Goal: Task Accomplishment & Management: Manage account settings

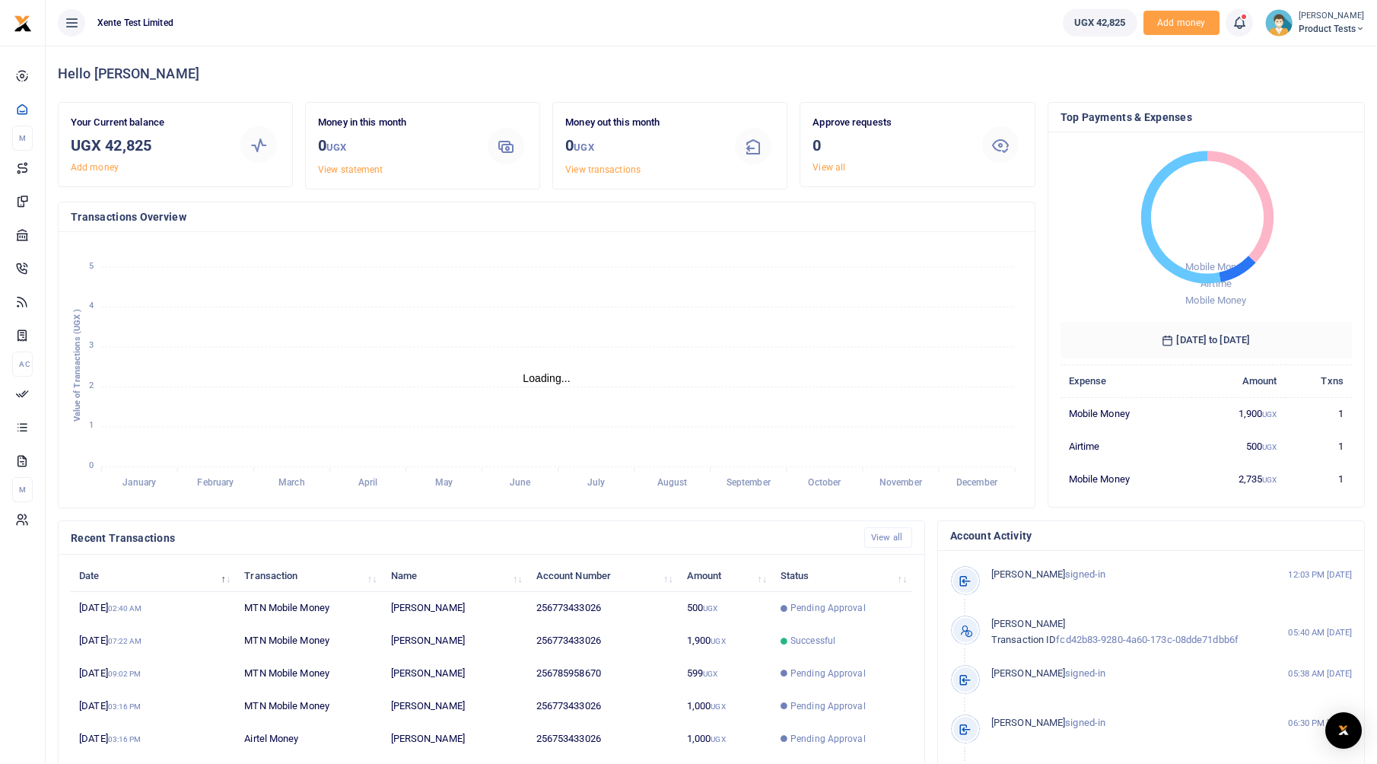
scroll to position [12, 12]
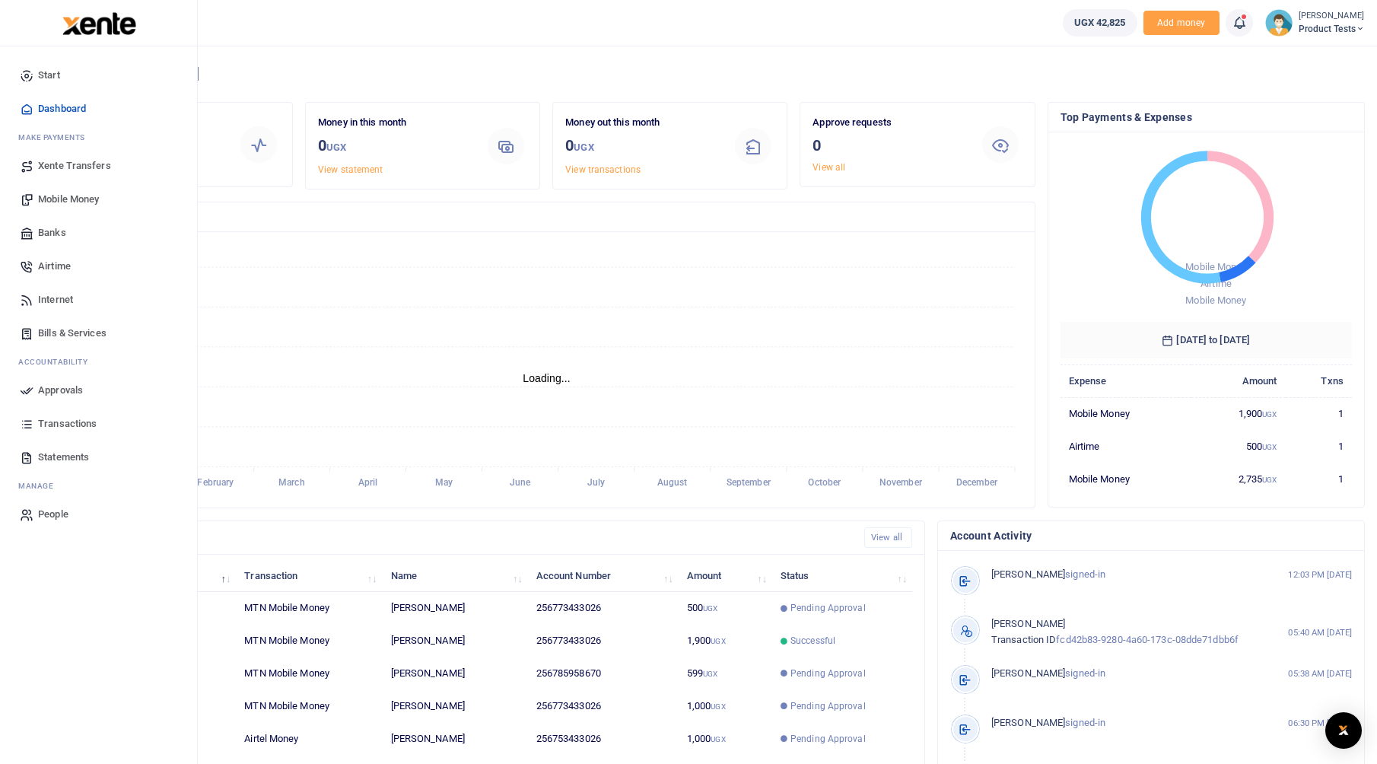
click at [48, 336] on span "Bills & Services" at bounding box center [72, 333] width 68 height 15
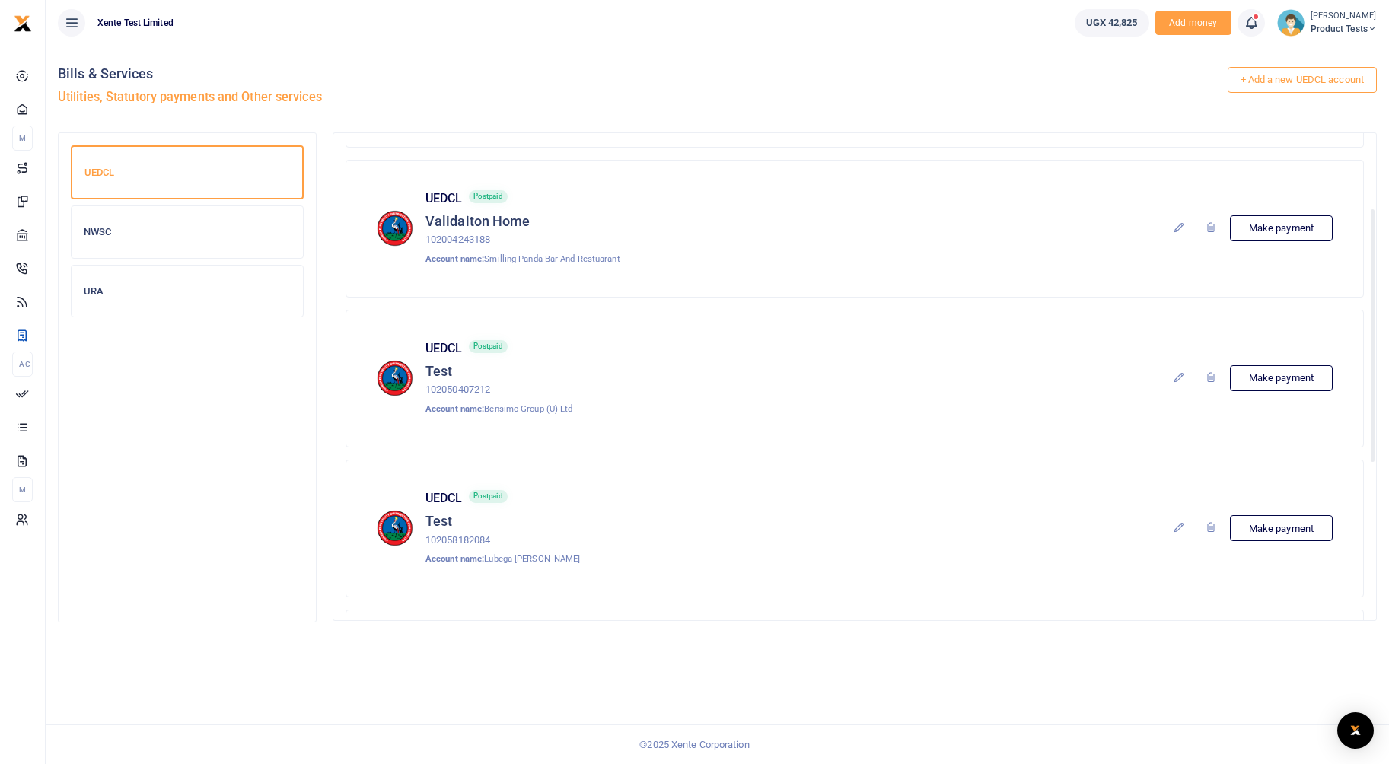
scroll to position [59, 0]
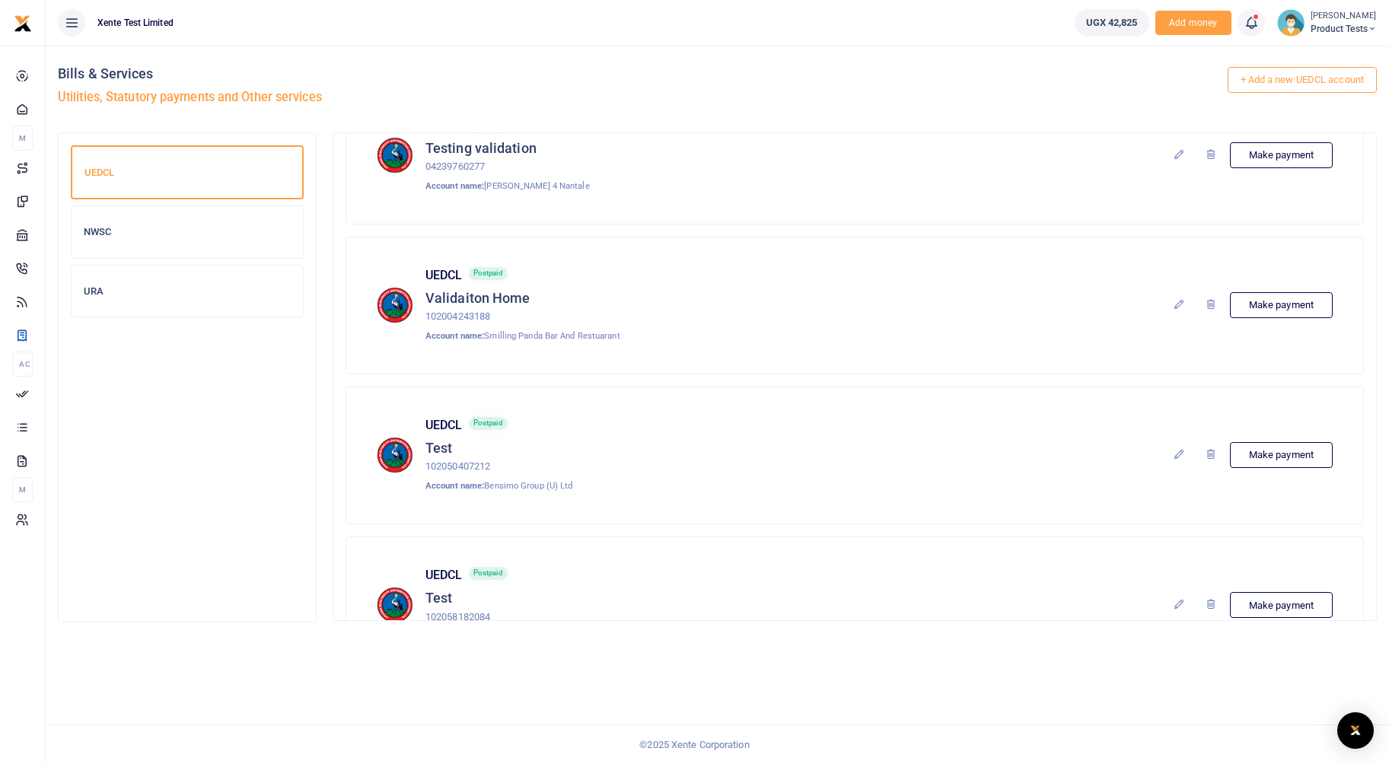
click at [458, 315] on p "102004243188" at bounding box center [522, 317] width 195 height 16
copy p "102004243188"
click at [772, 310] on div "UEDCL Postpaid Validaiton Home 102004243188 Account name: Smilling Panda Bar An…" at bounding box center [855, 305] width 956 height 75
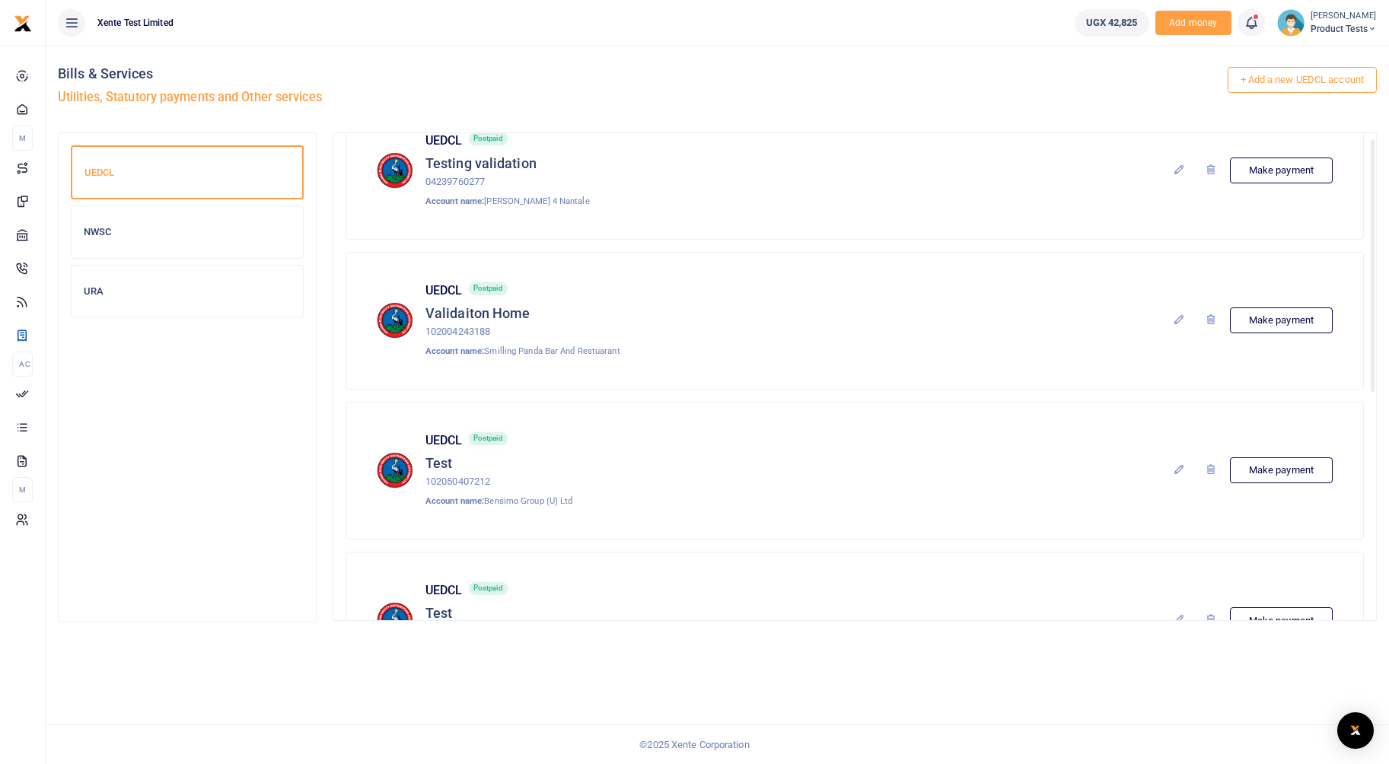
scroll to position [0, 0]
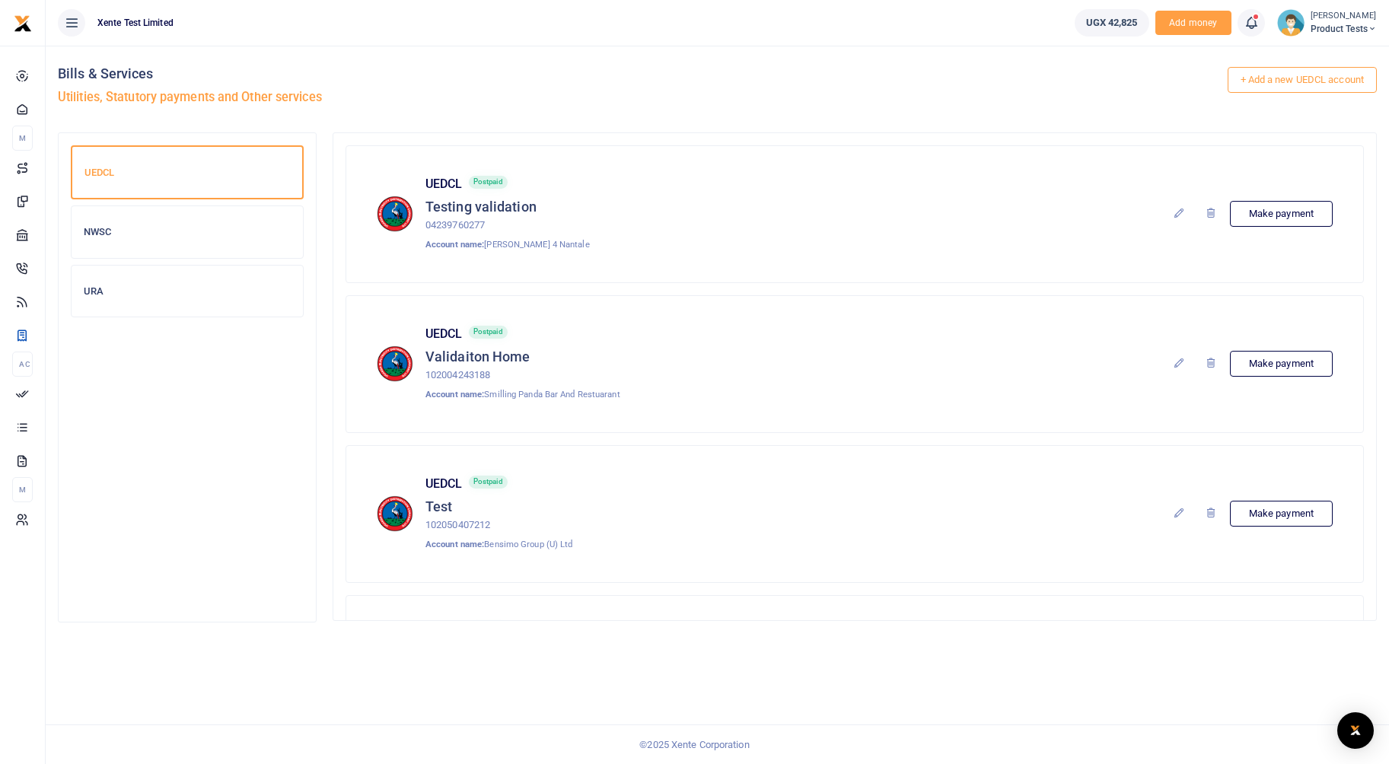
click at [115, 234] on h6 "NWSC" at bounding box center [187, 232] width 207 height 12
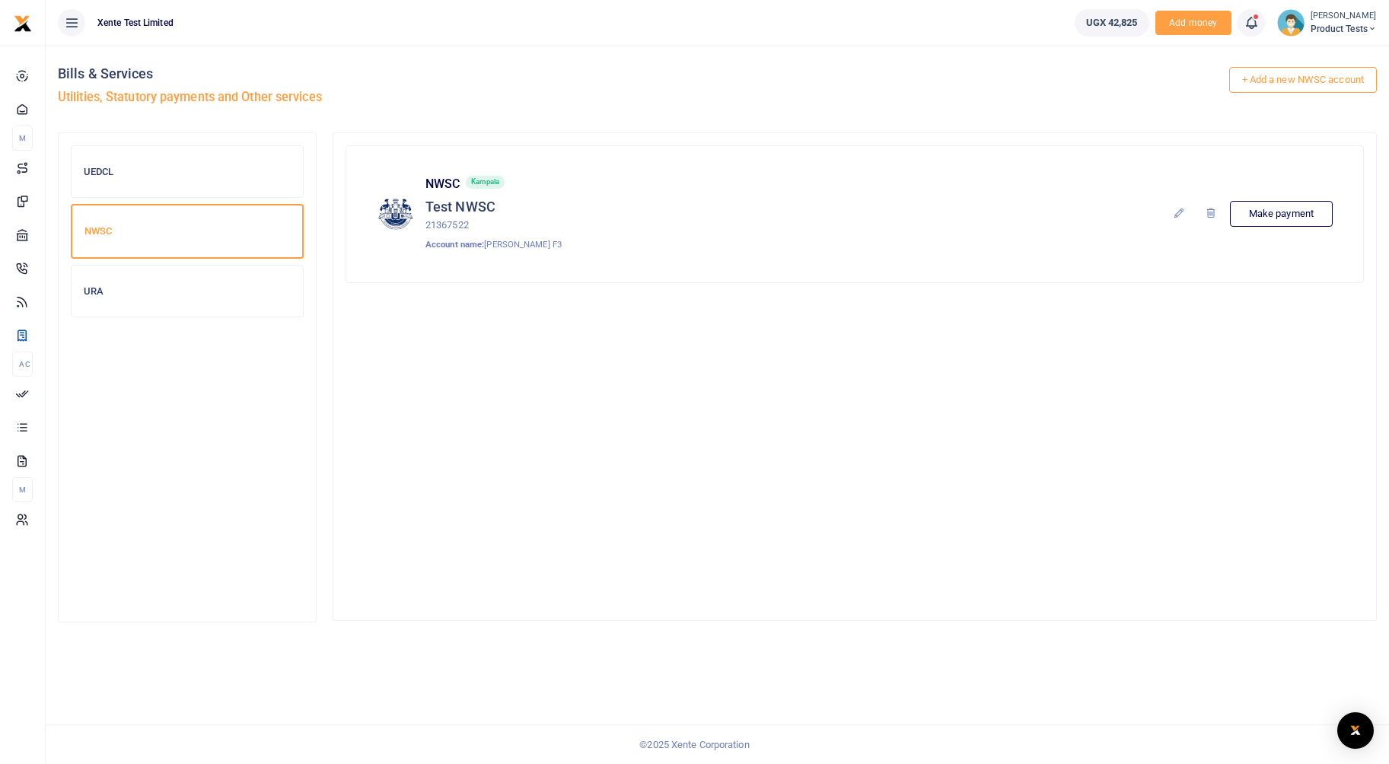
click at [110, 301] on div "URA" at bounding box center [187, 292] width 231 height 52
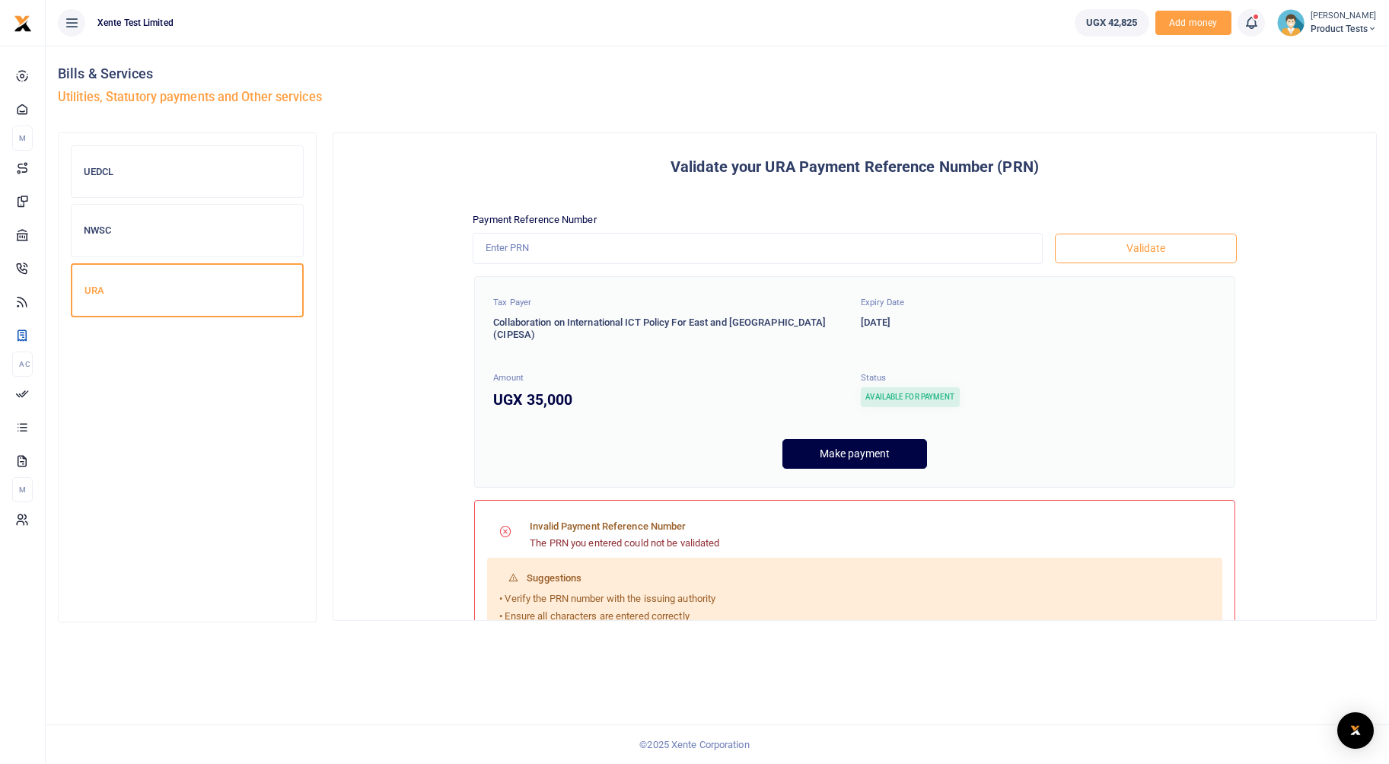
click at [127, 181] on div "UEDCL" at bounding box center [187, 172] width 231 height 52
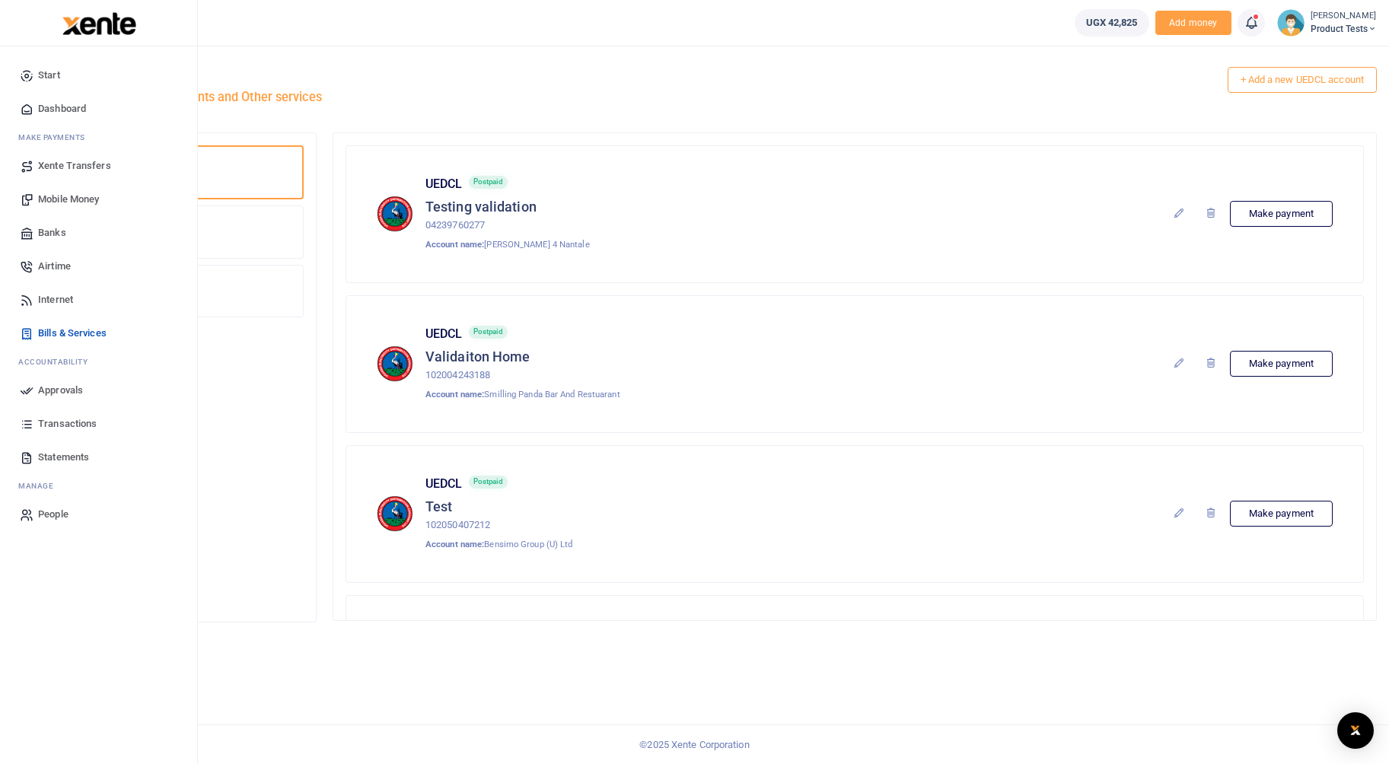
click at [53, 429] on span "Transactions" at bounding box center [67, 423] width 59 height 15
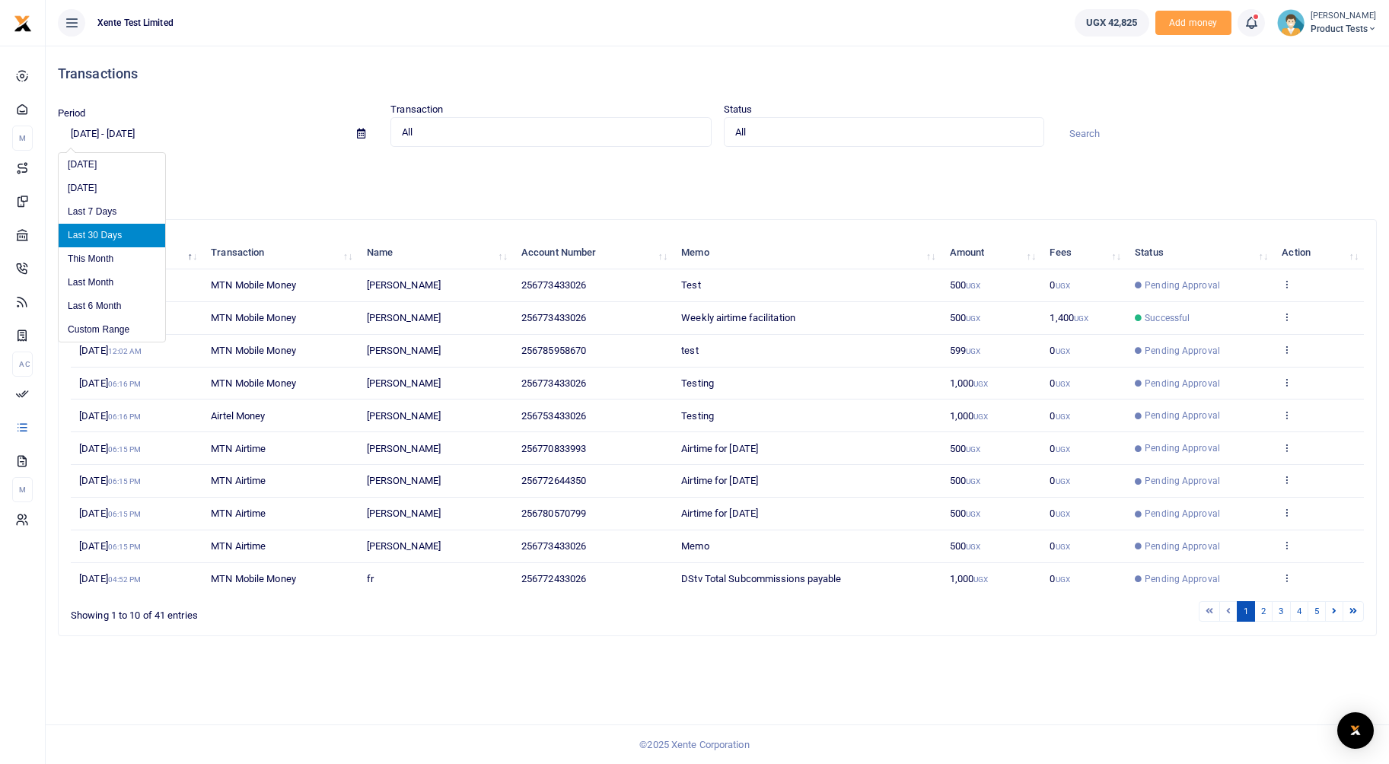
click at [186, 129] on input "08/03/2025 - 09/01/2025" at bounding box center [201, 134] width 287 height 26
click at [93, 325] on li "Custom Range" at bounding box center [112, 330] width 107 height 24
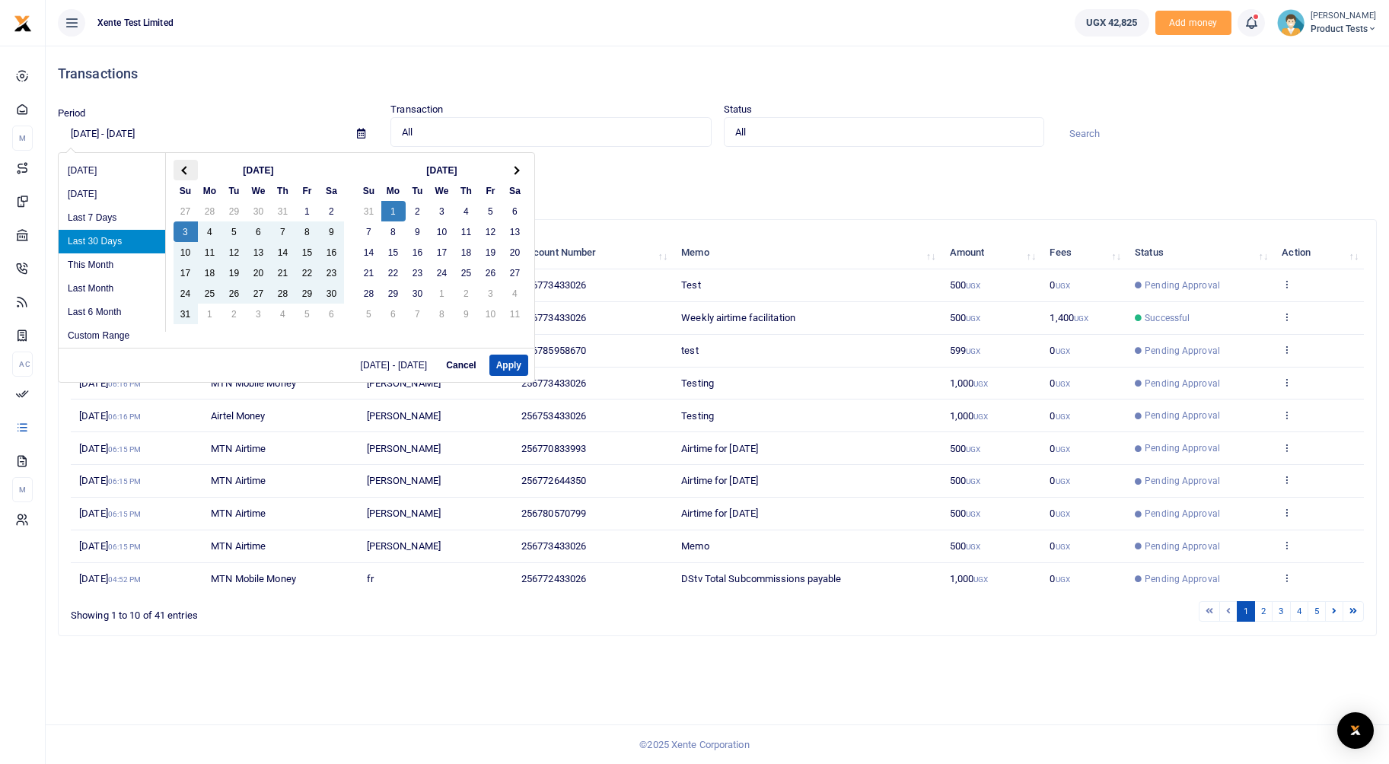
click at [178, 173] on th at bounding box center [186, 170] width 24 height 21
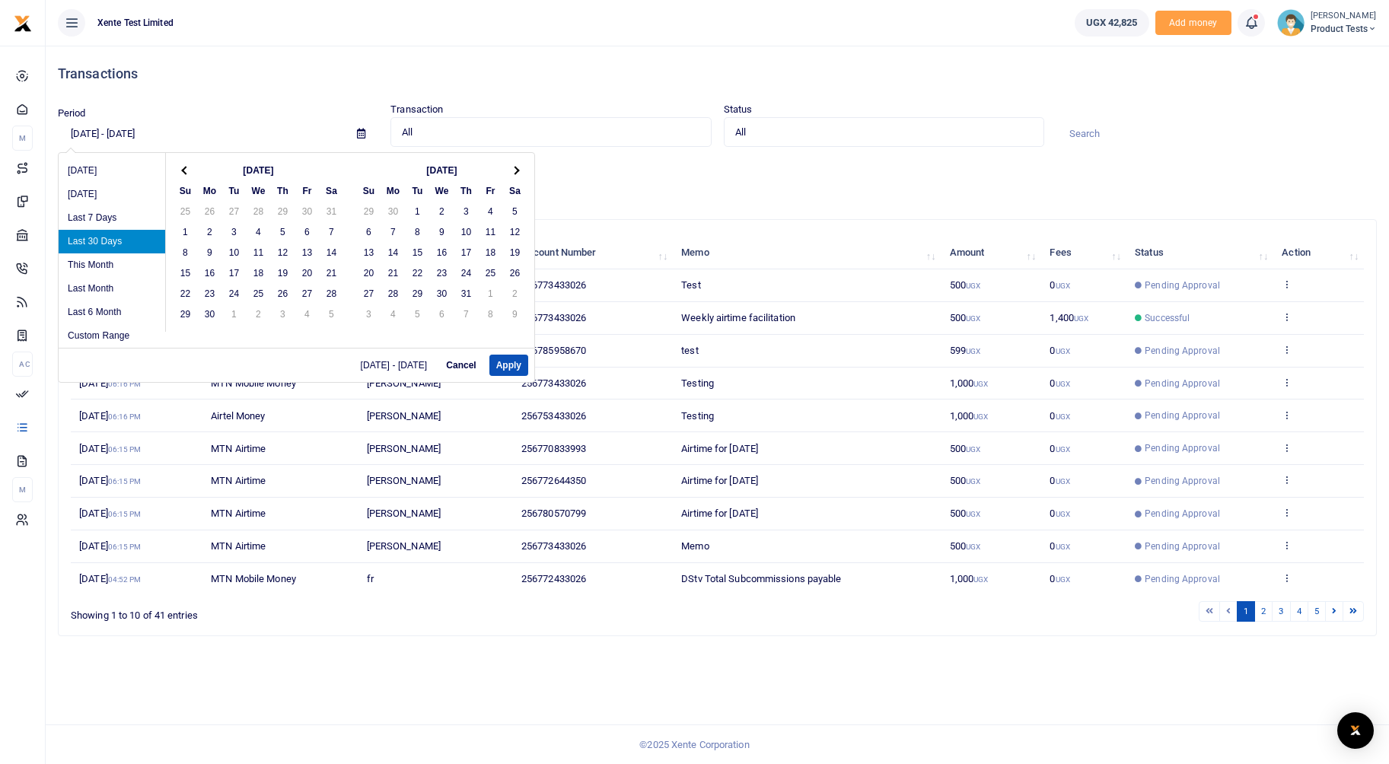
click at [178, 173] on th at bounding box center [186, 170] width 24 height 21
click at [495, 368] on button "Apply" at bounding box center [508, 365] width 39 height 21
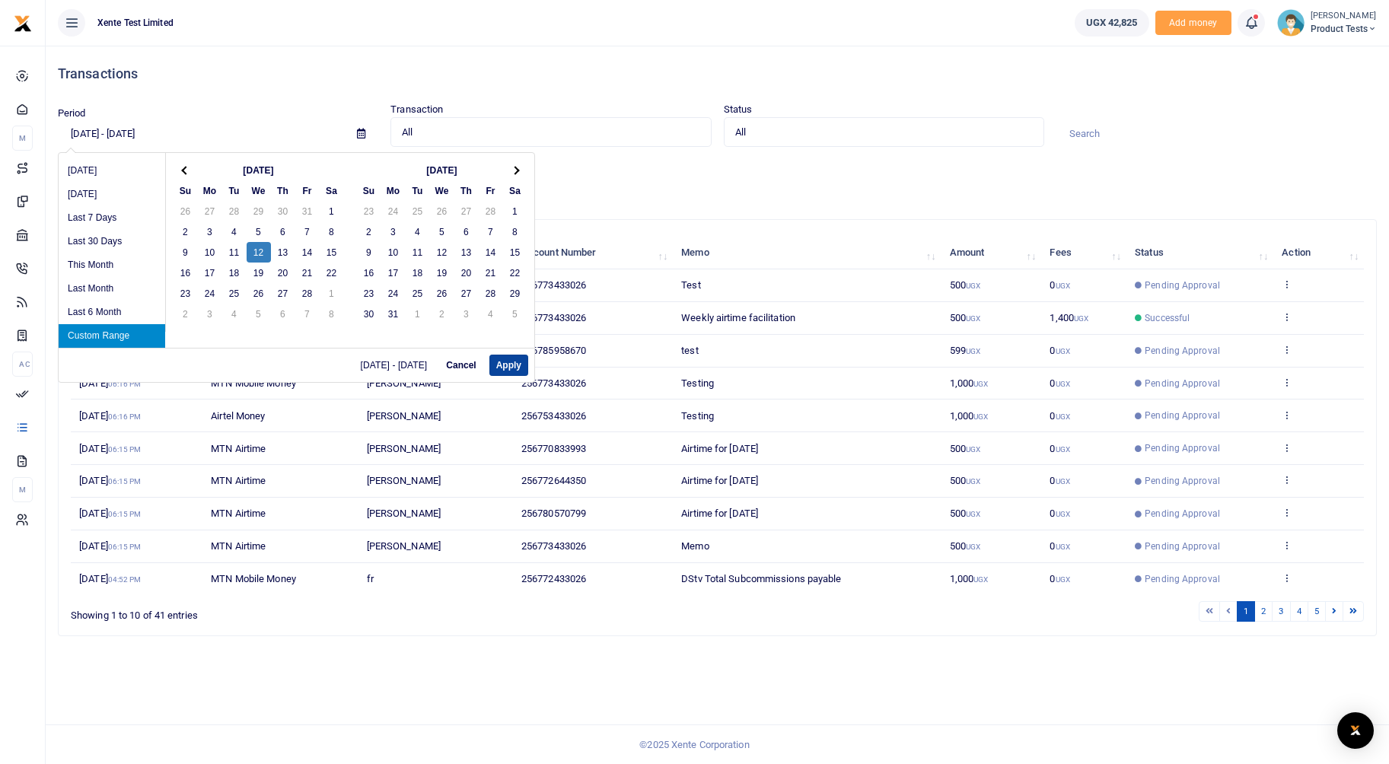
type input "02/12/2025 - 02/12/2025"
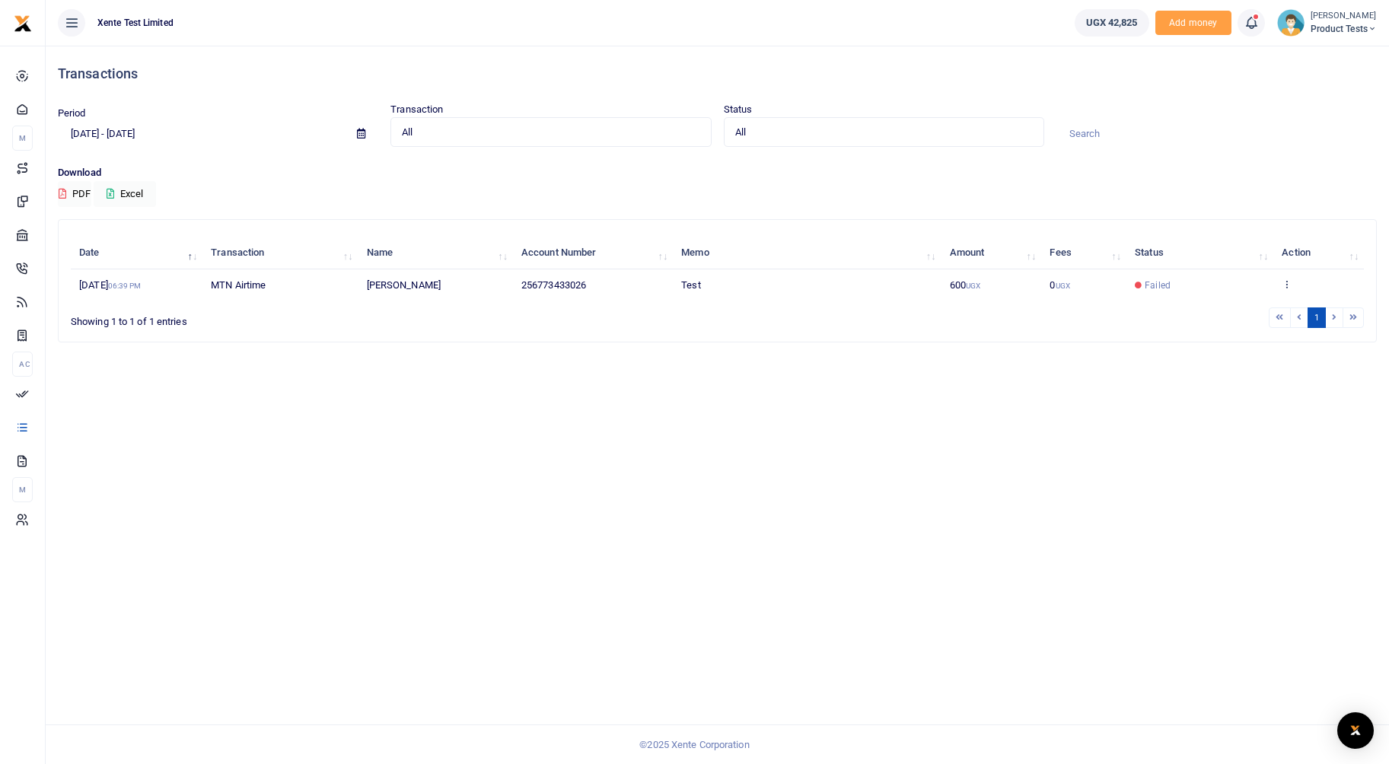
click at [979, 287] on small "UGX" at bounding box center [973, 286] width 14 height 8
click at [1283, 275] on td "View details Send again" at bounding box center [1318, 285] width 91 height 32
click at [1290, 285] on icon at bounding box center [1286, 284] width 10 height 11
click at [1274, 305] on link "View details" at bounding box center [1303, 309] width 120 height 21
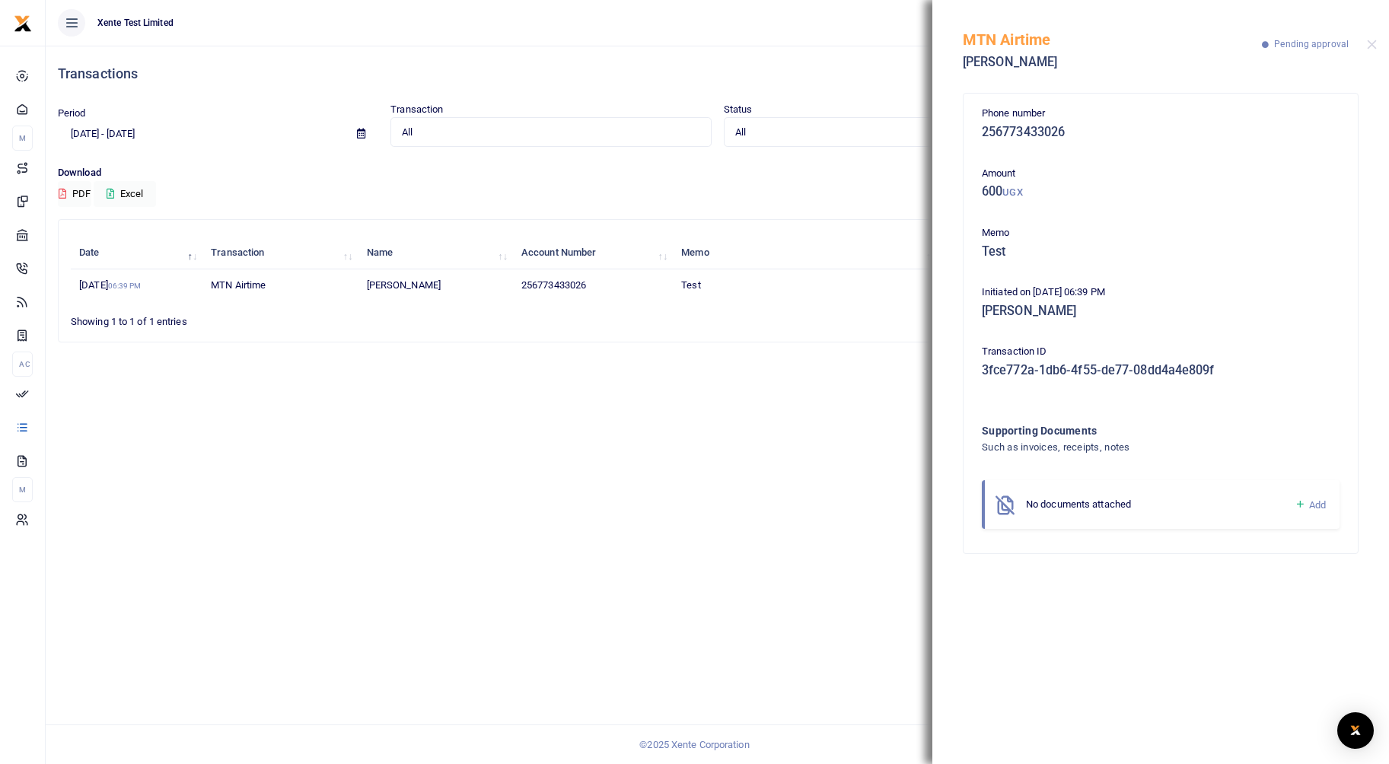
drag, startPoint x: 991, startPoint y: 110, endPoint x: 1084, endPoint y: 127, distance: 95.2
click at [1084, 127] on div "Phone number 256773433026" at bounding box center [1161, 126] width 370 height 41
drag, startPoint x: 1084, startPoint y: 127, endPoint x: 1040, endPoint y: 162, distance: 56.3
click at [1040, 162] on div "Phone number 256773433026 Amount 600 UGX Memo Test Initiated on 12th Feb 2025 0…" at bounding box center [1161, 323] width 370 height 435
click at [1366, 46] on div "MTN Airtime Francis Nkurunungi Pending approval" at bounding box center [1160, 42] width 457 height 84
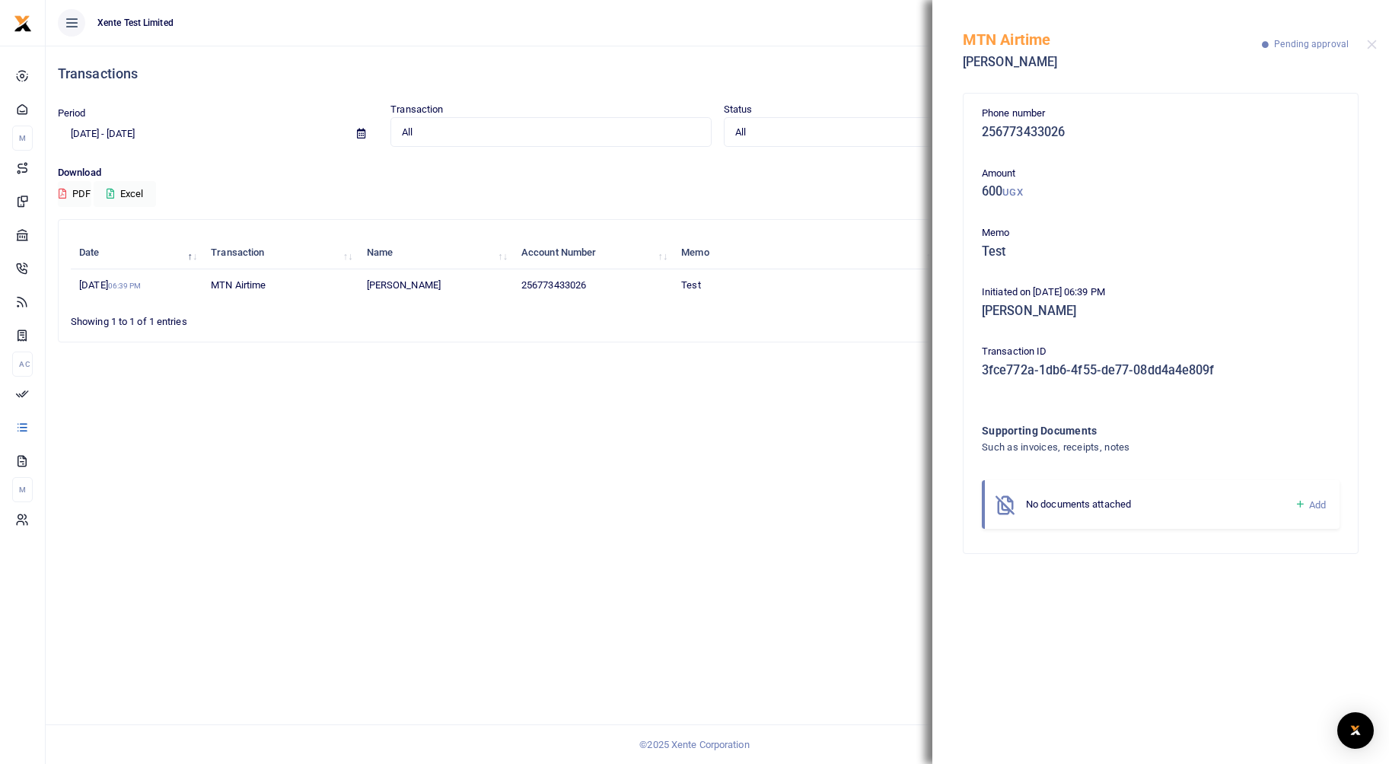
click at [1380, 45] on div "MTN Airtime Francis Nkurunungi Pending approval" at bounding box center [1160, 42] width 457 height 84
click at [1371, 41] on button "Close" at bounding box center [1372, 45] width 10 height 10
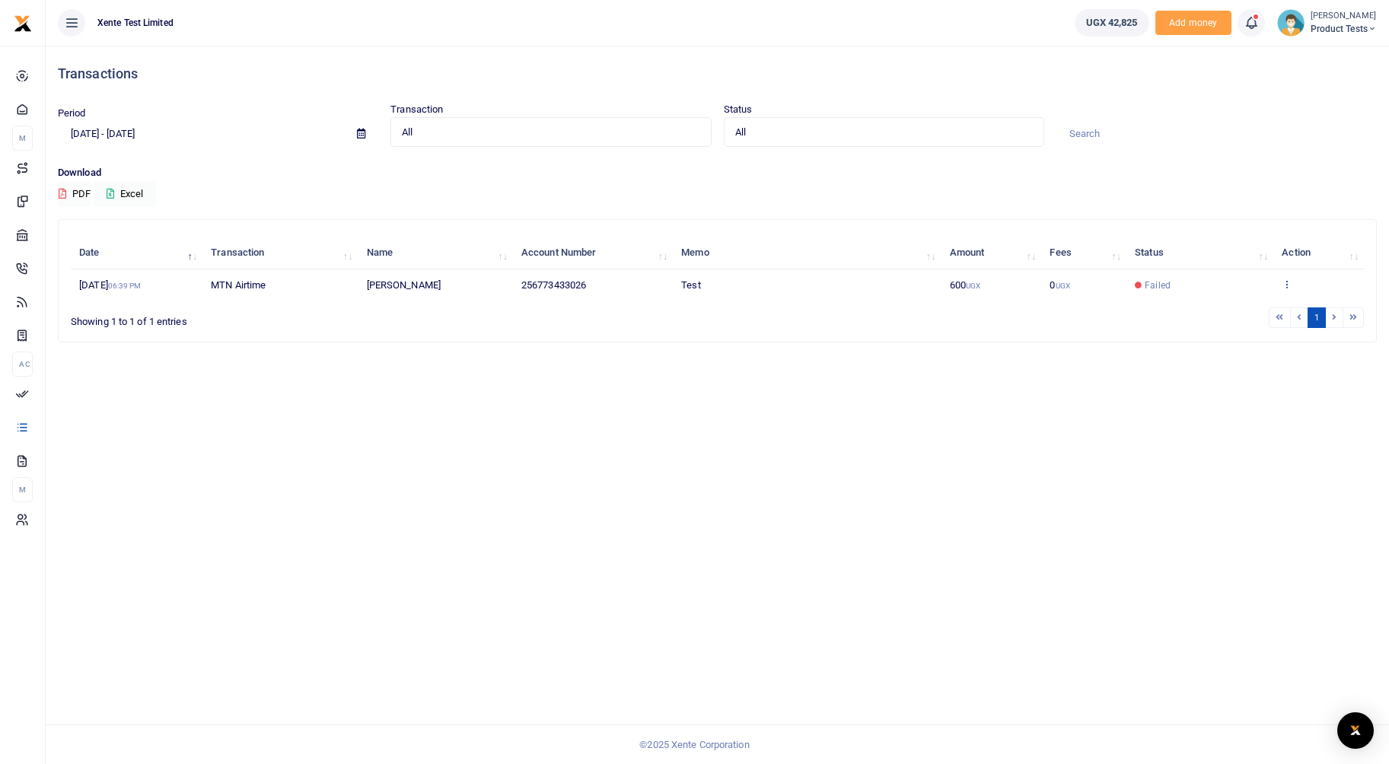
click at [1290, 283] on icon at bounding box center [1286, 284] width 10 height 11
click at [1281, 310] on link "View details" at bounding box center [1303, 309] width 120 height 21
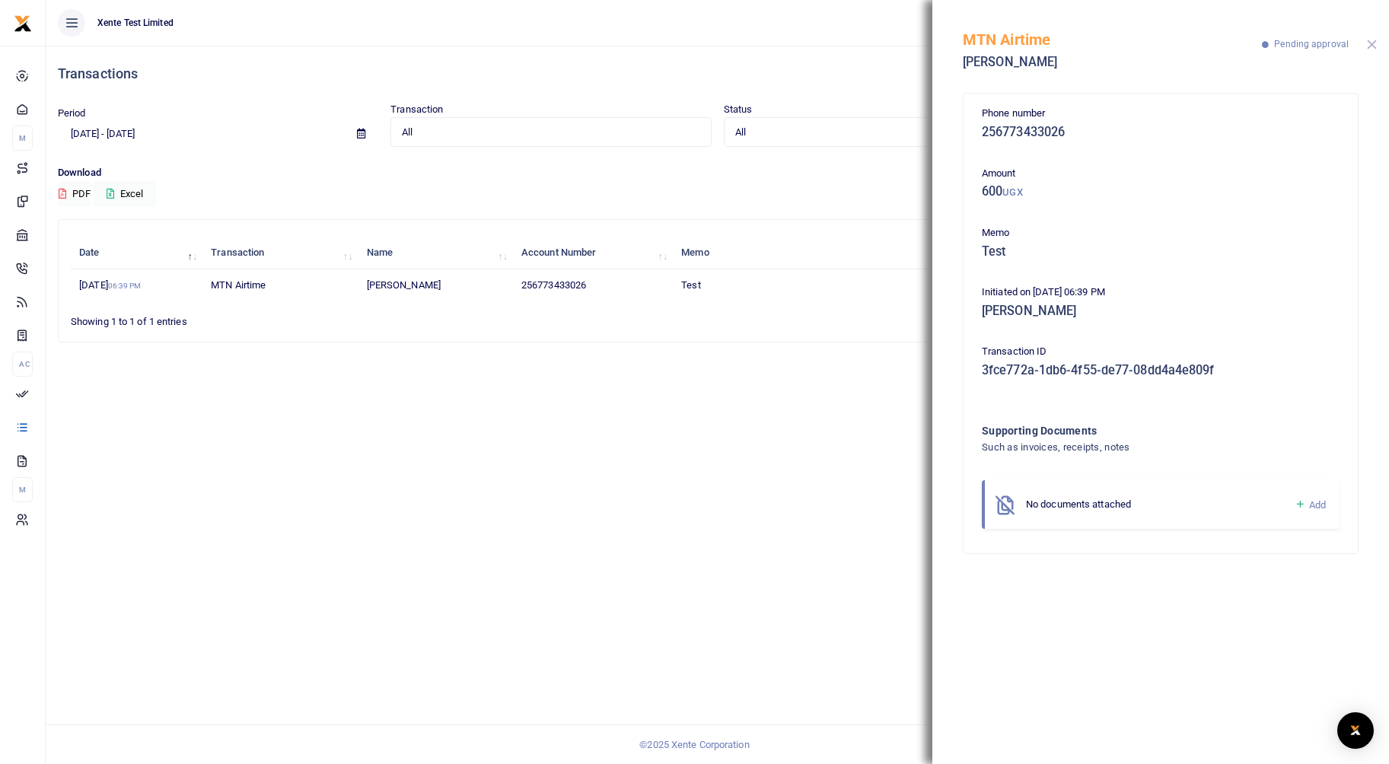
click at [1374, 43] on button "Close" at bounding box center [1372, 45] width 10 height 10
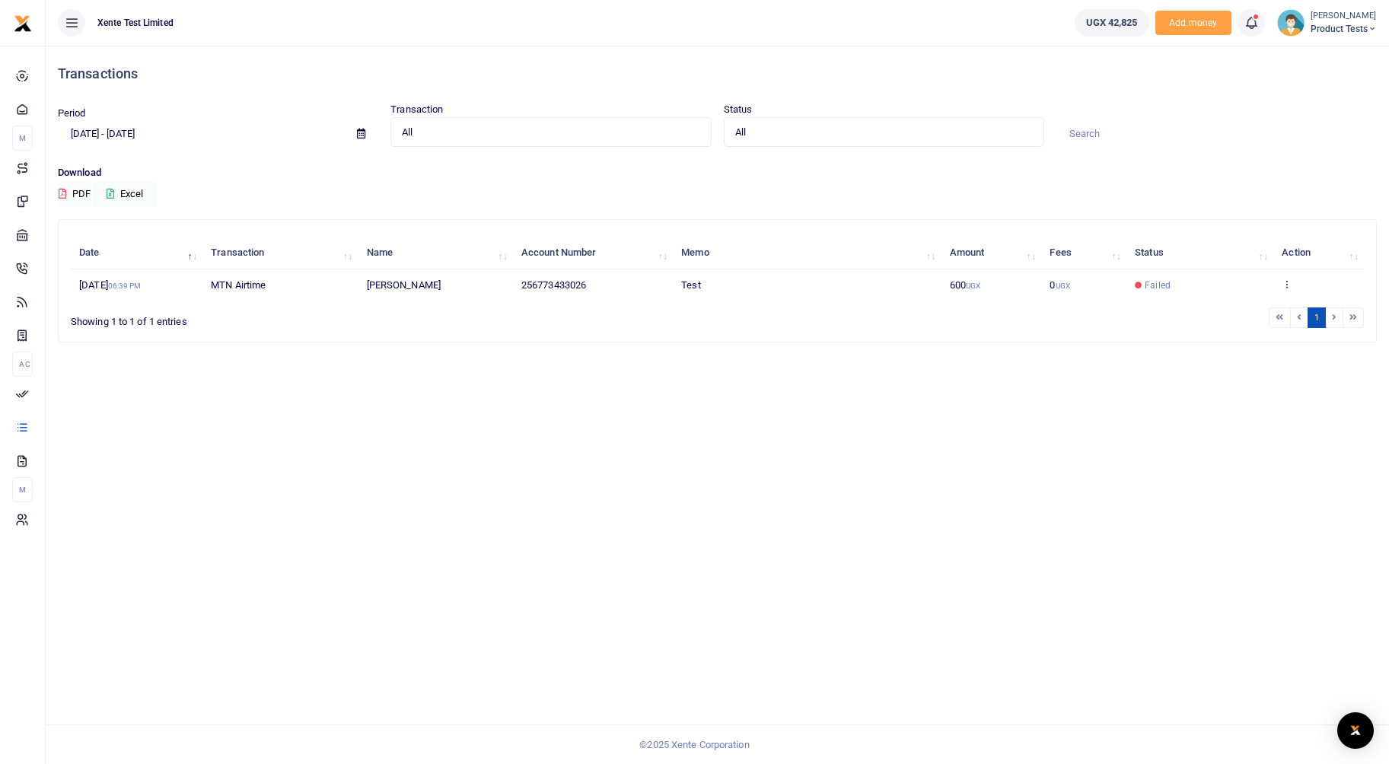
click at [1165, 289] on span "Failed" at bounding box center [1157, 286] width 26 height 14
click at [1284, 281] on icon at bounding box center [1286, 284] width 10 height 11
click at [1279, 308] on link "View details" at bounding box center [1303, 309] width 120 height 21
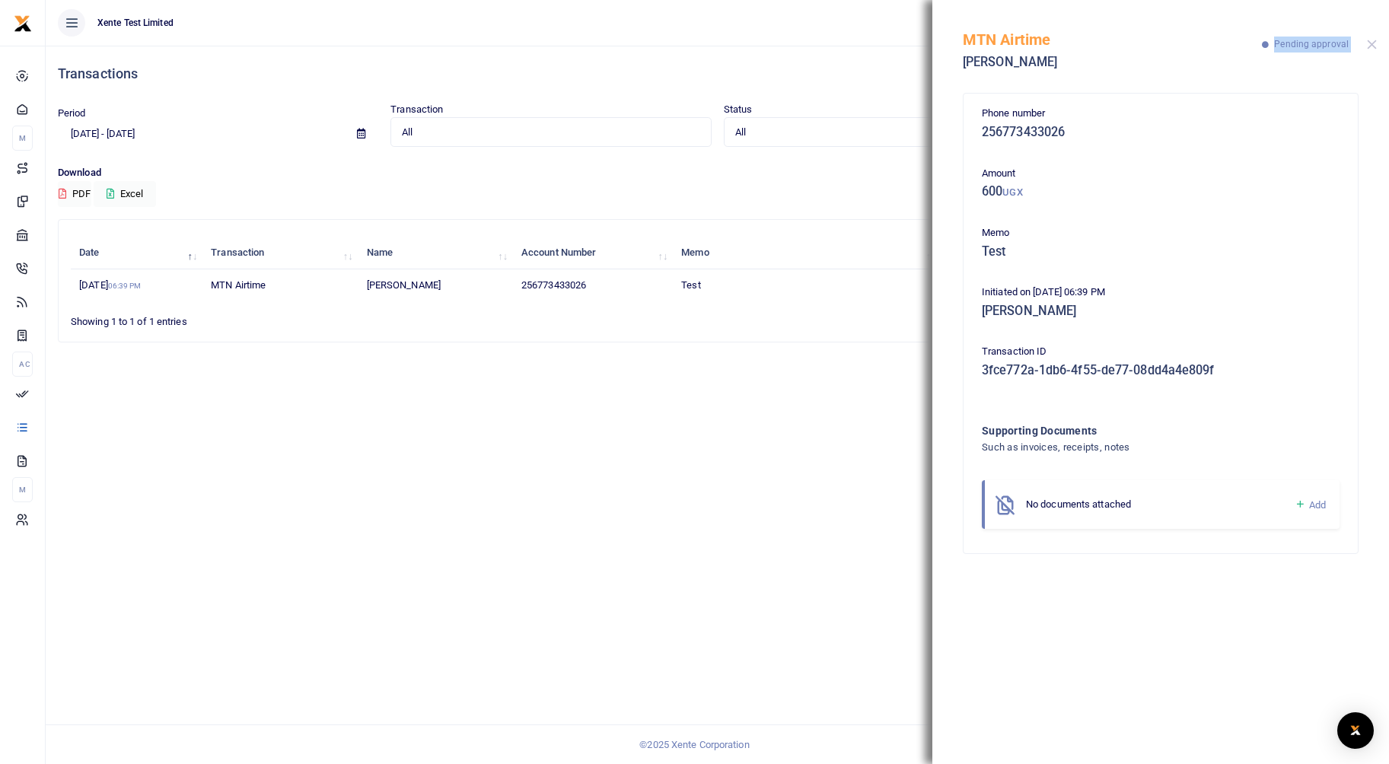
drag, startPoint x: 1310, startPoint y: 42, endPoint x: 1369, endPoint y: 43, distance: 59.4
click at [1369, 43] on div "MTN Airtime Francis Nkurunungi Pending approval" at bounding box center [1160, 42] width 457 height 84
drag, startPoint x: 1244, startPoint y: 372, endPoint x: 954, endPoint y: 371, distance: 289.9
click at [954, 371] on div "Phone number 256773433026 Amount 600 UGX Memo Test Initiated on 12th Feb 2025 0…" at bounding box center [1160, 424] width 457 height 680
copy h5 "3fce772a-1db6-4f55-de77-08dd4a4e809f"
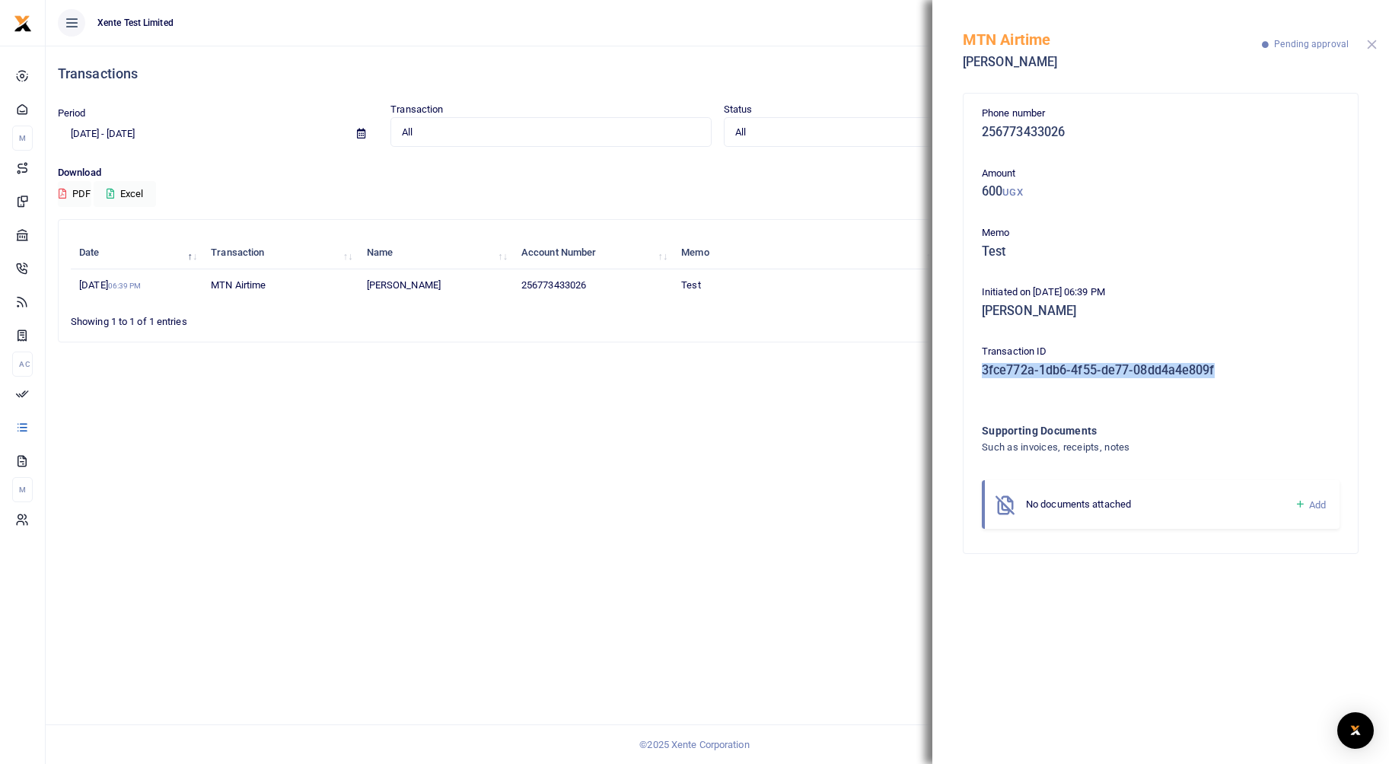
click at [1372, 40] on button "Close" at bounding box center [1372, 45] width 10 height 10
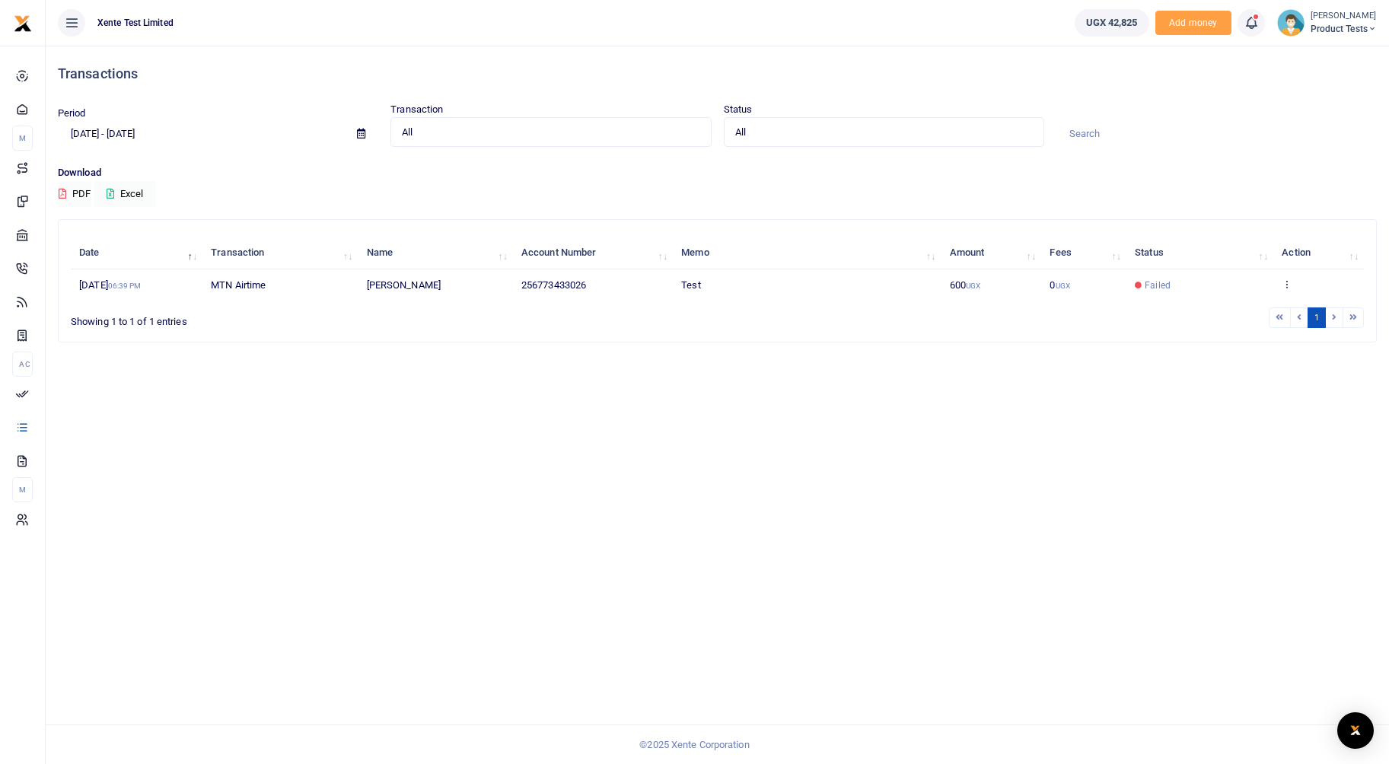
click at [1315, 28] on span "Product Tests" at bounding box center [1343, 29] width 66 height 14
click at [1302, 112] on link "Account Settings" at bounding box center [1312, 110] width 133 height 21
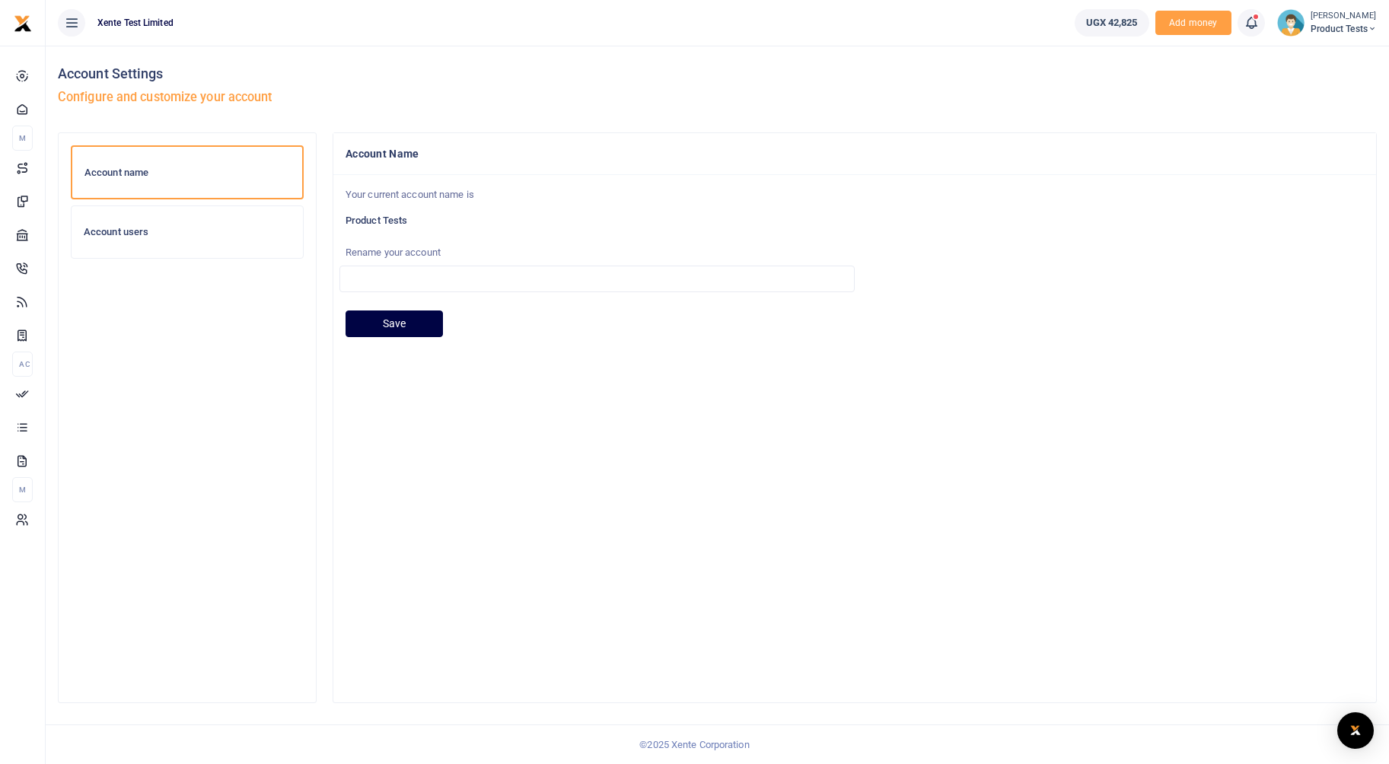
click at [142, 234] on h6 "Account users" at bounding box center [187, 232] width 207 height 12
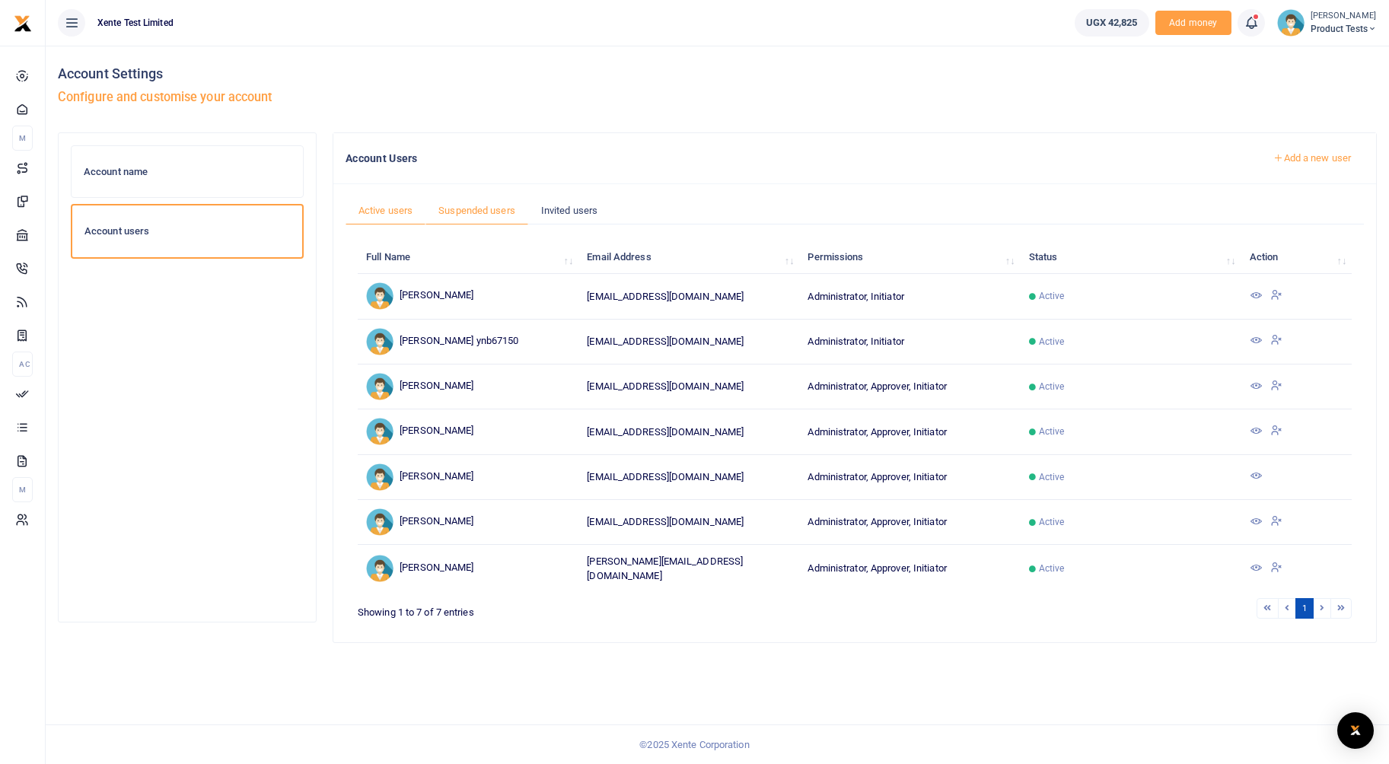
click at [473, 212] on link "Suspended users" at bounding box center [476, 210] width 103 height 29
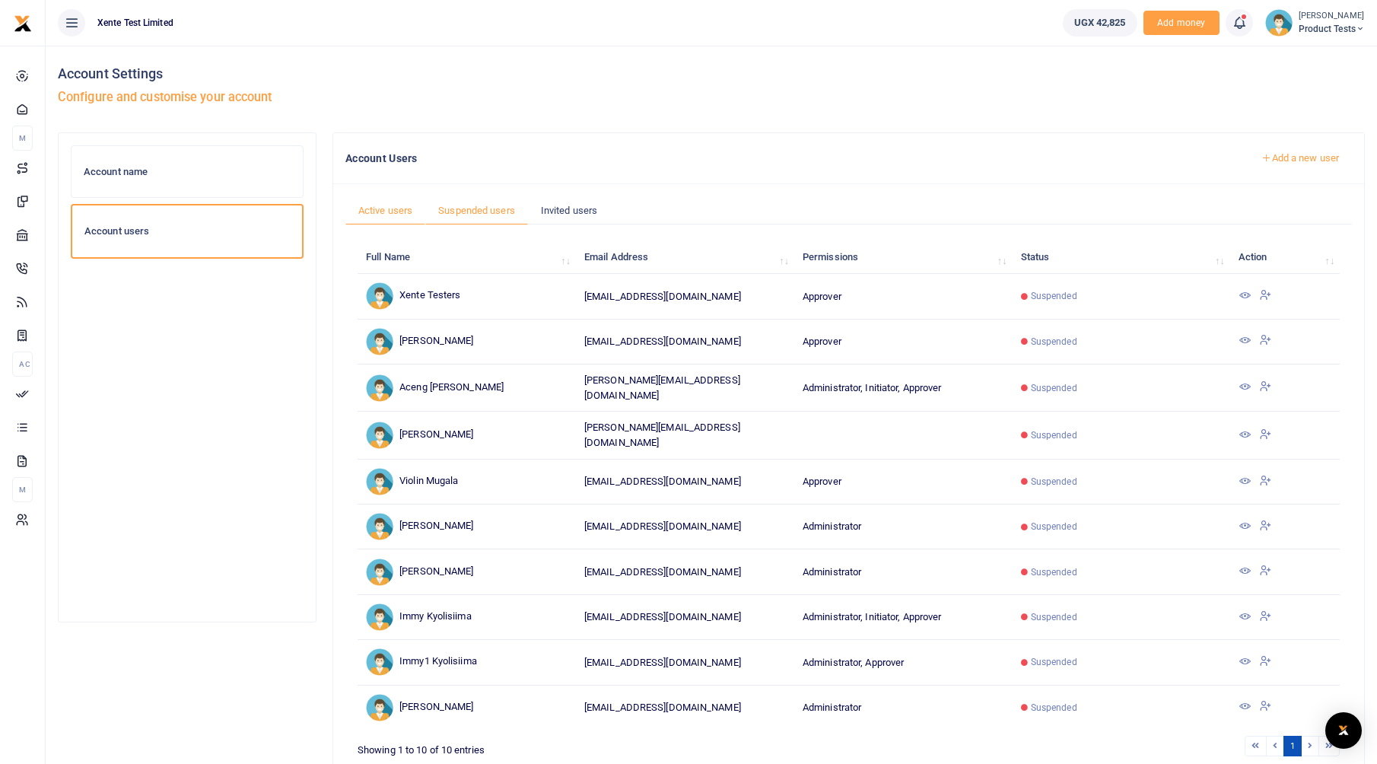
click at [374, 217] on link "Active users" at bounding box center [385, 210] width 80 height 29
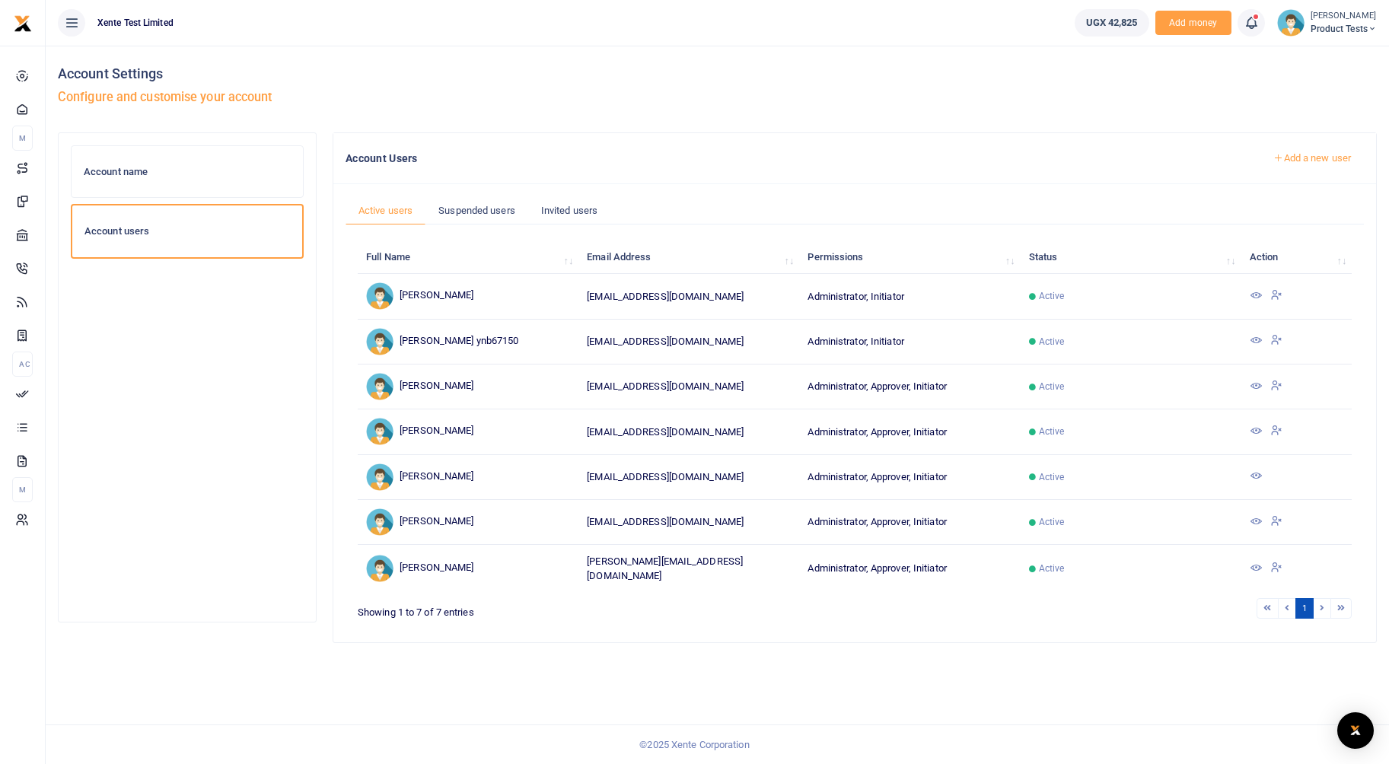
click at [1278, 294] on icon at bounding box center [1276, 295] width 12 height 14
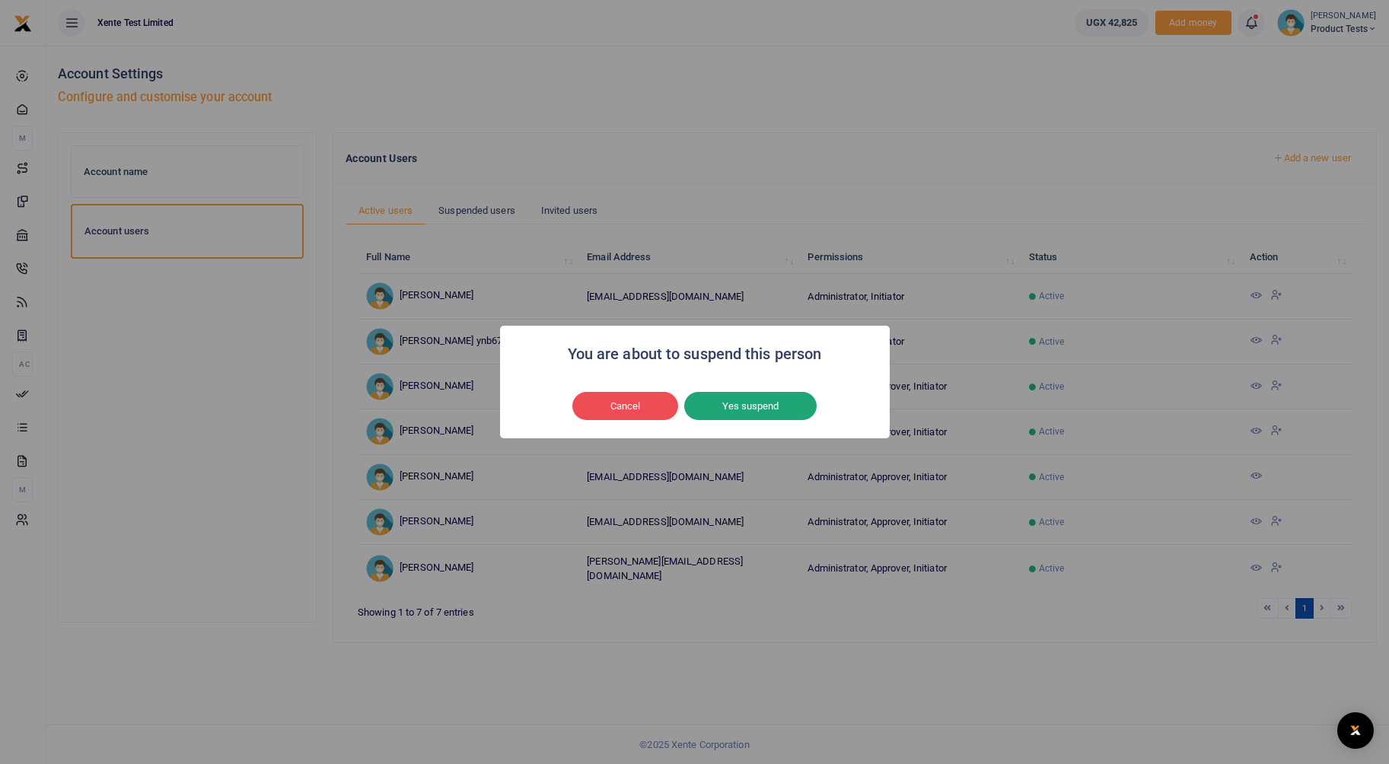
click at [750, 403] on button "Yes suspend" at bounding box center [750, 406] width 132 height 29
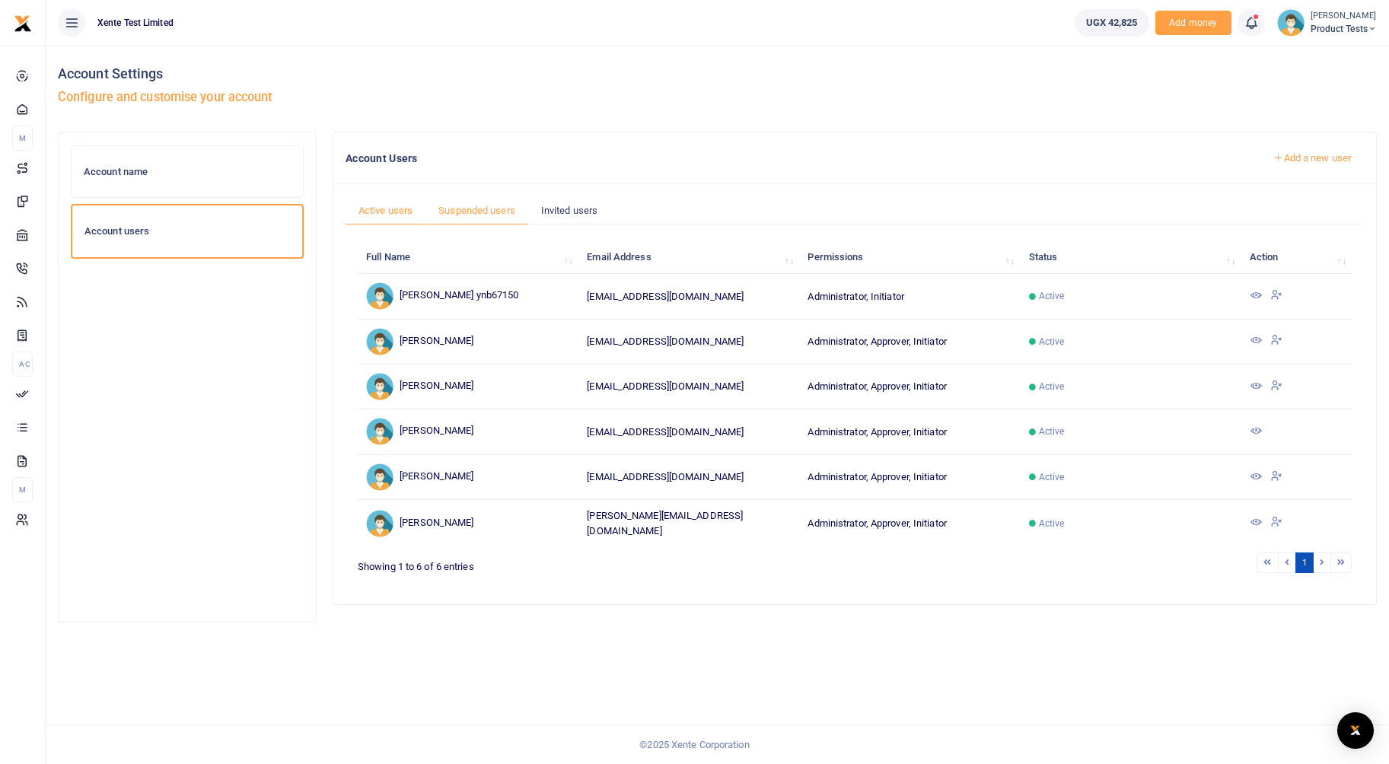
click at [470, 212] on link "Suspended users" at bounding box center [476, 210] width 103 height 29
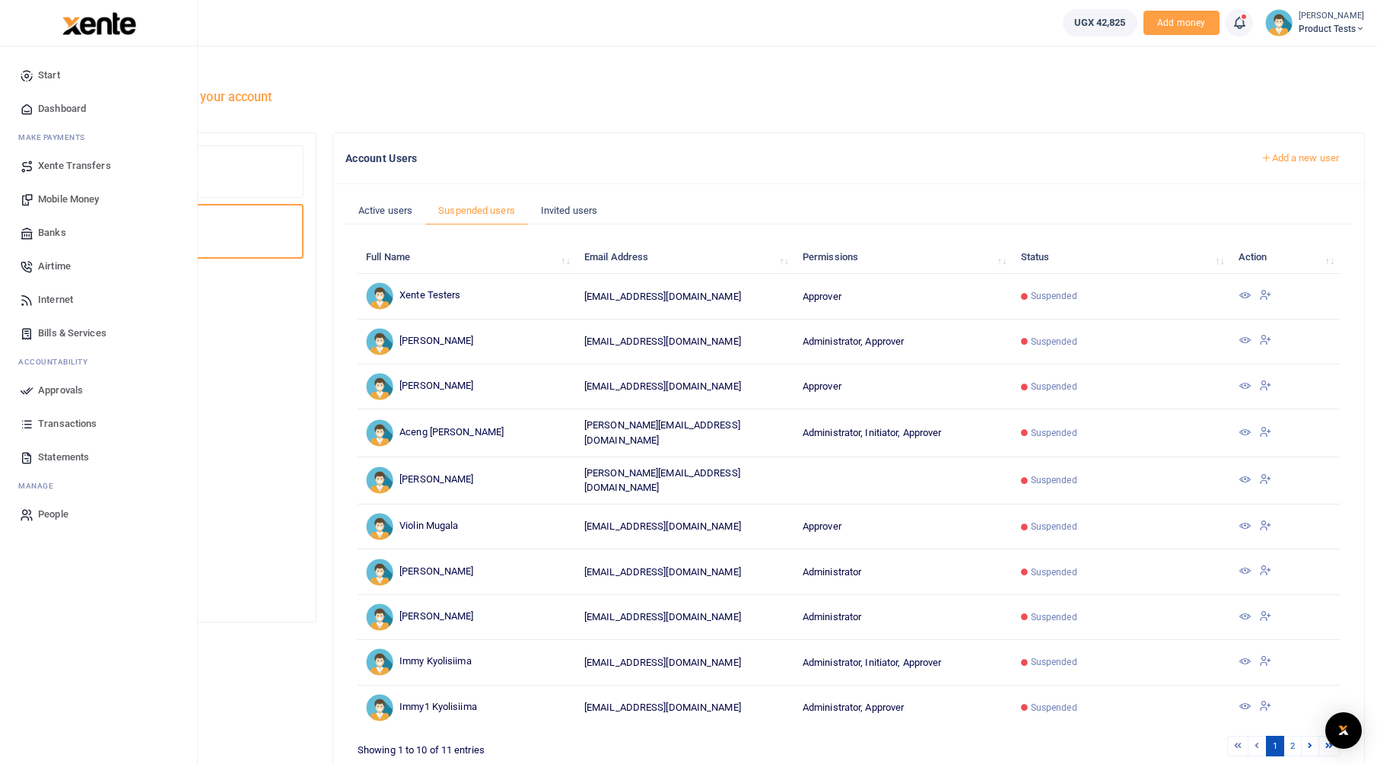
click at [39, 77] on span "Start" at bounding box center [49, 75] width 22 height 15
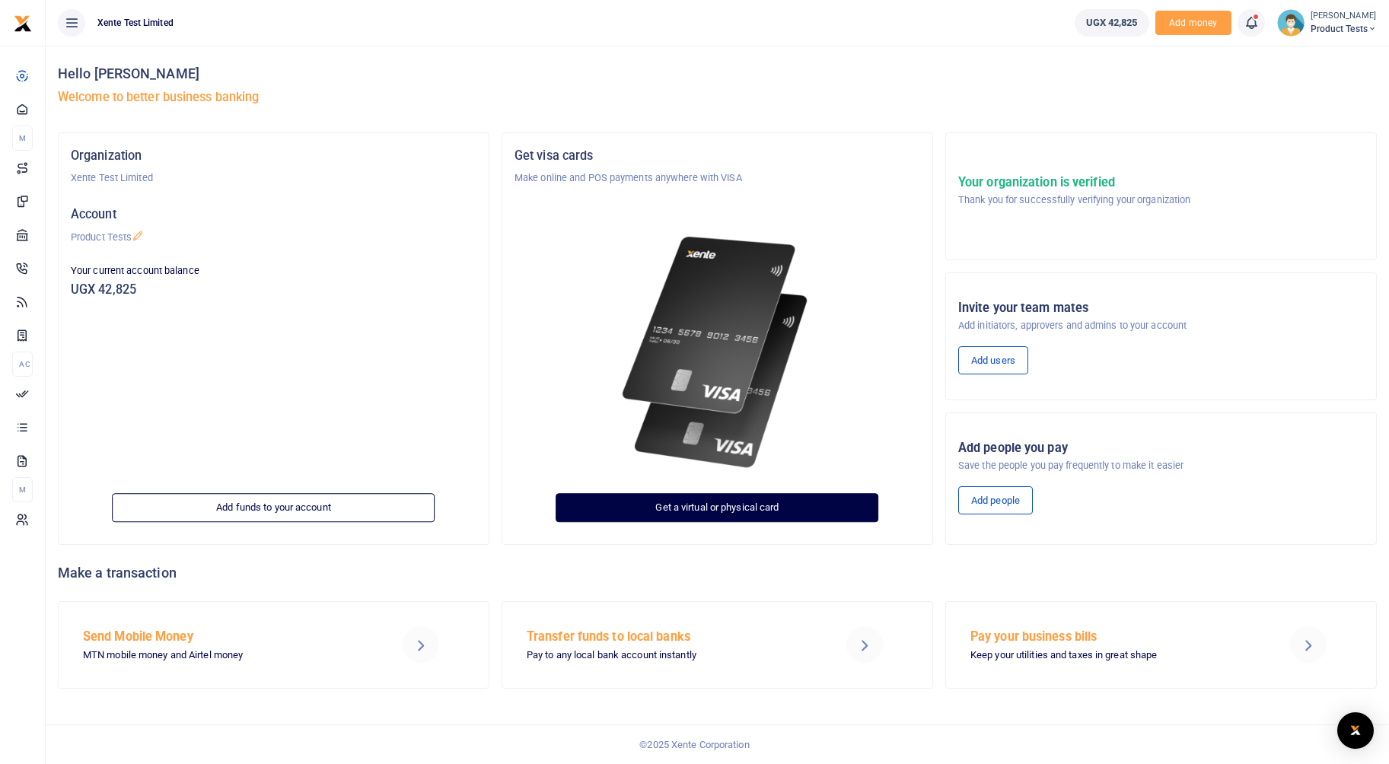
click at [763, 506] on link "Get a virtual or physical card" at bounding box center [717, 507] width 323 height 29
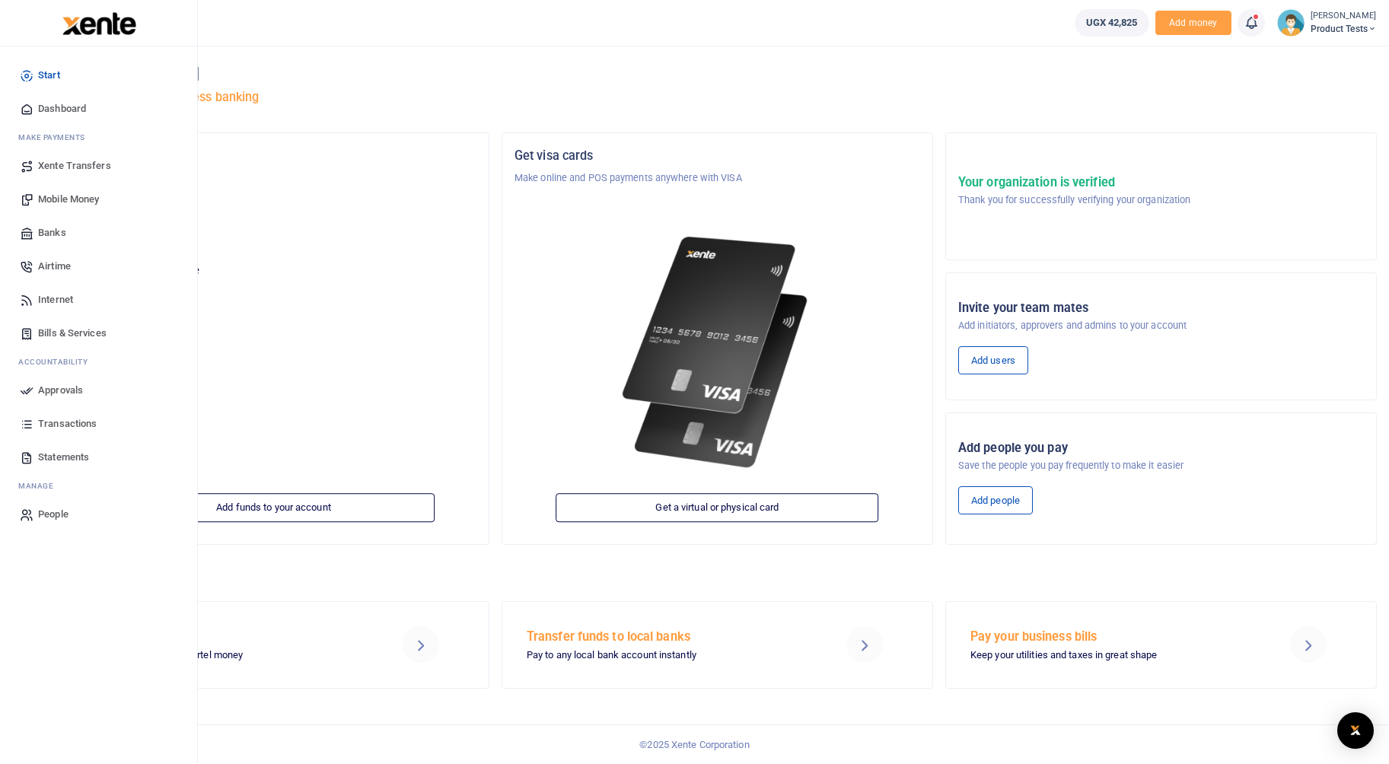
click at [51, 227] on span "Banks" at bounding box center [52, 232] width 28 height 15
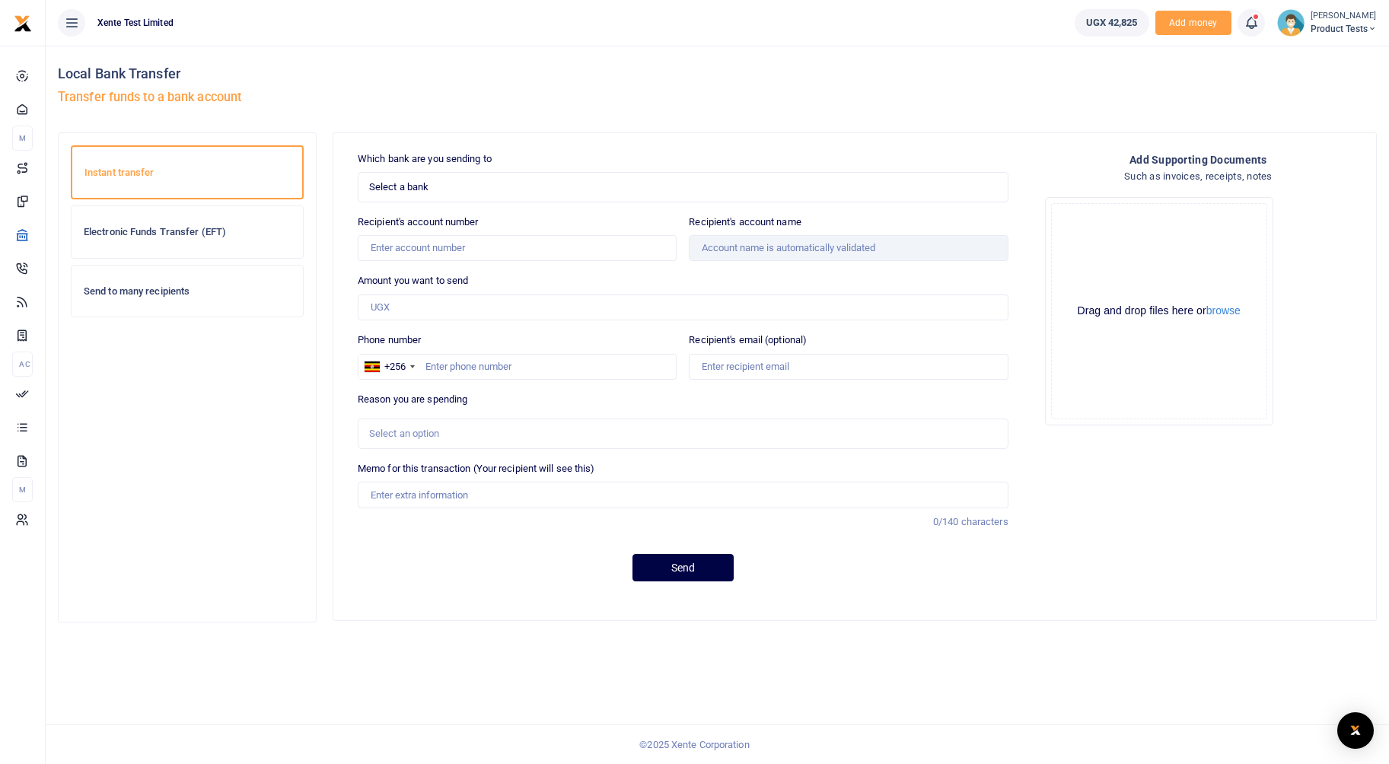
click at [149, 317] on div "Send to many recipients" at bounding box center [187, 292] width 231 height 52
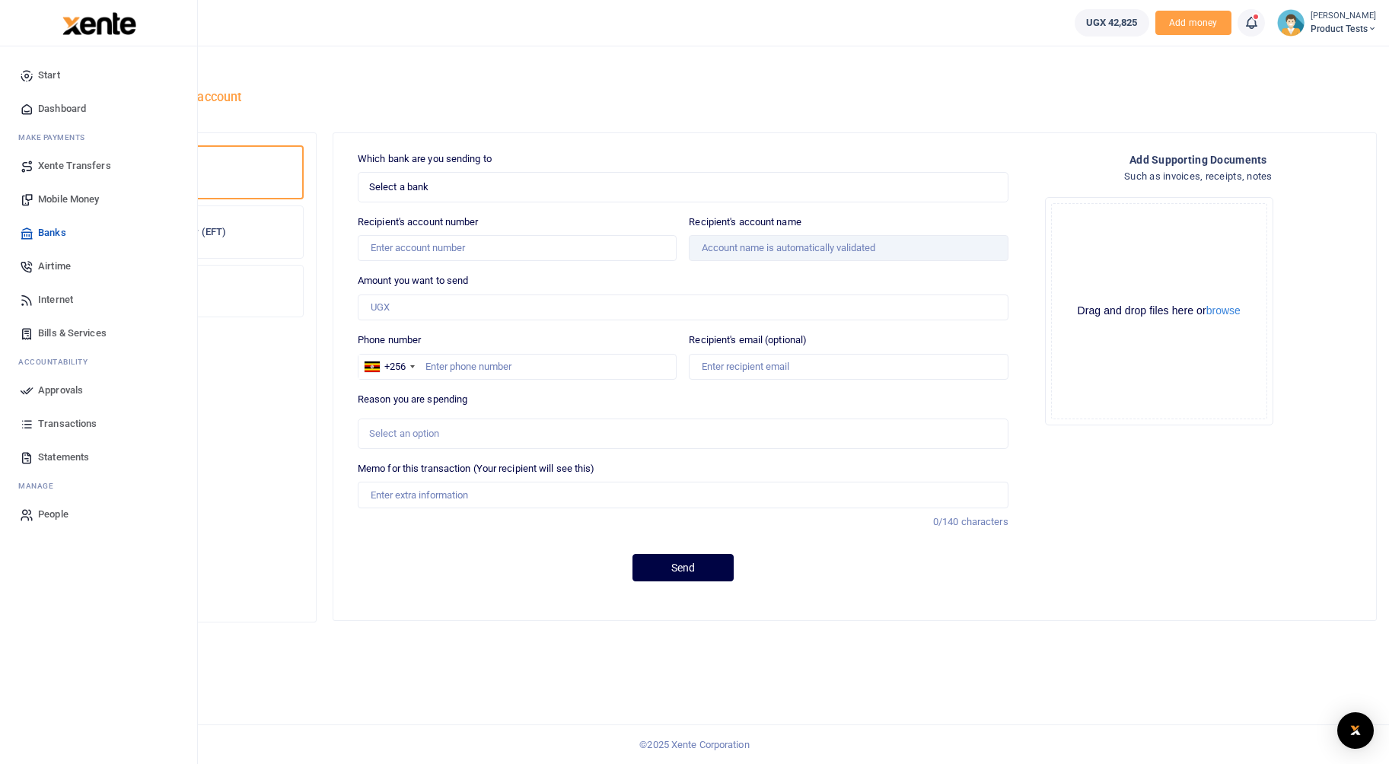
click at [57, 161] on span "Xente Transfers" at bounding box center [74, 165] width 73 height 15
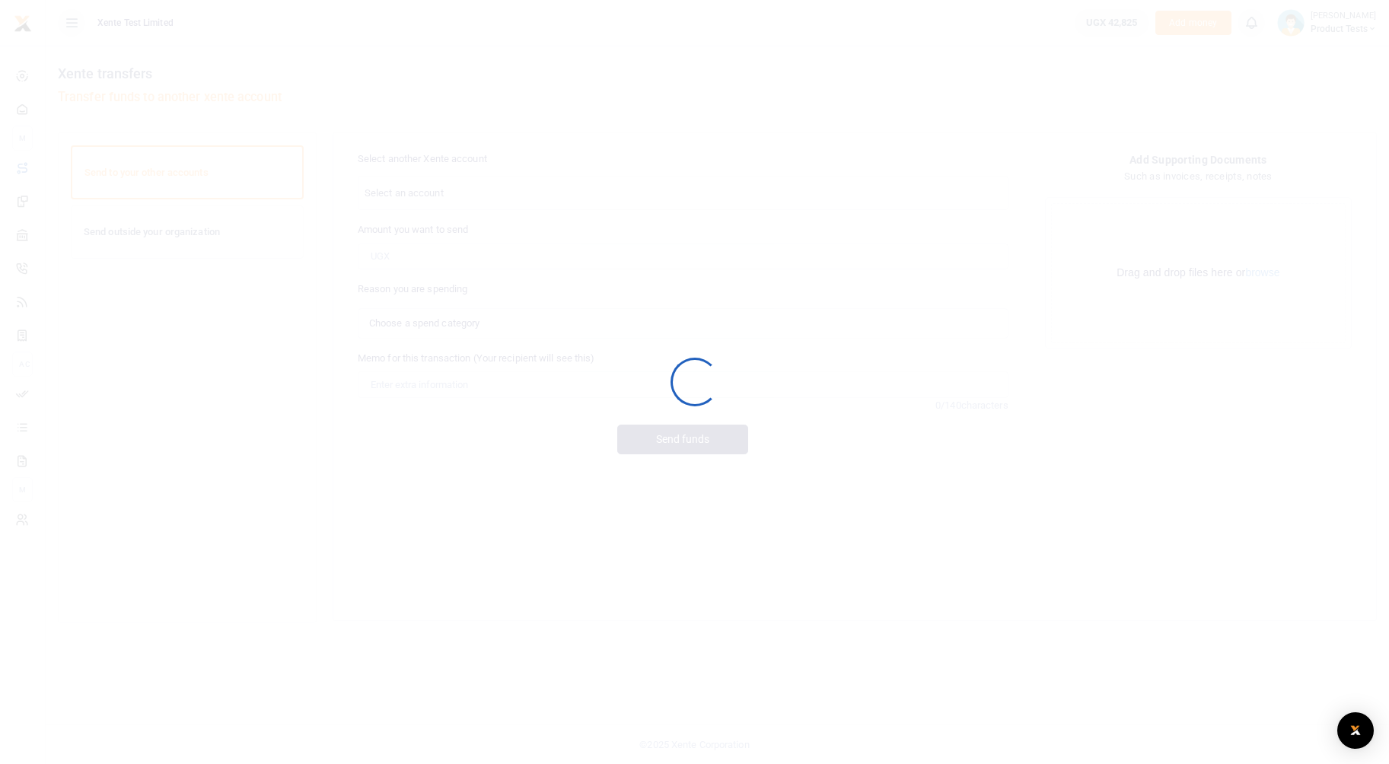
select select
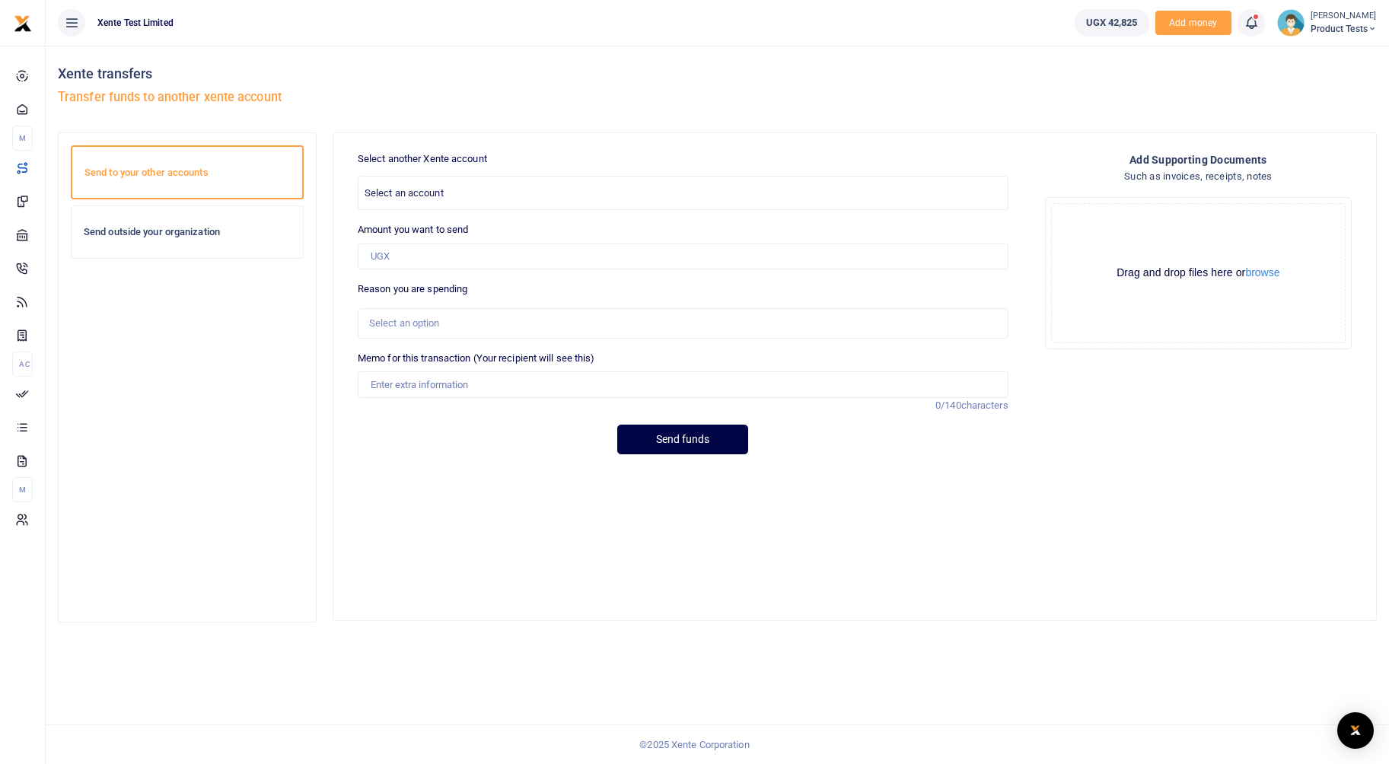
click at [187, 228] on h6 "Send outside your organization" at bounding box center [187, 232] width 207 height 12
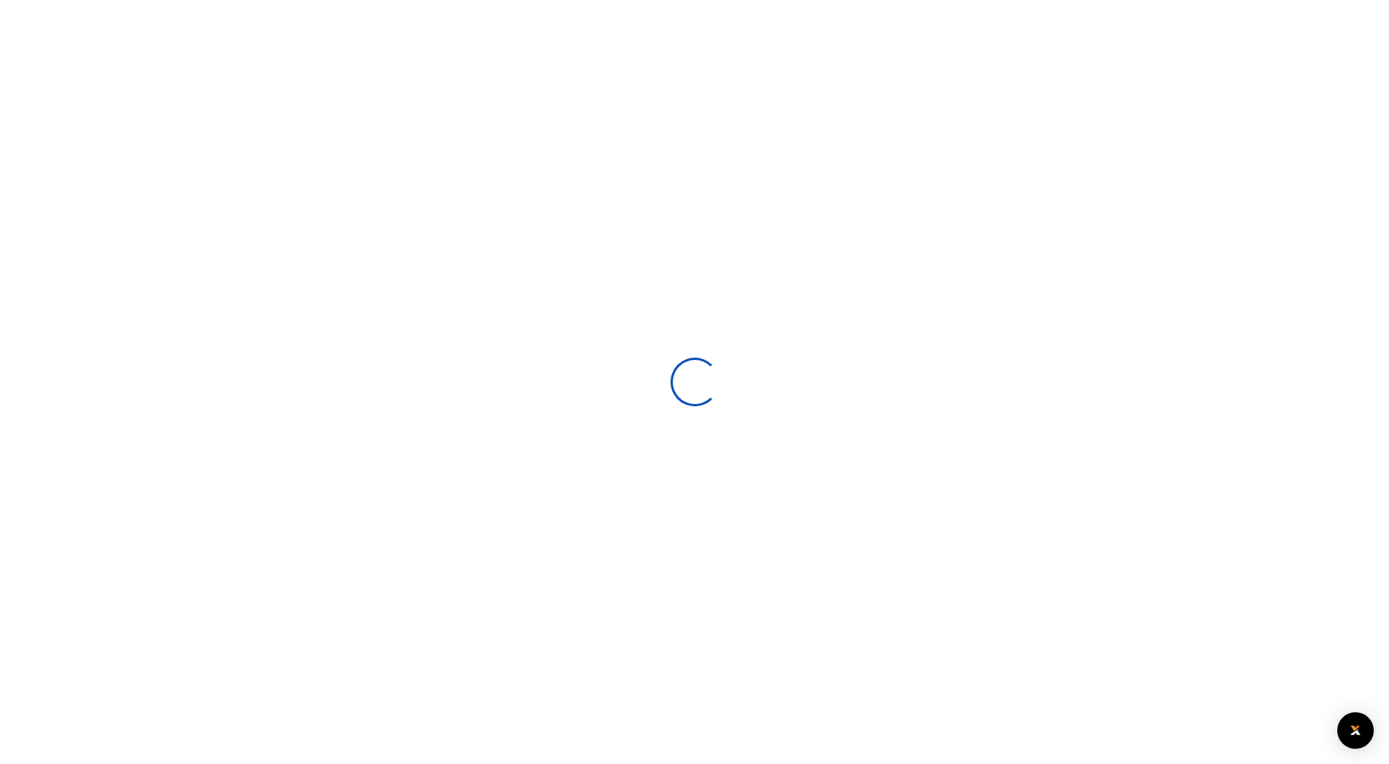
select select
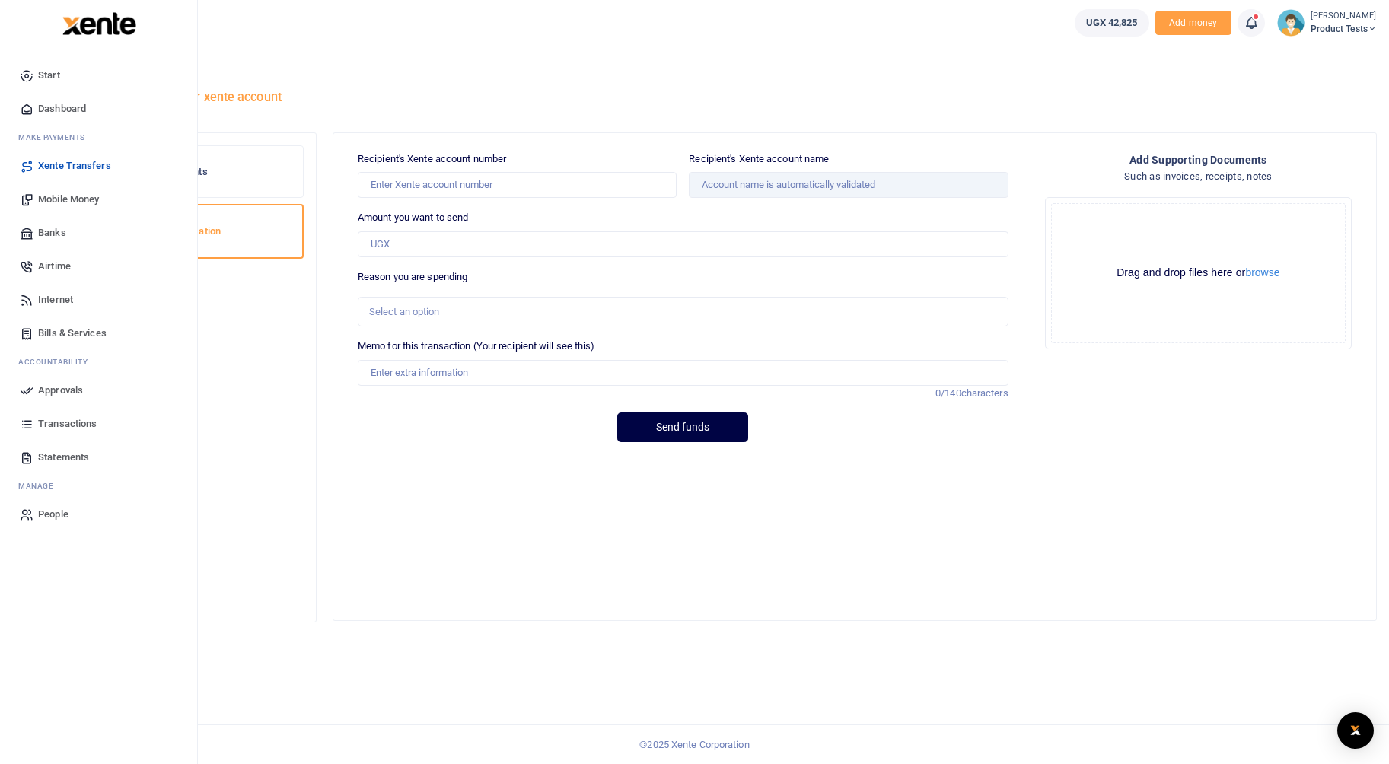
click at [41, 197] on span "Mobile Money" at bounding box center [68, 199] width 61 height 15
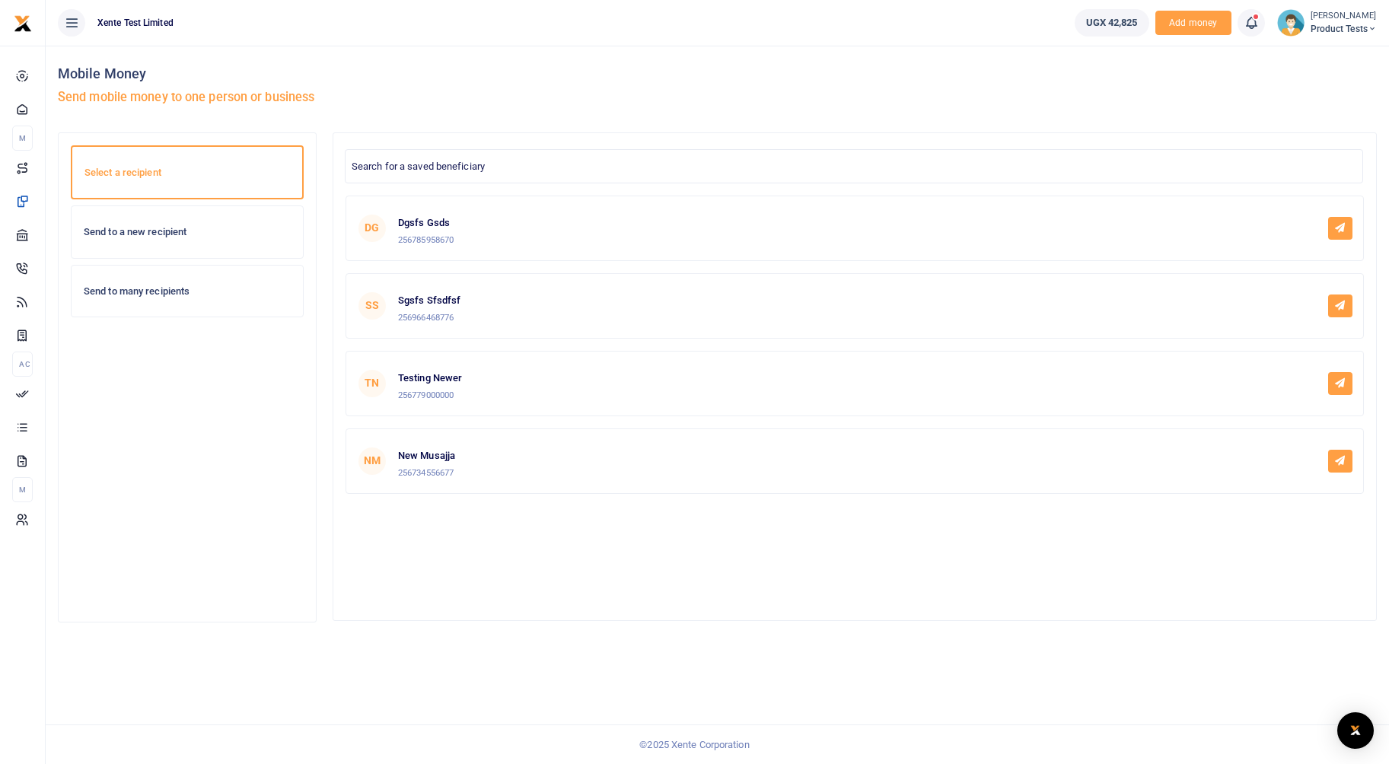
click at [177, 234] on h6 "Send to a new recipient" at bounding box center [187, 232] width 207 height 12
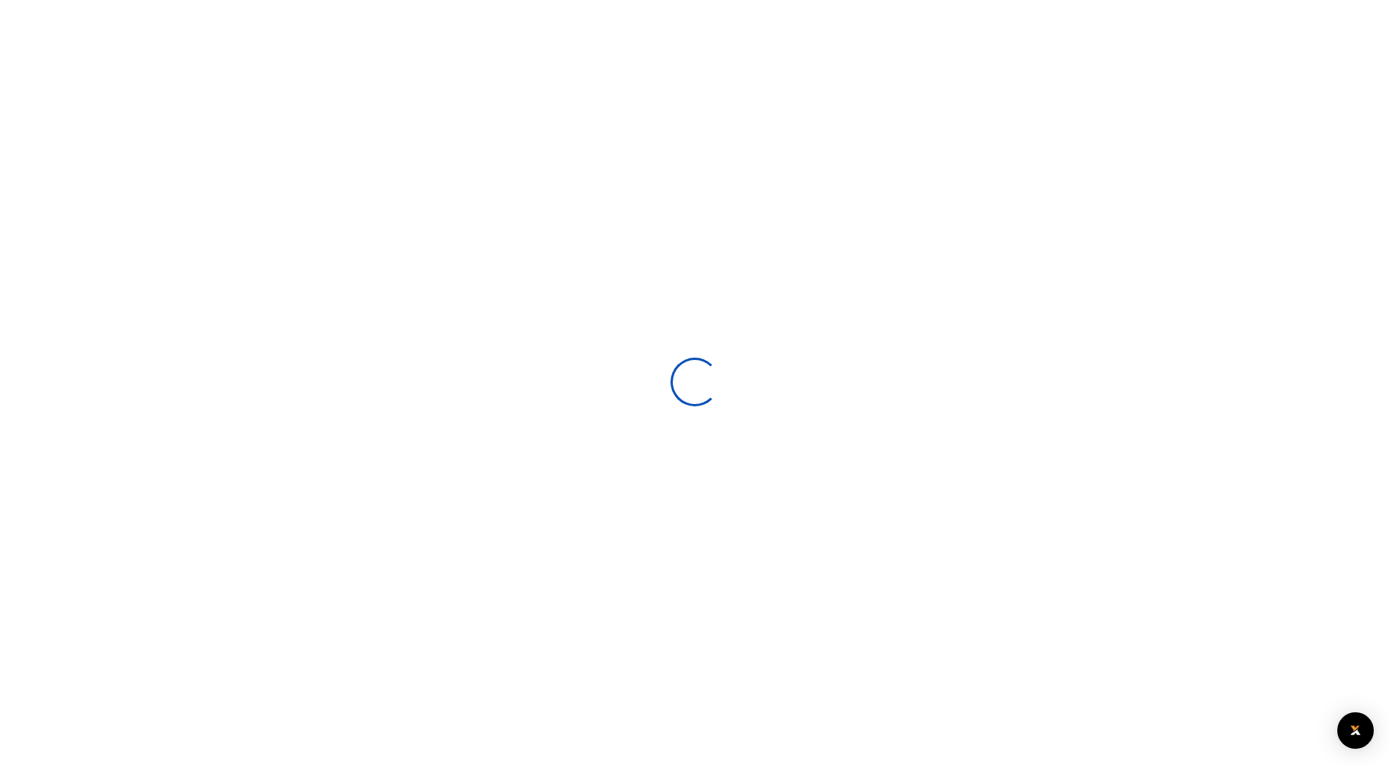
select select
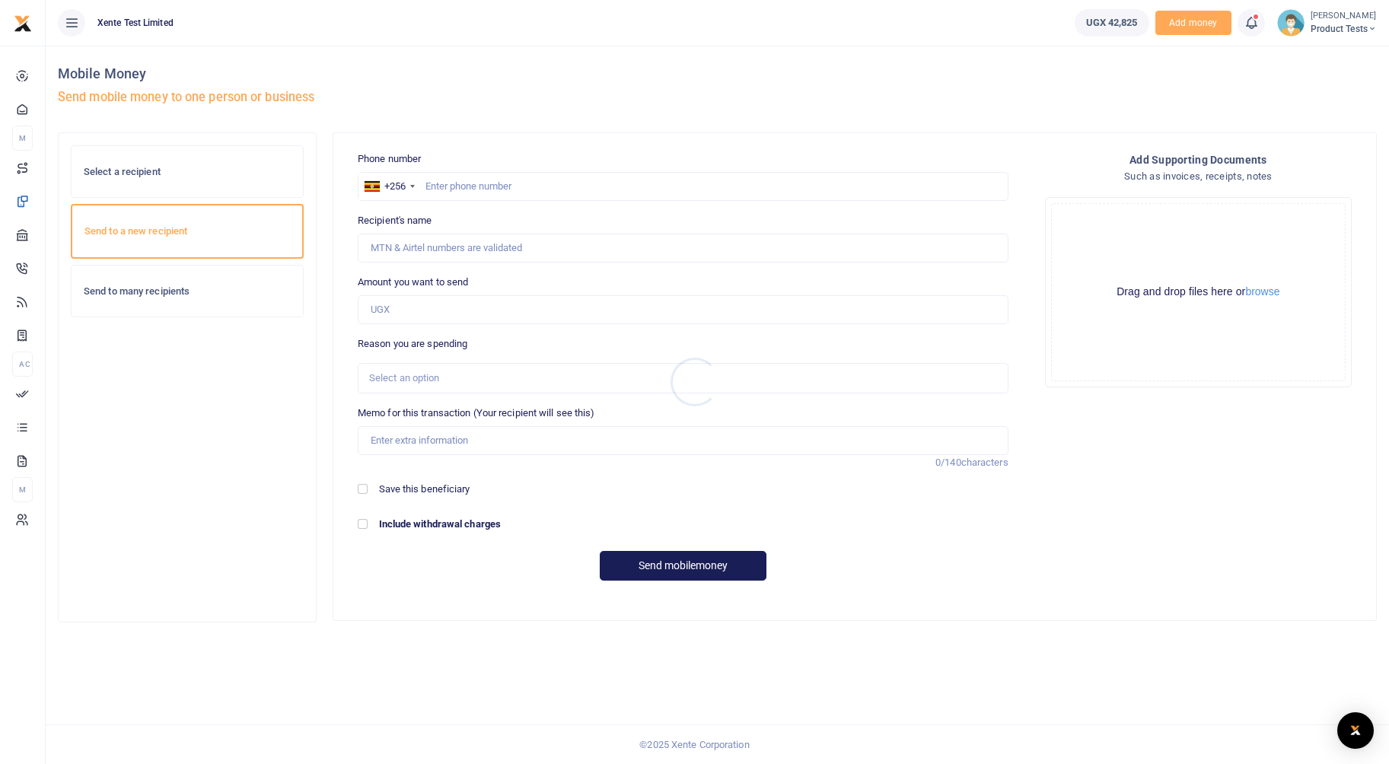
click at [146, 296] on div at bounding box center [694, 382] width 1389 height 764
click at [153, 279] on div "Send to many recipients" at bounding box center [187, 292] width 231 height 52
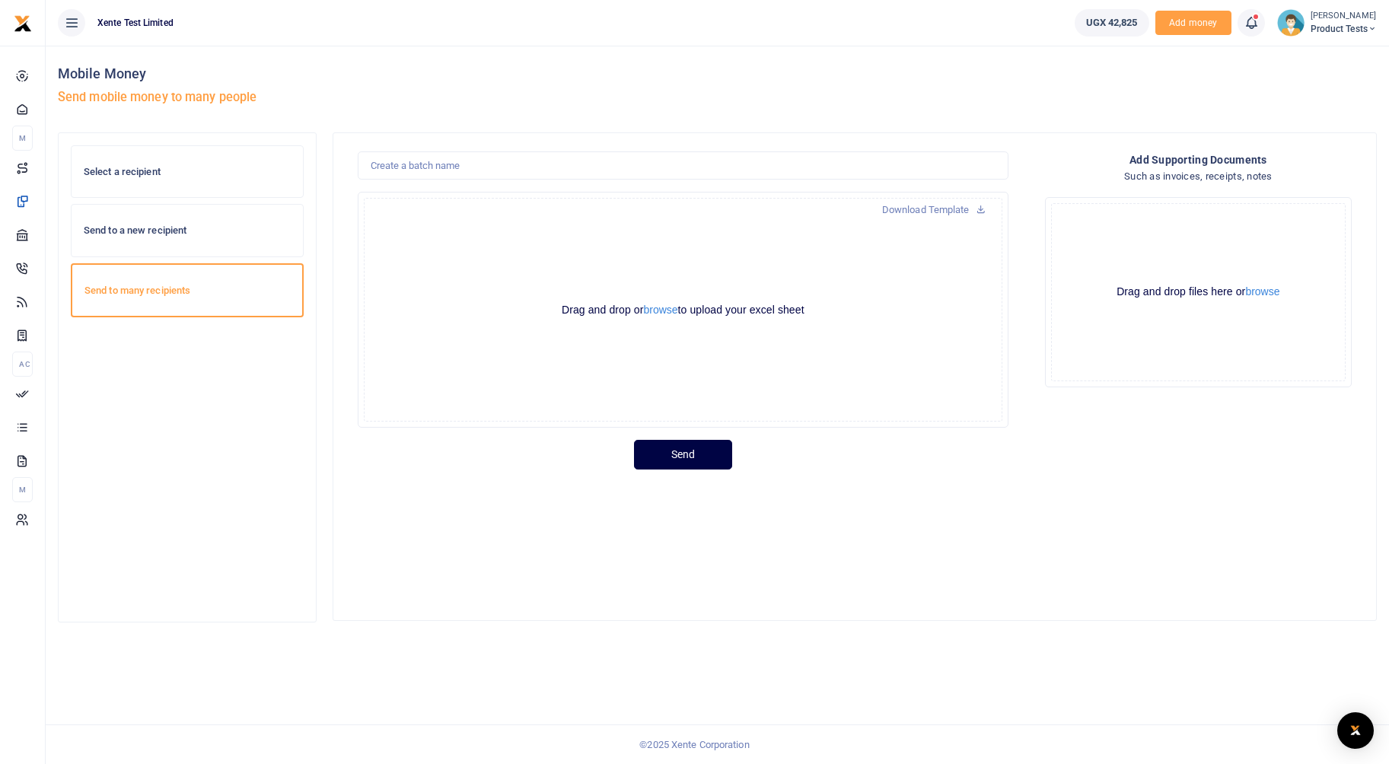
click at [166, 163] on div "Select a recipient" at bounding box center [187, 172] width 231 height 52
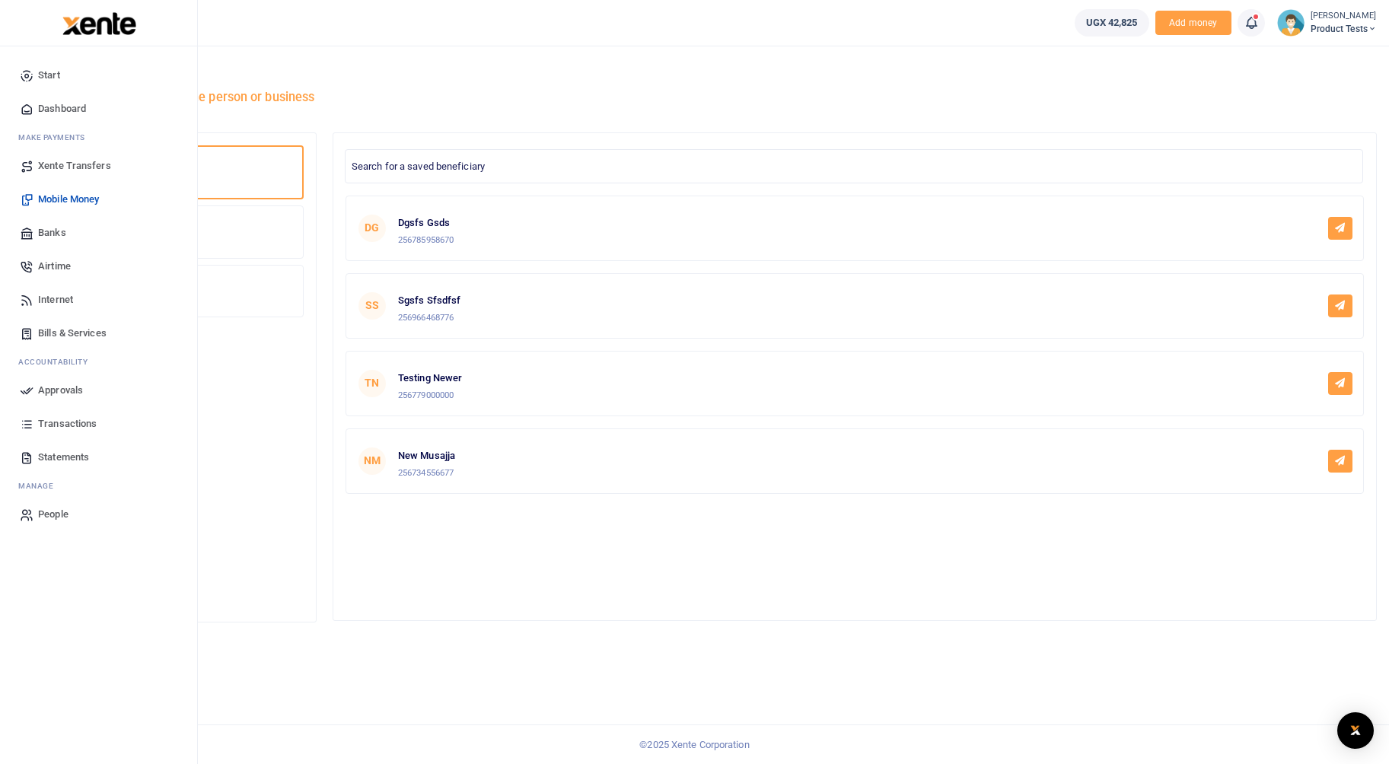
click at [53, 159] on span "Xente Transfers" at bounding box center [74, 165] width 73 height 15
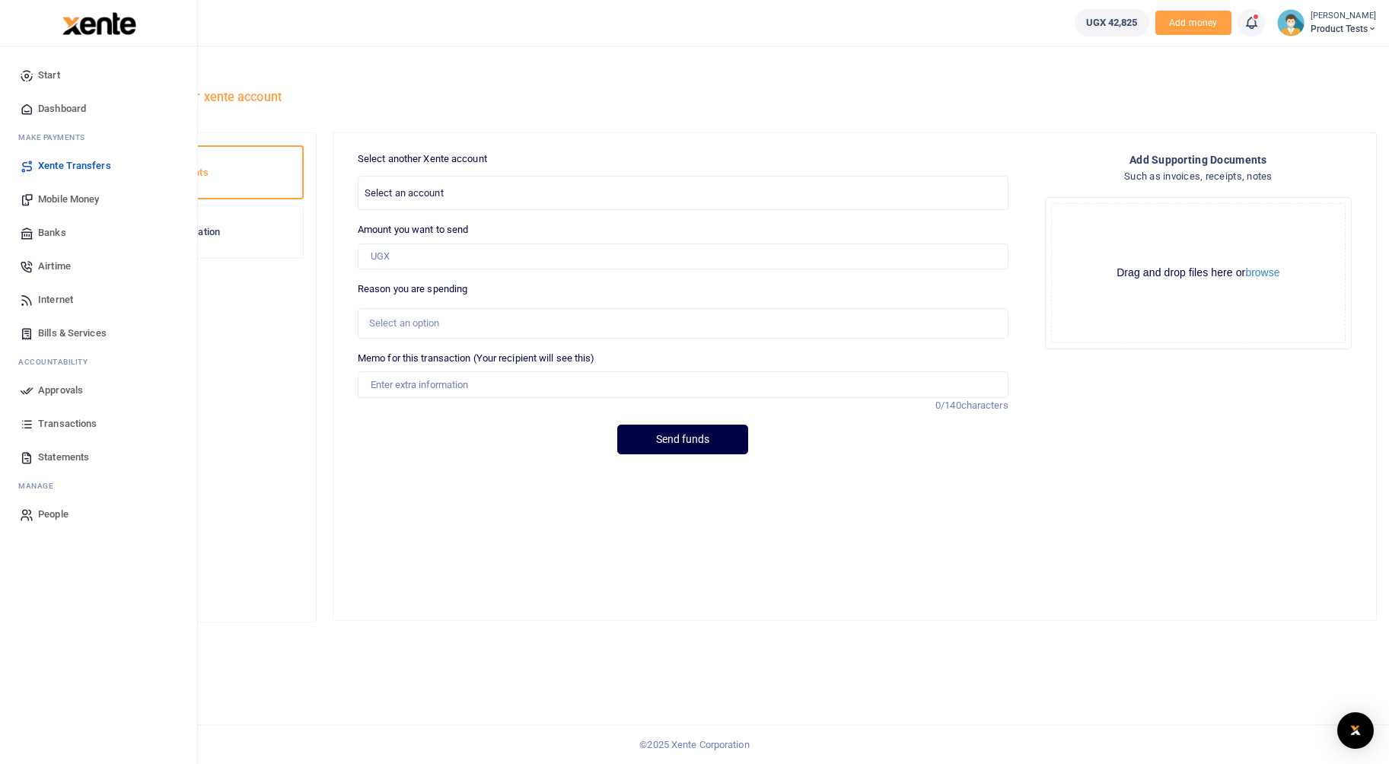
click at [43, 269] on span "Airtime" at bounding box center [54, 266] width 33 height 15
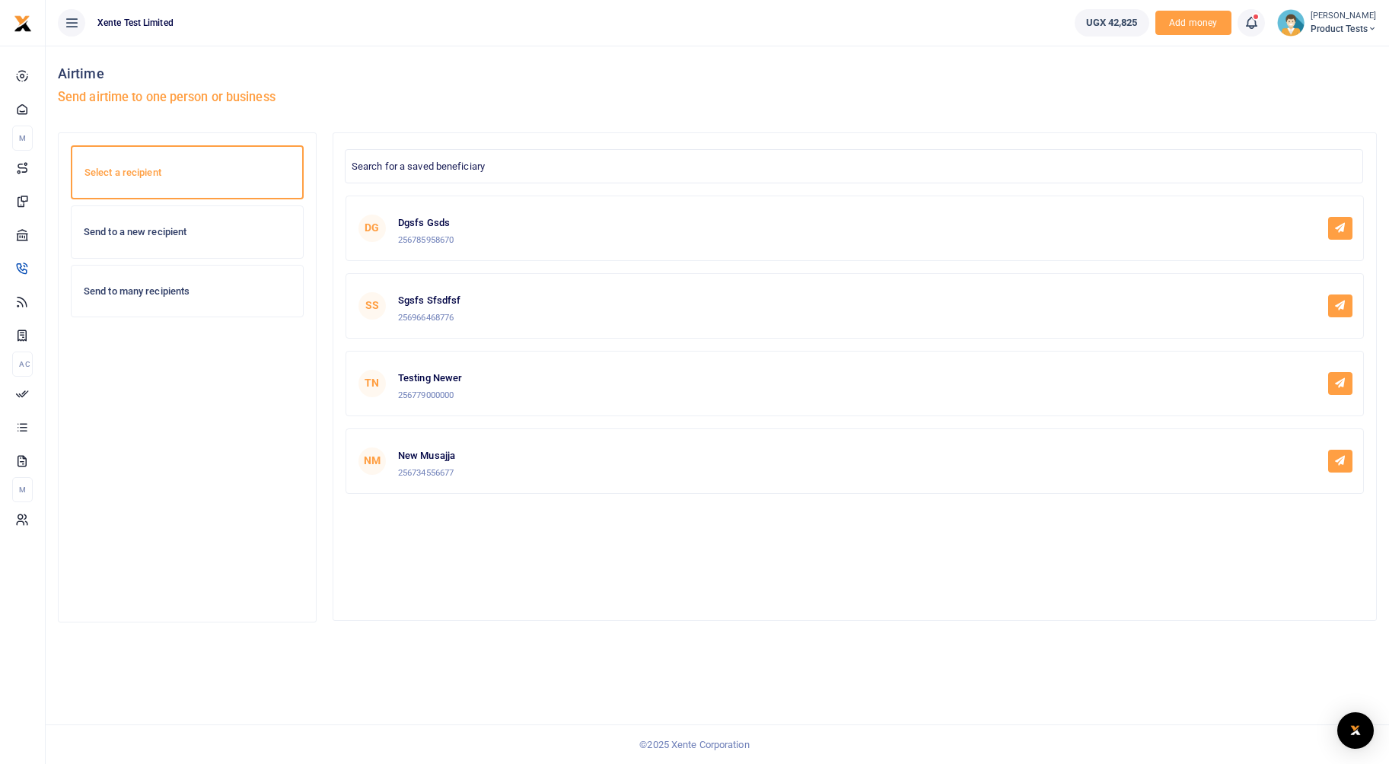
click at [198, 231] on h6 "Send to a new recipient" at bounding box center [187, 232] width 207 height 12
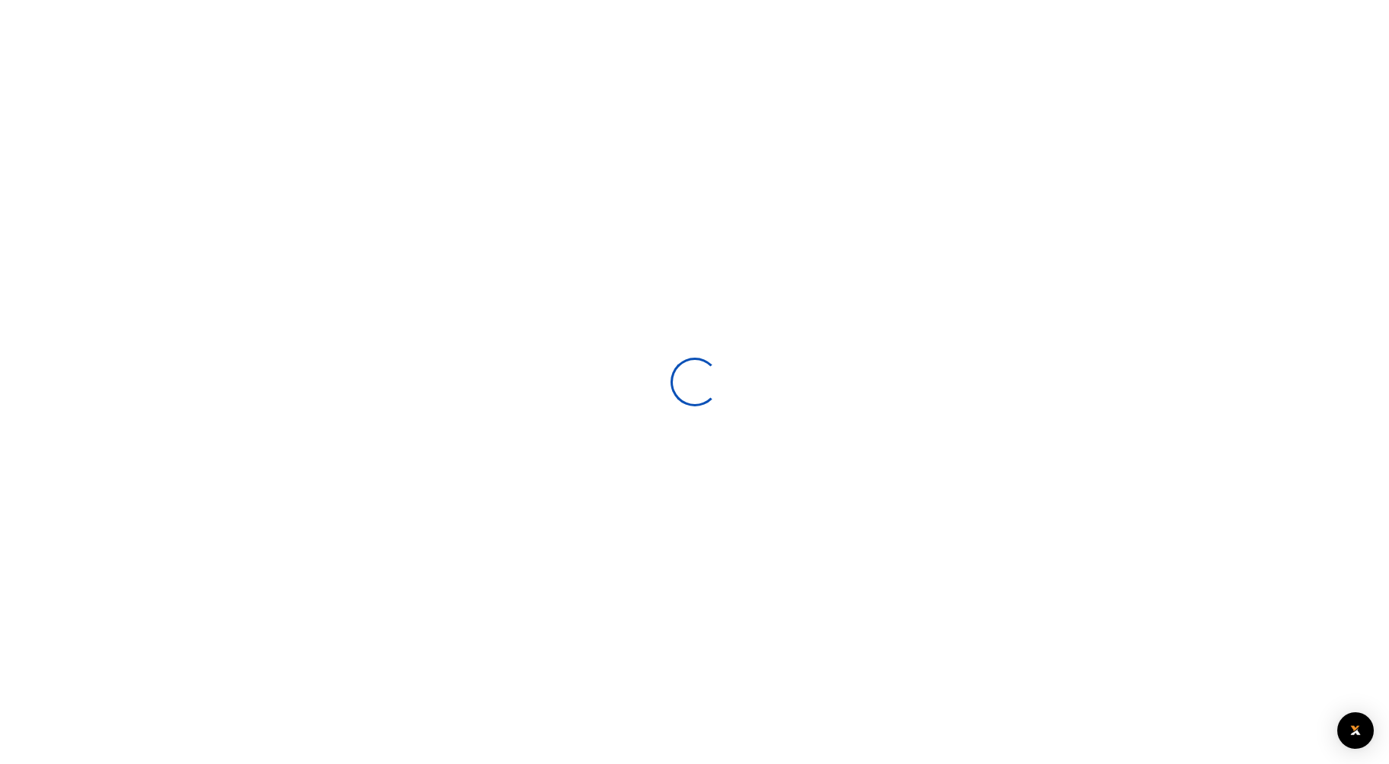
select select
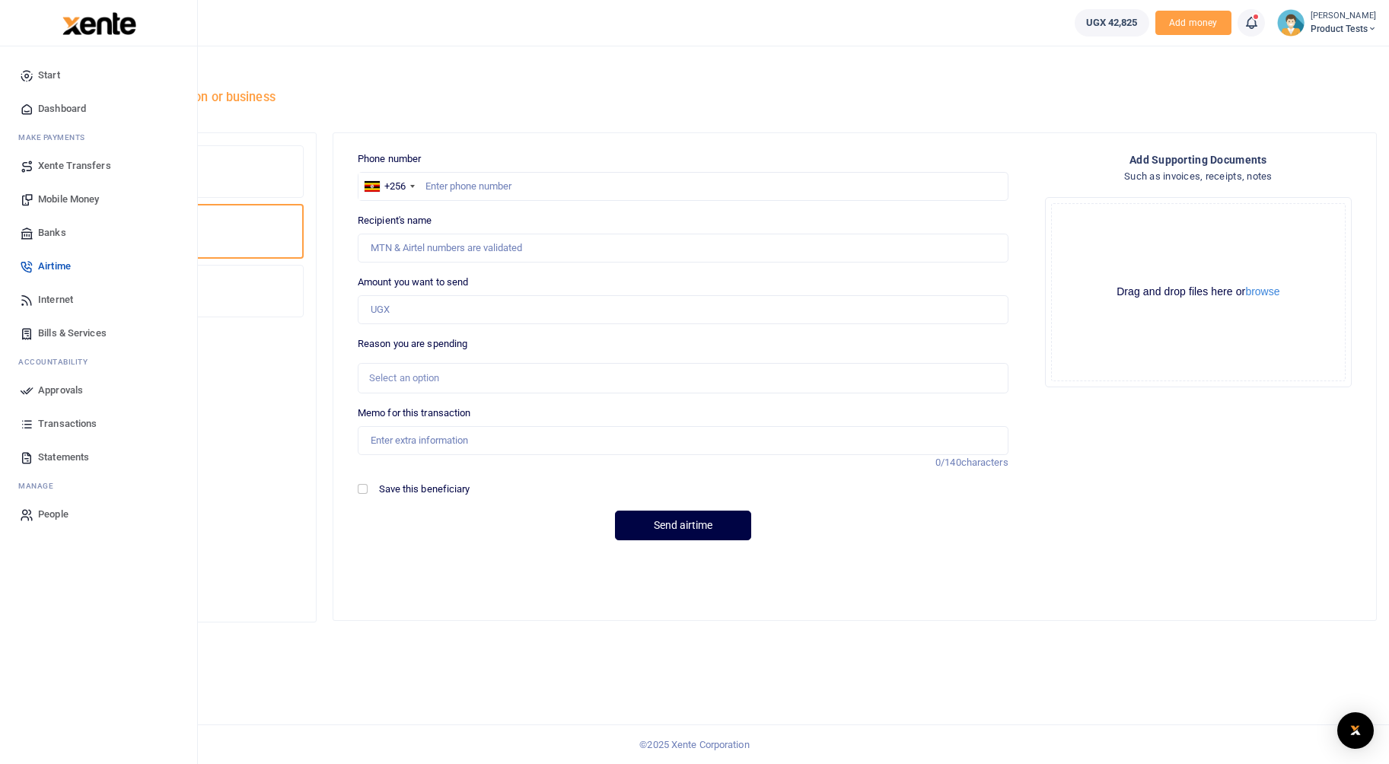
click at [49, 304] on span "Internet" at bounding box center [55, 299] width 35 height 15
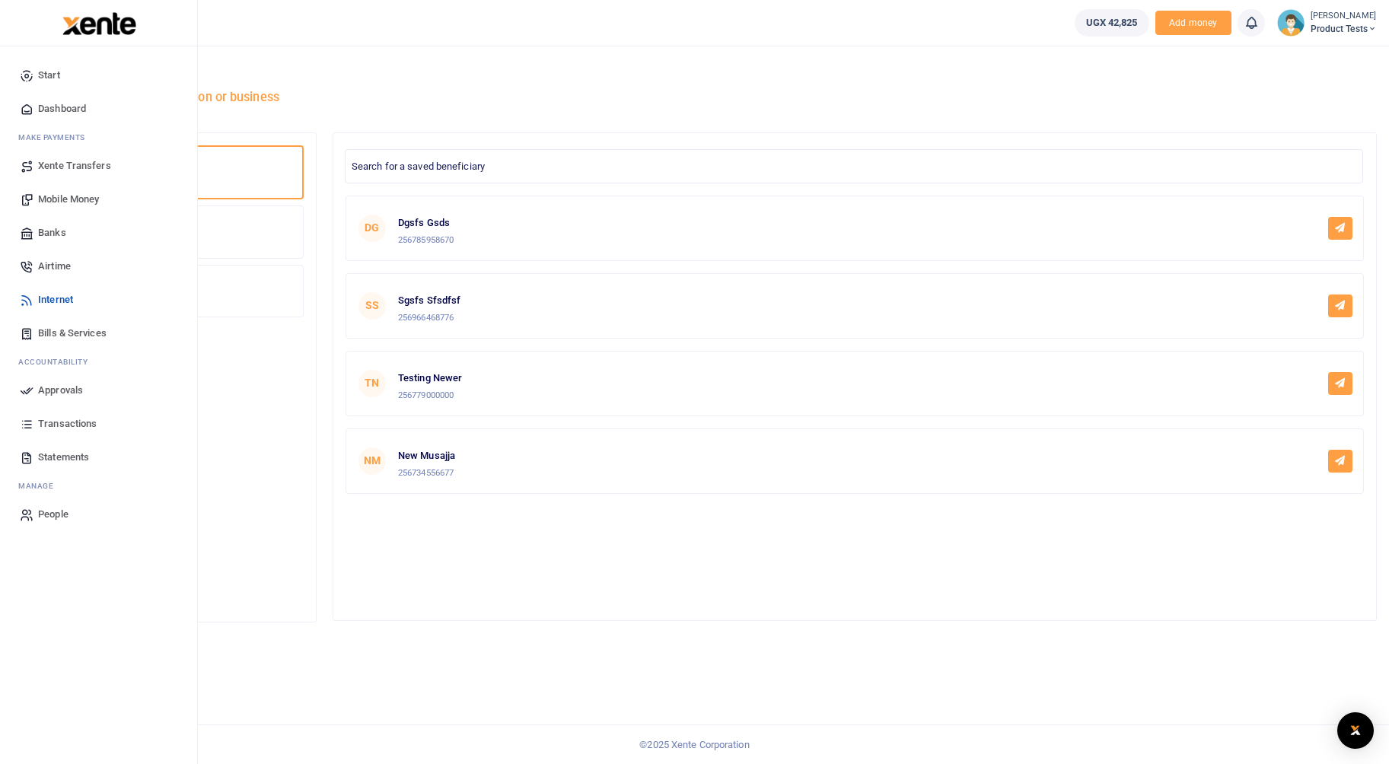
click at [54, 231] on span "Banks" at bounding box center [52, 232] width 28 height 15
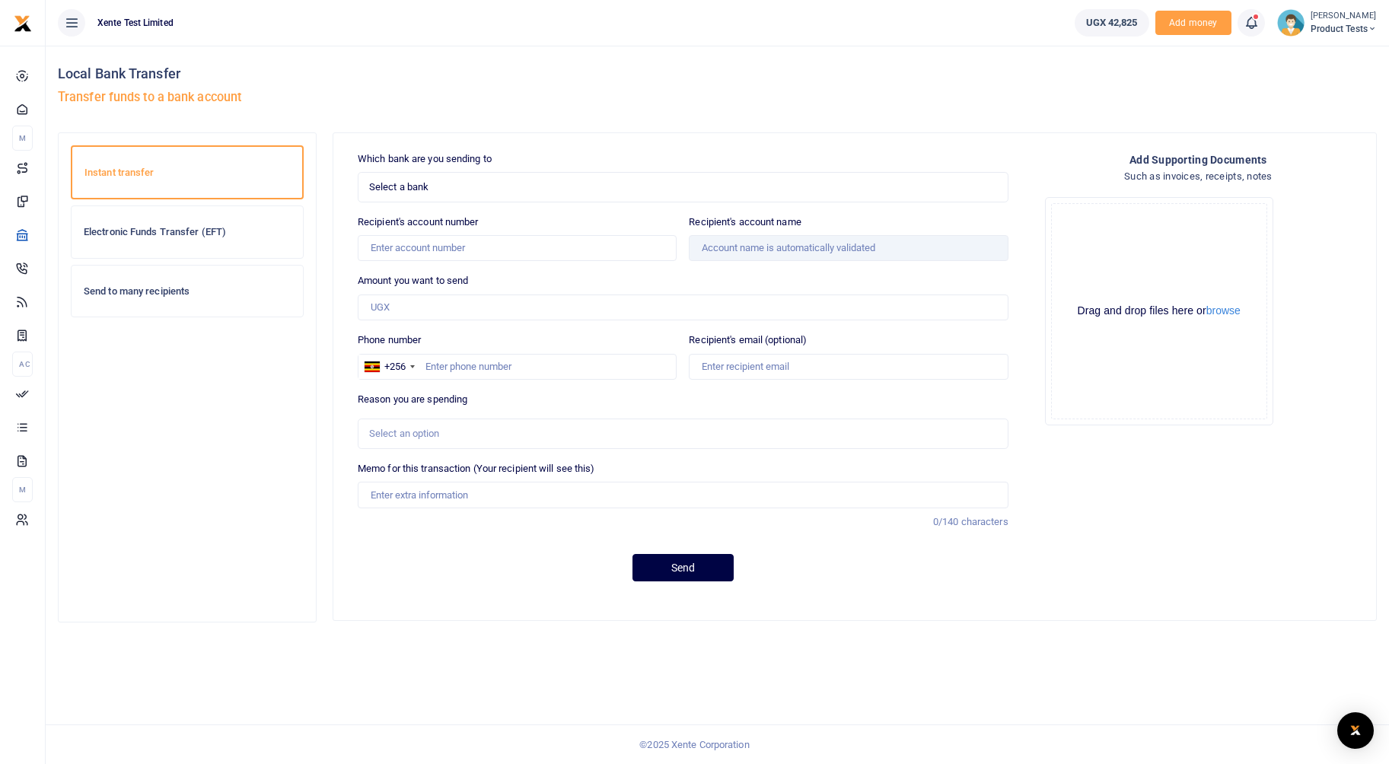
click at [126, 292] on h6 "Send to many recipients" at bounding box center [187, 291] width 207 height 12
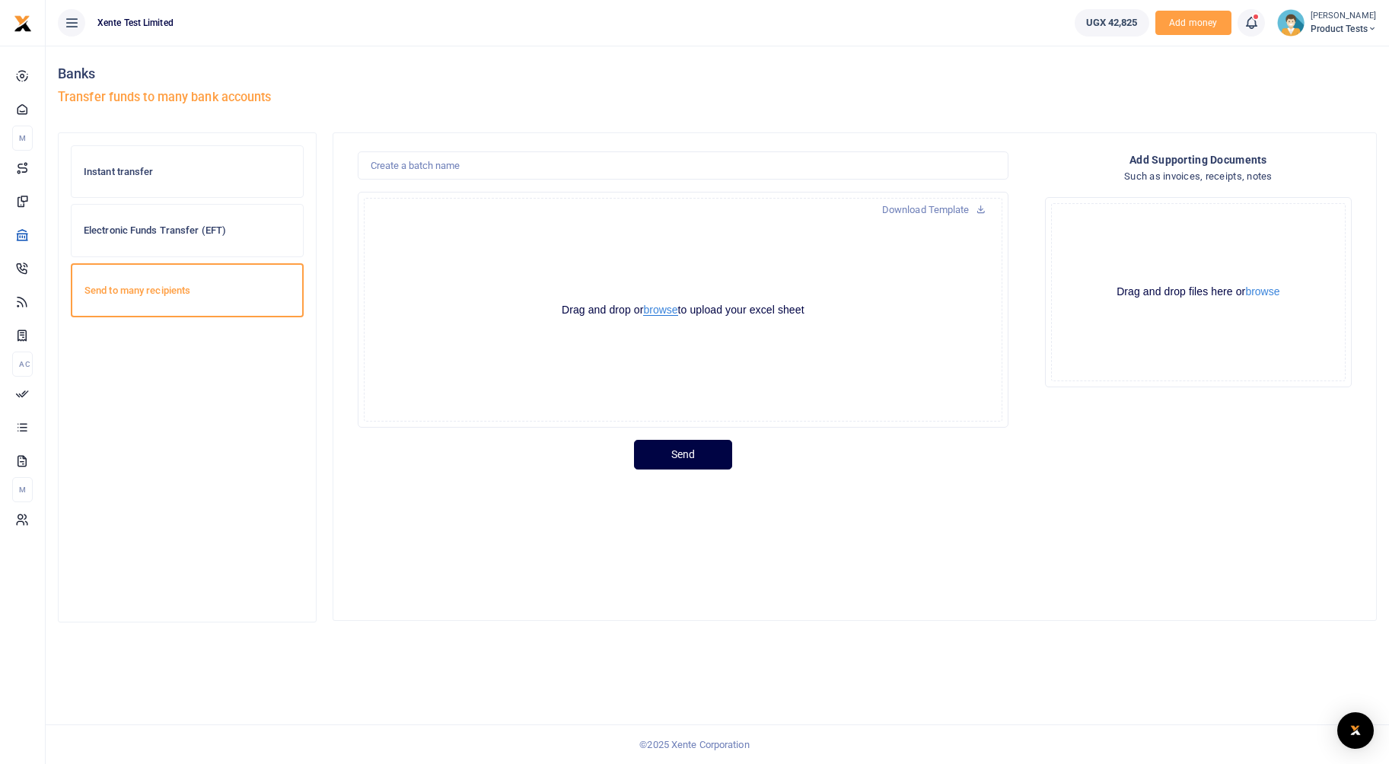
click at [654, 312] on button "browse" at bounding box center [660, 309] width 34 height 11
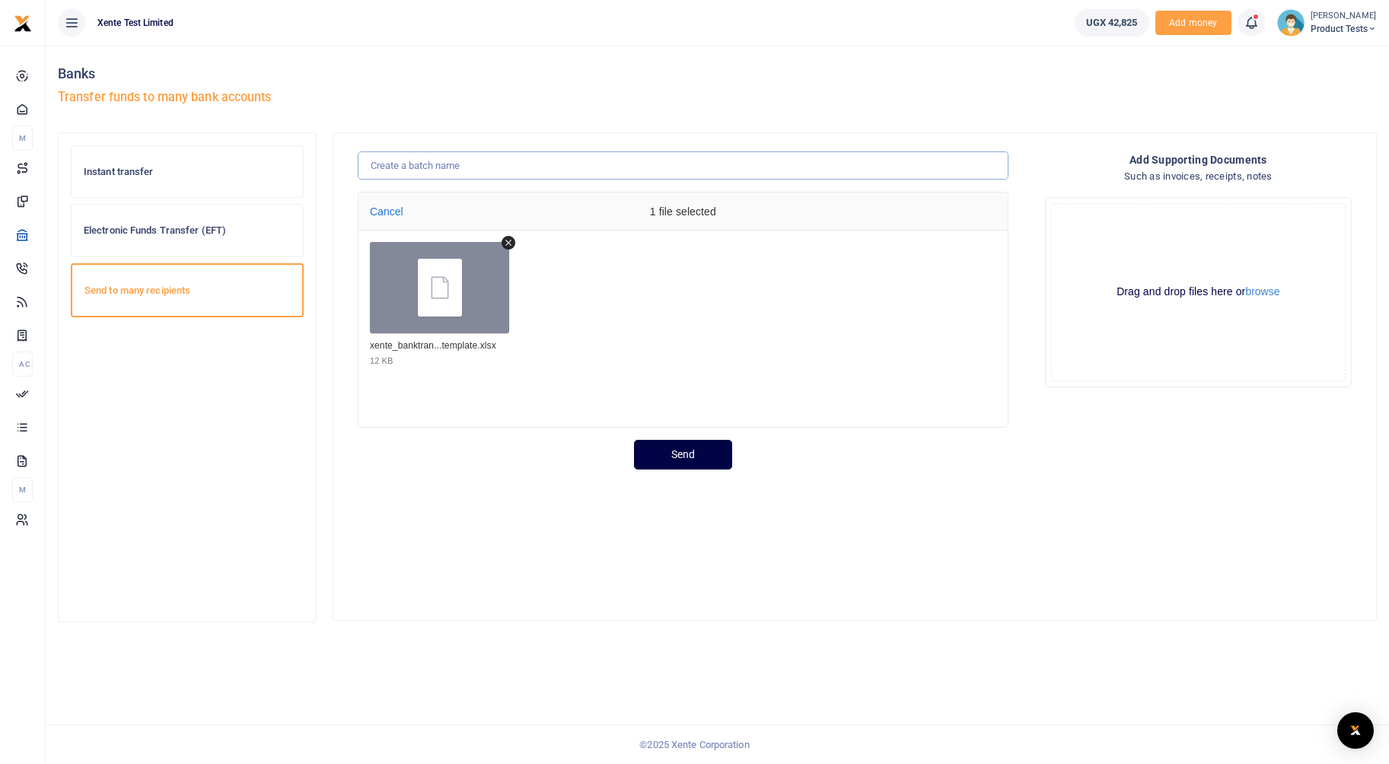
click at [533, 162] on input "text" at bounding box center [683, 165] width 651 height 29
click at [684, 463] on button "Send" at bounding box center [683, 455] width 98 height 30
click at [540, 172] on input "text" at bounding box center [683, 165] width 651 height 29
type input "Test"
click at [730, 453] on button "Send" at bounding box center [683, 455] width 98 height 30
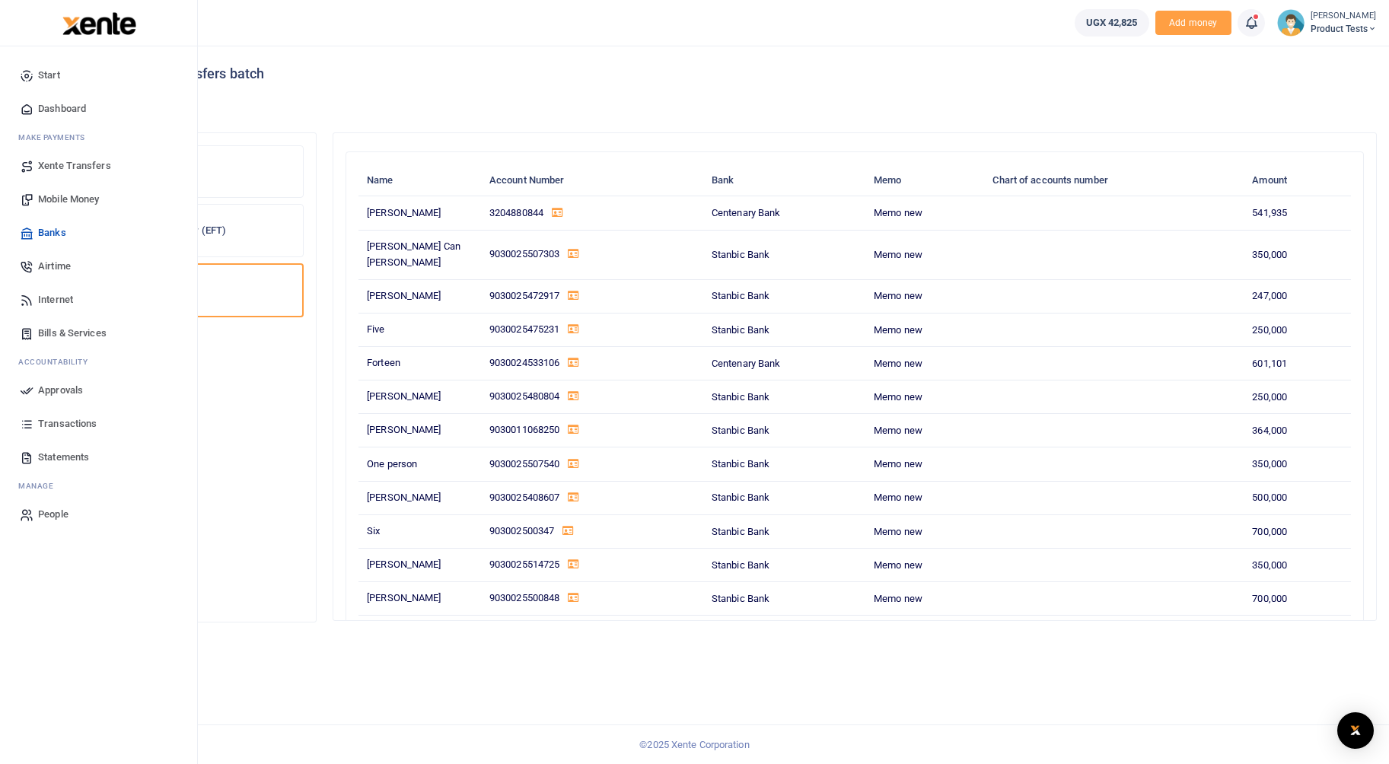
click at [56, 199] on span "Mobile Money" at bounding box center [68, 199] width 61 height 15
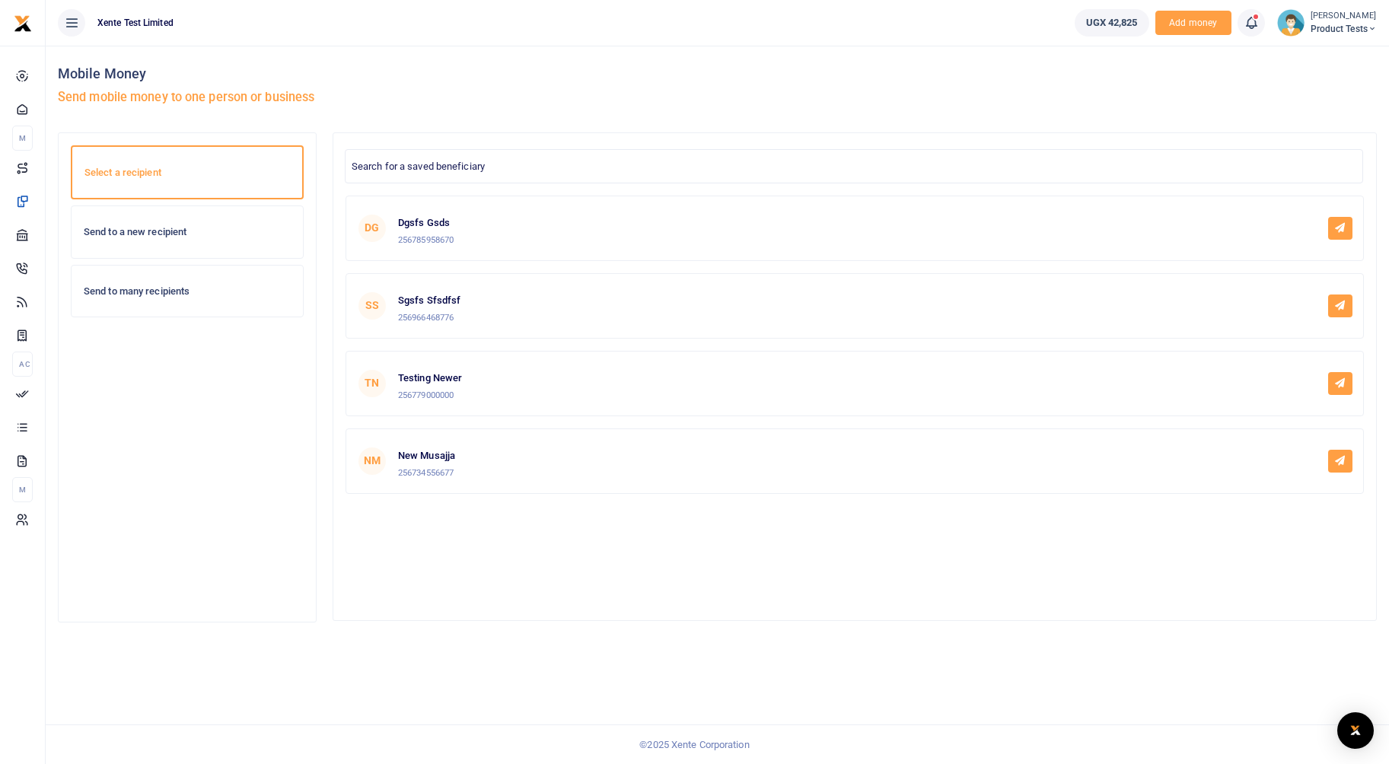
click at [128, 279] on div "Send to many recipients" at bounding box center [187, 292] width 231 height 52
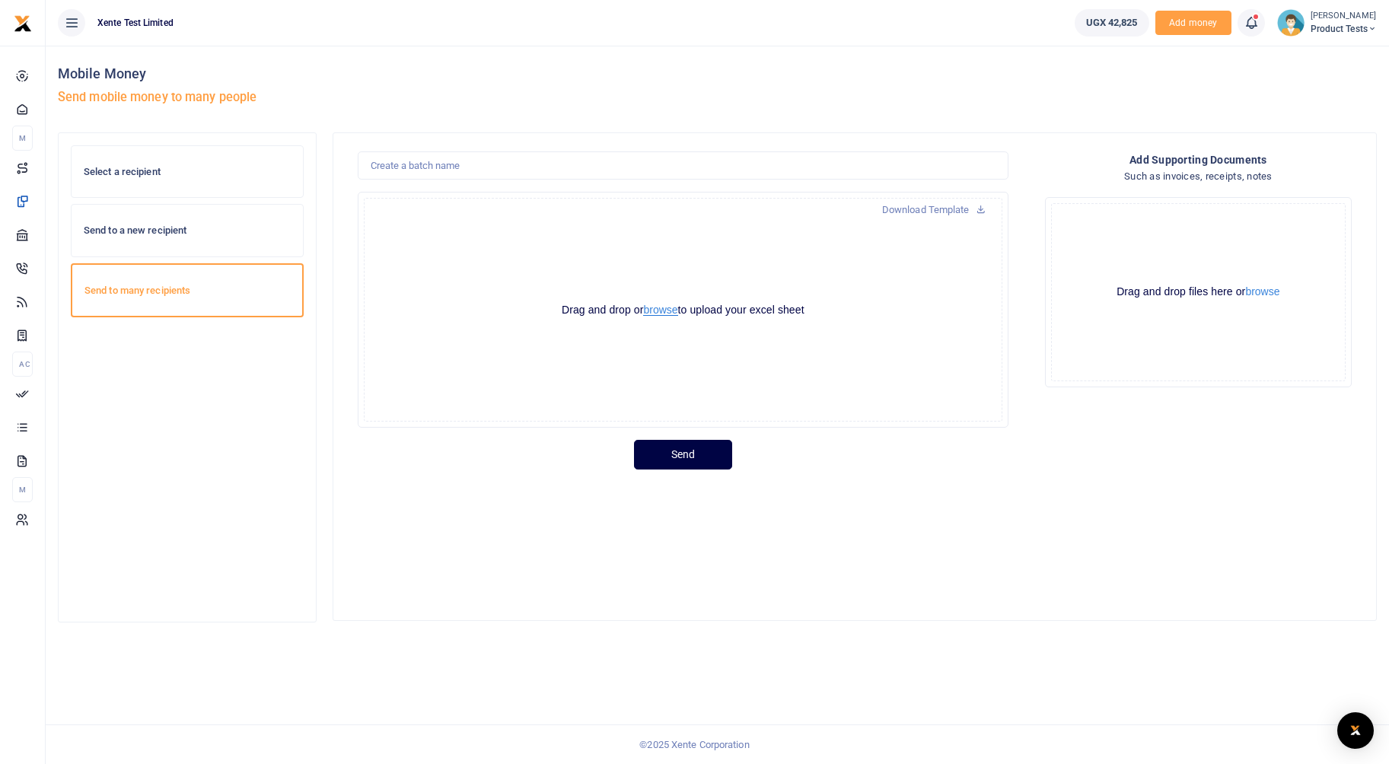
click at [665, 310] on button "browse" at bounding box center [660, 309] width 34 height 11
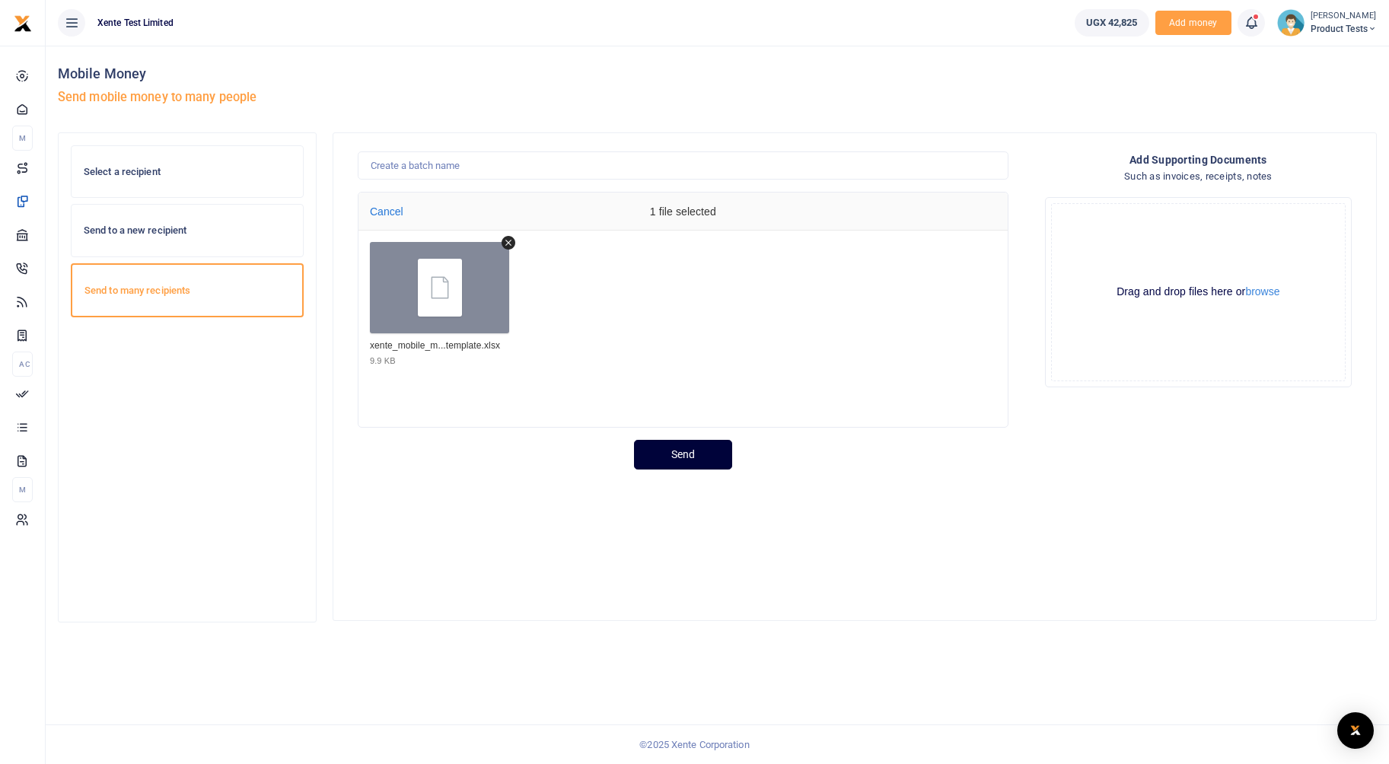
click at [688, 444] on button "Send" at bounding box center [683, 455] width 98 height 30
click at [546, 172] on input "text" at bounding box center [683, 165] width 651 height 29
type input "Test"
click at [677, 457] on button "Send" at bounding box center [683, 455] width 98 height 30
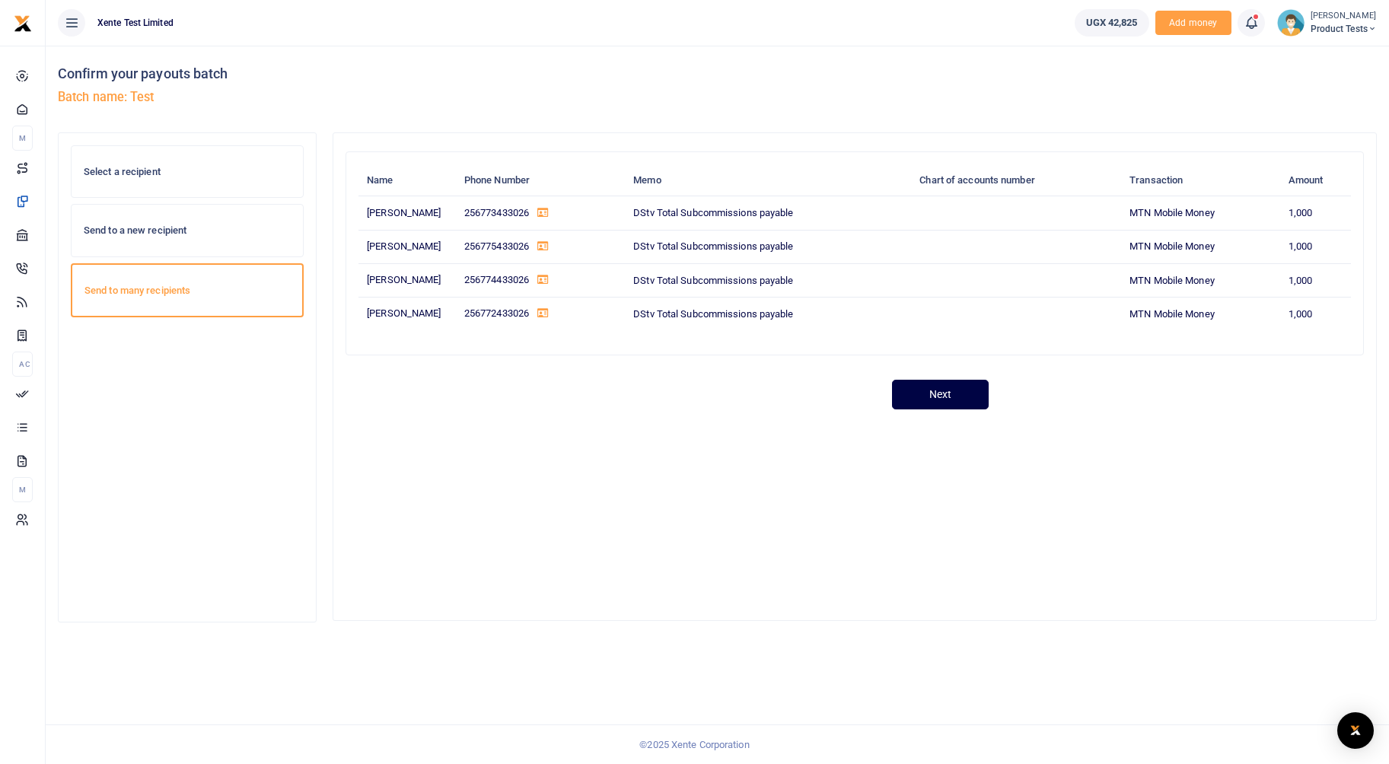
drag, startPoint x: 1145, startPoint y: 112, endPoint x: 988, endPoint y: 110, distance: 157.5
click at [988, 110] on div "Confirm your payouts batch Batch name: Test" at bounding box center [717, 89] width 1331 height 87
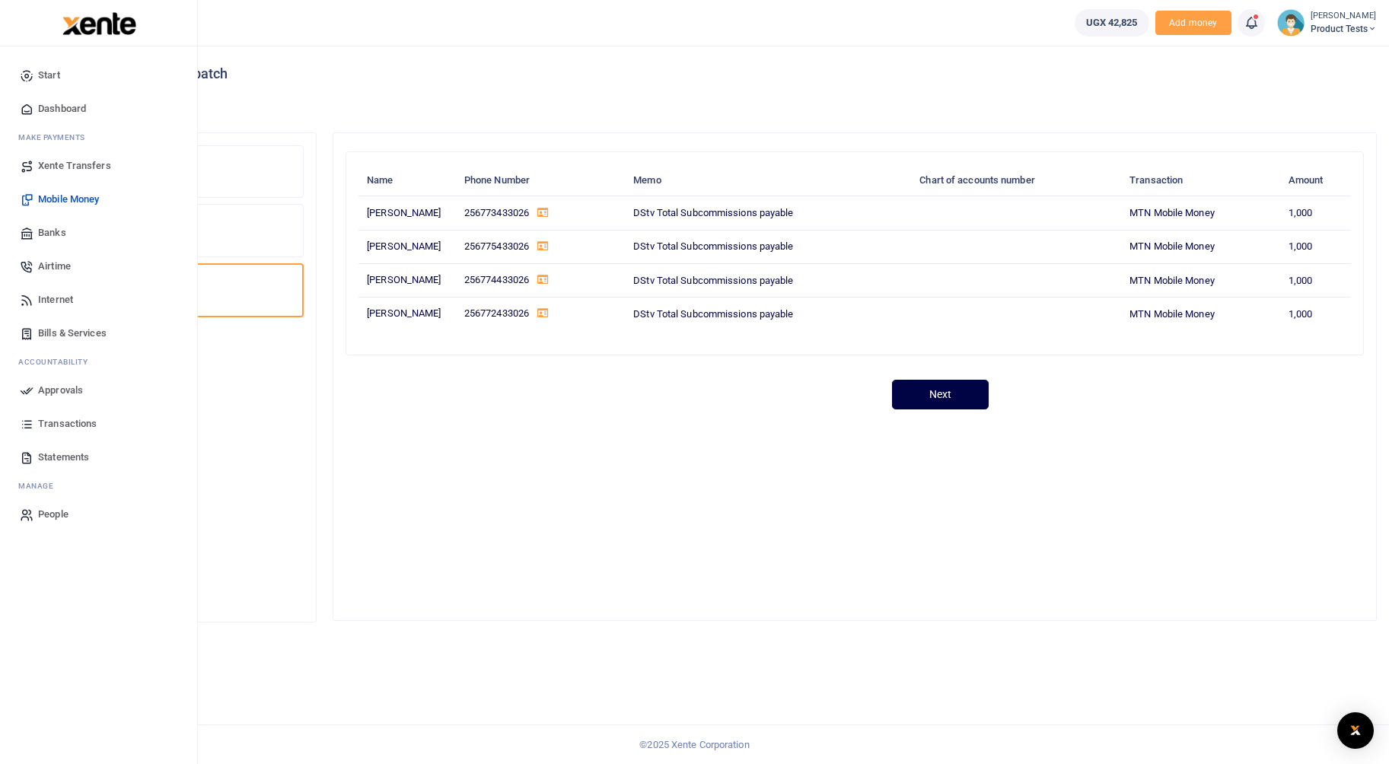
click at [59, 263] on span "Airtime" at bounding box center [54, 266] width 33 height 15
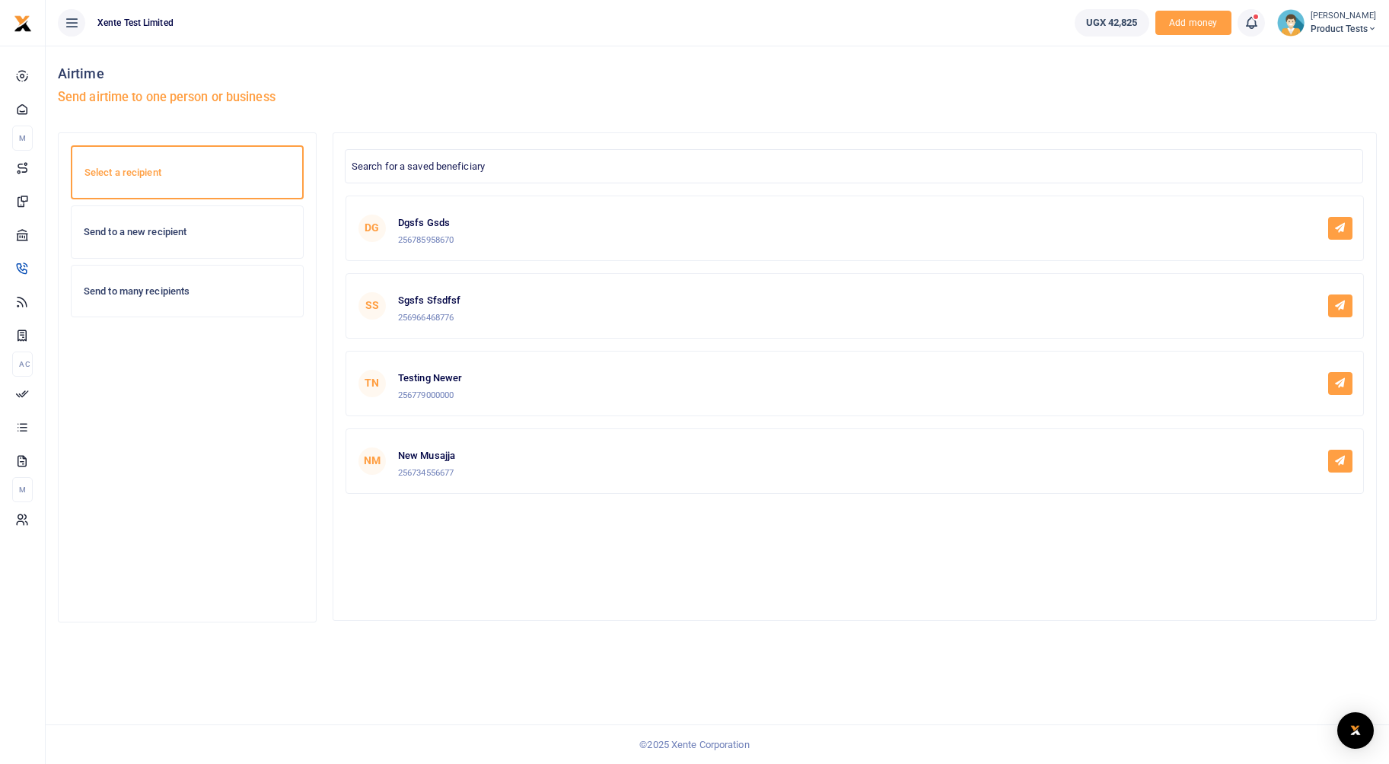
click at [138, 297] on h6 "Send to many recipients" at bounding box center [187, 291] width 207 height 12
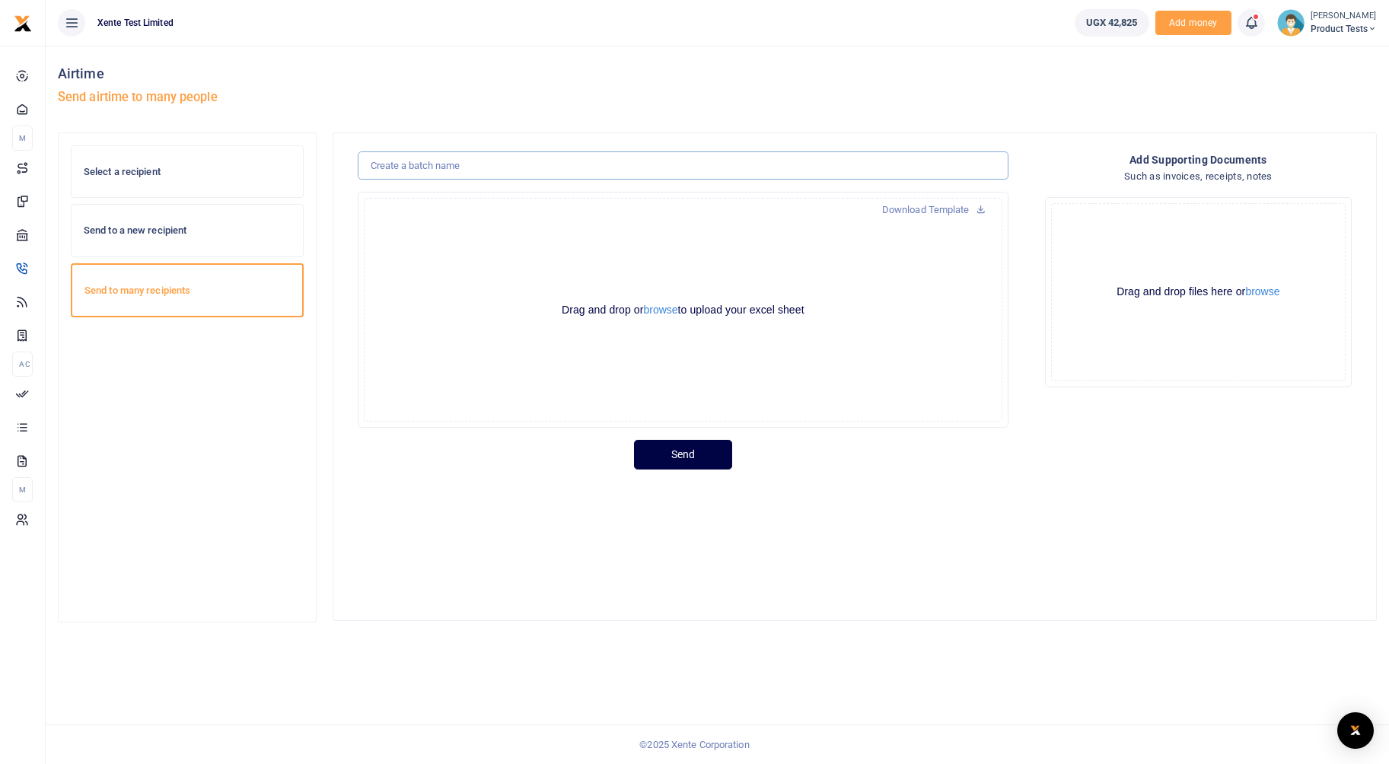
click at [571, 164] on input "text" at bounding box center [683, 165] width 651 height 29
type input "Test"
click at [793, 247] on div "Drag and drop or browse to upload your excel sheet Powered by Uppy" at bounding box center [683, 310] width 638 height 224
click at [668, 304] on button "browse" at bounding box center [660, 309] width 34 height 11
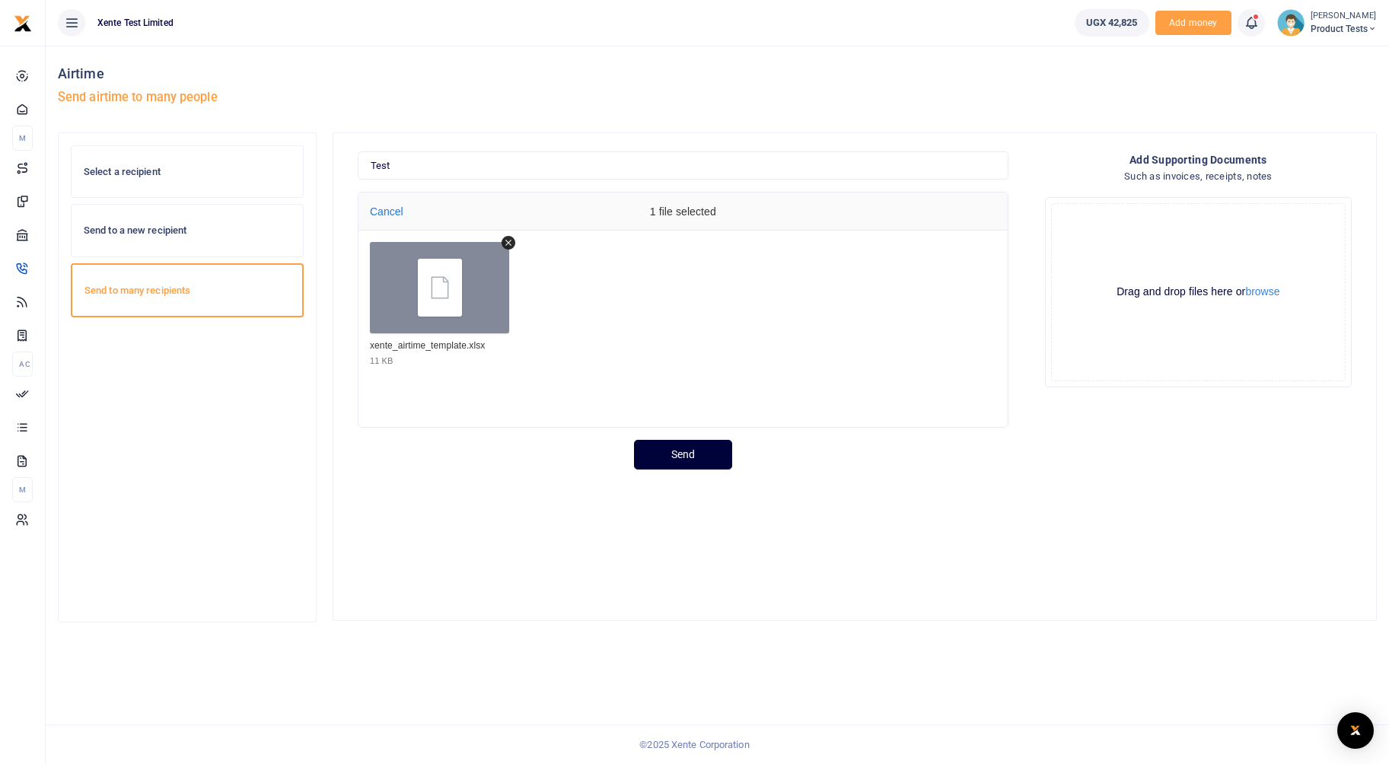
click at [669, 460] on button "Send" at bounding box center [683, 455] width 98 height 30
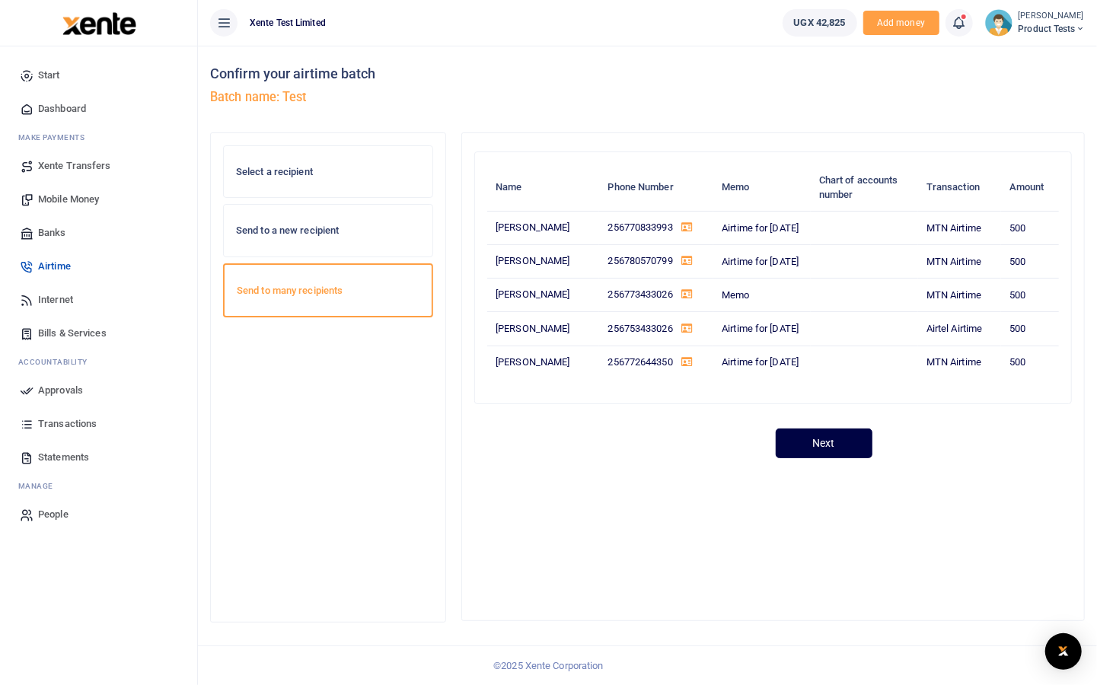
click at [53, 242] on link "Banks" at bounding box center [98, 232] width 173 height 33
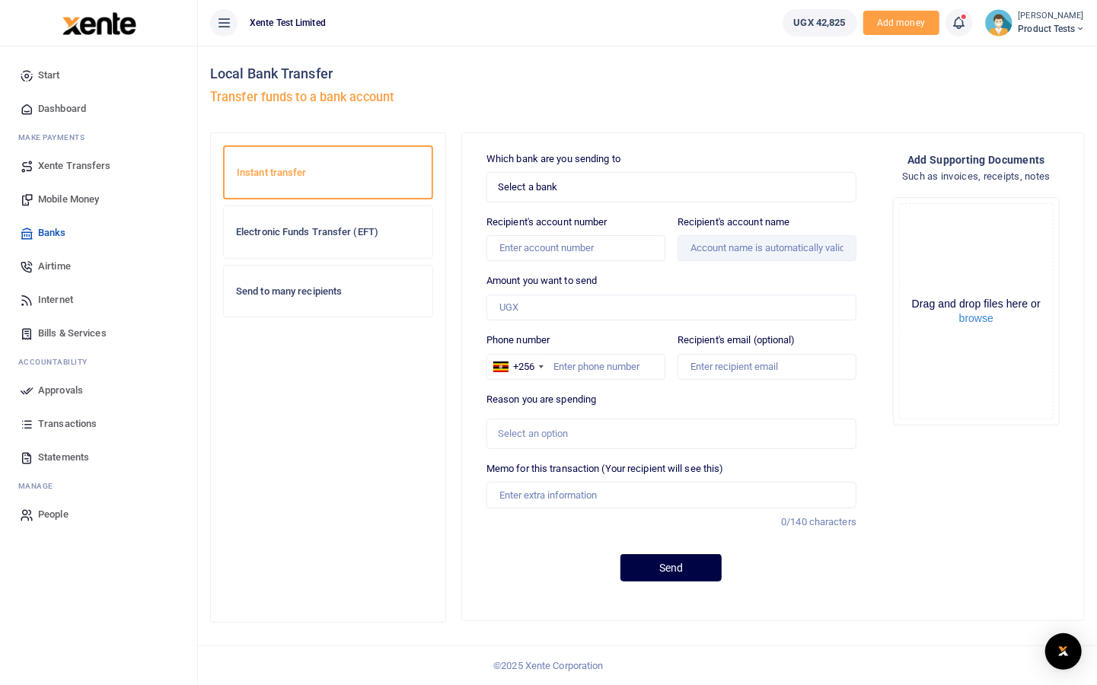
click at [74, 198] on span "Mobile Money" at bounding box center [68, 199] width 61 height 15
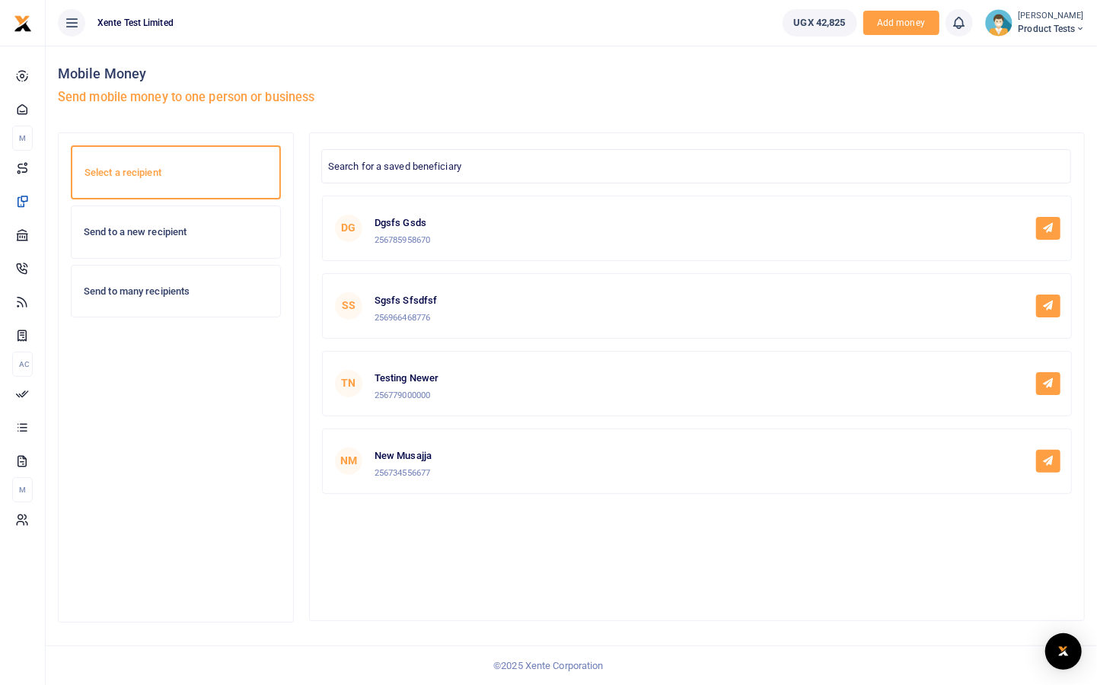
click at [164, 291] on h6 "Send to many recipients" at bounding box center [176, 291] width 184 height 12
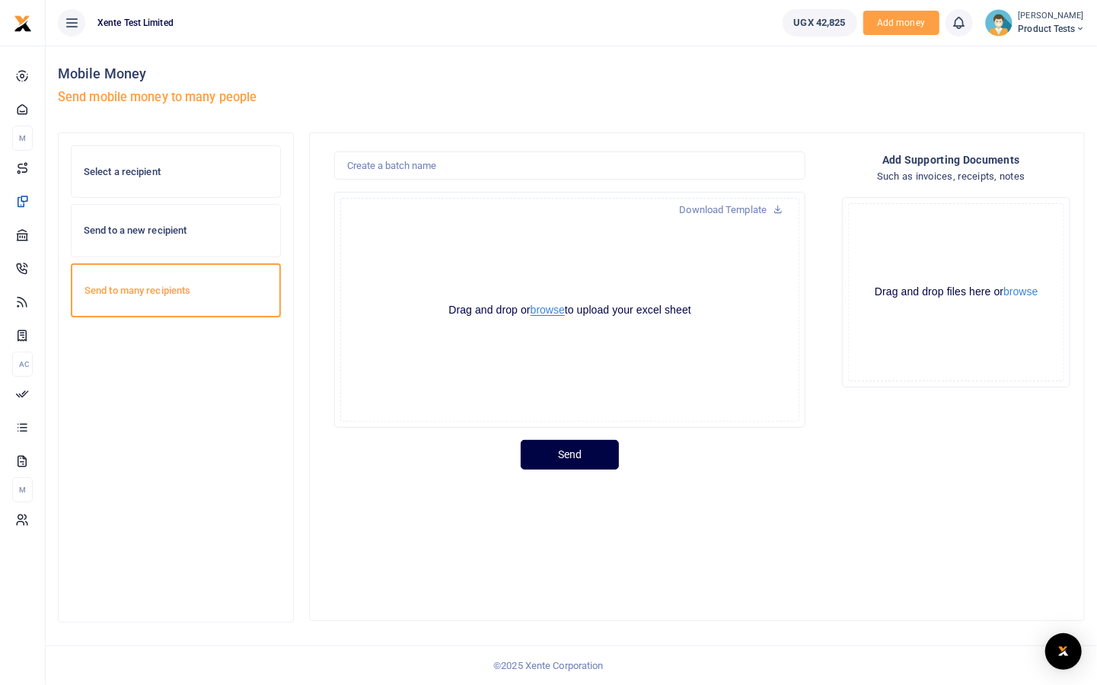
click at [549, 311] on button "browse" at bounding box center [547, 309] width 34 height 11
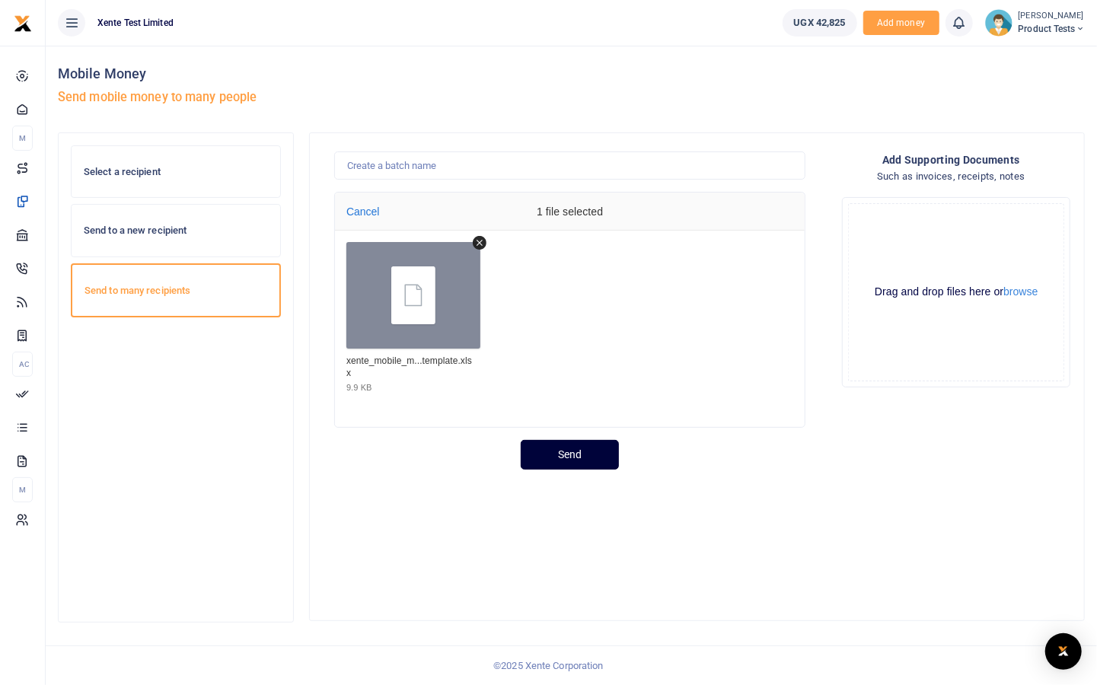
click at [552, 450] on button "Send" at bounding box center [570, 455] width 98 height 30
type input "Test"
click at [521, 440] on button "Send" at bounding box center [570, 455] width 98 height 30
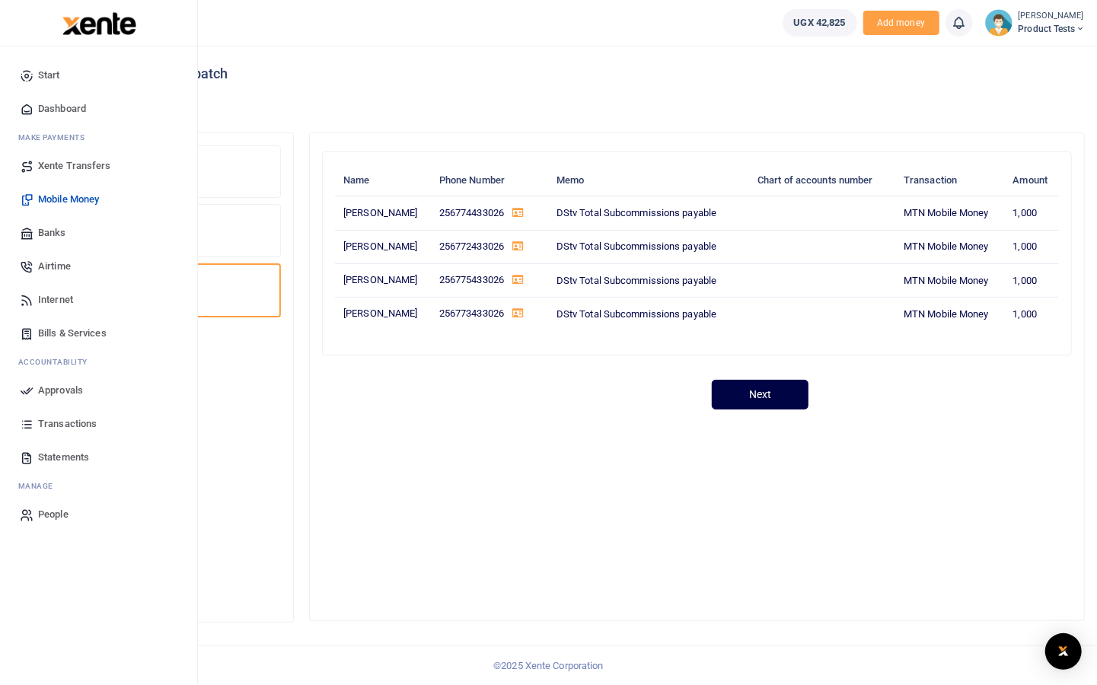
click at [62, 231] on span "Banks" at bounding box center [52, 232] width 28 height 15
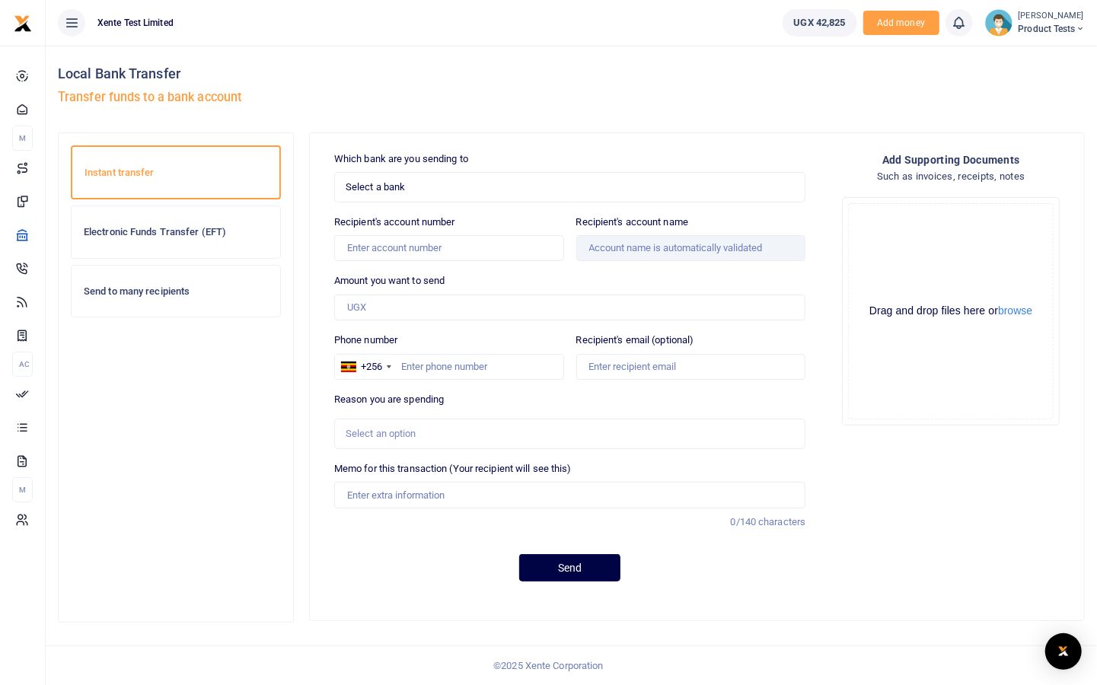
click at [151, 294] on h6 "Send to many recipients" at bounding box center [176, 291] width 184 height 12
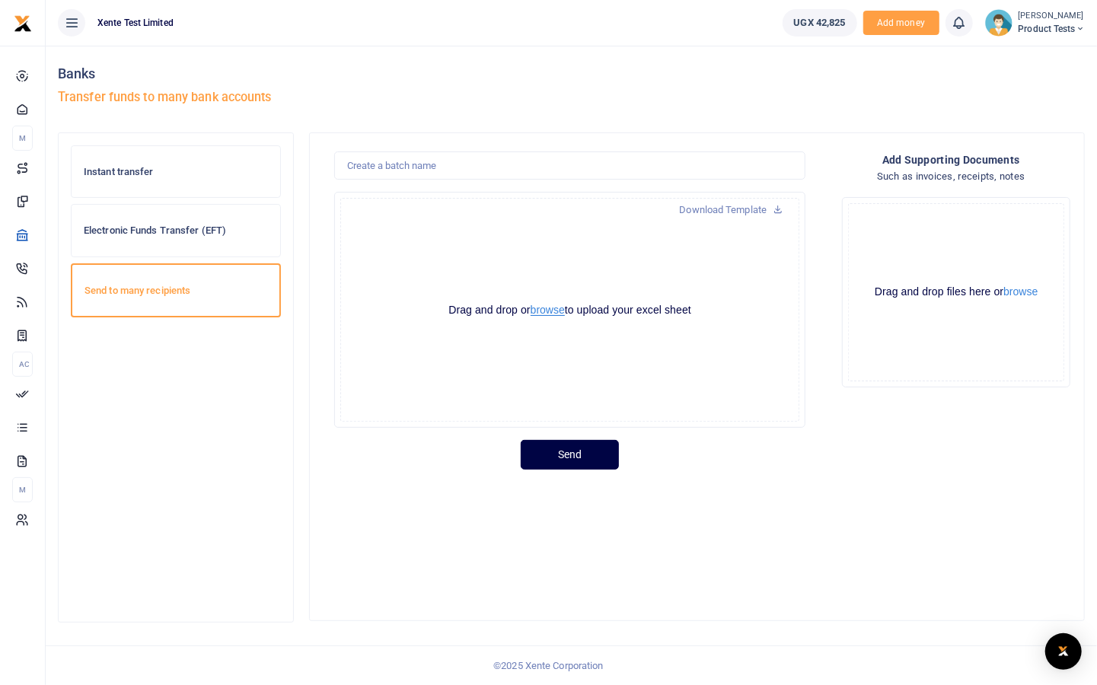
click at [558, 308] on button "browse" at bounding box center [547, 309] width 34 height 11
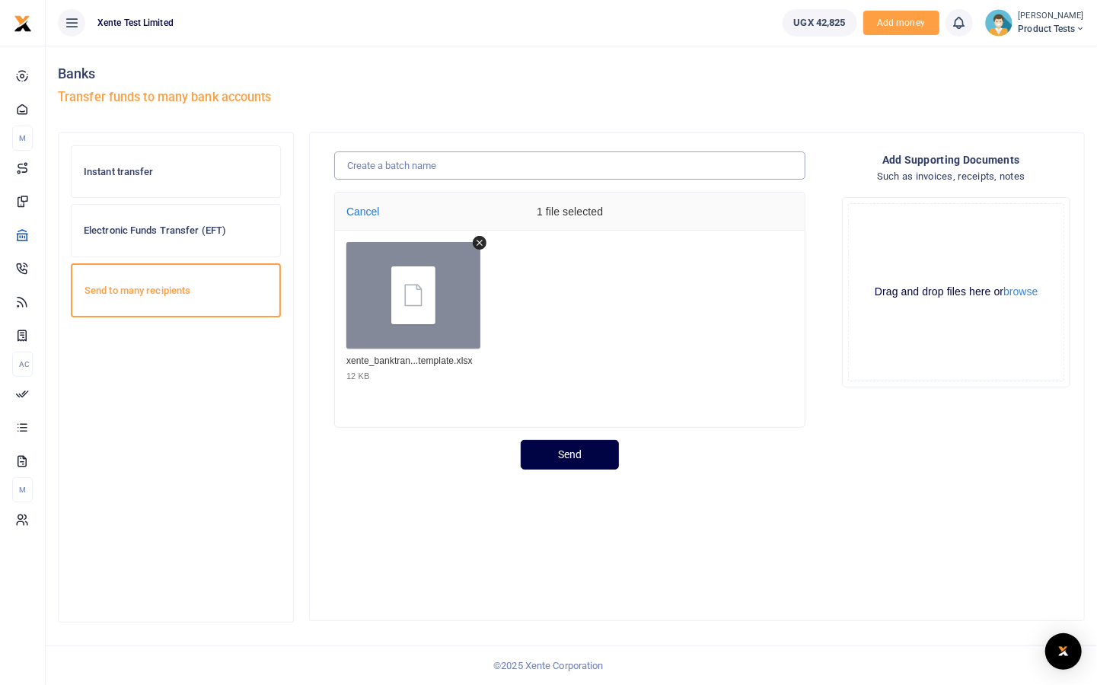
click at [431, 158] on input "text" at bounding box center [569, 165] width 471 height 29
type input "Test"
click at [521, 440] on button "Send" at bounding box center [570, 455] width 98 height 30
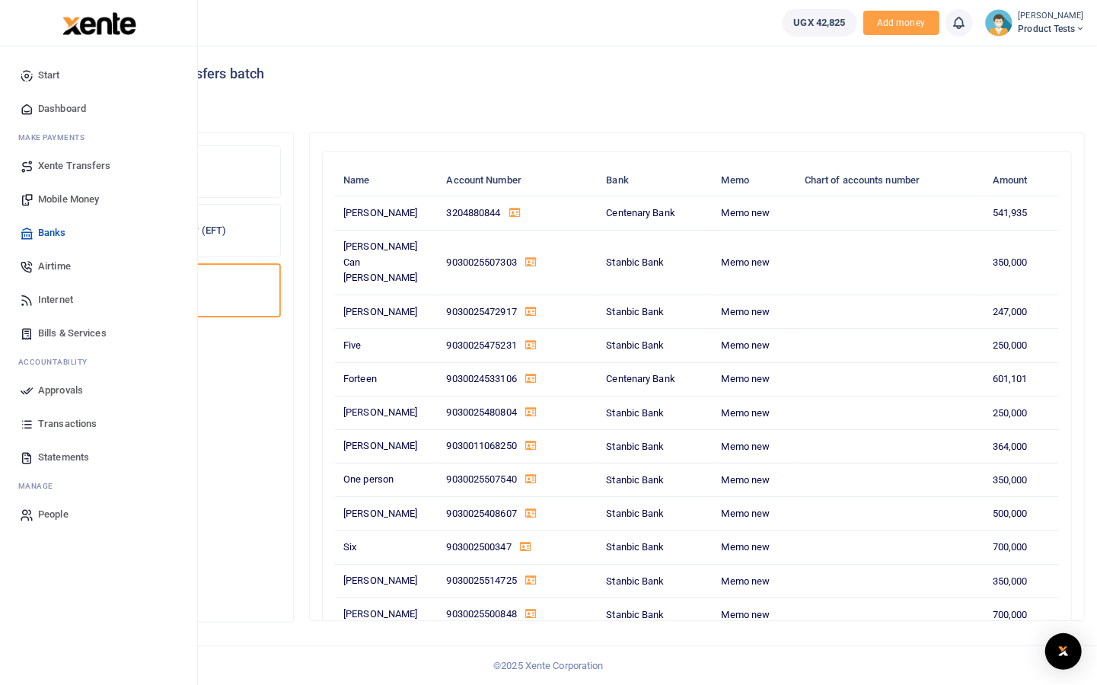
click at [38, 259] on span "Airtime" at bounding box center [54, 266] width 33 height 15
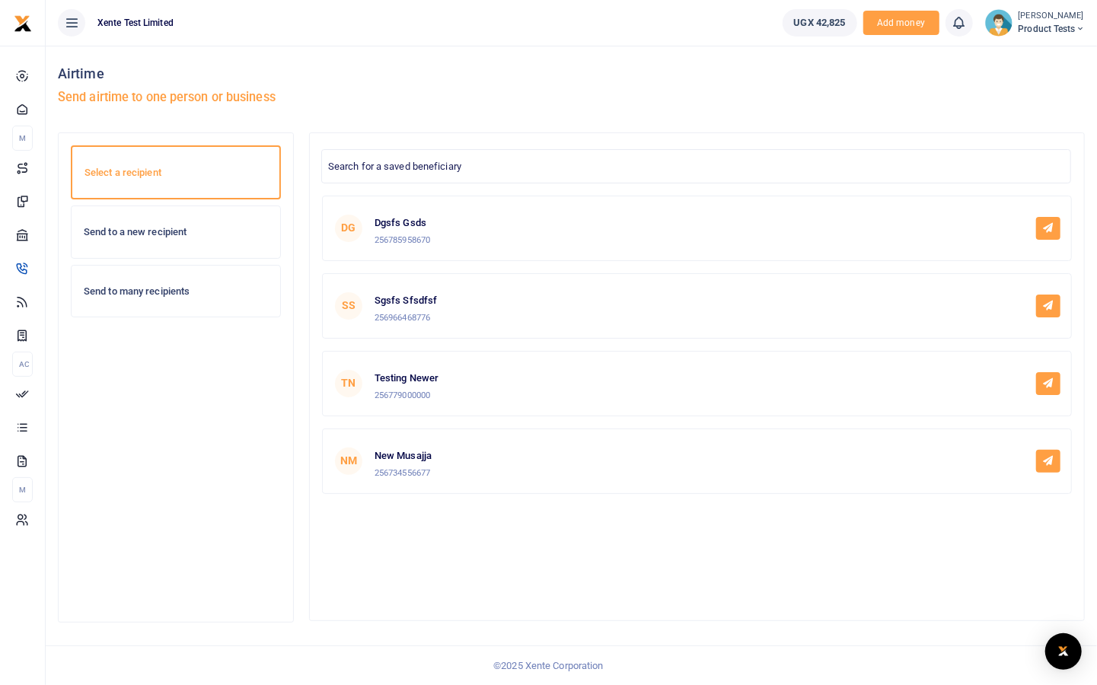
click at [170, 293] on h6 "Send to many recipients" at bounding box center [176, 291] width 184 height 12
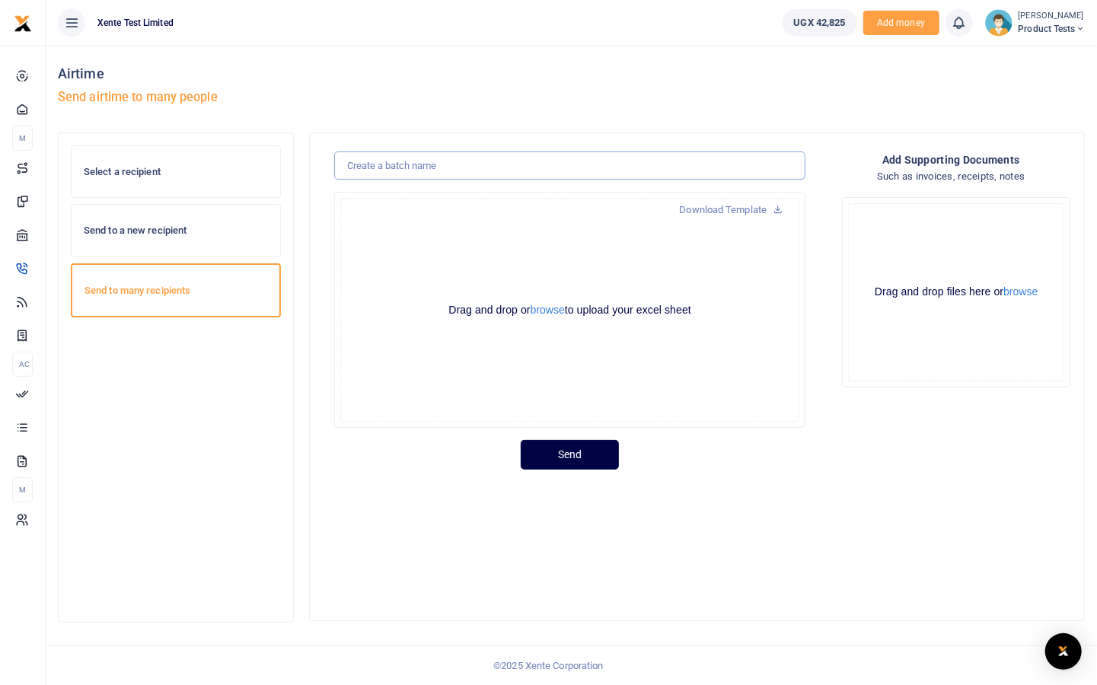
click at [473, 167] on input "text" at bounding box center [569, 165] width 471 height 29
type input "Test"
click at [762, 297] on div "Drag and drop or browse to upload your excel sheet Powered by Uppy" at bounding box center [569, 310] width 459 height 224
click at [538, 312] on button "browse" at bounding box center [547, 309] width 34 height 11
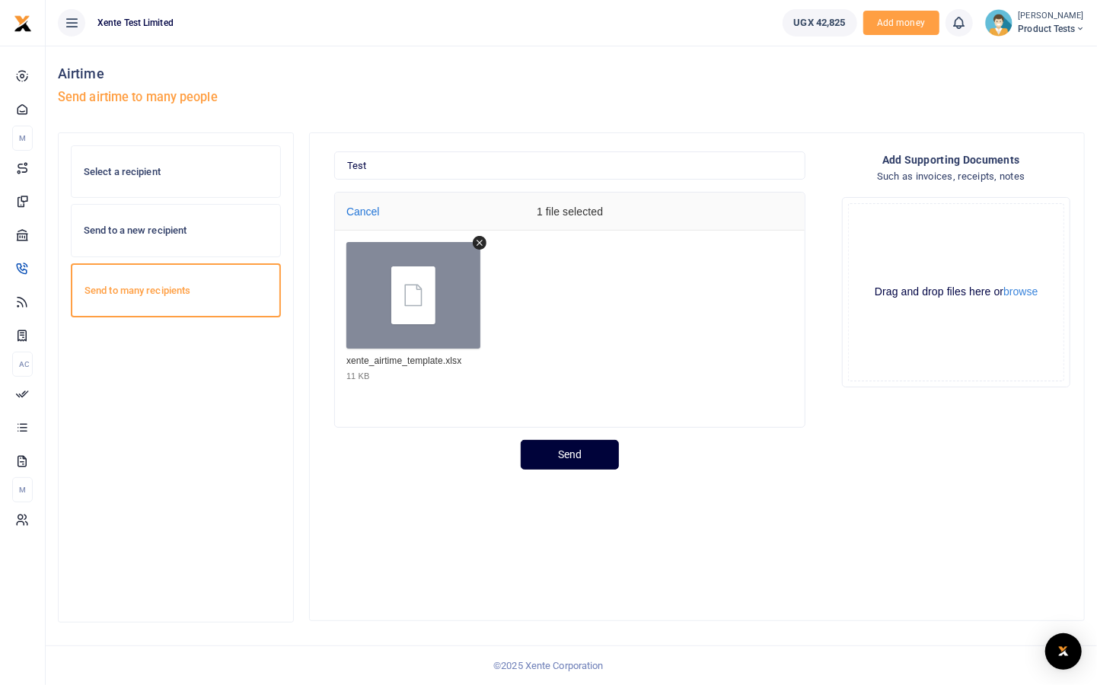
click at [571, 460] on button "Send" at bounding box center [570, 455] width 98 height 30
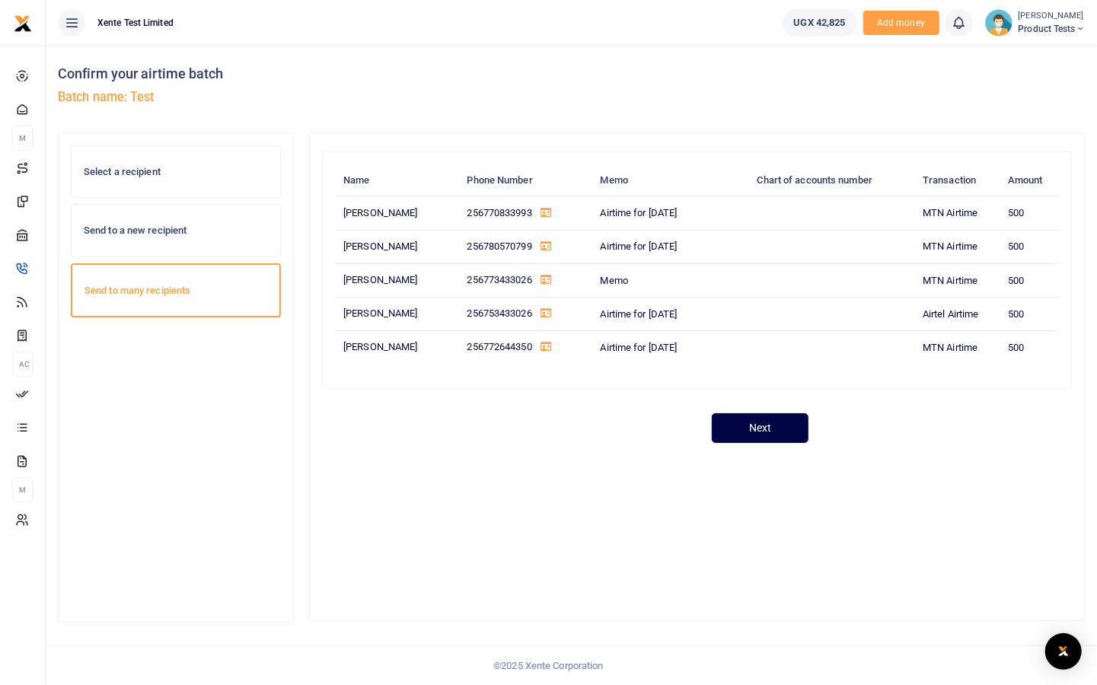
click at [182, 180] on div "Select a recipient" at bounding box center [176, 172] width 209 height 52
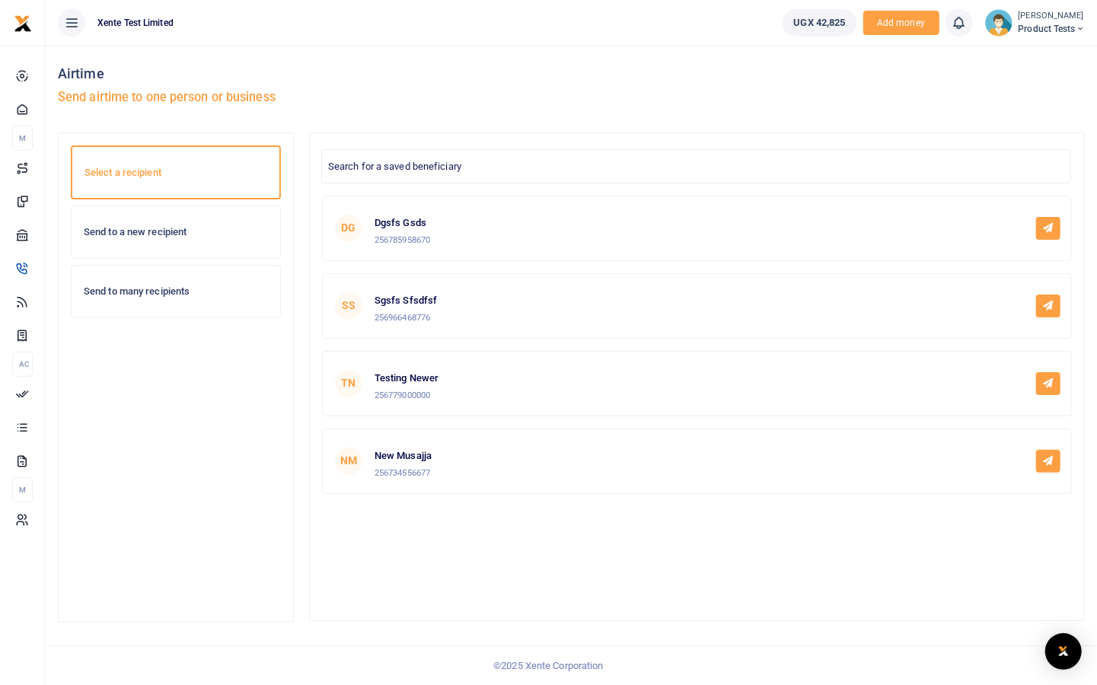
click at [154, 224] on div "Send to a new recipient" at bounding box center [176, 232] width 209 height 52
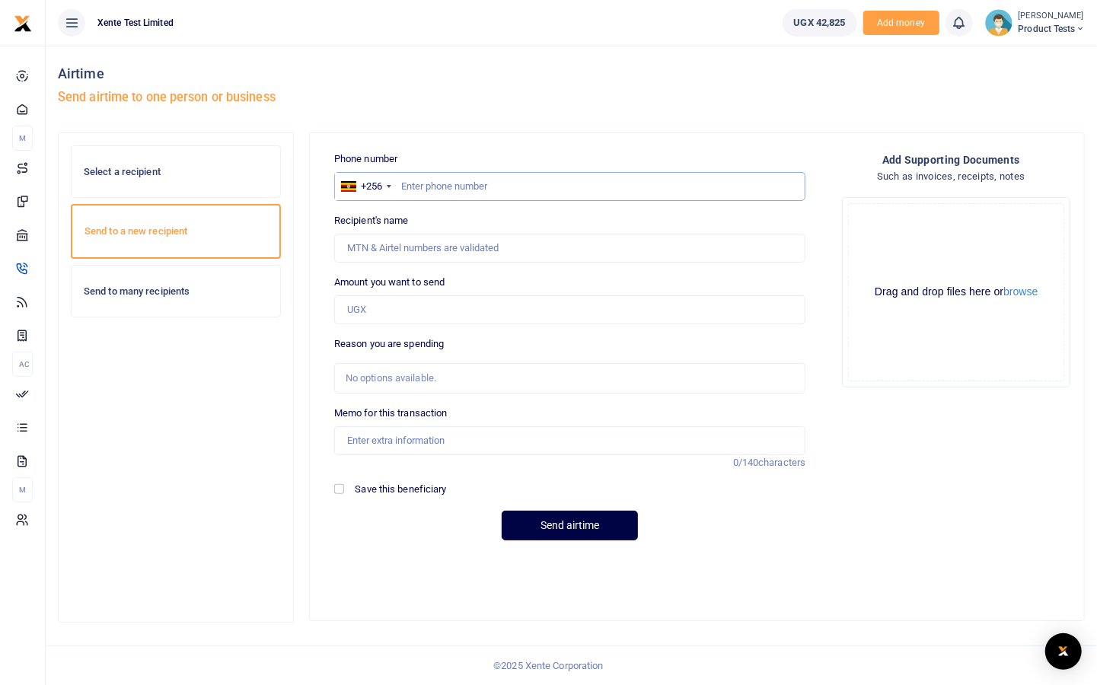
click at [452, 182] on input "text" at bounding box center [569, 186] width 471 height 29
click at [379, 313] on input "Amount you want to send" at bounding box center [569, 309] width 471 height 29
click at [450, 178] on input "773433026" at bounding box center [569, 186] width 471 height 29
type input "773433026"
type input "[PERSON_NAME]"
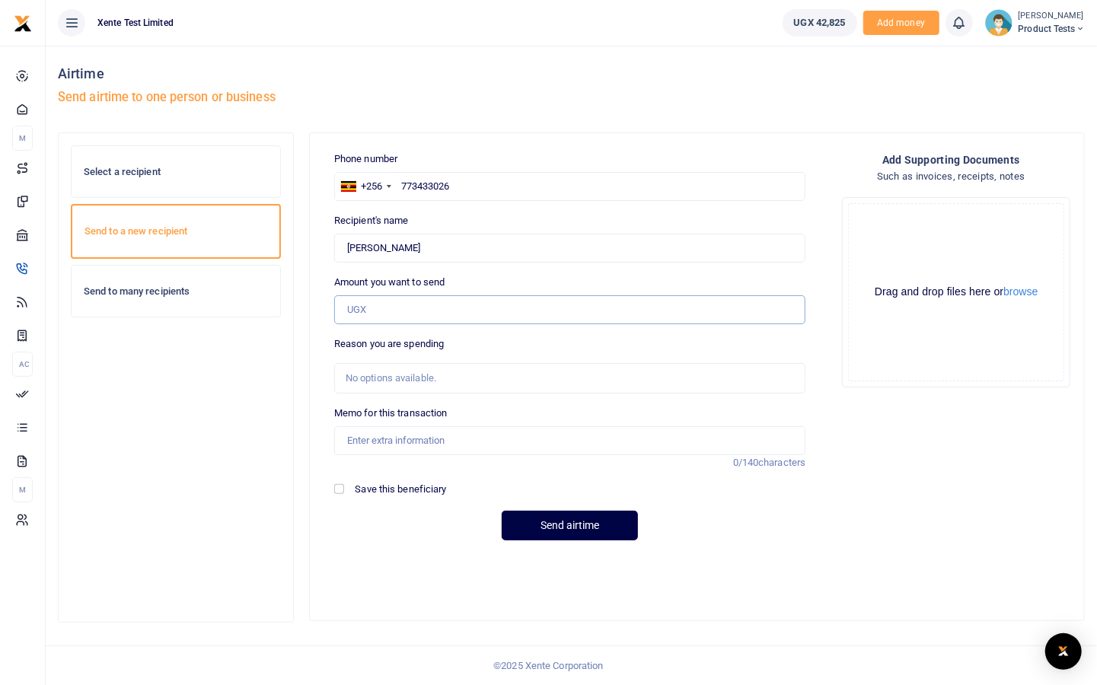
click at [387, 313] on input "Amount you want to send" at bounding box center [569, 309] width 471 height 29
type input "5"
type input "7,000,000"
click at [433, 443] on input "Memo for this transaction" at bounding box center [569, 440] width 471 height 29
type input "Weekly airtime facilitation"
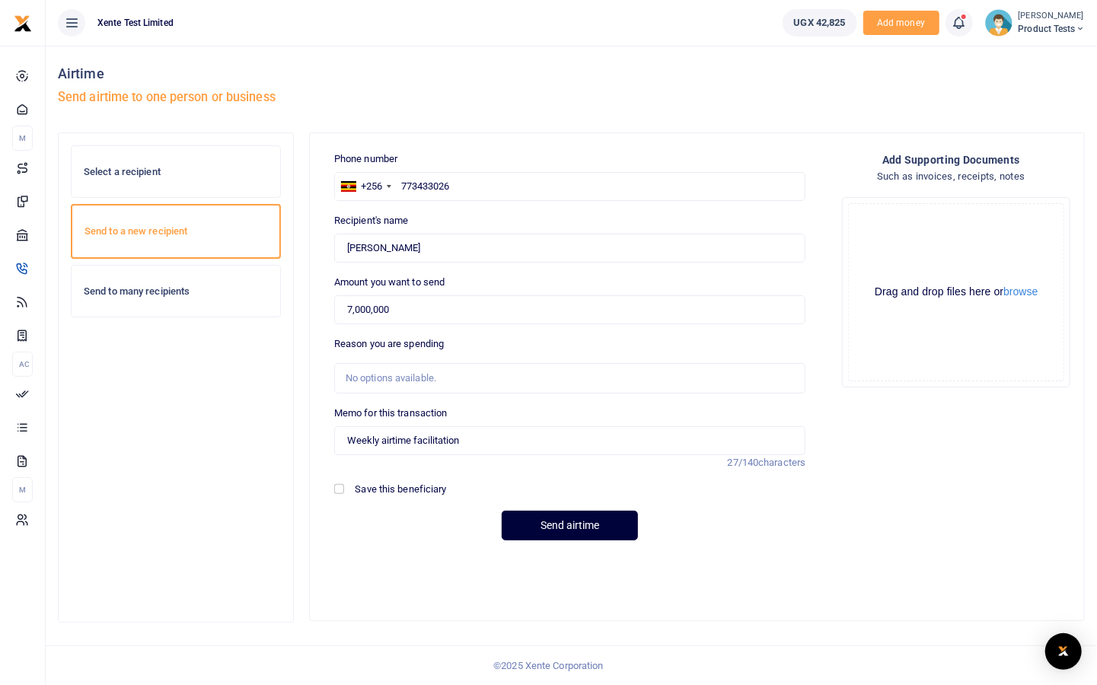
click at [619, 520] on button "Send airtime" at bounding box center [569, 526] width 136 height 30
click at [363, 378] on div "No options available." at bounding box center [564, 378] width 438 height 15
click at [375, 384] on div "No options available." at bounding box center [564, 378] width 438 height 15
click at [400, 371] on div "No options available." at bounding box center [564, 378] width 438 height 15
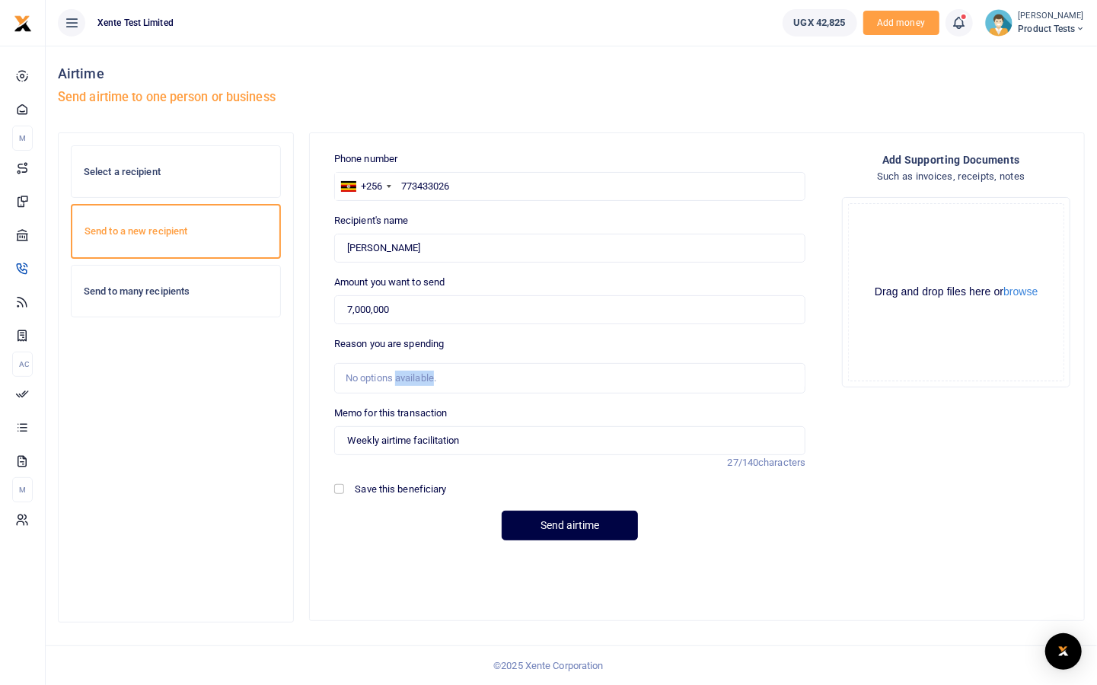
click at [400, 371] on div "No options available." at bounding box center [564, 378] width 438 height 15
click at [587, 523] on button "Send airtime" at bounding box center [569, 526] width 136 height 30
drag, startPoint x: 409, startPoint y: 313, endPoint x: 200, endPoint y: 288, distance: 210.0
click at [200, 288] on div "Select a recipient Send to a new recipient Send to many recipients" at bounding box center [571, 384] width 1039 height 505
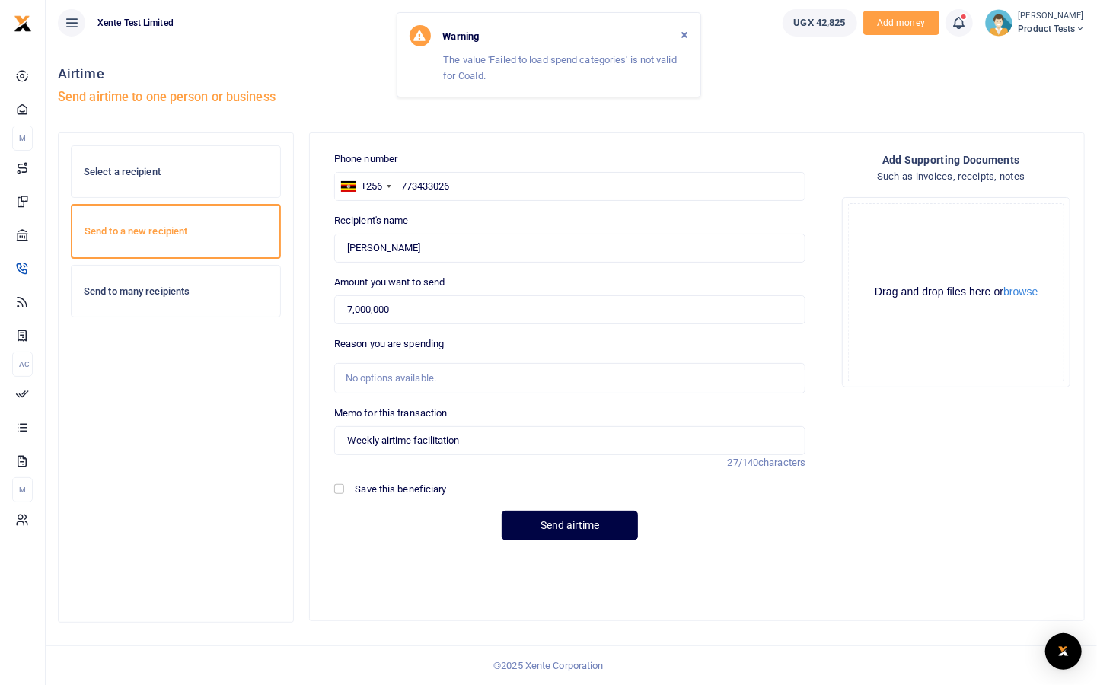
click at [393, 378] on div "No options available." at bounding box center [564, 378] width 438 height 15
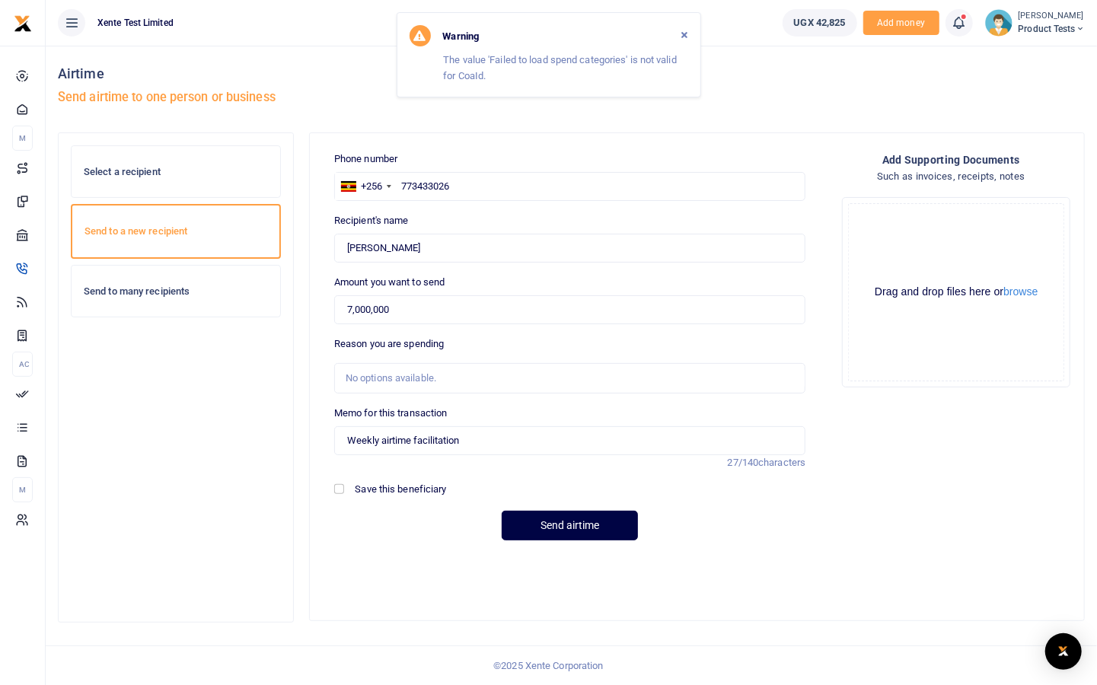
click at [452, 383] on div "No options available." at bounding box center [564, 378] width 438 height 15
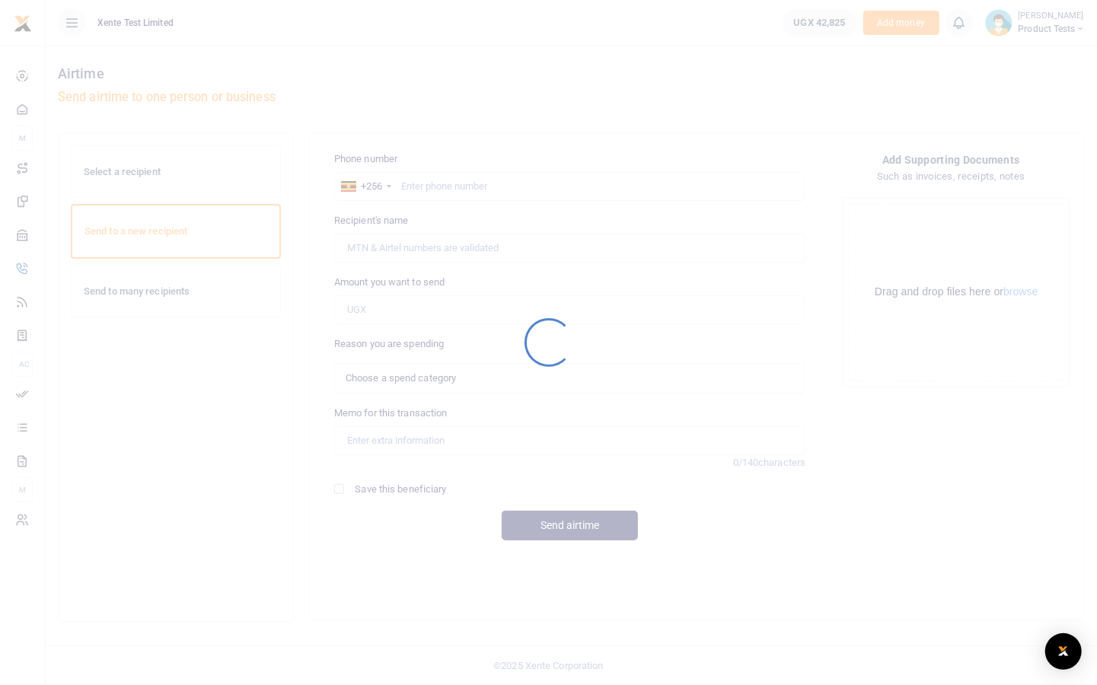
select select
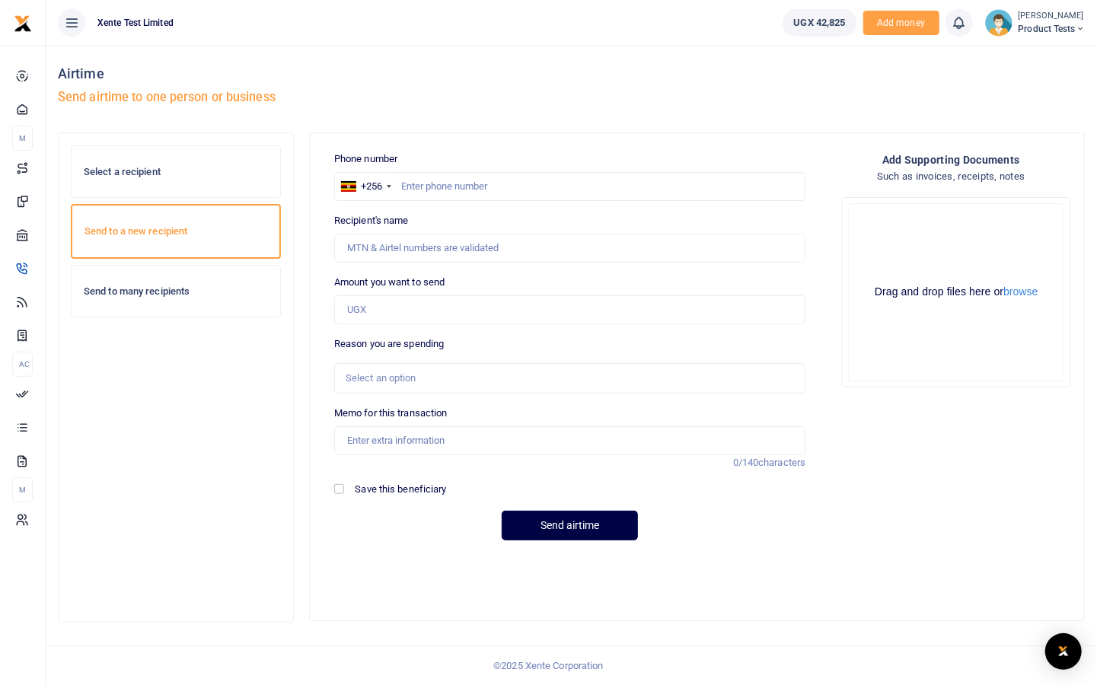
click at [396, 374] on div "Select an option" at bounding box center [564, 378] width 438 height 15
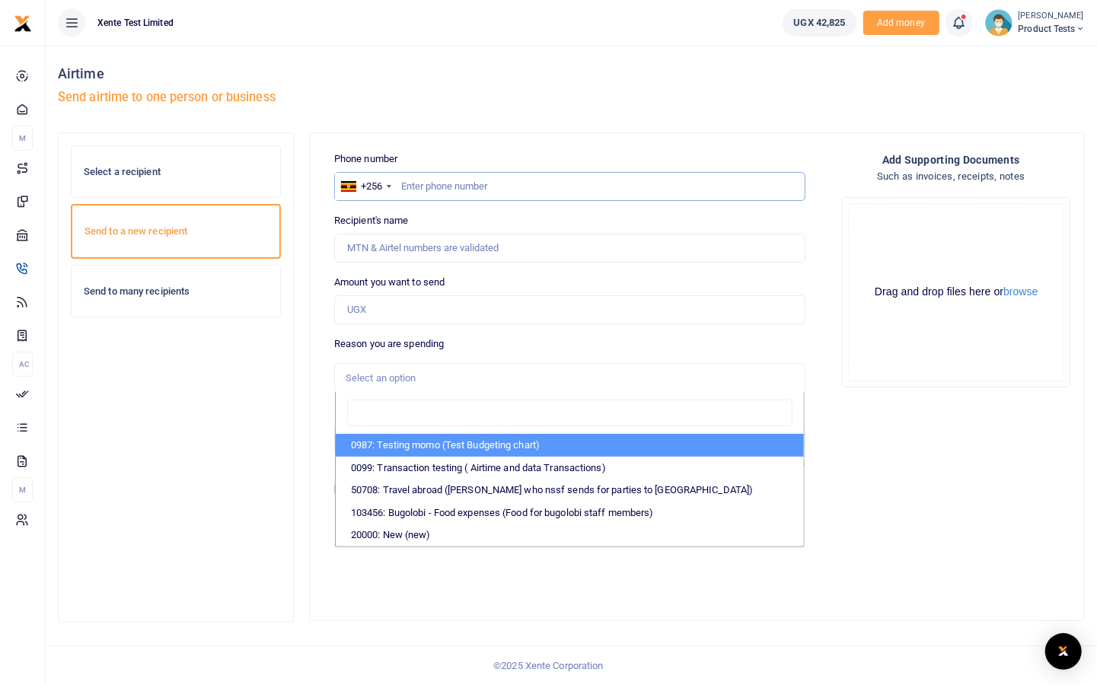
click at [450, 195] on input "text" at bounding box center [569, 186] width 471 height 29
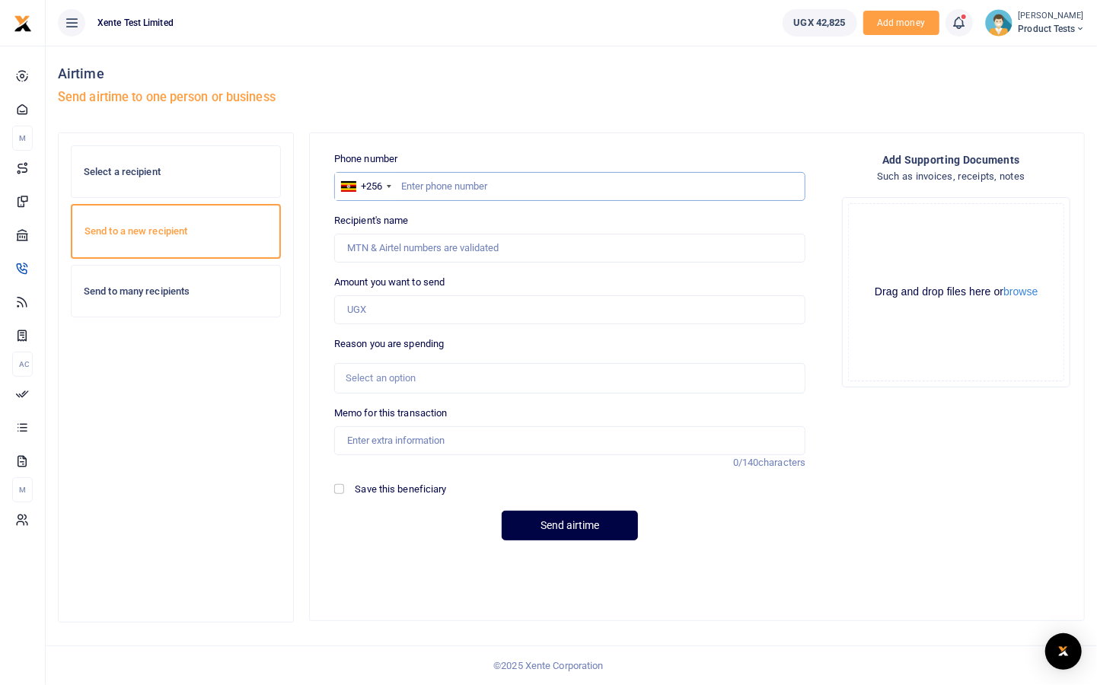
click at [449, 185] on input "text" at bounding box center [569, 186] width 471 height 29
type input "773433026"
type input "Francis Nkurunungi"
type input "773433026"
click at [491, 312] on input "Amount you want to send" at bounding box center [569, 309] width 471 height 29
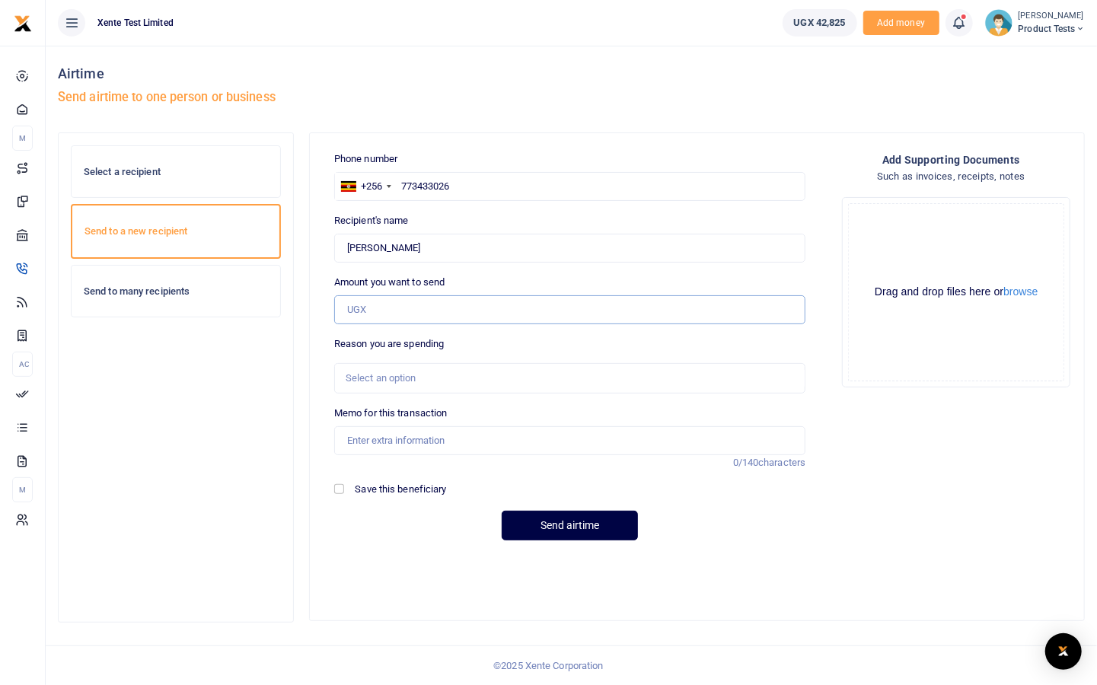
paste input "7,000,000"
type input "7,000,000"
click at [371, 445] on input "Memo for this transaction" at bounding box center [569, 440] width 471 height 29
type input "test"
click at [614, 533] on button "Send airtime" at bounding box center [569, 526] width 136 height 30
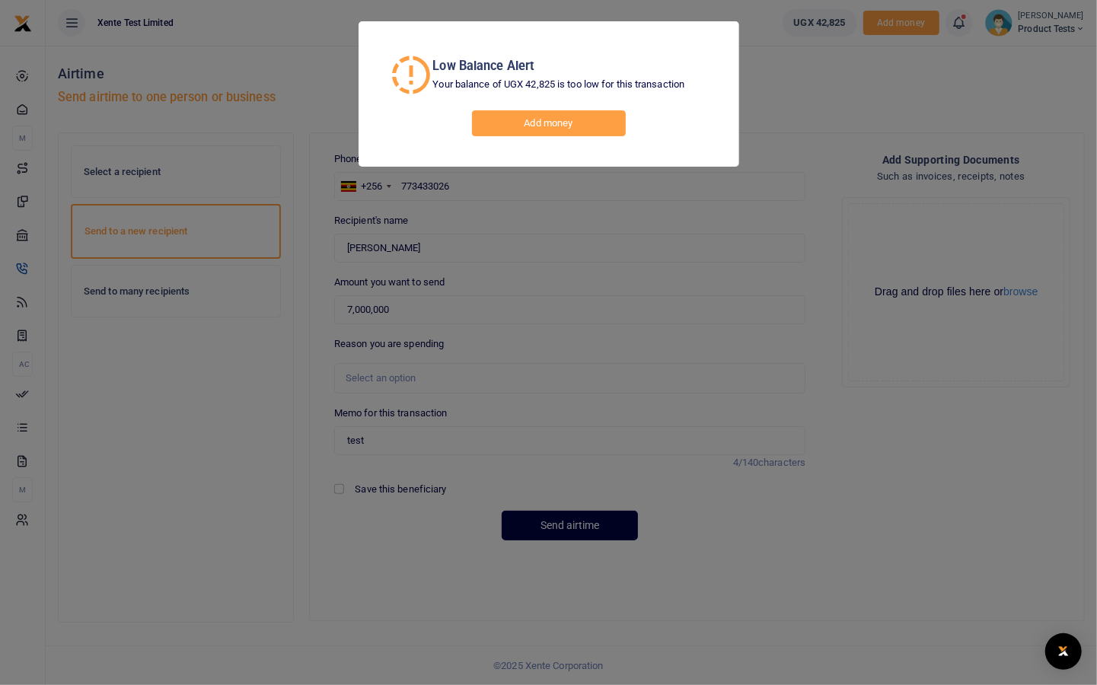
click at [790, 110] on div "Low Balance Alert Your balance of UGX 42,825 is too low for this transaction Ad…" at bounding box center [548, 342] width 1097 height 685
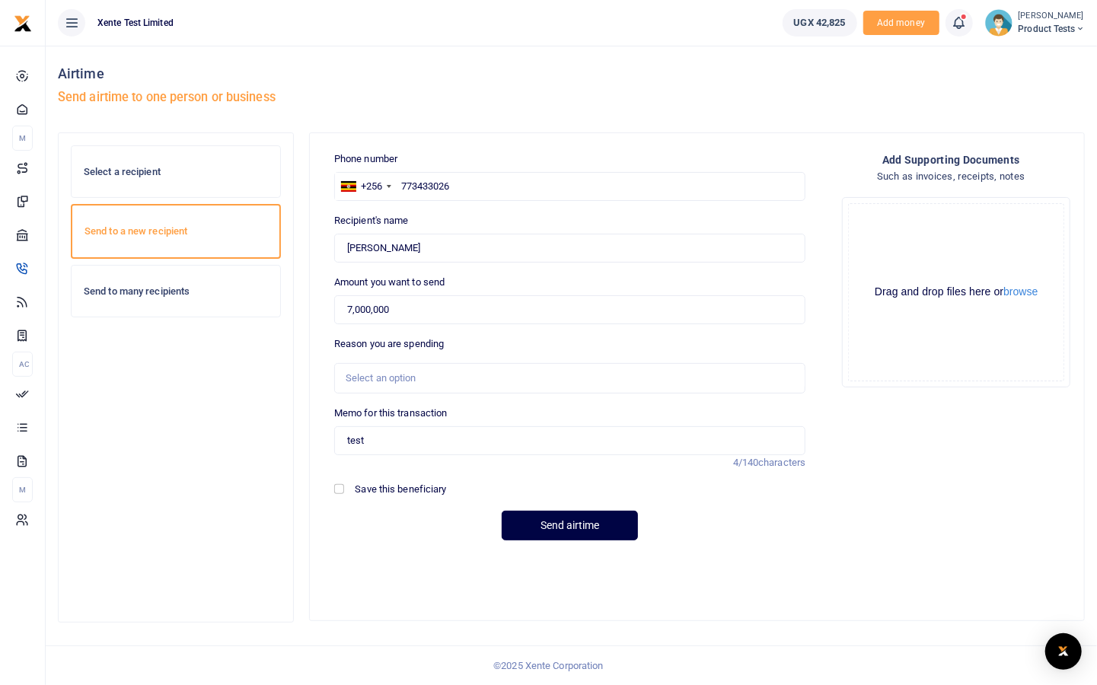
click at [151, 304] on div "Send to many recipients" at bounding box center [176, 292] width 209 height 52
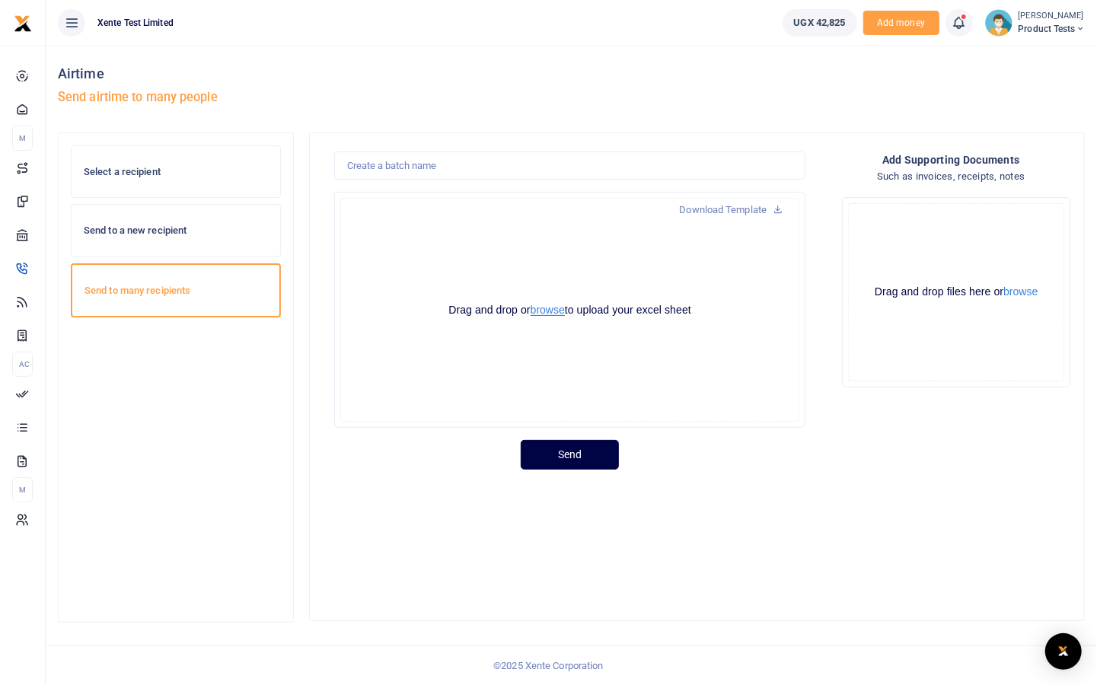
click at [535, 304] on button "browse" at bounding box center [547, 309] width 34 height 11
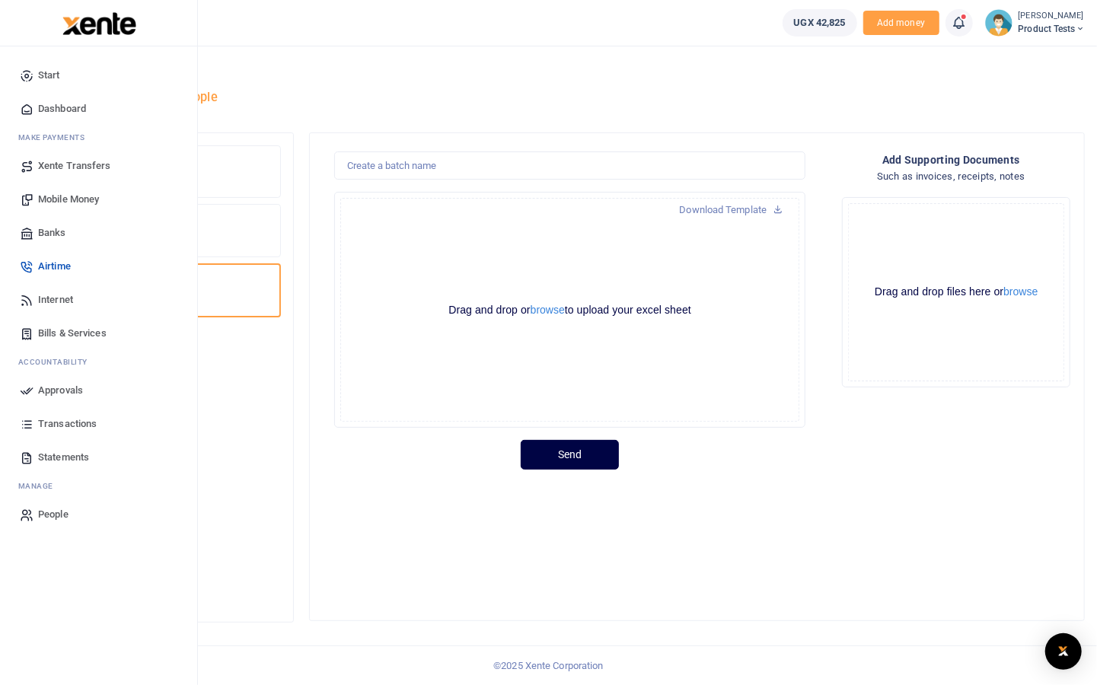
click at [57, 207] on link "Mobile Money" at bounding box center [98, 199] width 173 height 33
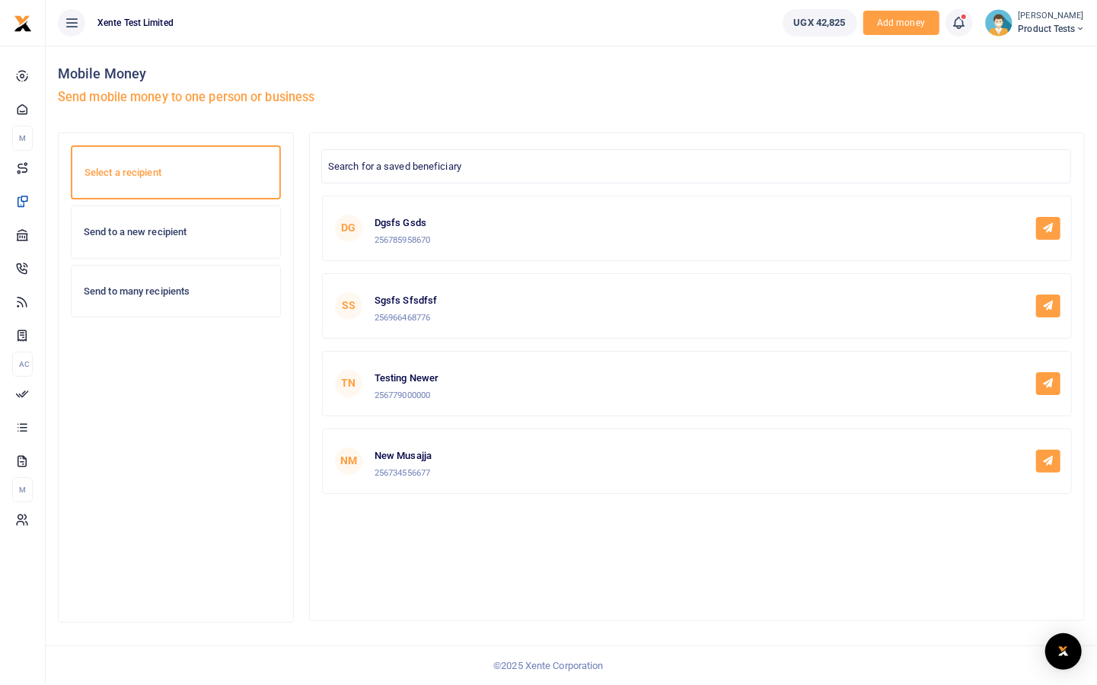
click at [180, 295] on h6 "Send to many recipients" at bounding box center [176, 291] width 184 height 12
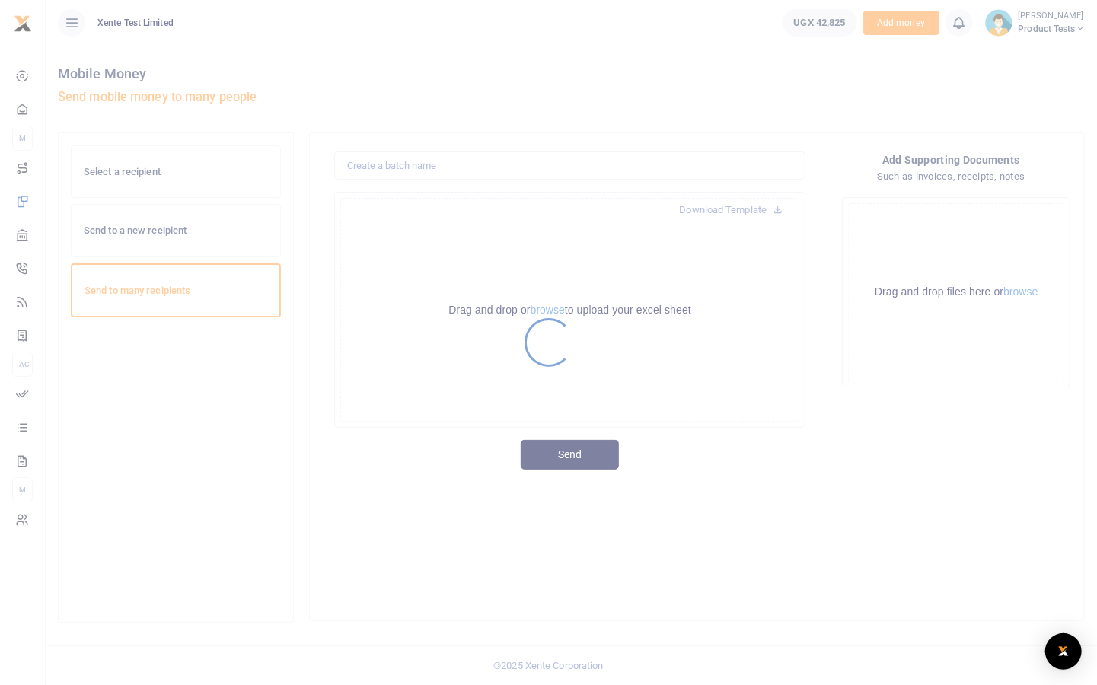
click at [431, 164] on div at bounding box center [548, 342] width 1097 height 685
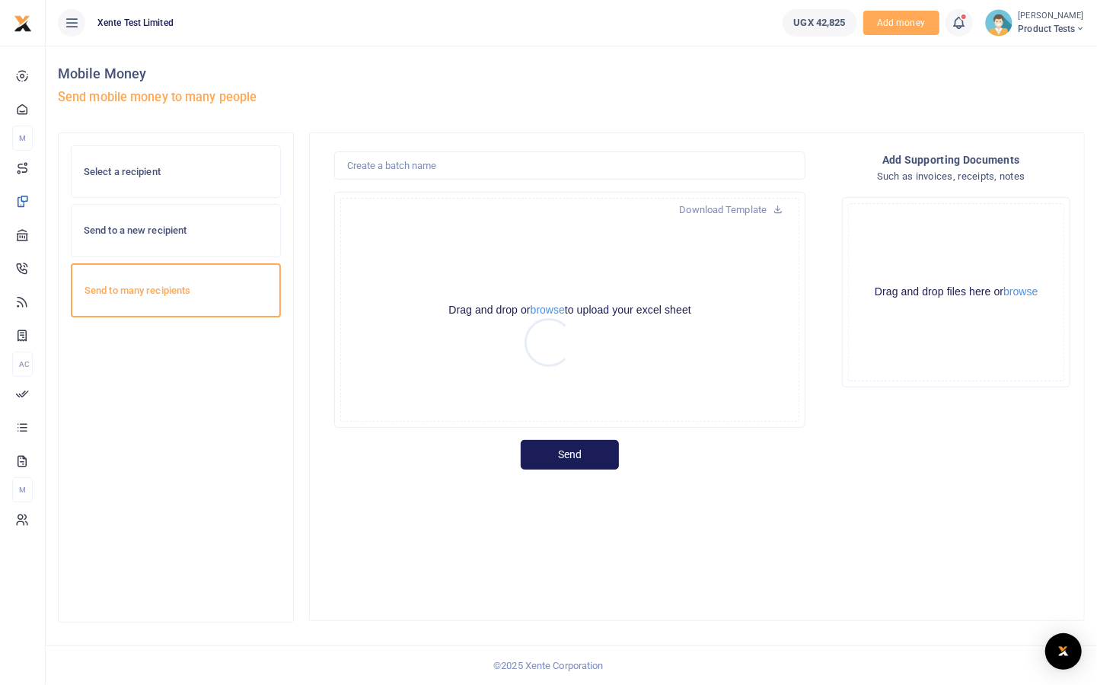
click at [407, 169] on div at bounding box center [548, 342] width 1097 height 685
click at [406, 163] on input "text" at bounding box center [569, 165] width 471 height 29
type input "Test"
click at [675, 527] on div "Test Download Template Drop your files here Drag and drop or browse to upload y…" at bounding box center [697, 376] width 774 height 487
click at [547, 304] on button "browse" at bounding box center [547, 309] width 34 height 11
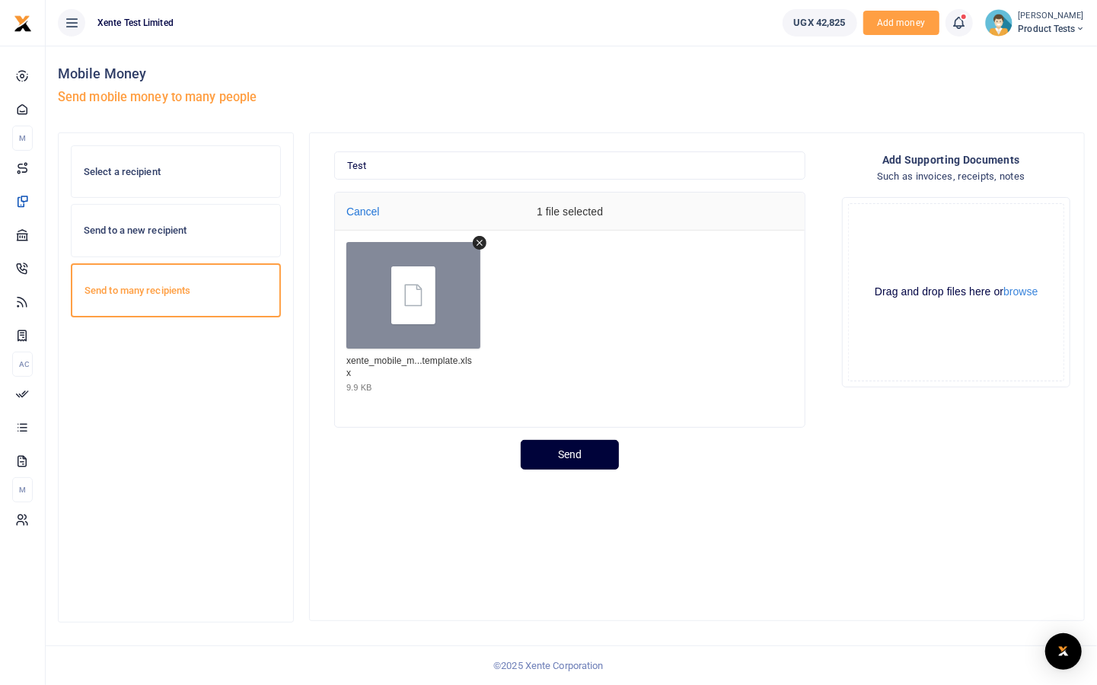
click at [575, 450] on button "Send" at bounding box center [570, 455] width 98 height 30
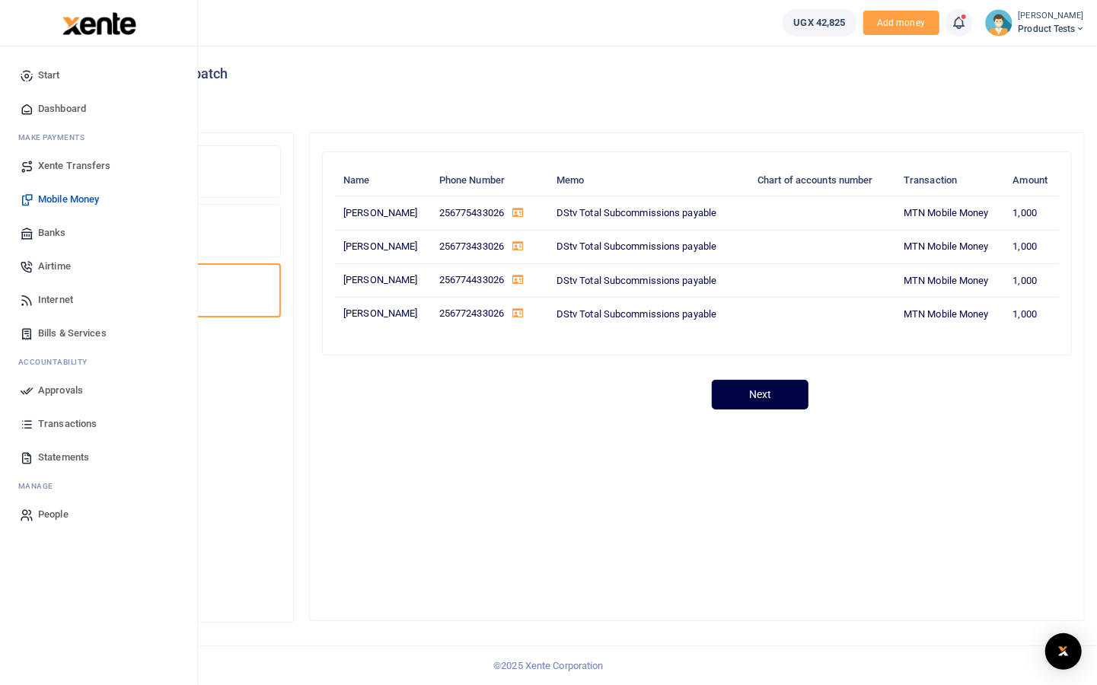
click at [36, 164] on link "Xente Transfers" at bounding box center [98, 165] width 173 height 33
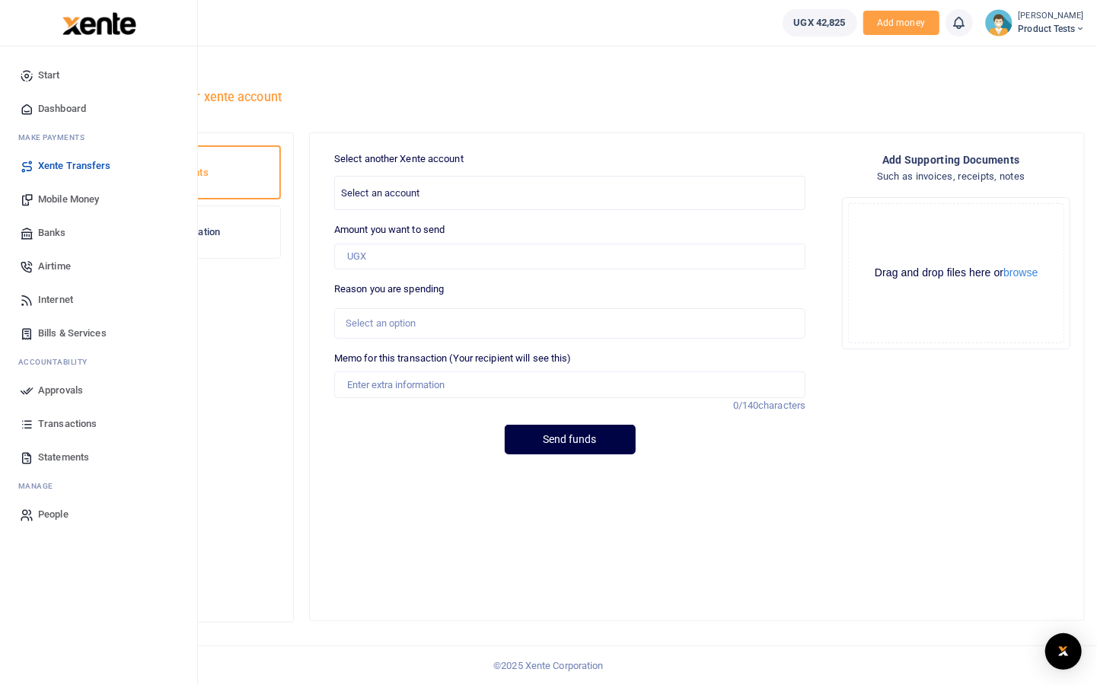
click at [54, 199] on span "Mobile Money" at bounding box center [68, 199] width 61 height 15
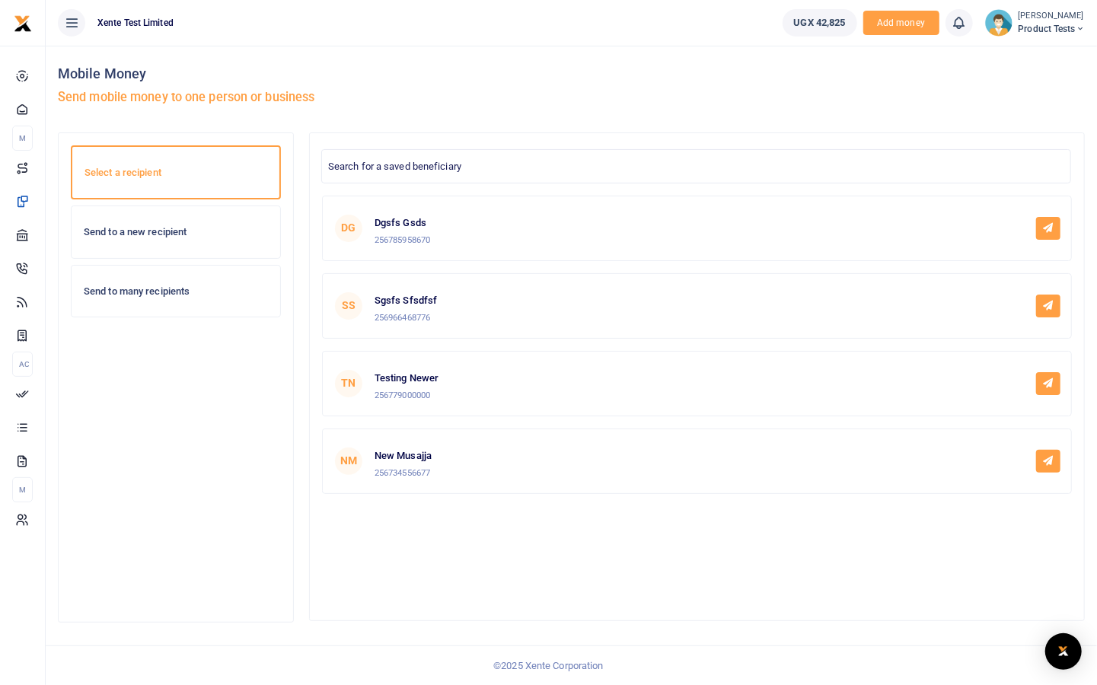
click at [205, 234] on h6 "Send to a new recipient" at bounding box center [176, 232] width 184 height 12
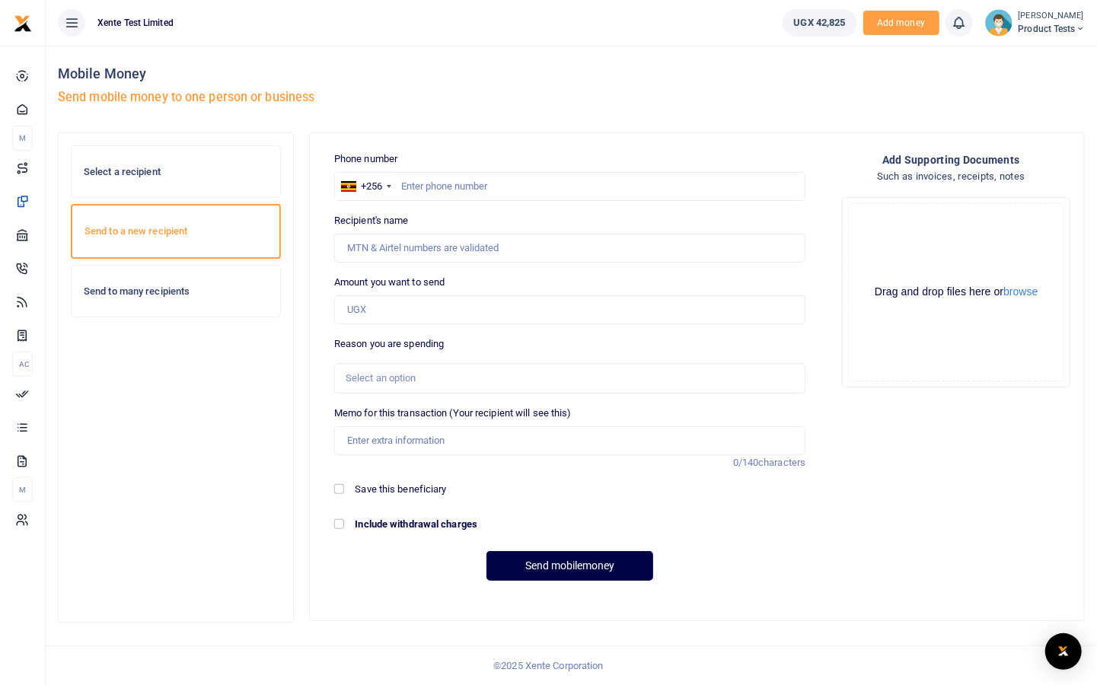
click at [179, 287] on h6 "Send to many recipients" at bounding box center [176, 291] width 184 height 12
drag, startPoint x: 150, startPoint y: 275, endPoint x: 153, endPoint y: 283, distance: 8.2
click at [150, 275] on div "Send to many recipients" at bounding box center [176, 292] width 209 height 52
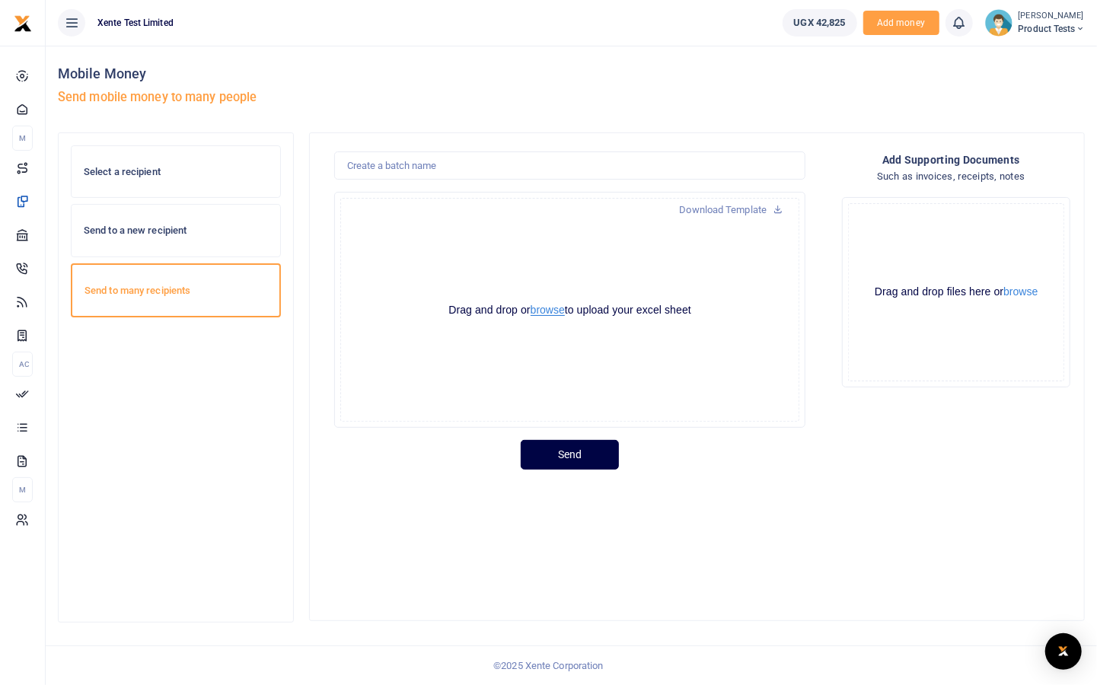
click at [549, 307] on button "browse" at bounding box center [547, 309] width 34 height 11
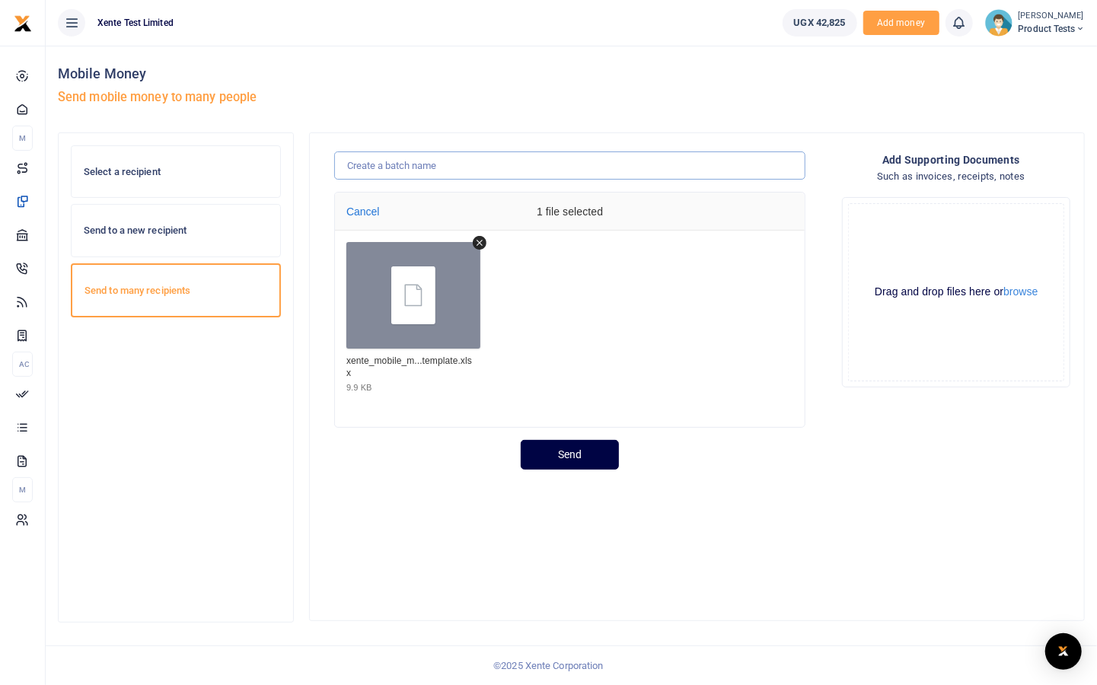
click at [476, 174] on input "text" at bounding box center [569, 165] width 471 height 29
type input "Test"
click at [524, 455] on button "Send" at bounding box center [570, 455] width 98 height 30
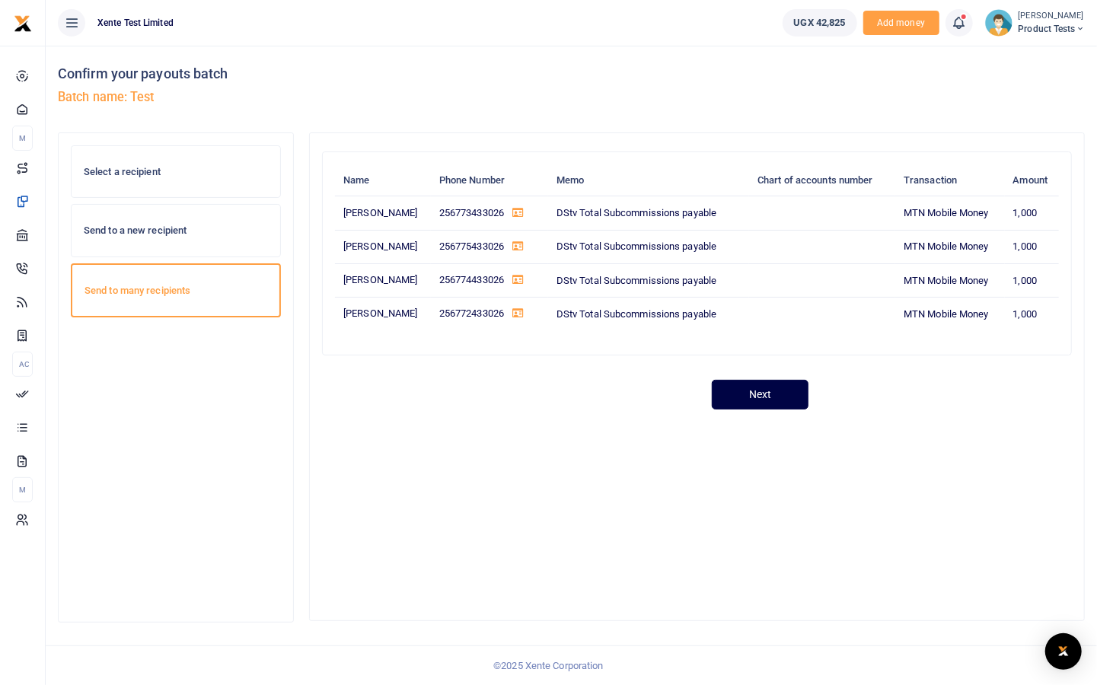
drag, startPoint x: 772, startPoint y: 177, endPoint x: 858, endPoint y: 177, distance: 86.0
click at [858, 177] on th "Chart of accounts number" at bounding box center [822, 180] width 146 height 32
drag, startPoint x: 870, startPoint y: 177, endPoint x: 753, endPoint y: 170, distance: 116.6
click at [753, 170] on th "Chart of accounts number" at bounding box center [822, 180] width 146 height 32
drag, startPoint x: 868, startPoint y: 181, endPoint x: 753, endPoint y: 173, distance: 115.2
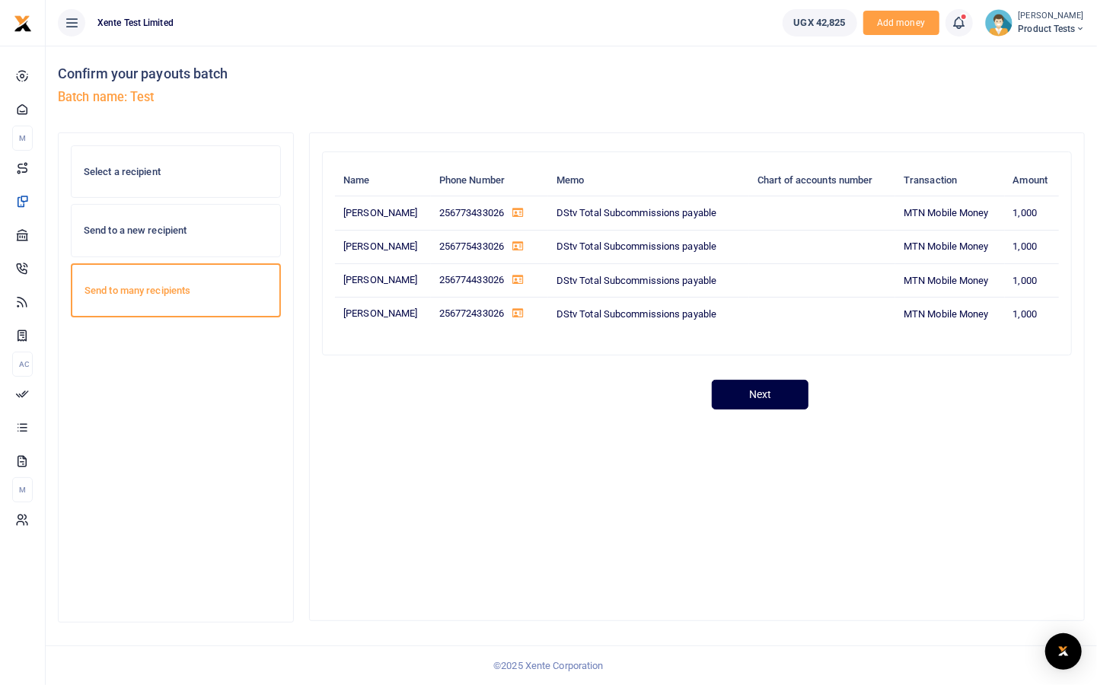
click at [765, 172] on th "Chart of accounts number" at bounding box center [822, 180] width 146 height 32
drag, startPoint x: 746, startPoint y: 177, endPoint x: 845, endPoint y: 175, distance: 99.7
click at [845, 175] on th "Chart of accounts number" at bounding box center [822, 180] width 146 height 32
click at [836, 189] on th "Chart of accounts number" at bounding box center [822, 180] width 146 height 32
click at [835, 189] on th "Chart of accounts number" at bounding box center [822, 180] width 146 height 32
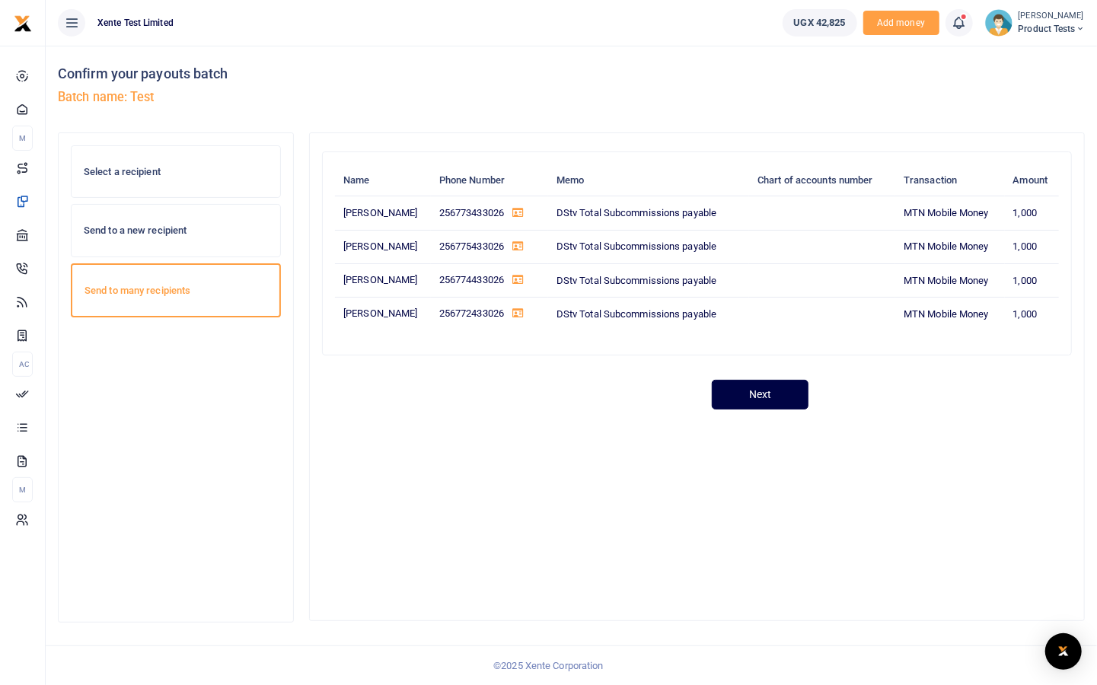
click at [817, 179] on th "Chart of accounts number" at bounding box center [822, 180] width 146 height 32
drag, startPoint x: 430, startPoint y: 601, endPoint x: 766, endPoint y: 647, distance: 338.7
click at [766, 647] on footer "© 2025 Xente Corporation" at bounding box center [548, 665] width 1097 height 40
click at [837, 175] on th "Chart of accounts number" at bounding box center [822, 180] width 146 height 32
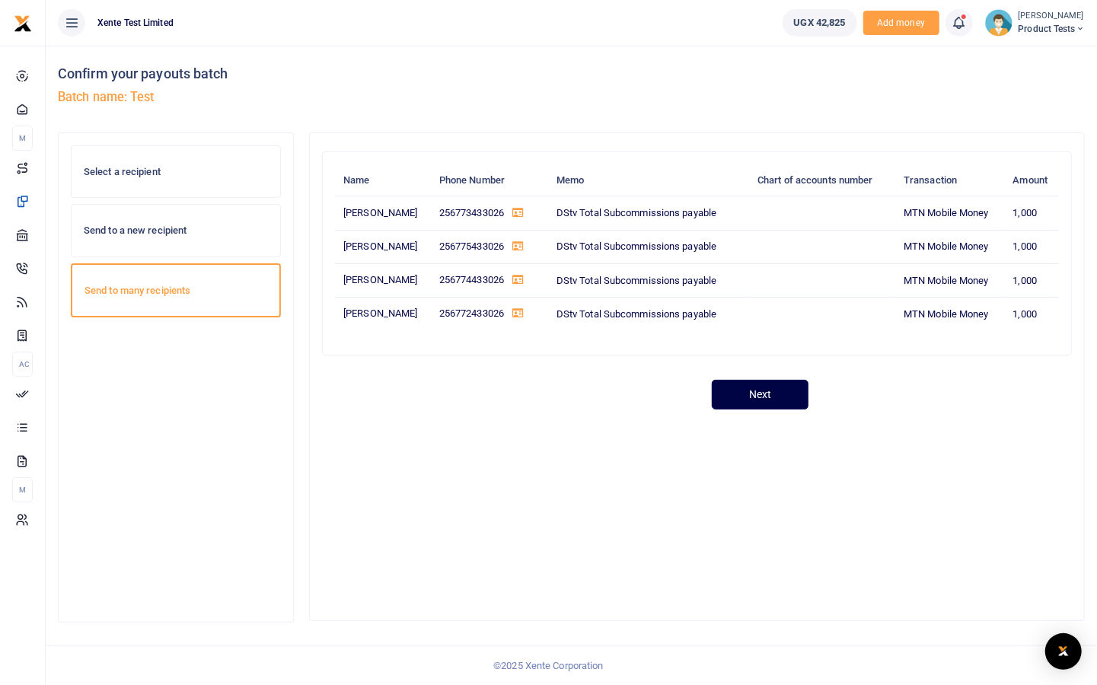
click at [837, 175] on th "Chart of accounts number" at bounding box center [822, 180] width 146 height 32
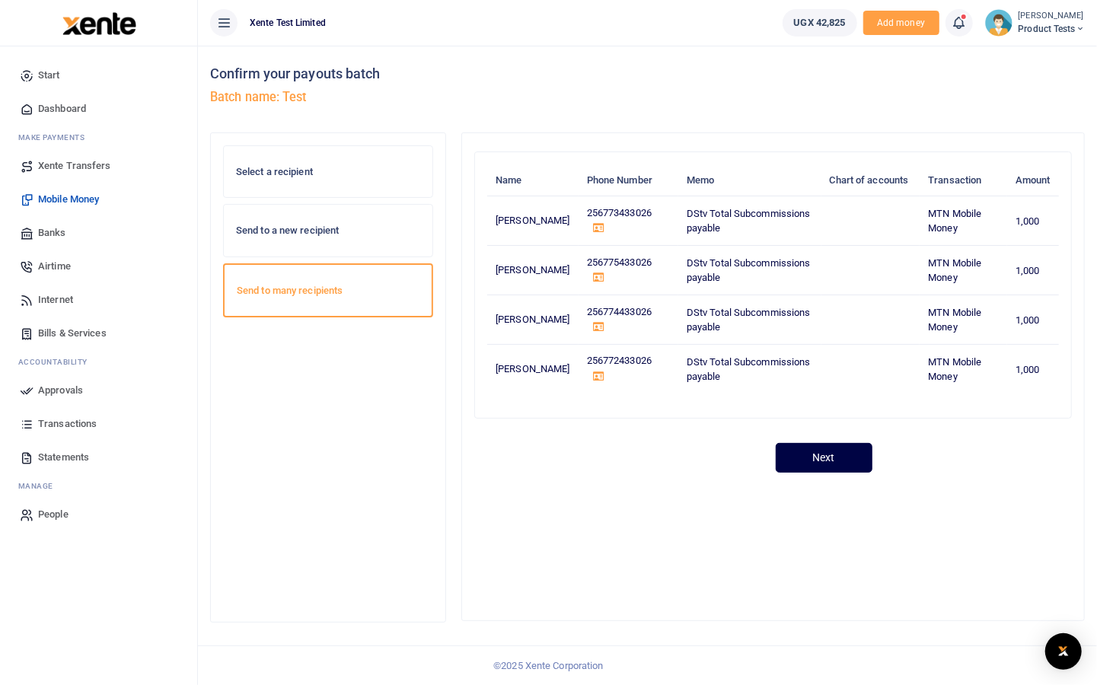
click at [224, 24] on icon at bounding box center [223, 22] width 15 height 17
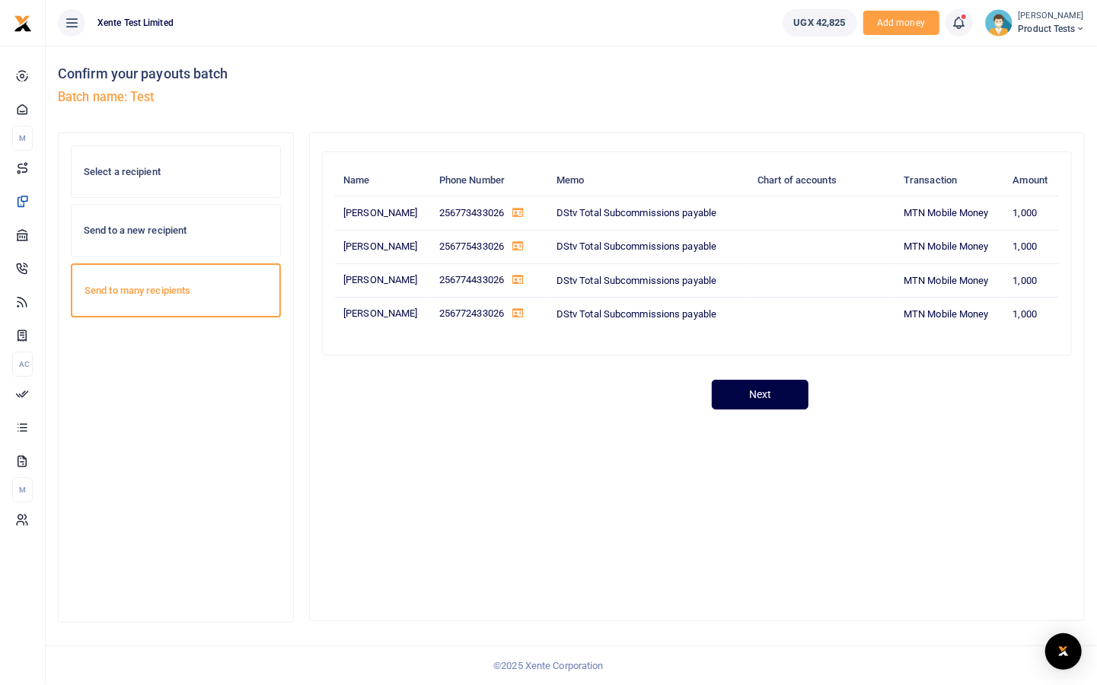
click at [1018, 17] on small "[PERSON_NAME]" at bounding box center [1051, 16] width 66 height 13
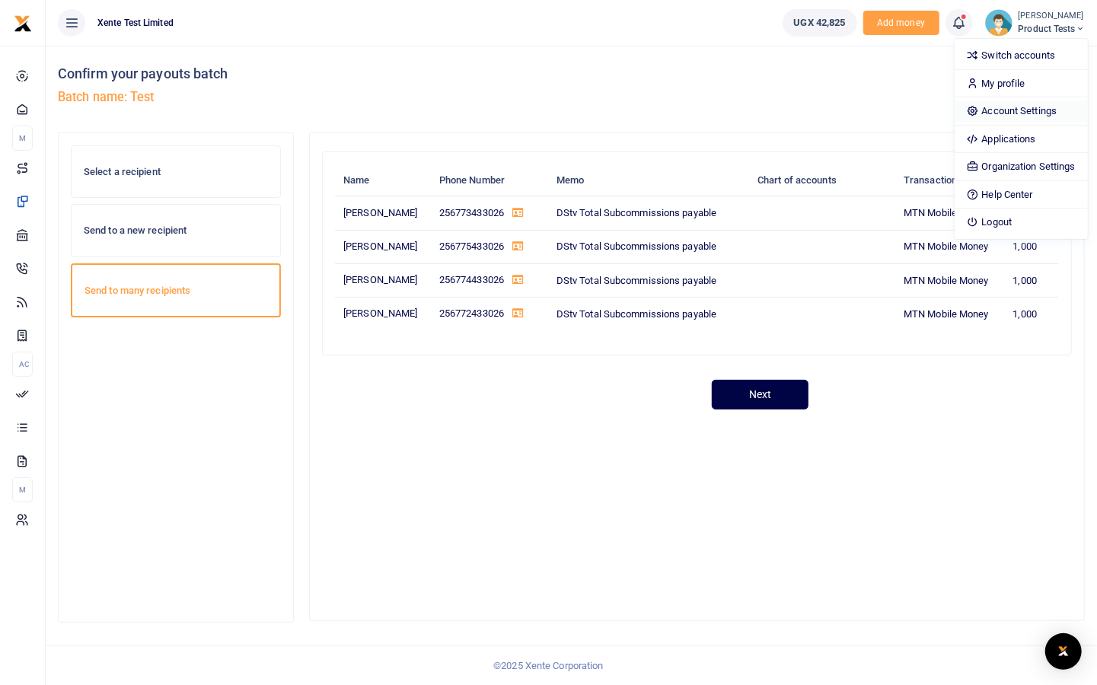
click at [997, 114] on link "Account Settings" at bounding box center [1020, 110] width 133 height 21
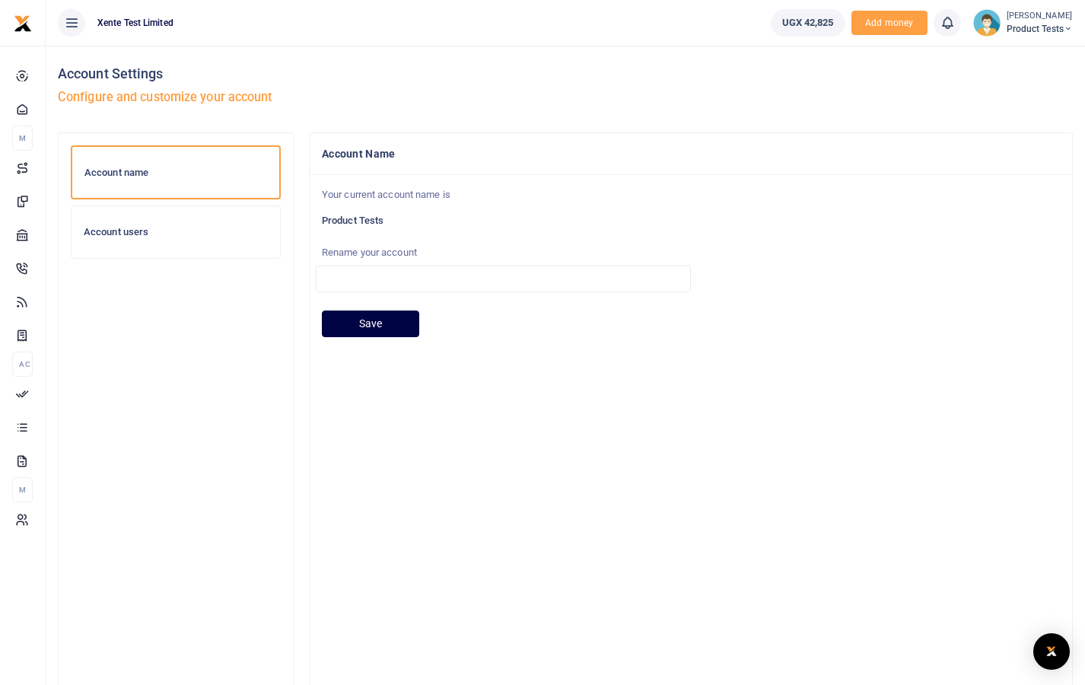
click at [138, 239] on div "Account users" at bounding box center [176, 232] width 209 height 52
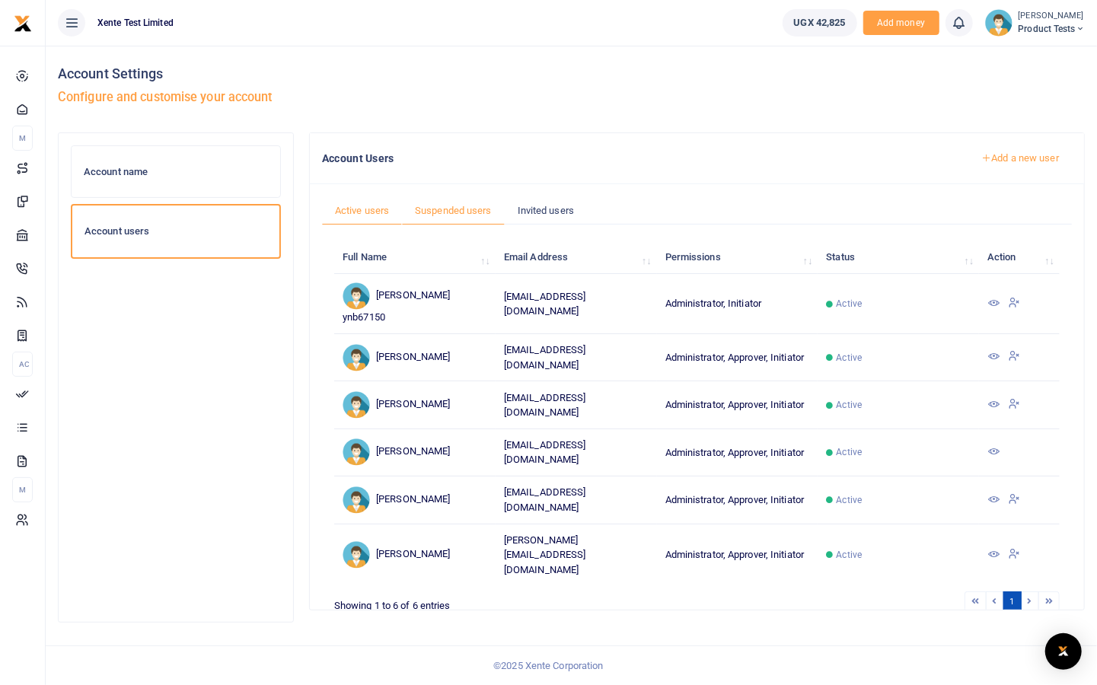
click at [454, 202] on link "Suspended users" at bounding box center [453, 210] width 103 height 29
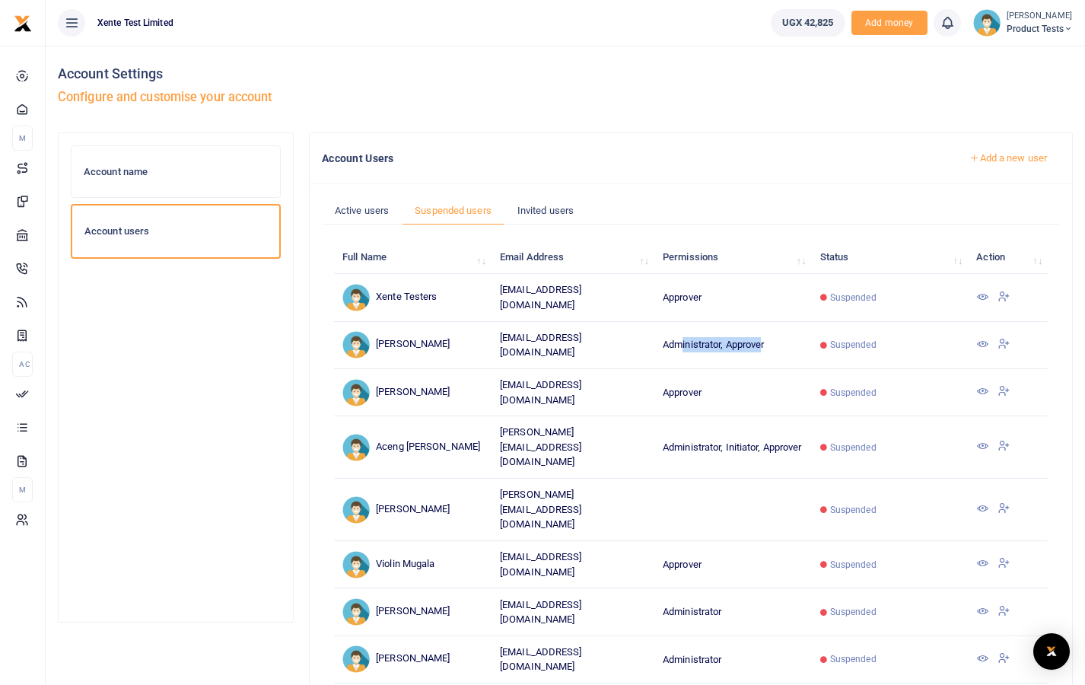
drag, startPoint x: 686, startPoint y: 339, endPoint x: 765, endPoint y: 343, distance: 79.2
click at [765, 343] on td "Administrator, Approver" at bounding box center [733, 345] width 158 height 47
drag, startPoint x: 765, startPoint y: 343, endPoint x: 754, endPoint y: 342, distance: 10.8
click at [754, 342] on td "Administrator, Approver" at bounding box center [733, 345] width 158 height 47
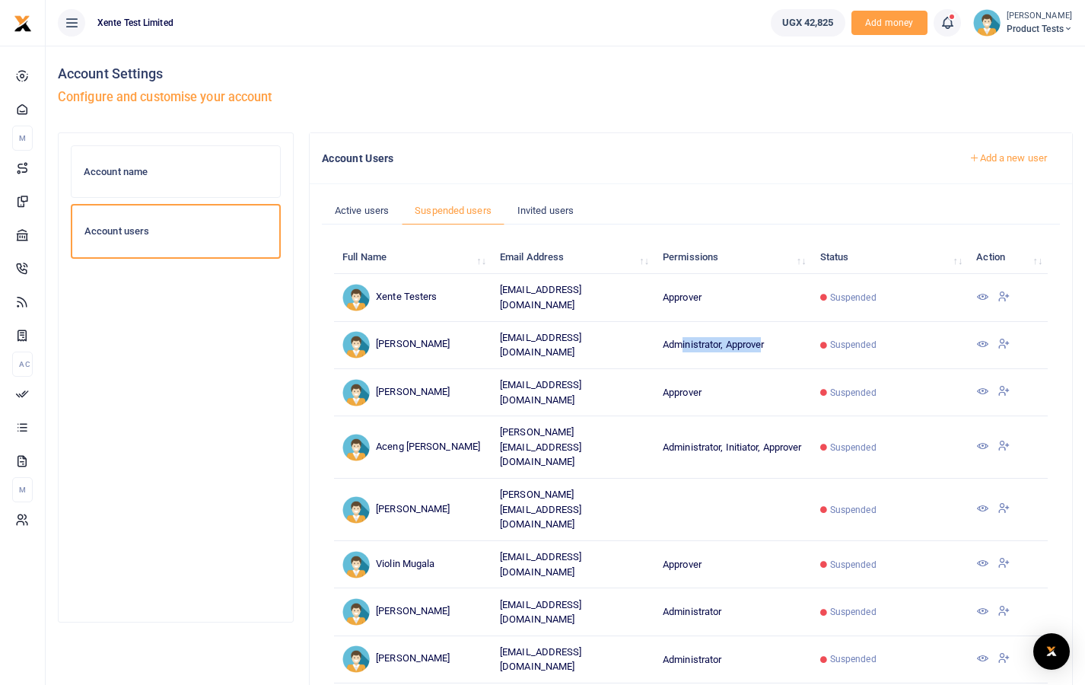
drag, startPoint x: 754, startPoint y: 342, endPoint x: 744, endPoint y: 336, distance: 11.2
click at [744, 336] on td "Administrator, Approver" at bounding box center [733, 345] width 158 height 47
drag, startPoint x: 744, startPoint y: 336, endPoint x: 753, endPoint y: 342, distance: 9.9
click at [753, 342] on td "Administrator, Approver" at bounding box center [733, 345] width 158 height 47
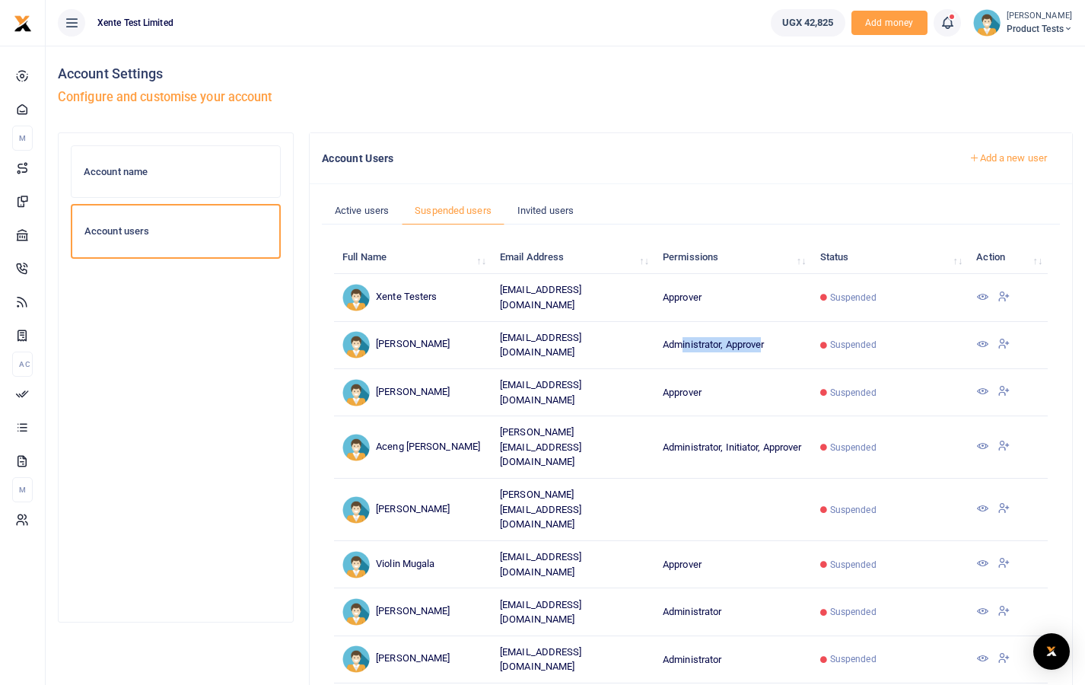
click at [753, 341] on td "Administrator, Approver" at bounding box center [733, 345] width 158 height 47
click at [1008, 338] on icon at bounding box center [1004, 343] width 12 height 14
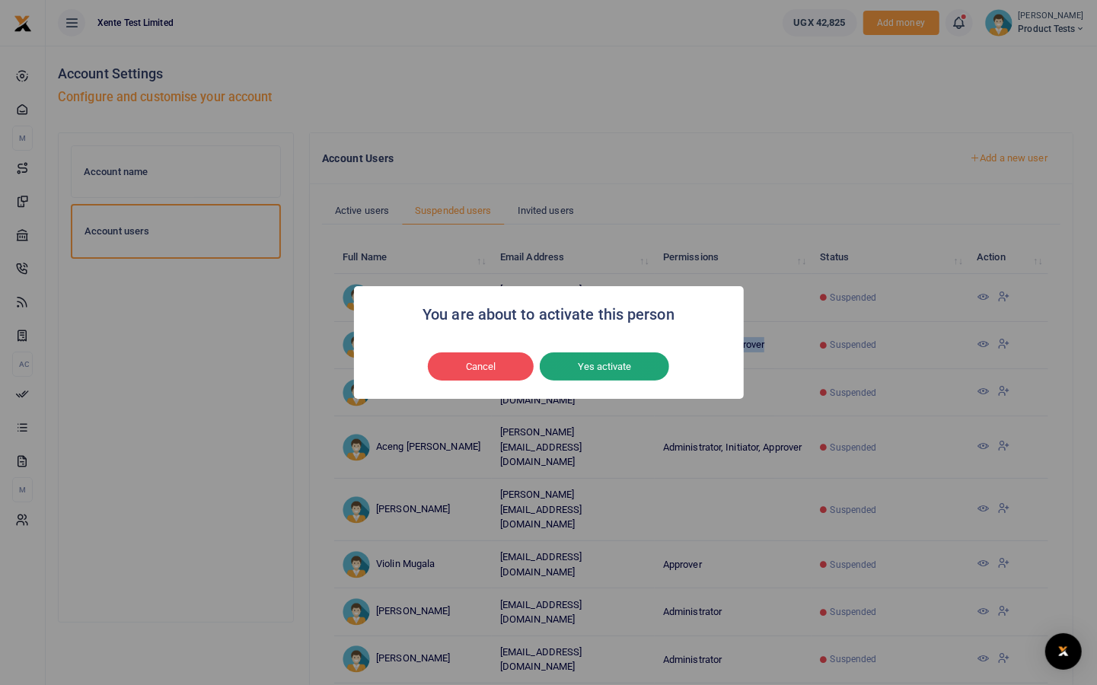
click at [637, 356] on button "Yes activate" at bounding box center [604, 366] width 129 height 29
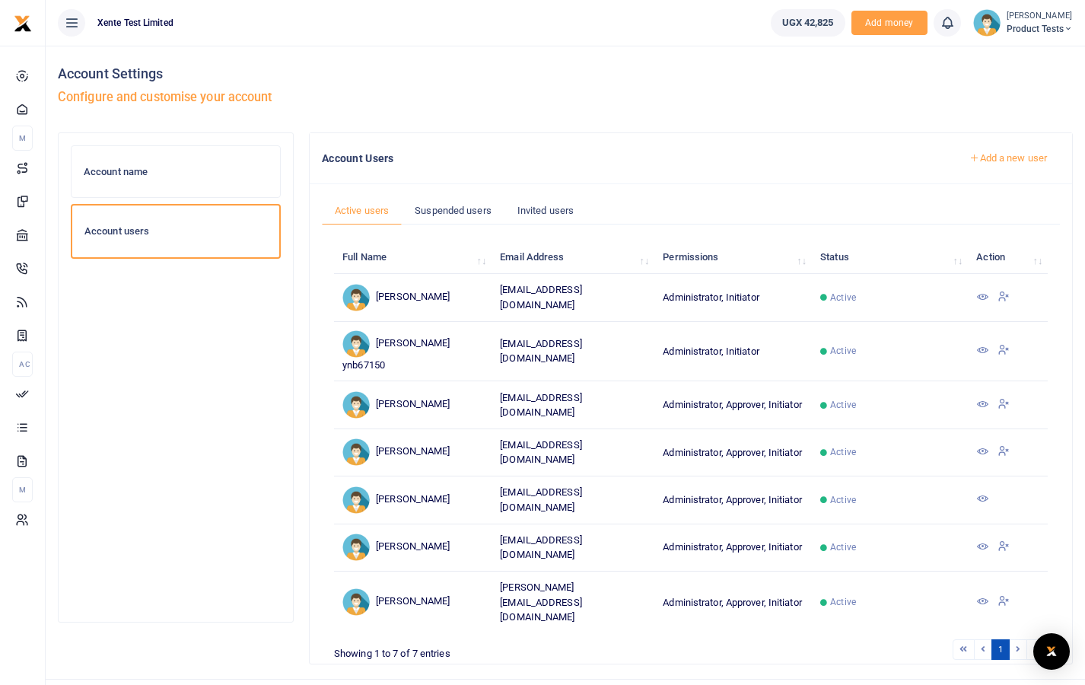
drag, startPoint x: 738, startPoint y: 293, endPoint x: 760, endPoint y: 294, distance: 22.1
click at [762, 295] on td "Administrator, Initiator" at bounding box center [733, 297] width 158 height 47
drag, startPoint x: 760, startPoint y: 294, endPoint x: 729, endPoint y: 293, distance: 31.2
click at [729, 293] on td "Administrator, Initiator" at bounding box center [733, 297] width 158 height 47
click at [988, 294] on icon at bounding box center [982, 297] width 12 height 12
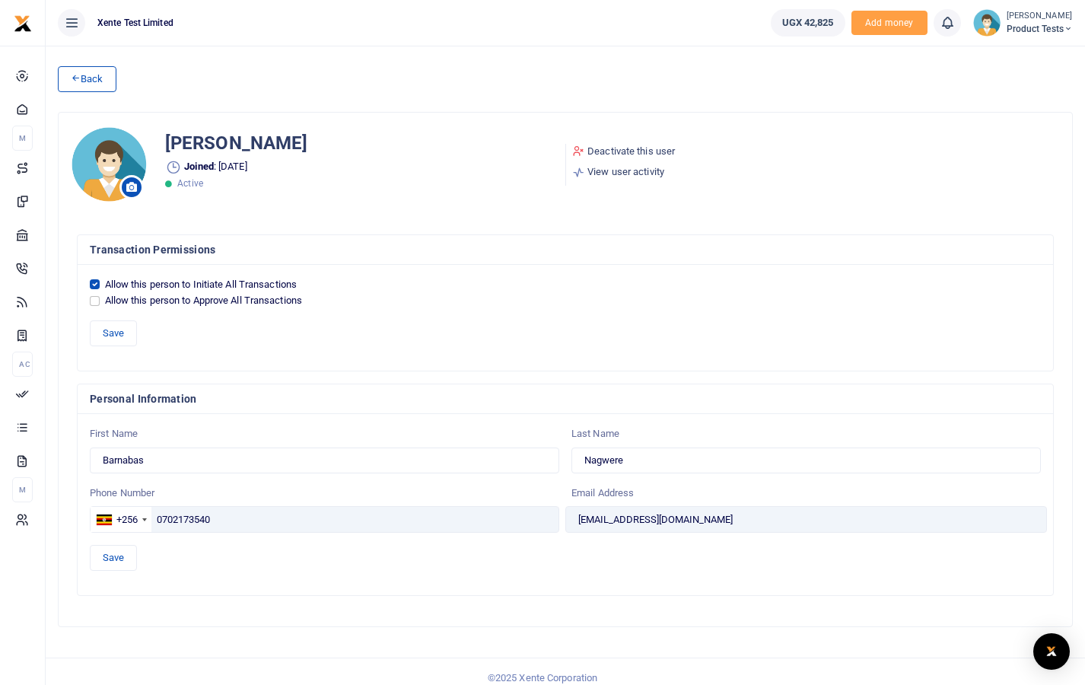
scroll to position [8, 0]
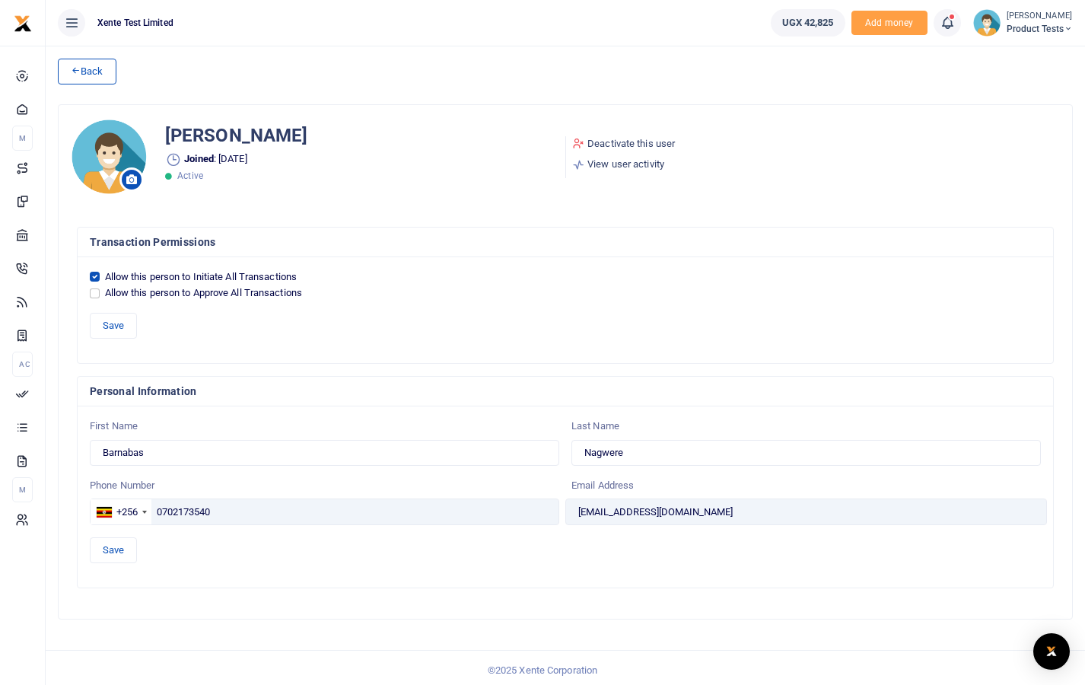
drag, startPoint x: 180, startPoint y: 268, endPoint x: 301, endPoint y: 280, distance: 121.6
click at [301, 280] on div "Allow this person to Initiate All Transactions" at bounding box center [565, 276] width 951 height 15
click at [88, 75] on link "Back" at bounding box center [87, 72] width 59 height 26
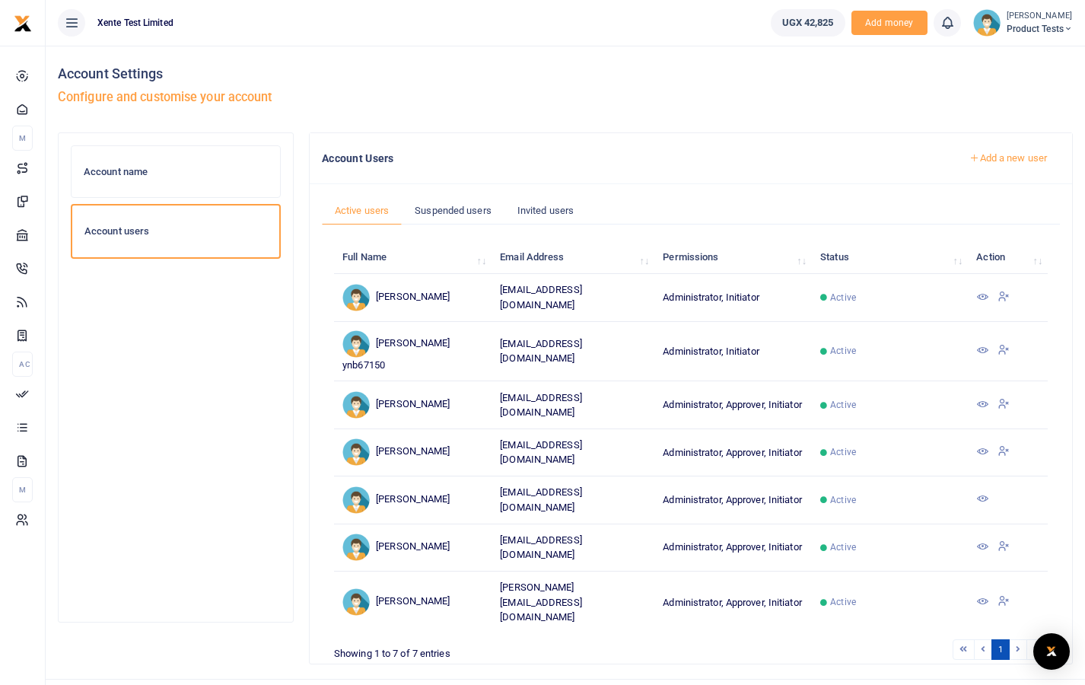
click at [1004, 294] on icon at bounding box center [1004, 296] width 12 height 14
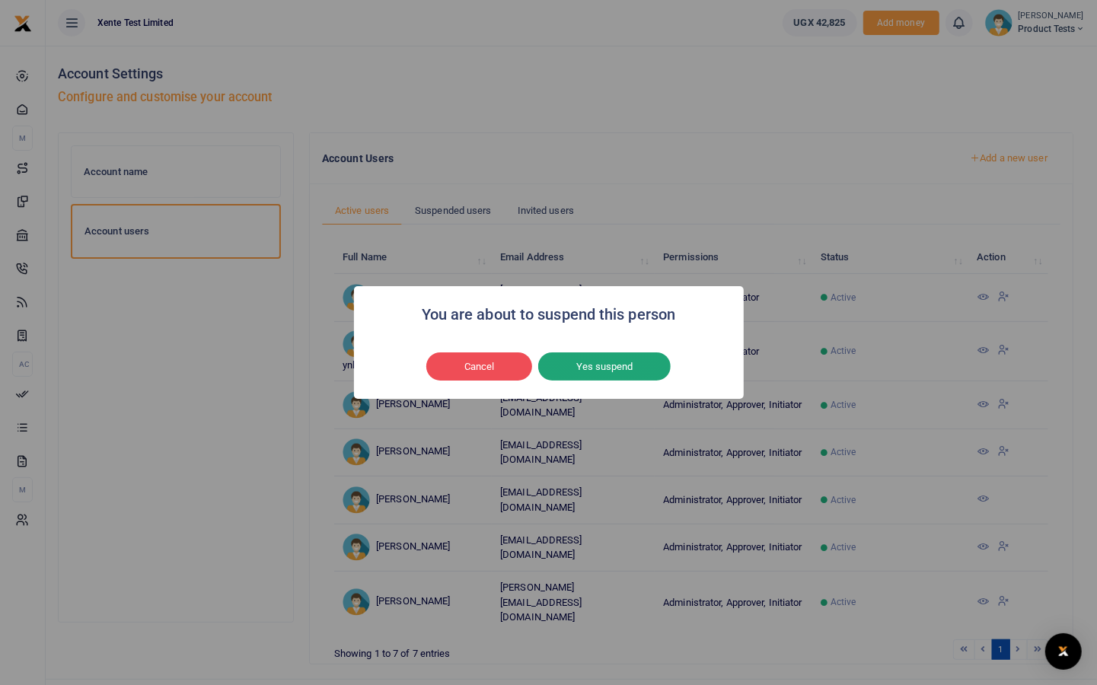
click at [636, 364] on button "Yes suspend" at bounding box center [604, 366] width 132 height 29
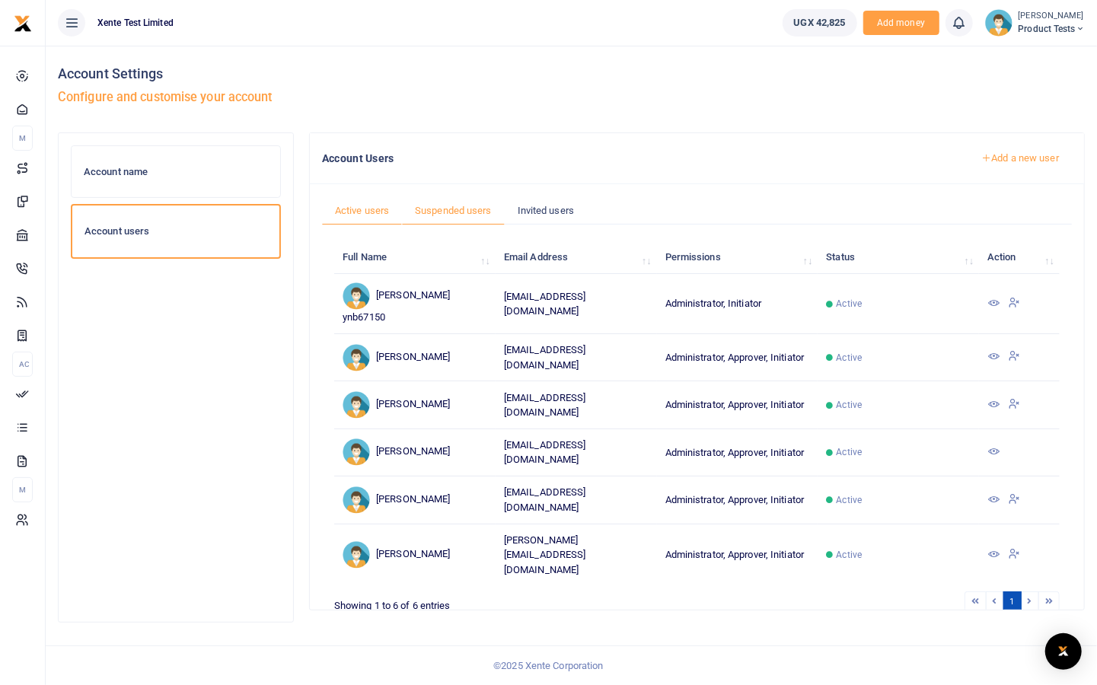
click at [444, 210] on link "Suspended users" at bounding box center [453, 210] width 103 height 29
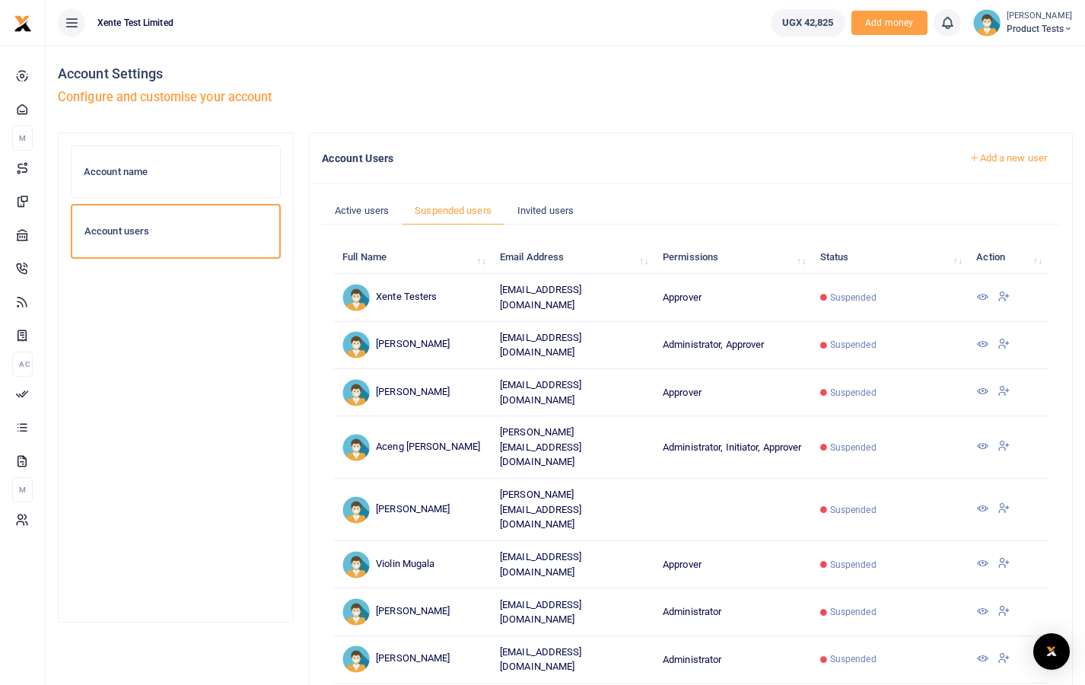
click at [981, 293] on icon at bounding box center [982, 297] width 12 height 12
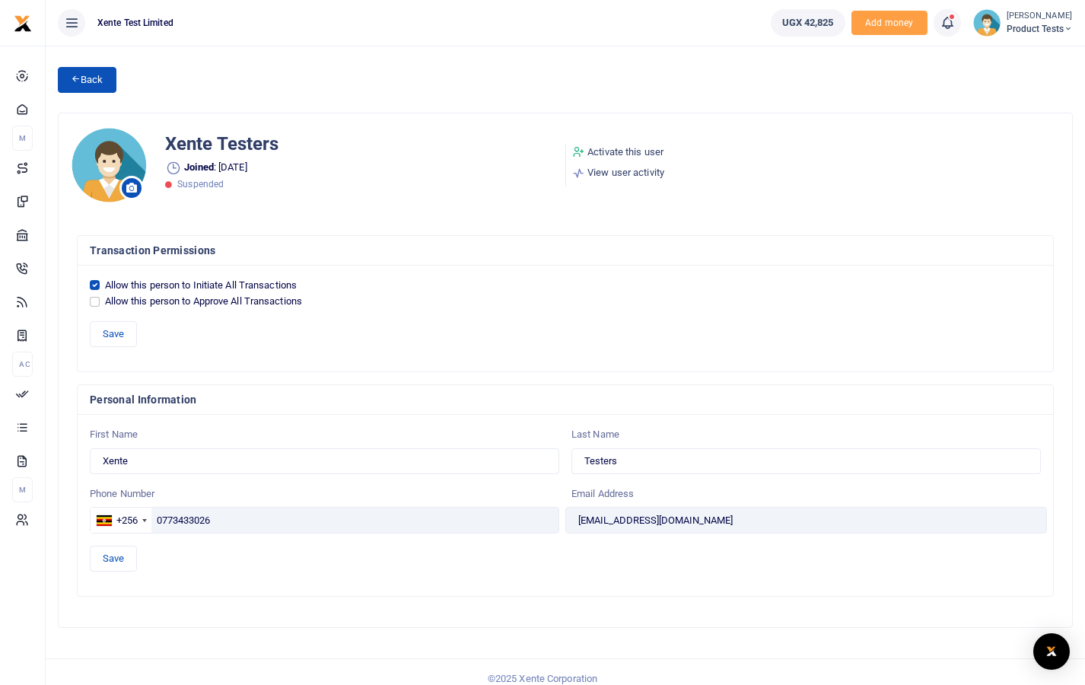
click at [104, 78] on link "Back" at bounding box center [87, 80] width 59 height 26
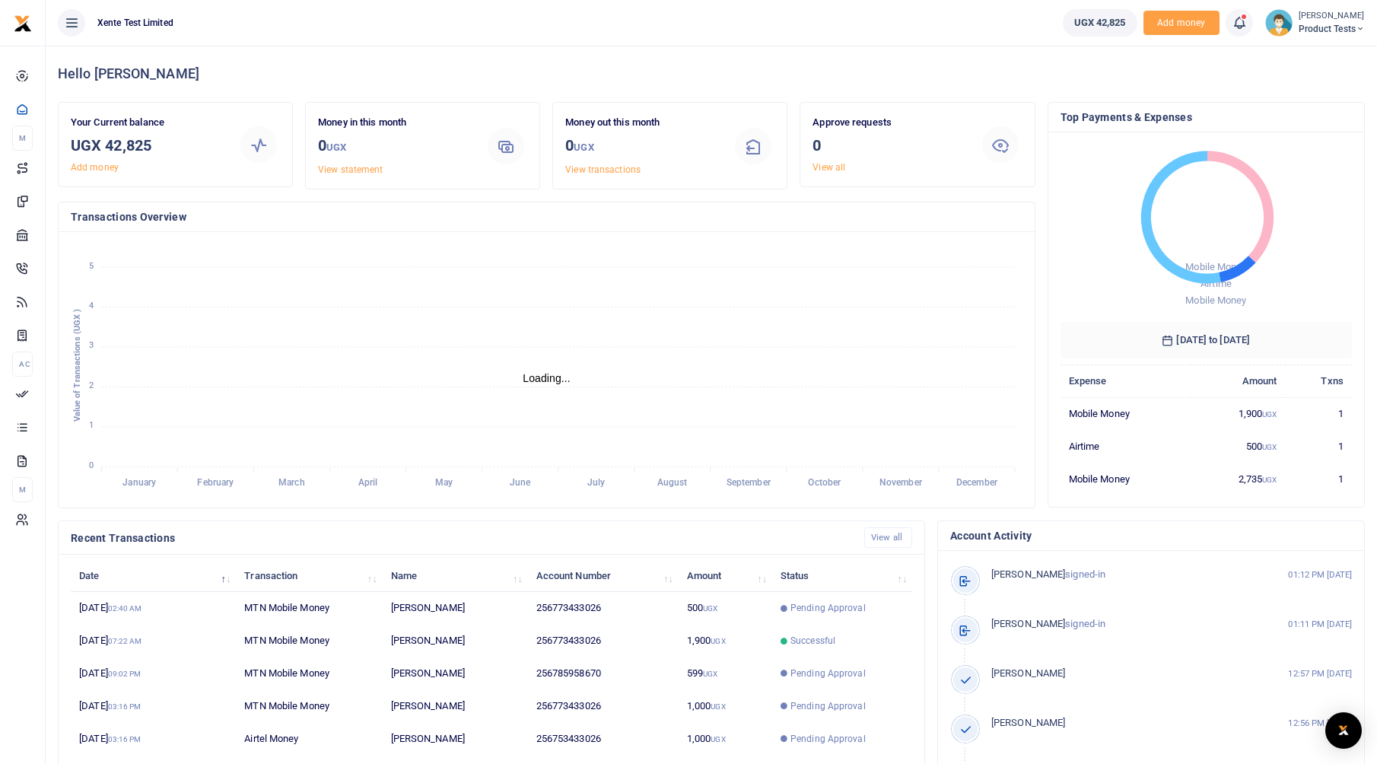
scroll to position [12, 12]
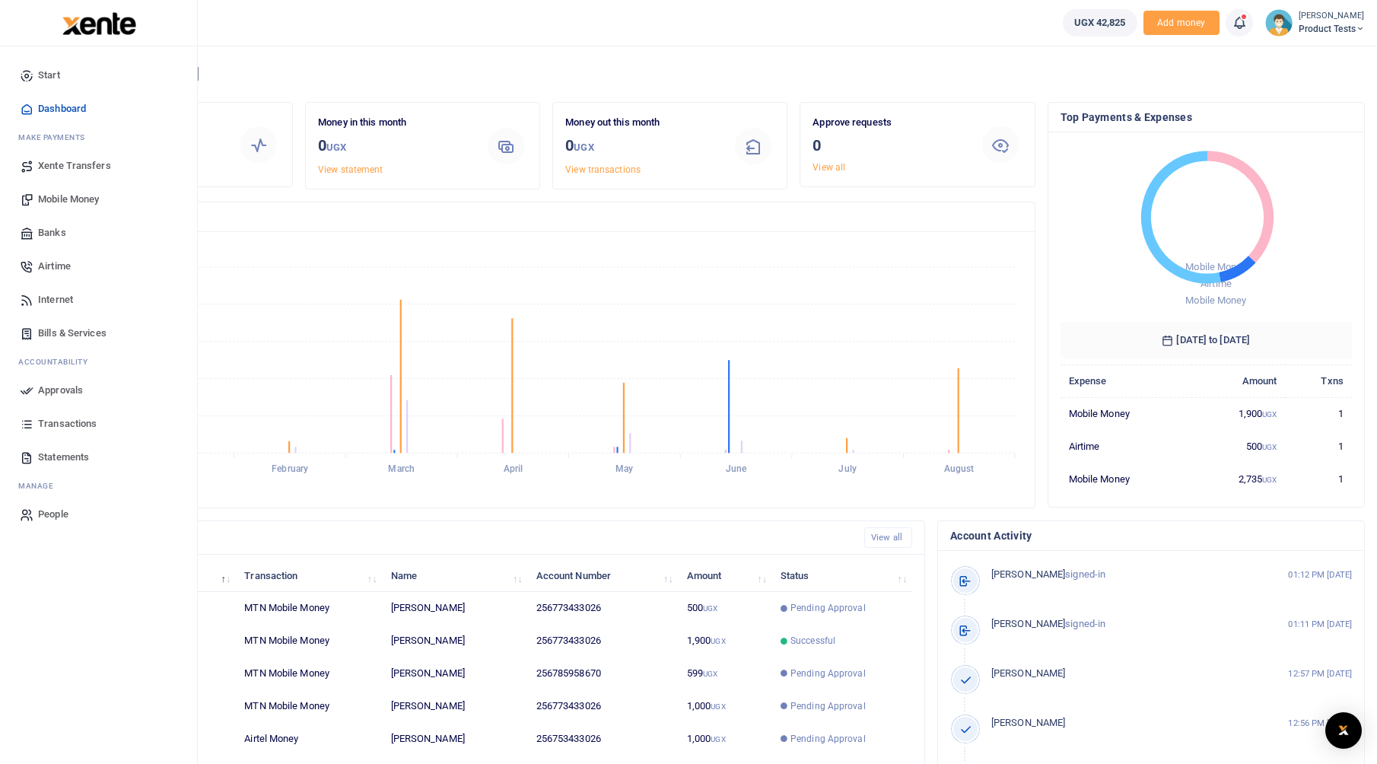
click at [44, 193] on span "Mobile Money" at bounding box center [68, 199] width 61 height 15
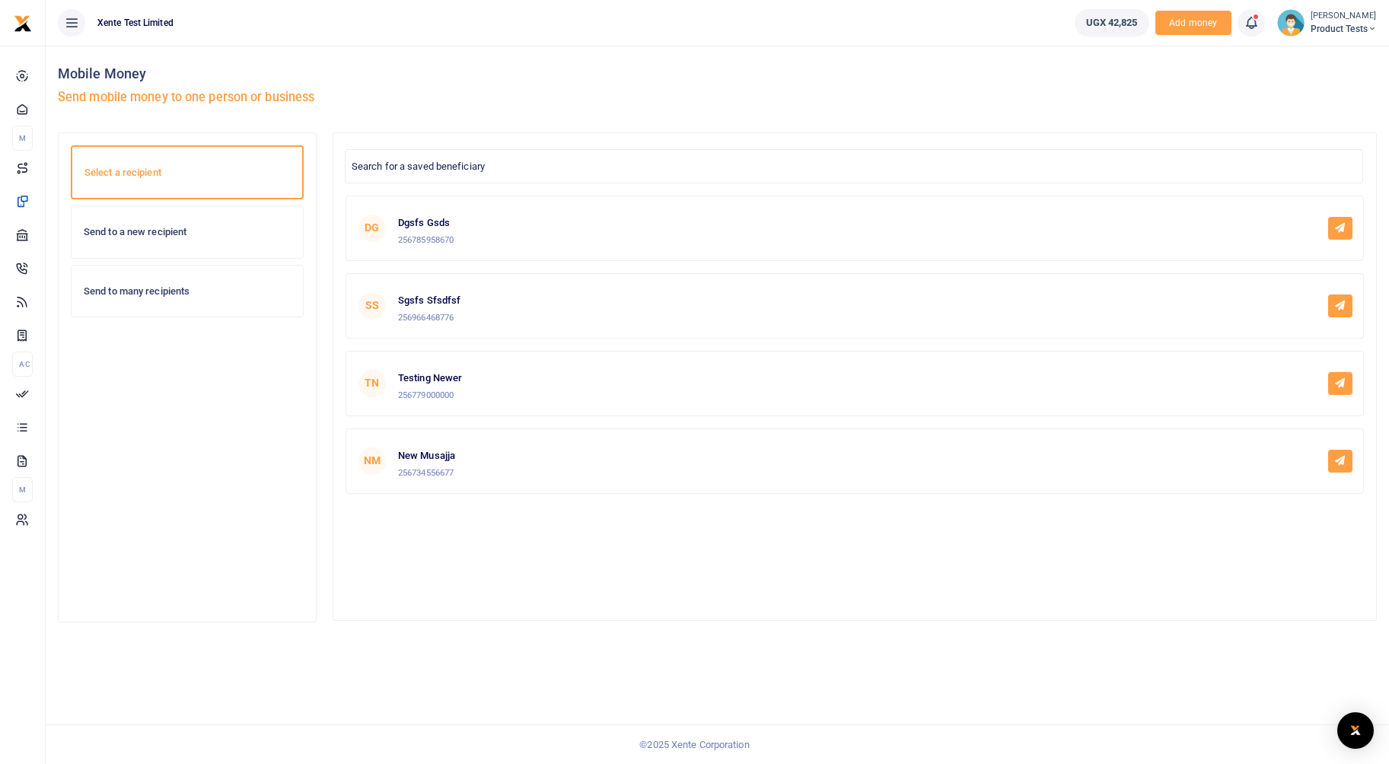
click at [178, 247] on div "Send to a new recipient" at bounding box center [187, 232] width 231 height 52
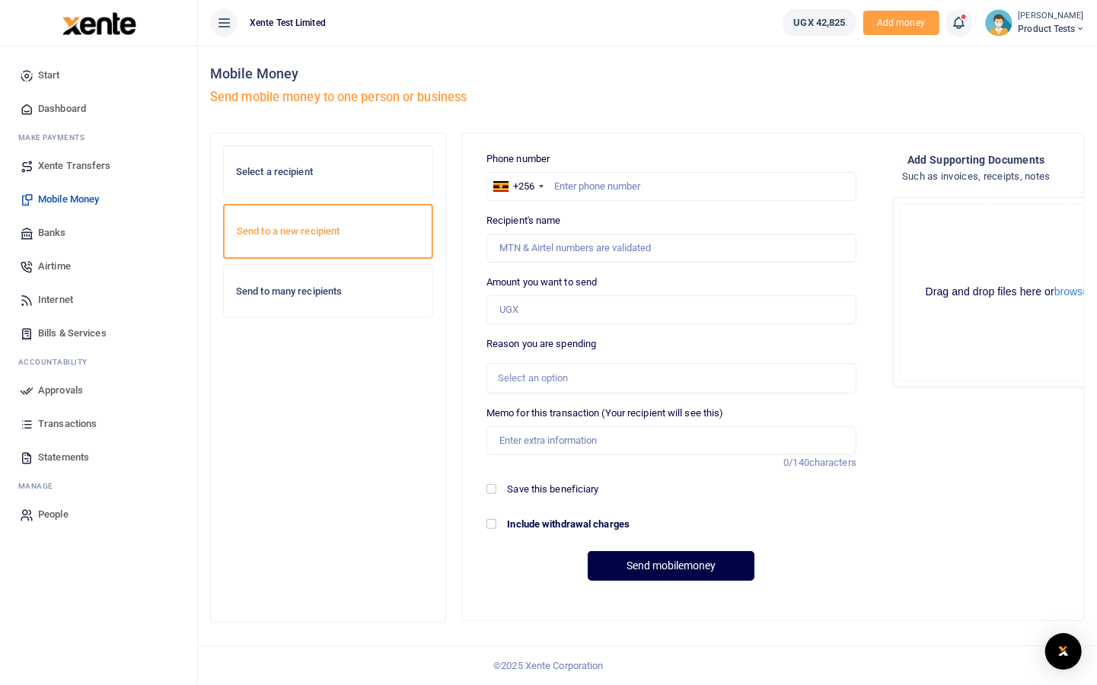
click at [228, 32] on button at bounding box center [223, 22] width 27 height 27
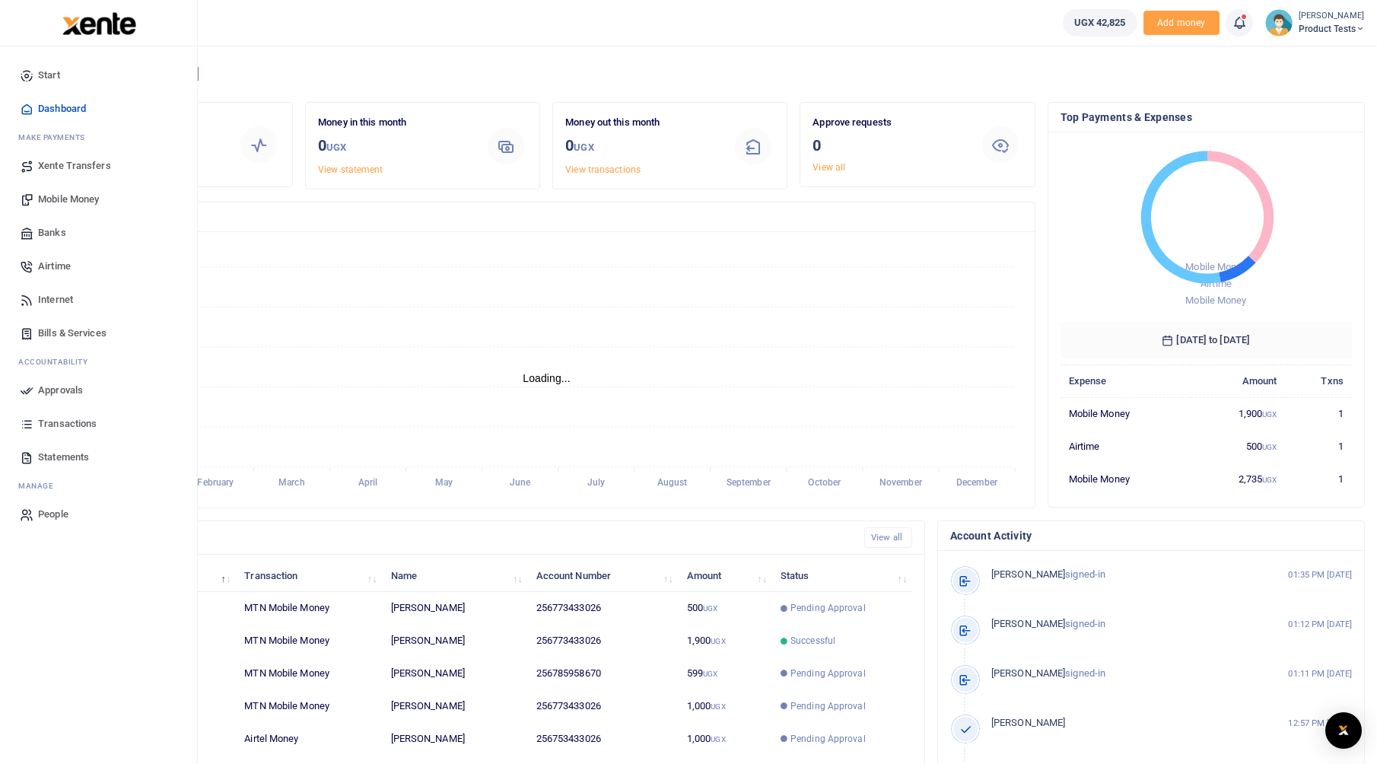
scroll to position [12, 12]
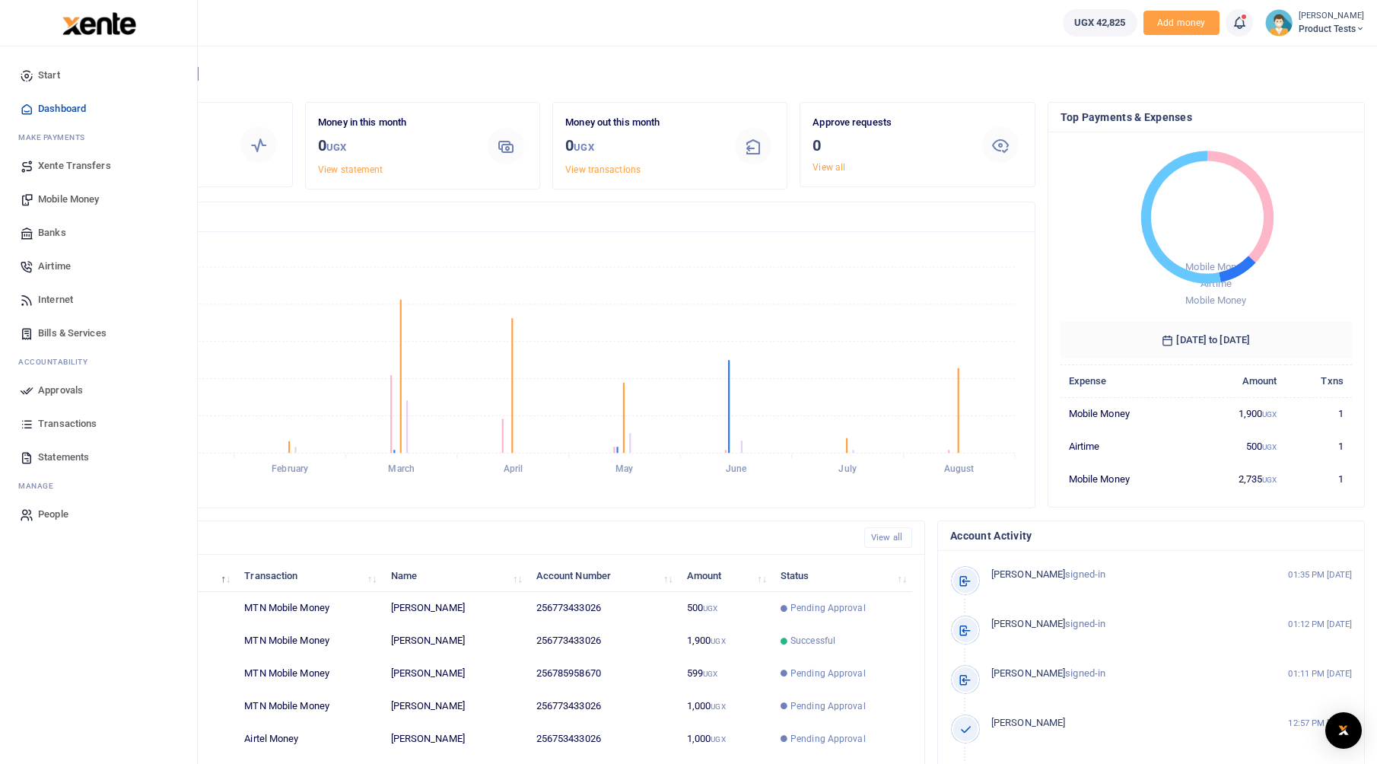
click at [52, 388] on span "Approvals" at bounding box center [60, 390] width 45 height 15
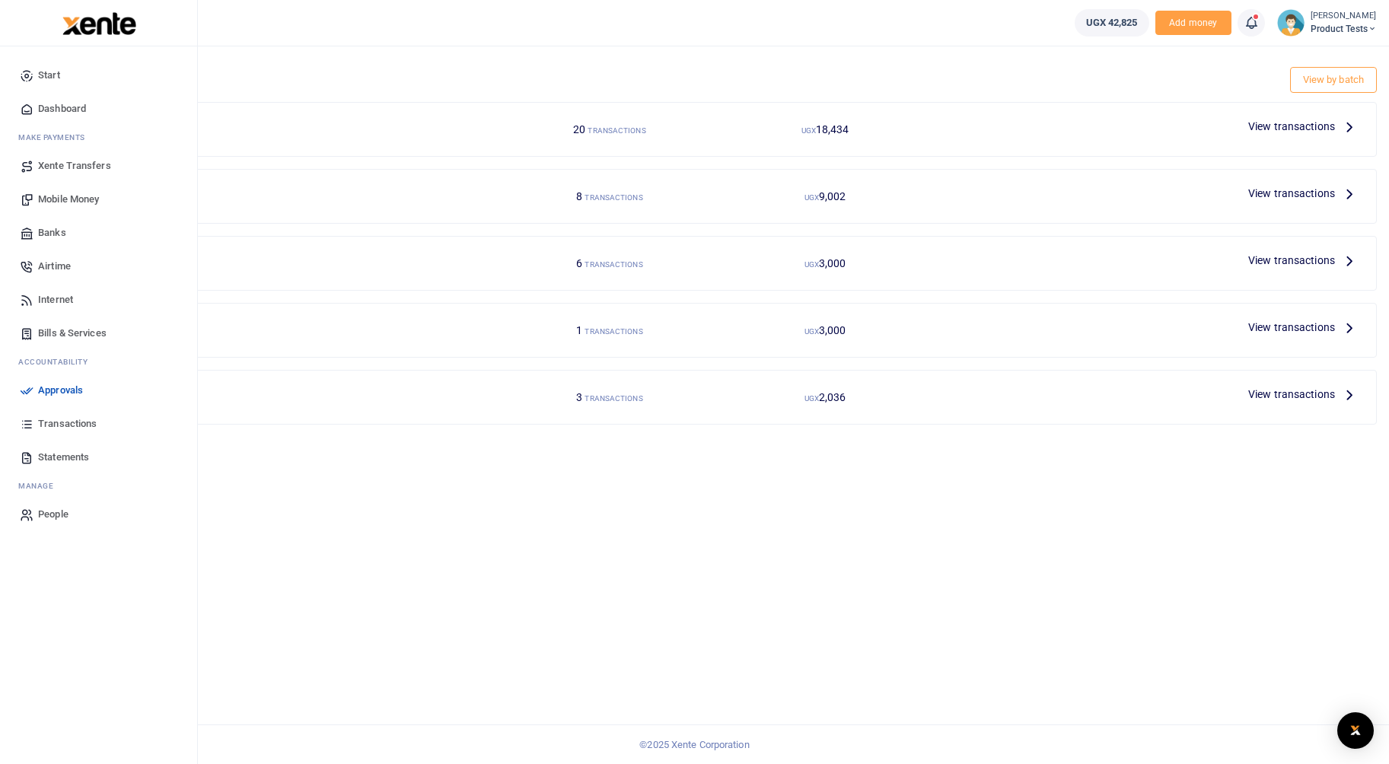
click at [55, 329] on span "Bills & Services" at bounding box center [72, 333] width 68 height 15
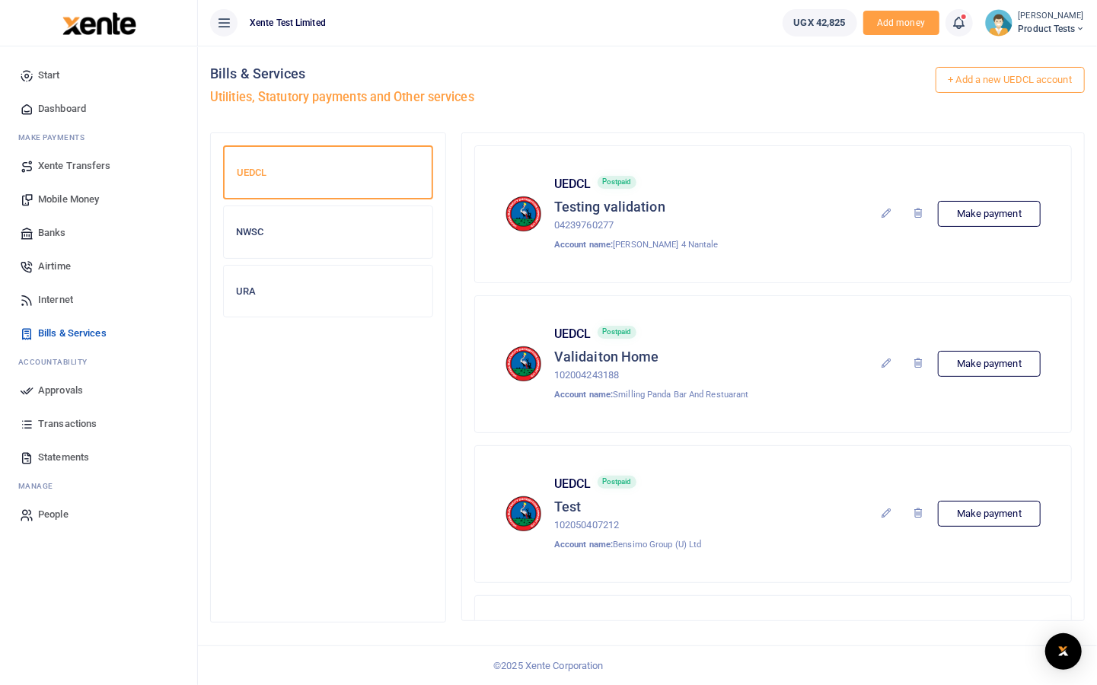
click at [218, 16] on icon at bounding box center [223, 22] width 15 height 17
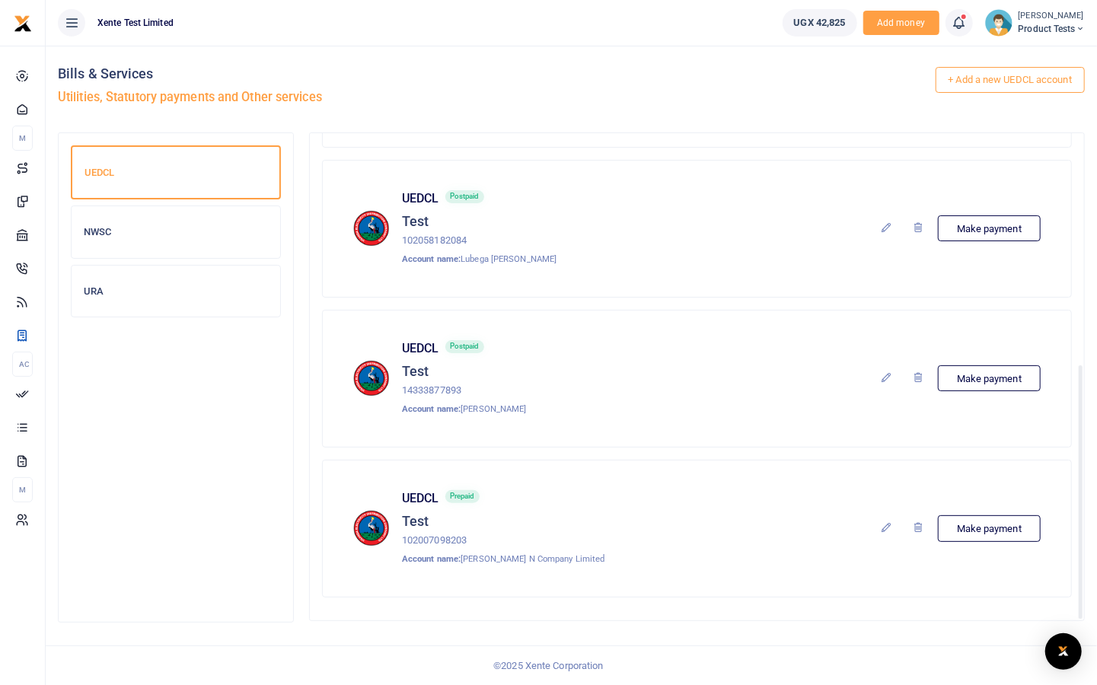
scroll to position [437, 0]
click at [920, 521] on icon at bounding box center [918, 526] width 12 height 12
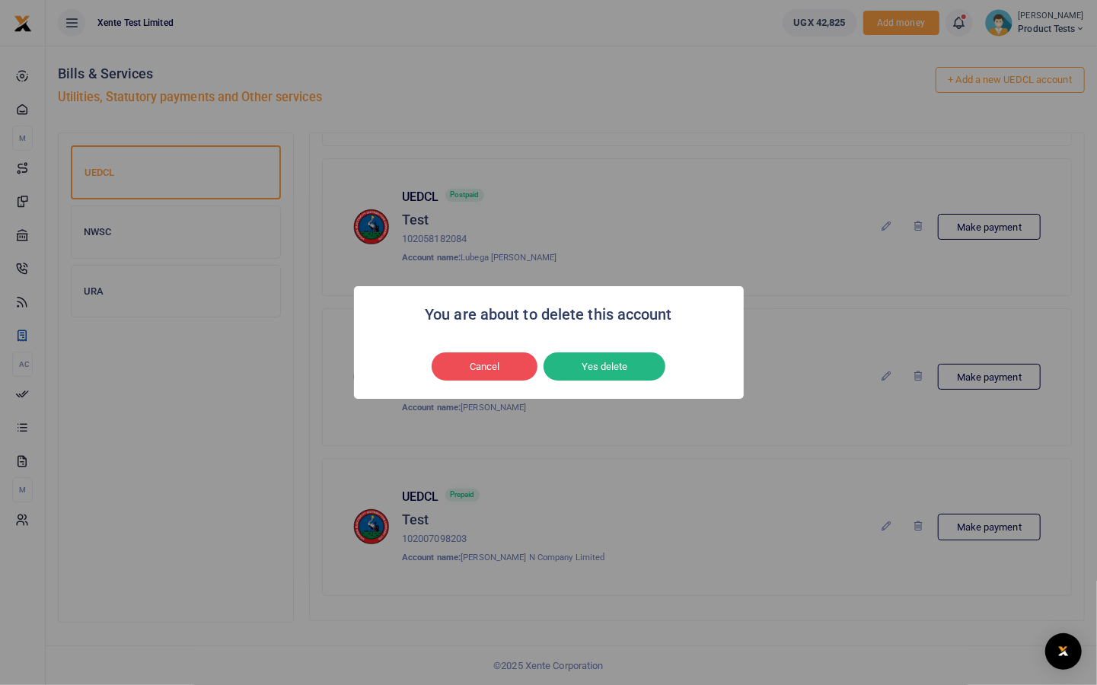
click at [567, 492] on div "You are about to delete this account × Cancel No Yes delete" at bounding box center [548, 342] width 1097 height 685
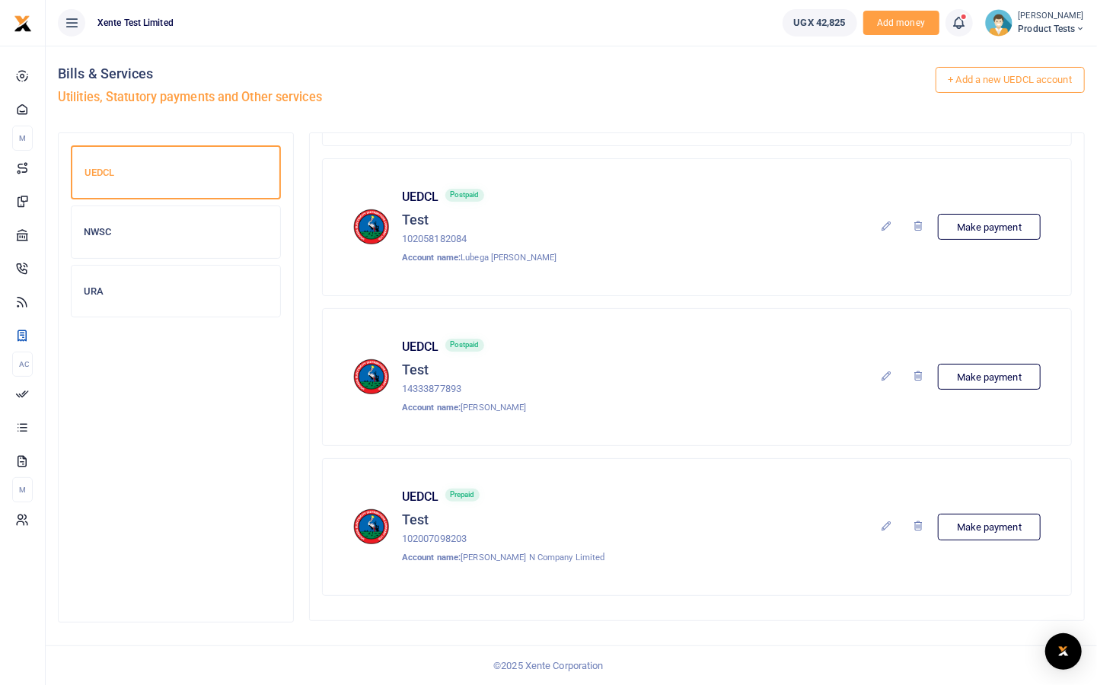
click at [429, 536] on p "102007098203" at bounding box center [503, 539] width 202 height 16
copy p "102007098203"
click at [649, 524] on div "UEDCL Prepaid Test 102007098203 Account name: Muljibhai Madhvani N Company Limi…" at bounding box center [696, 526] width 687 height 75
click at [915, 524] on icon at bounding box center [918, 526] width 12 height 12
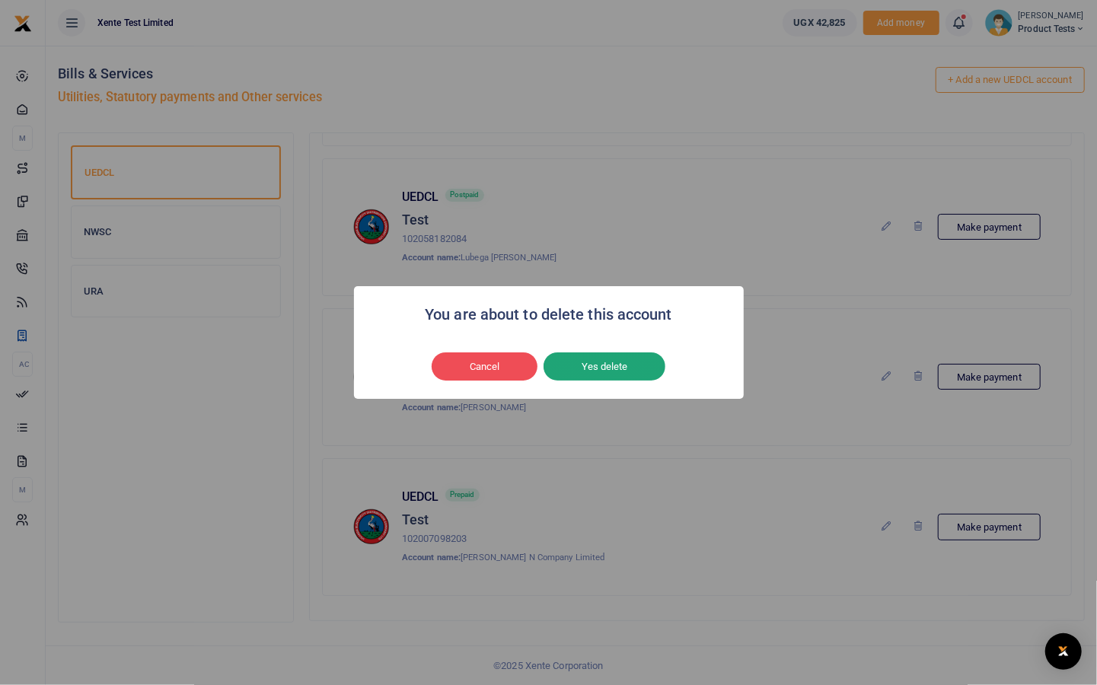
click at [606, 361] on button "Yes delete" at bounding box center [604, 366] width 122 height 29
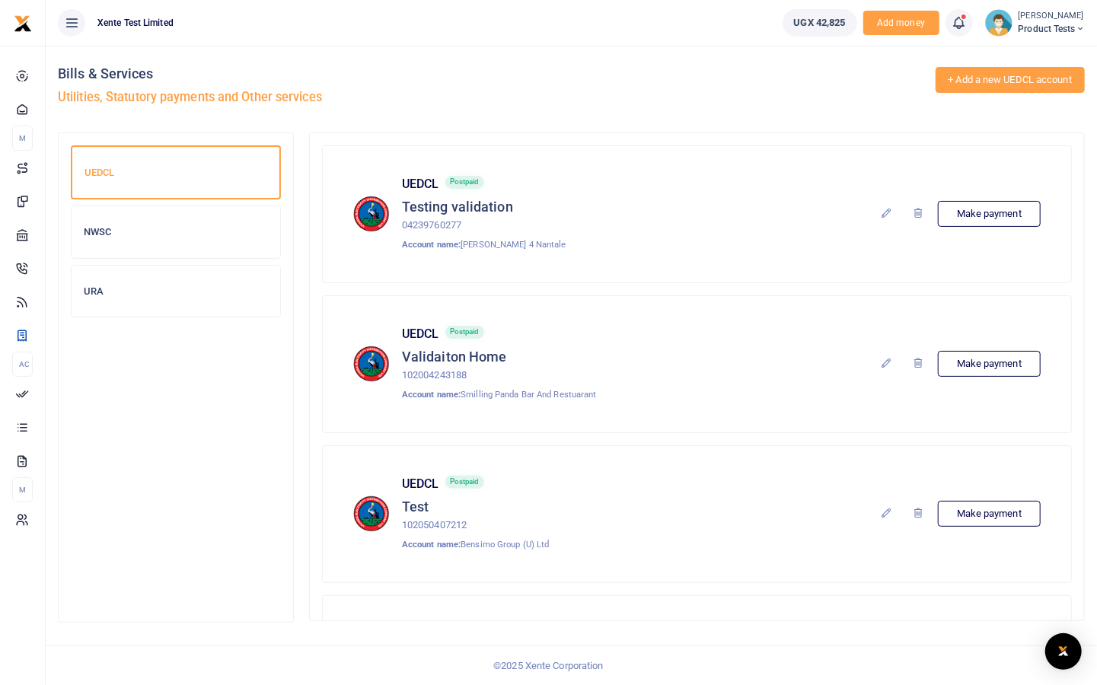
click at [984, 79] on link "+ Add a new UEDCL account" at bounding box center [1010, 80] width 150 height 26
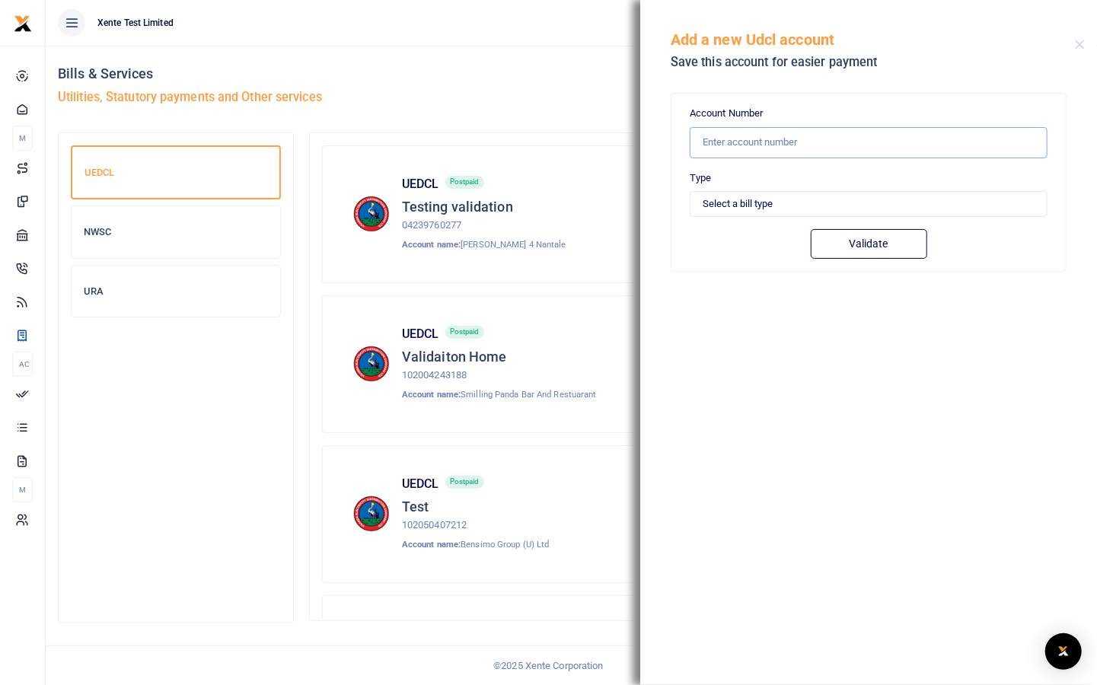
click at [780, 145] on input "text" at bounding box center [868, 142] width 358 height 31
paste input "102007098203"
type input "102007098203"
click at [716, 213] on select "Select a bill type Prepaid Postpaid" at bounding box center [868, 204] width 358 height 26
select select "POSTPAID"
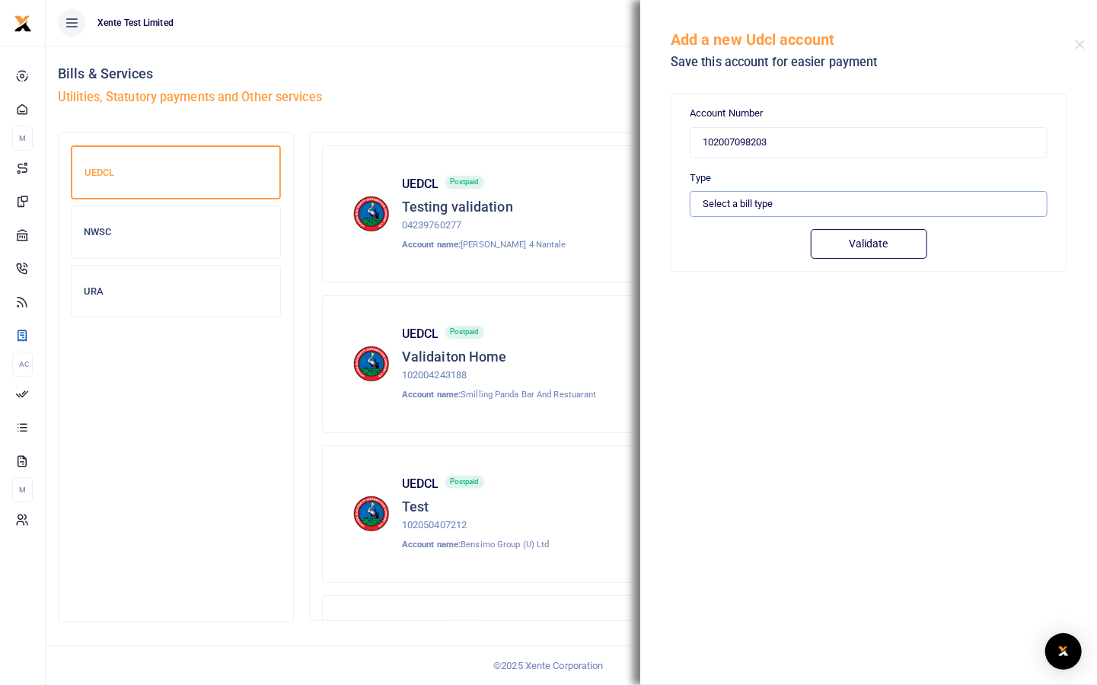
click at [689, 191] on select "Select a bill type Prepaid Postpaid" at bounding box center [868, 204] width 358 height 26
click at [881, 239] on button "Validate" at bounding box center [868, 244] width 116 height 30
type input "102007098203"
type input "[PERSON_NAME] N COMPANY LIMITED"
type input "PREPAID"
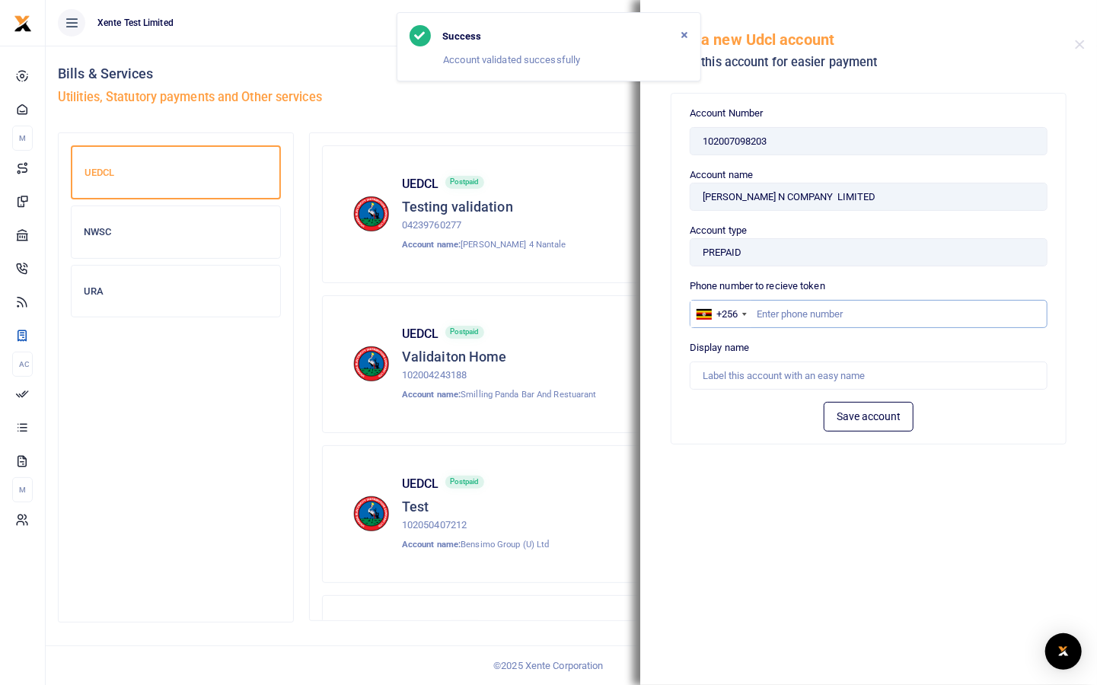
click at [798, 310] on input "text" at bounding box center [868, 314] width 358 height 29
type input "773433026"
click at [756, 378] on input "text" at bounding box center [868, 375] width 358 height 29
type input "Test UEDCL"
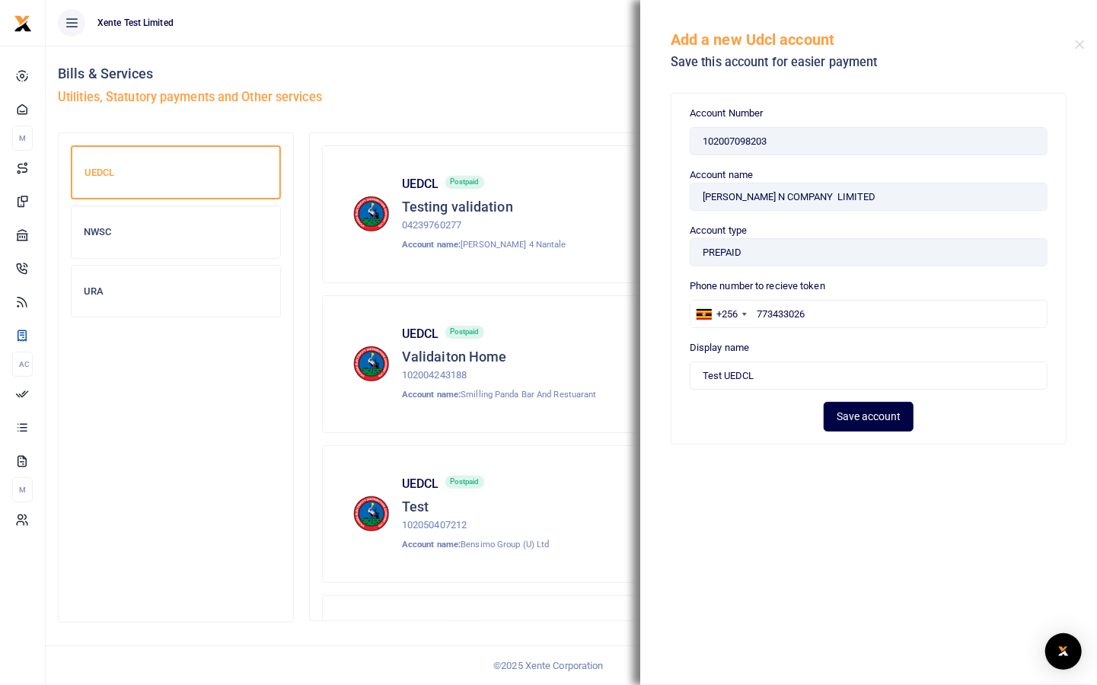
click at [880, 411] on button "Save account" at bounding box center [868, 417] width 90 height 30
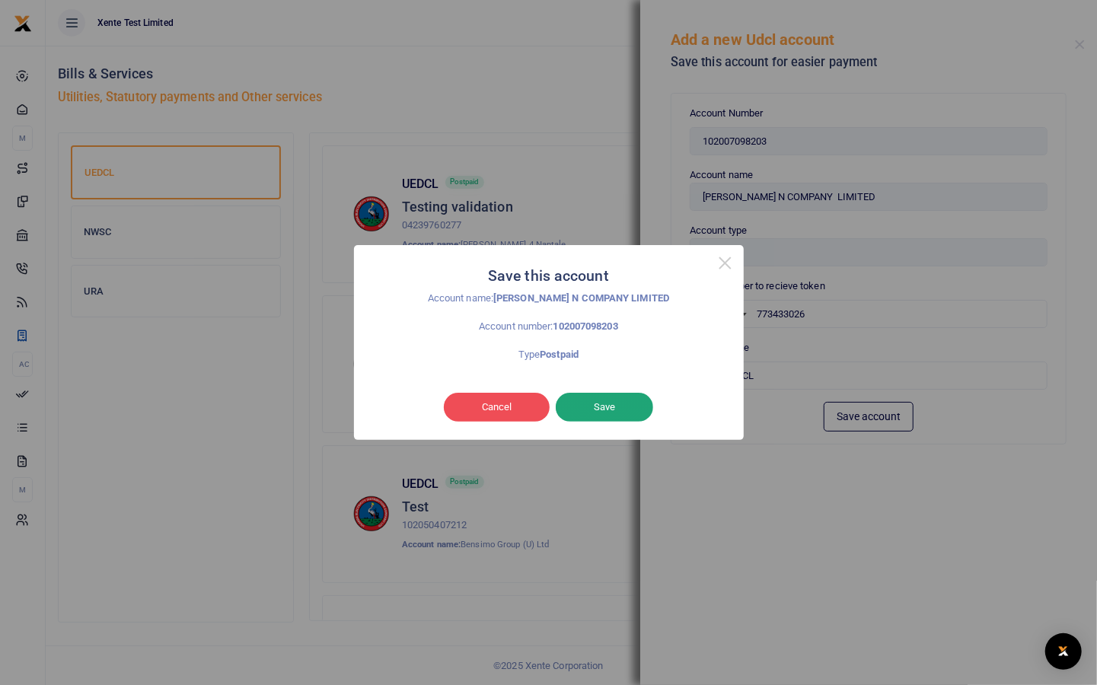
click at [607, 405] on button "Save" at bounding box center [604, 407] width 97 height 29
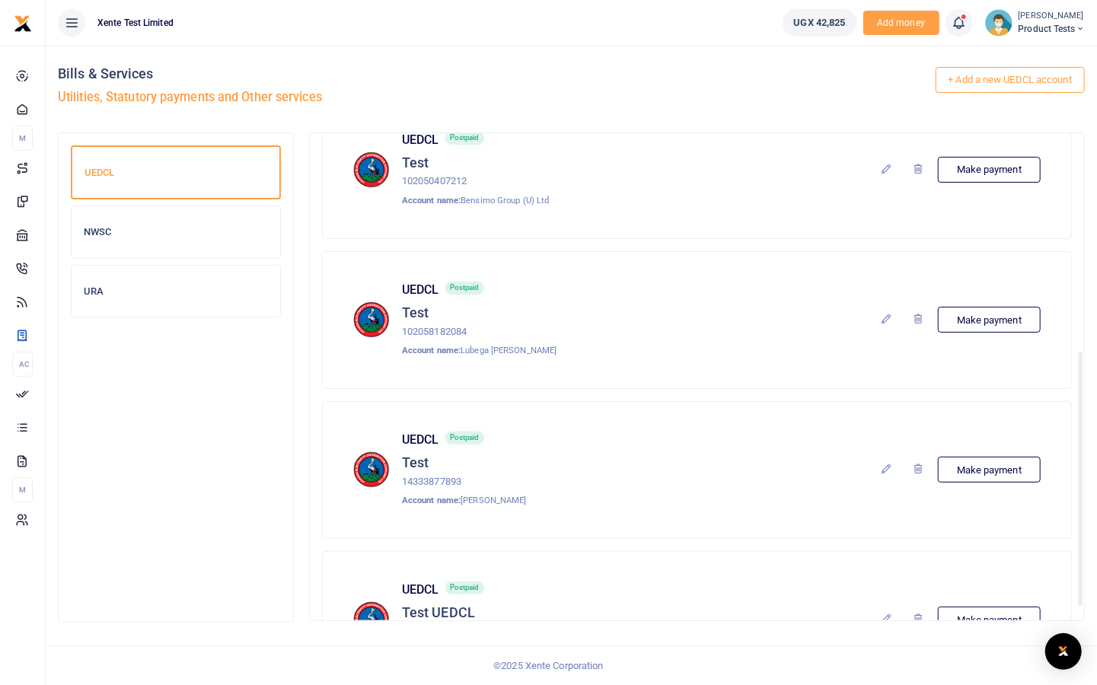
scroll to position [437, 0]
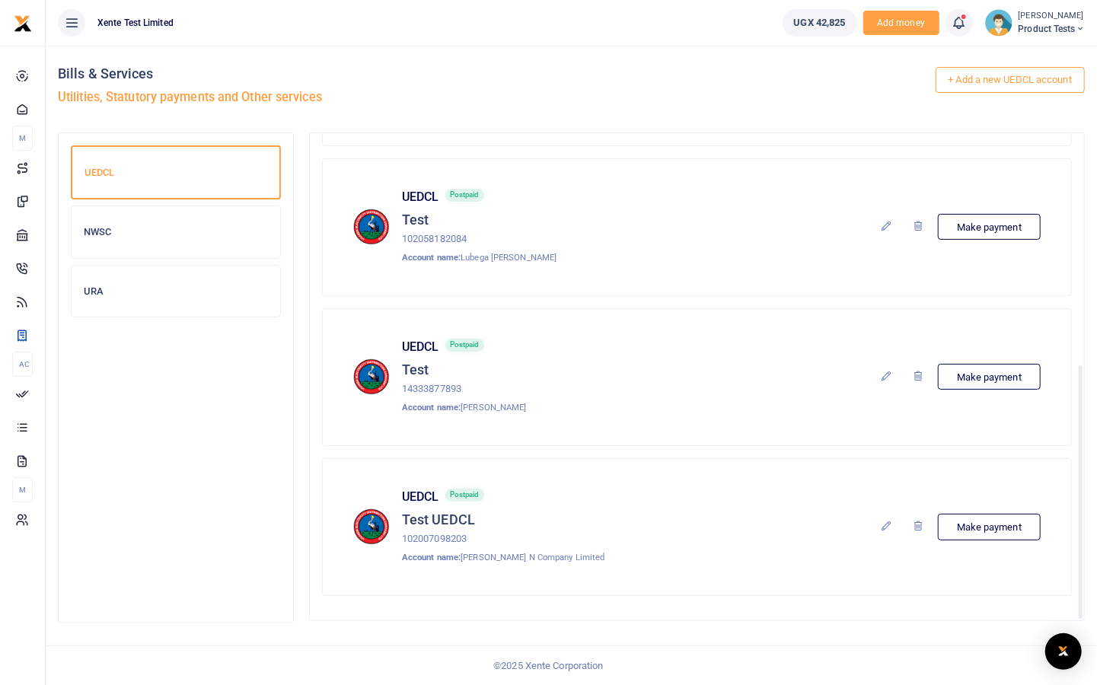
click at [546, 504] on div "UEDCL Postpaid Test UEDCL 102007098203 Account name: Muljibhai Madhvani N Compa…" at bounding box center [503, 526] width 202 height 75
click at [963, 517] on link "Make payment" at bounding box center [989, 527] width 103 height 26
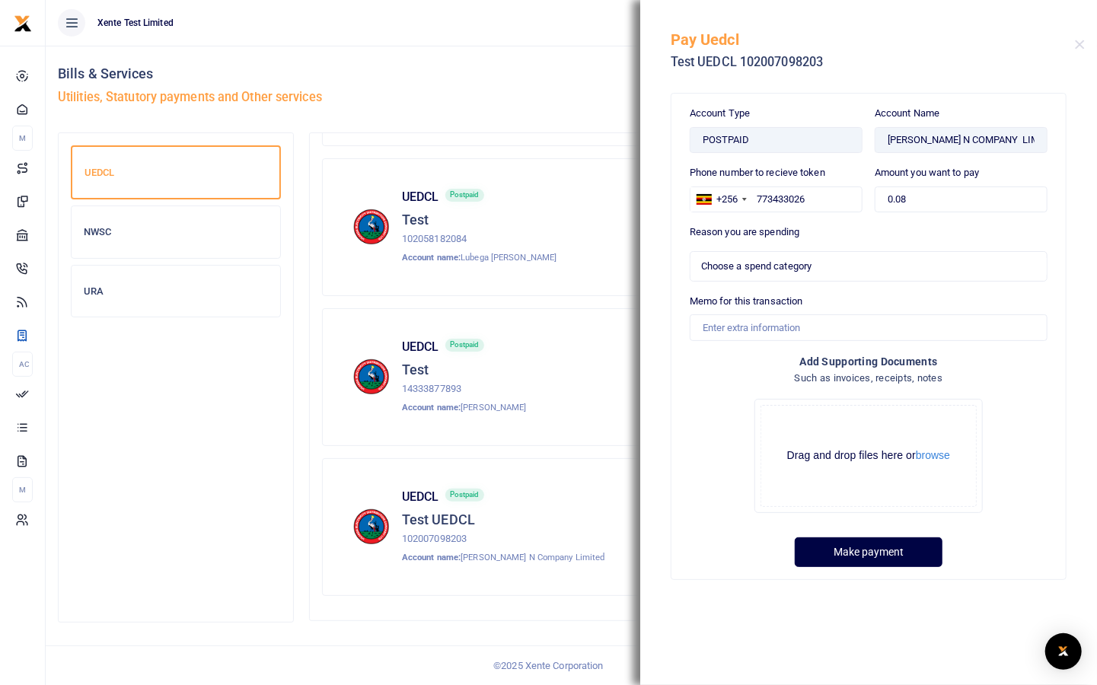
select select
click at [1082, 46] on button "Close" at bounding box center [1079, 45] width 10 height 10
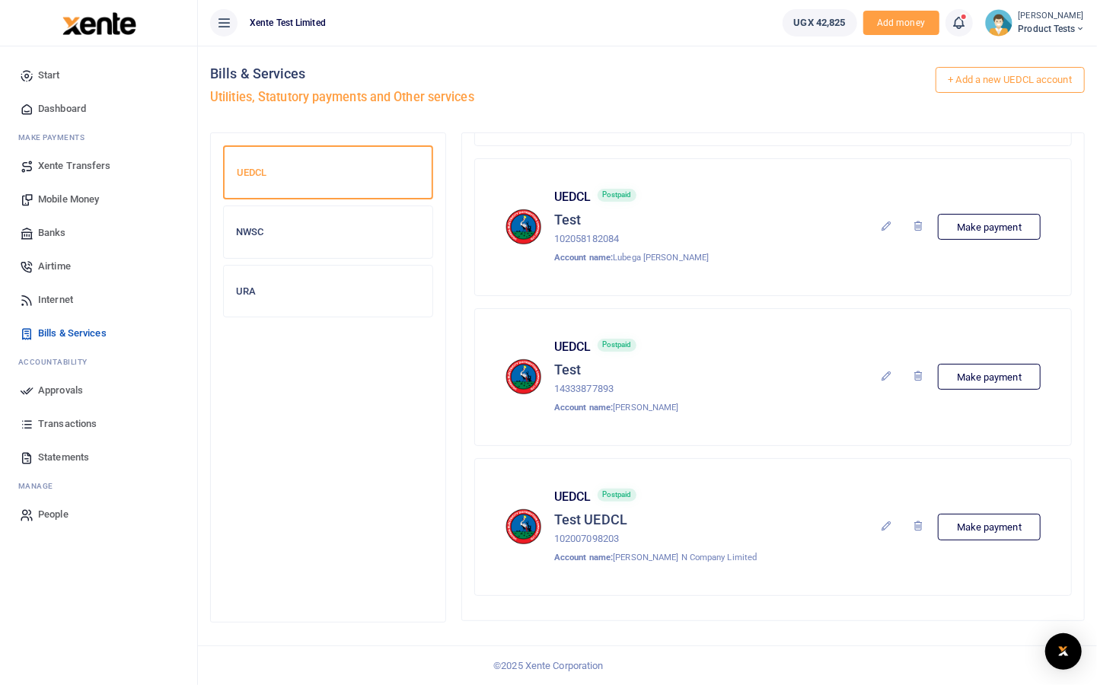
drag, startPoint x: 229, startPoint y: 22, endPoint x: 295, endPoint y: 120, distance: 118.4
click at [229, 22] on icon at bounding box center [223, 22] width 15 height 17
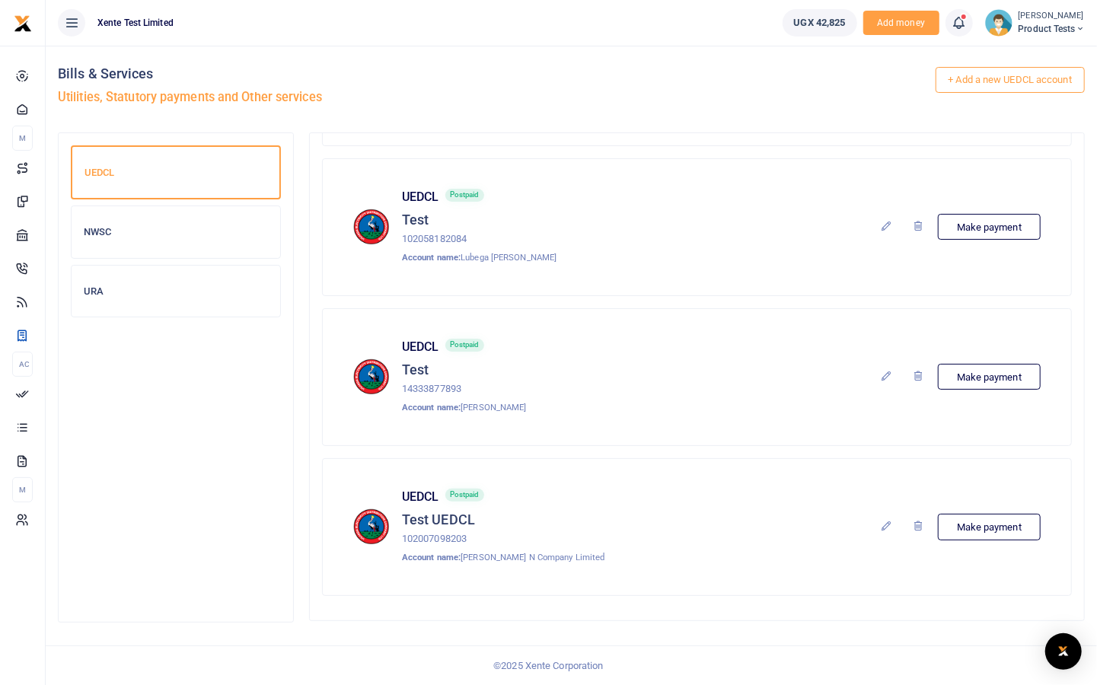
click at [886, 371] on icon at bounding box center [886, 376] width 12 height 12
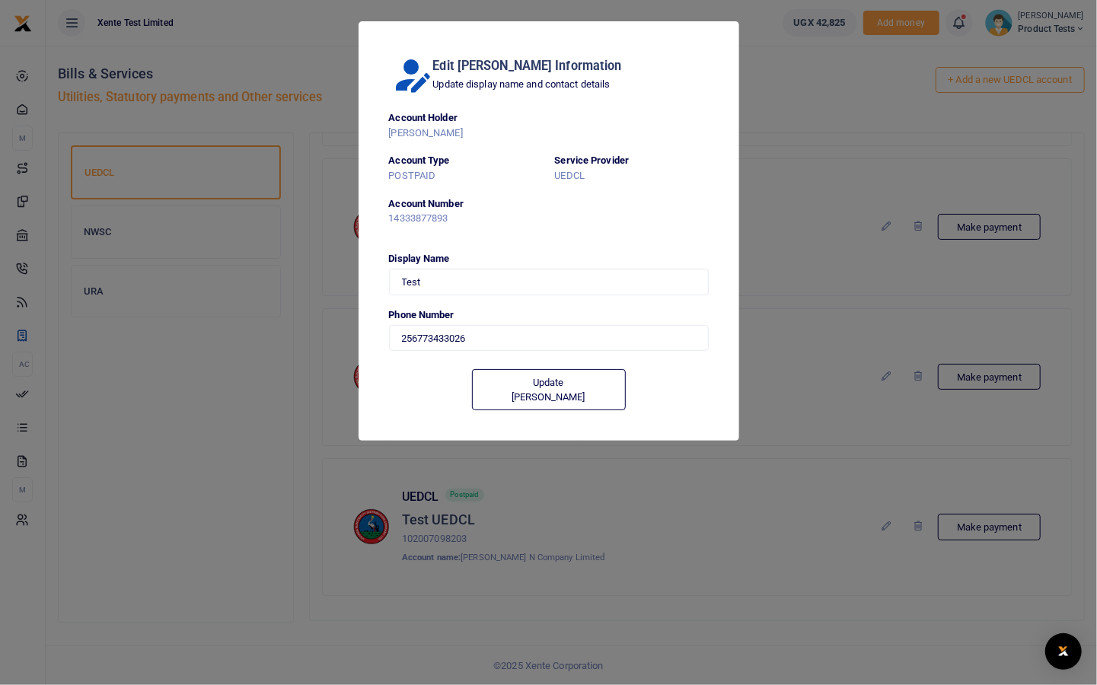
type input "773433026"
type input "773 433026"
click at [428, 128] on p "EDWARD GABURA" at bounding box center [549, 134] width 320 height 16
click at [421, 178] on p "POSTPAID" at bounding box center [466, 176] width 154 height 16
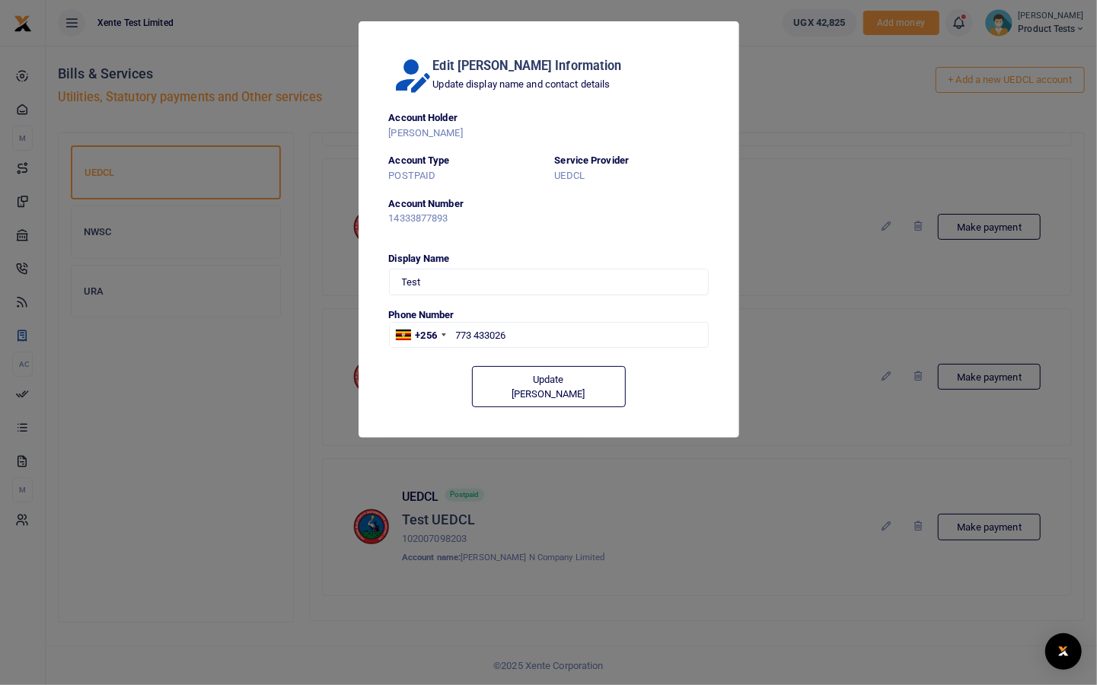
click at [565, 174] on p "UEDCL" at bounding box center [632, 176] width 154 height 16
click at [436, 221] on p "14333877893" at bounding box center [466, 219] width 154 height 16
click at [446, 283] on input "Test" at bounding box center [549, 282] width 320 height 26
type input "Test edit"
click at [533, 336] on input "773 433026" at bounding box center [549, 335] width 320 height 26
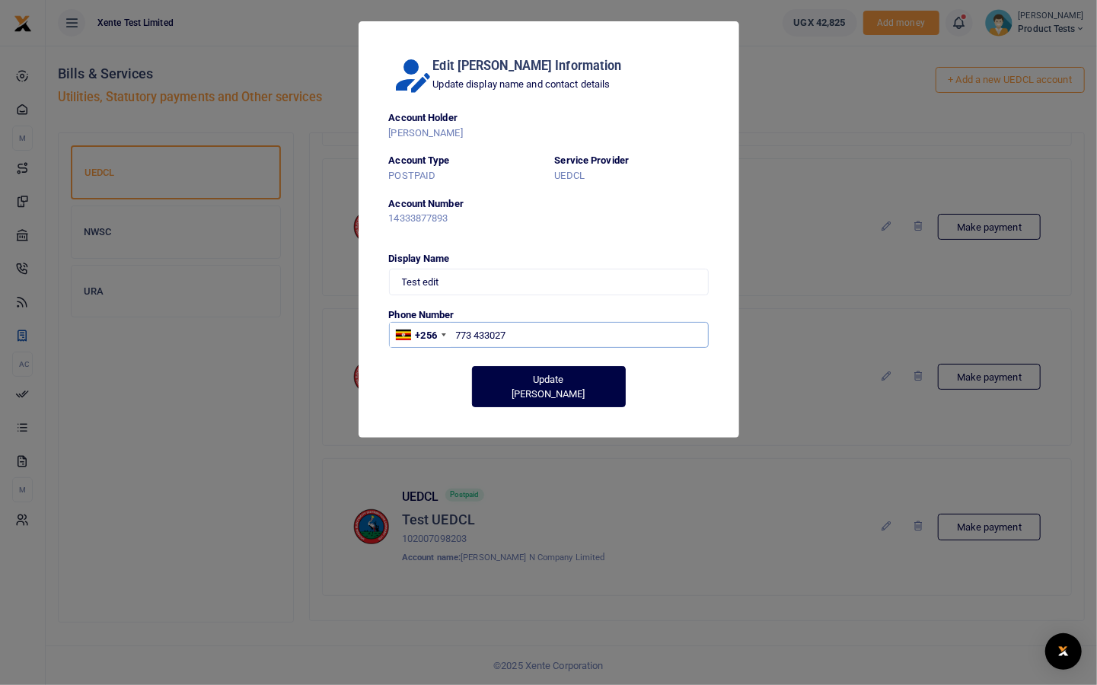
type input "773 433027"
click at [539, 374] on button "Update Biller" at bounding box center [549, 386] width 154 height 41
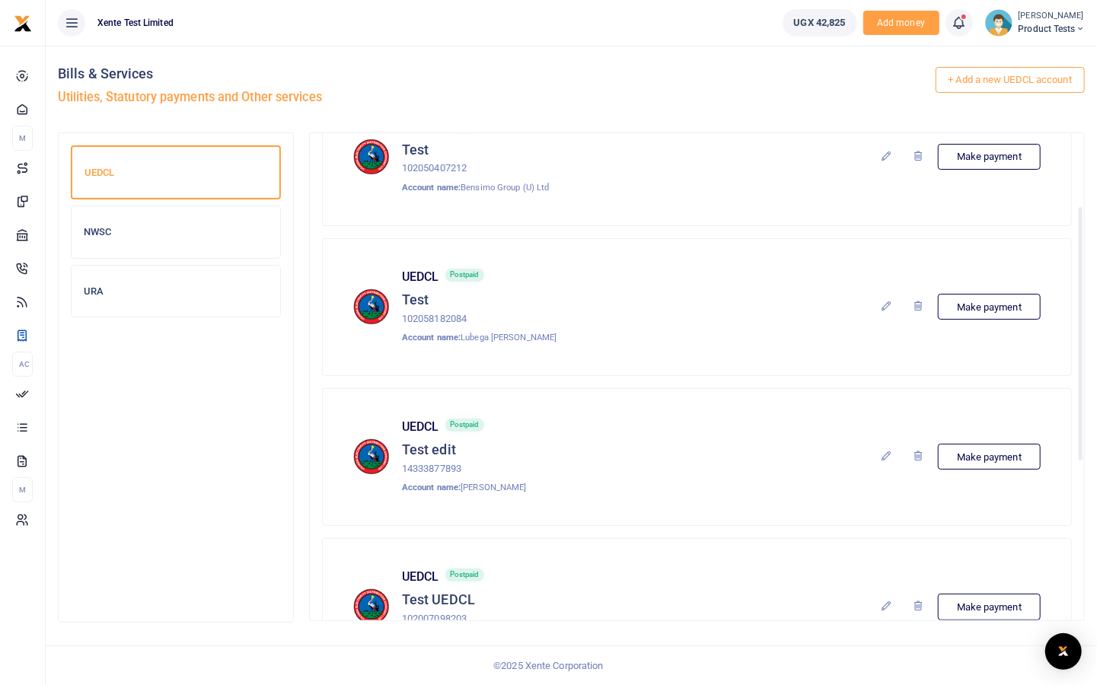
scroll to position [437, 0]
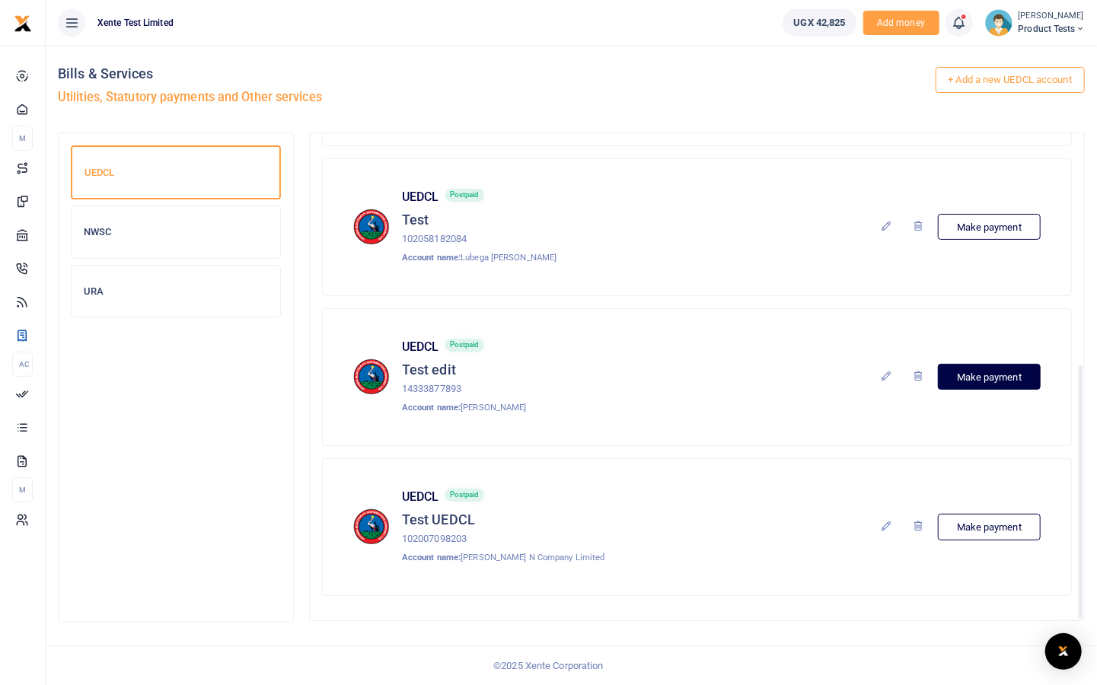
click at [1011, 374] on link "Make payment" at bounding box center [989, 377] width 103 height 26
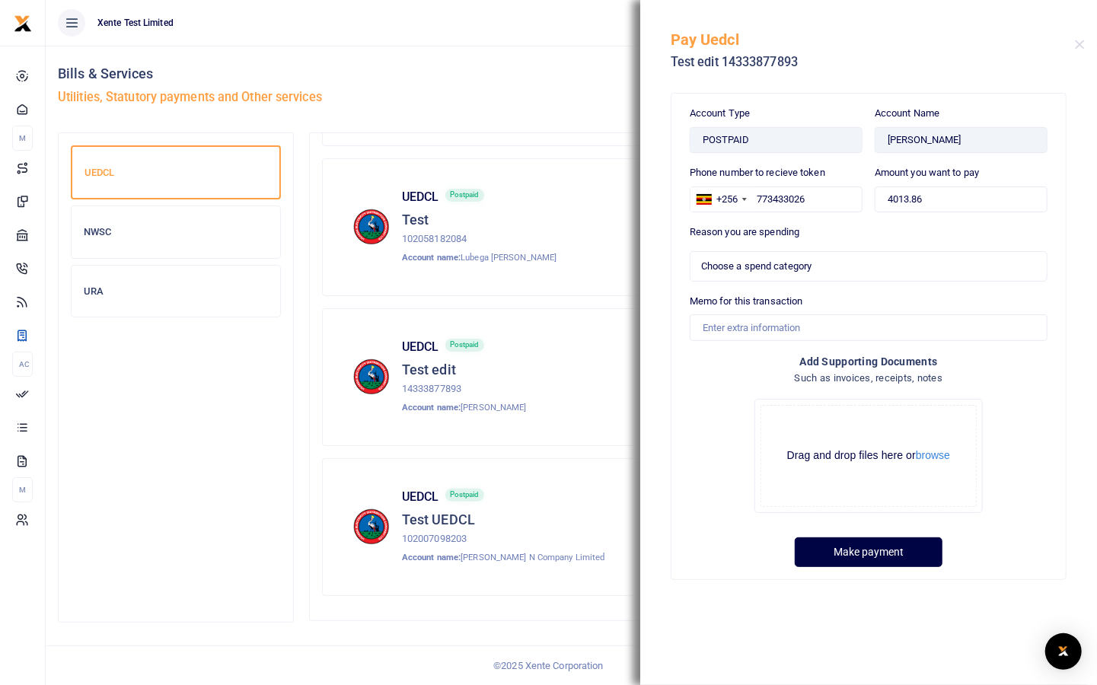
select select
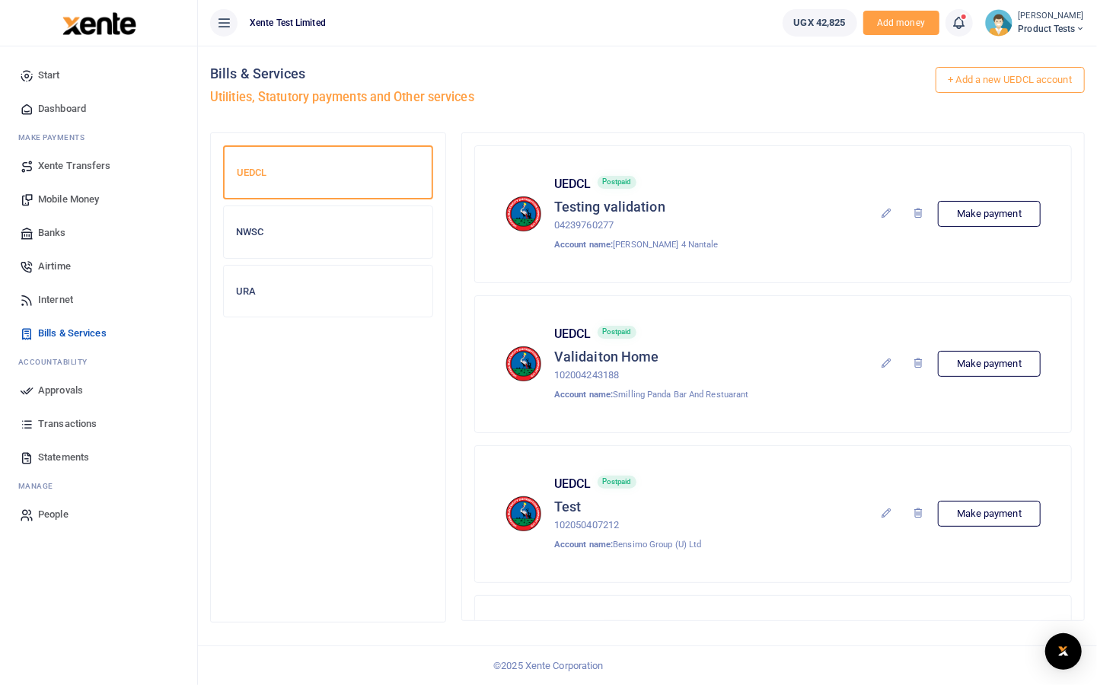
click at [223, 19] on icon at bounding box center [223, 22] width 15 height 17
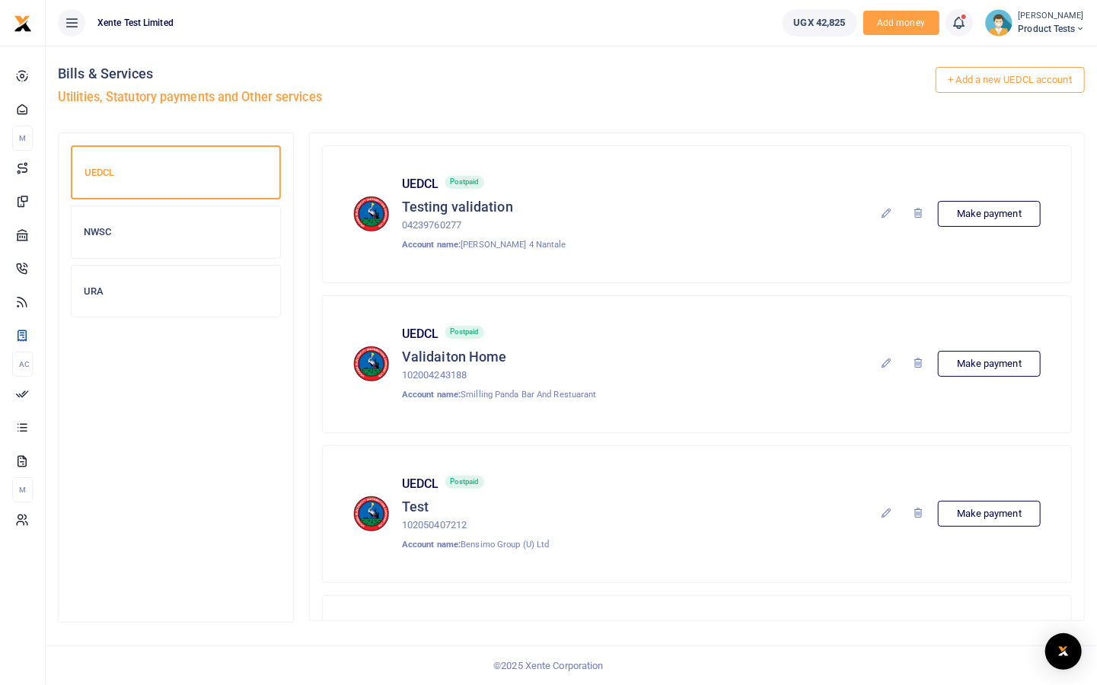
click at [836, 387] on div "UEDCL Postpaid Validaiton Home 102004243188 Account name: Smilling Panda Bar An…" at bounding box center [696, 363] width 687 height 75
click at [229, 394] on div "UEDCL NWSC URA" at bounding box center [176, 377] width 210 height 464
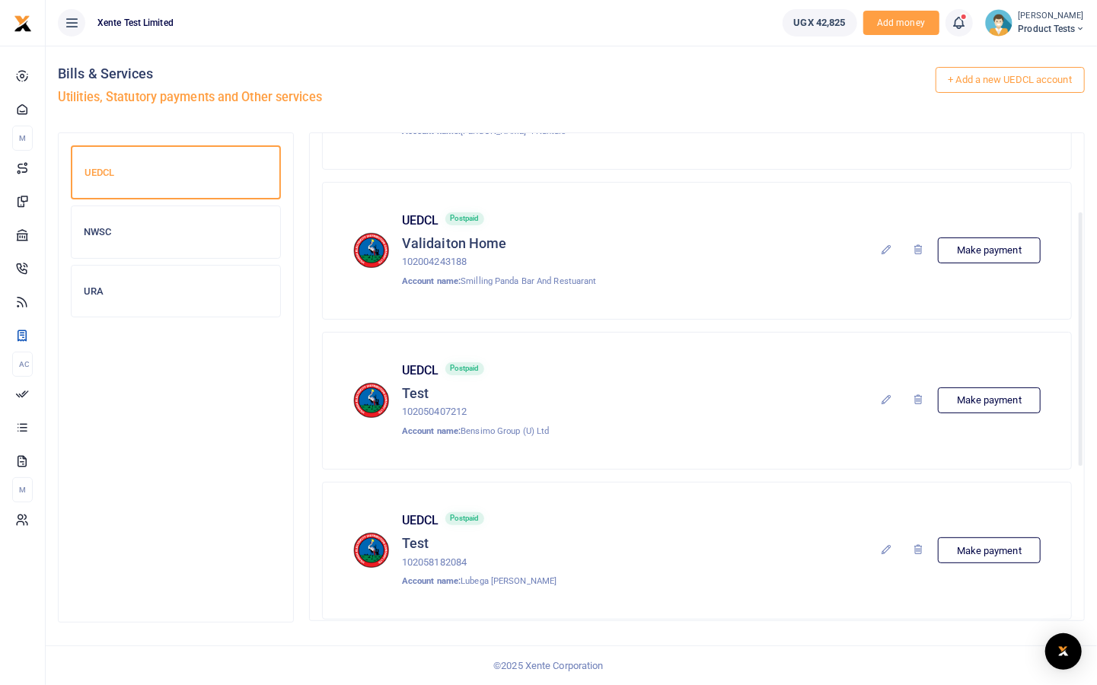
scroll to position [437, 0]
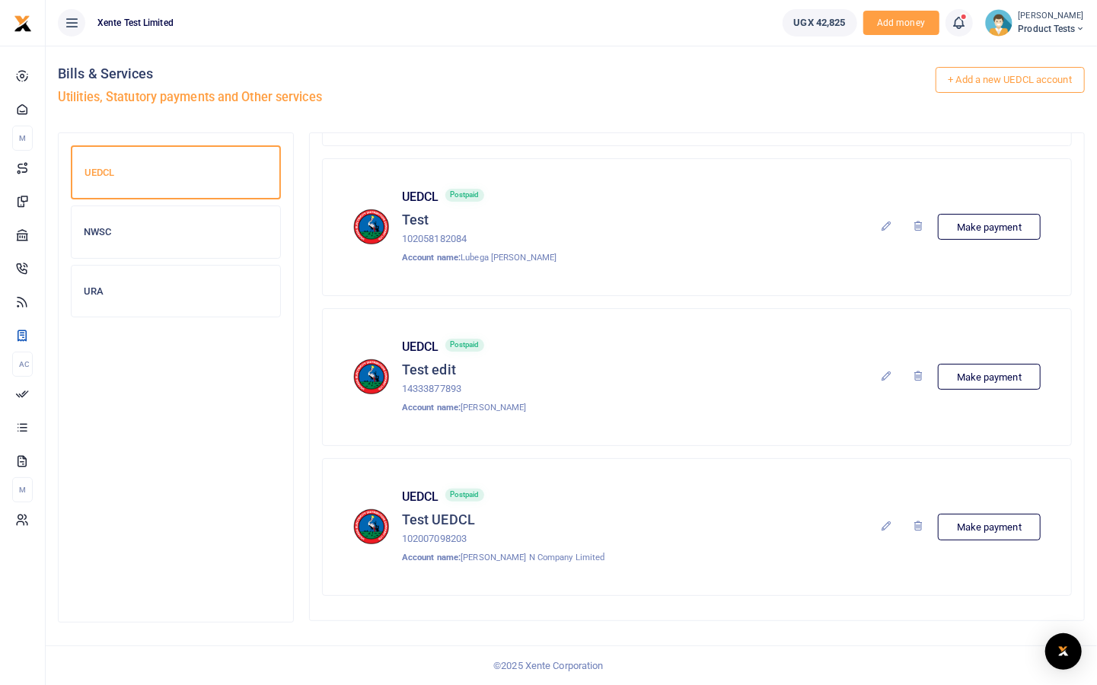
click at [887, 371] on icon at bounding box center [886, 376] width 12 height 12
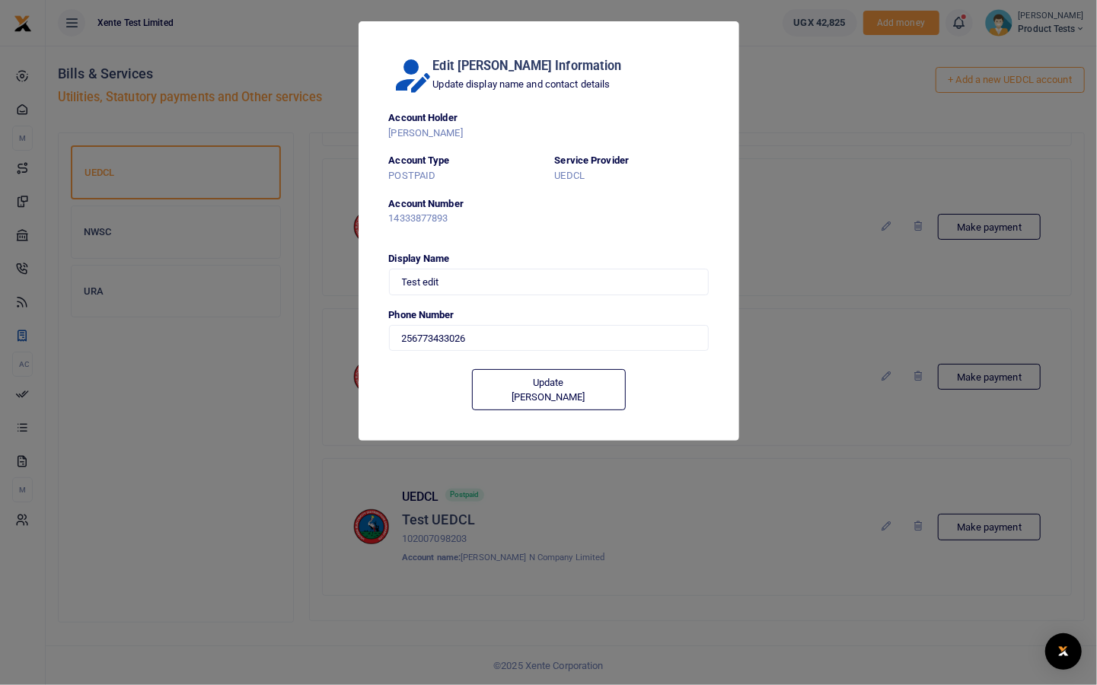
type input "773 433026"
click at [457, 279] on input "Test edit" at bounding box center [549, 282] width 320 height 26
click at [514, 336] on input "773 433026" at bounding box center [549, 335] width 320 height 26
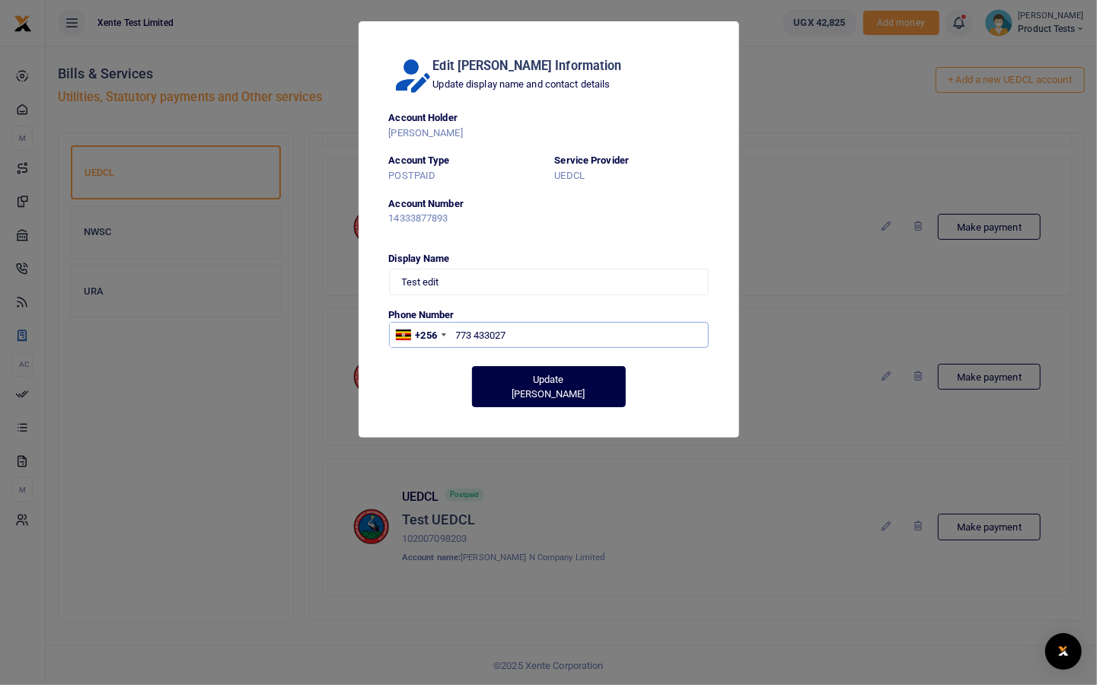
type input "773 433027"
click at [549, 374] on button "Update Biller" at bounding box center [549, 386] width 154 height 41
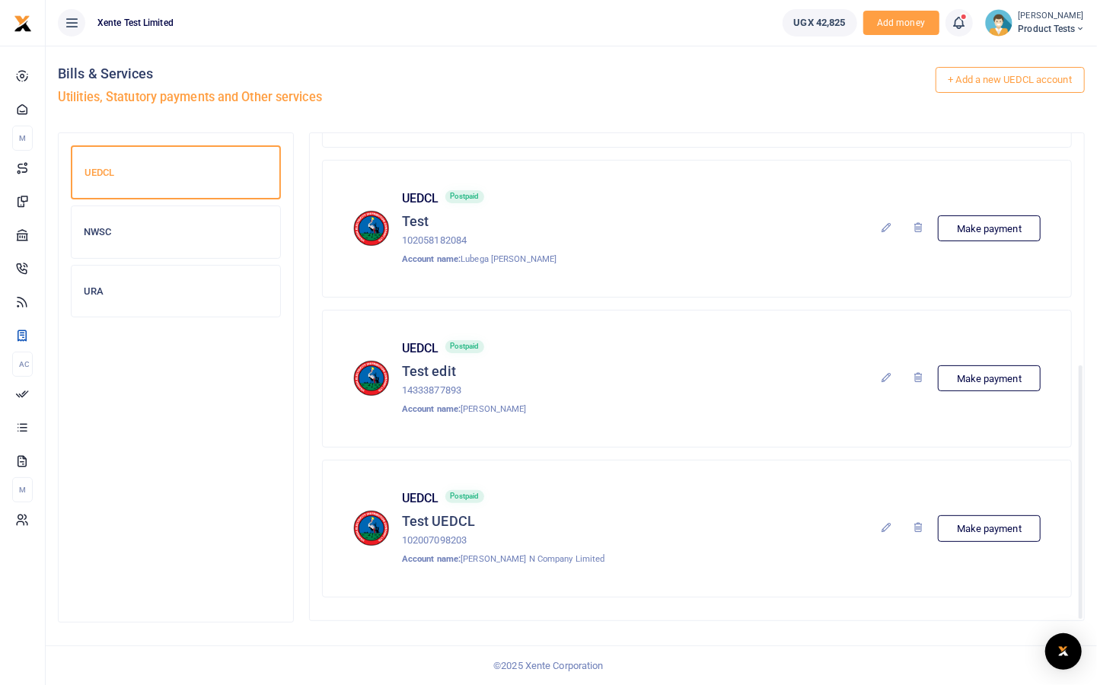
scroll to position [437, 0]
click at [984, 369] on link "Make payment" at bounding box center [989, 377] width 103 height 26
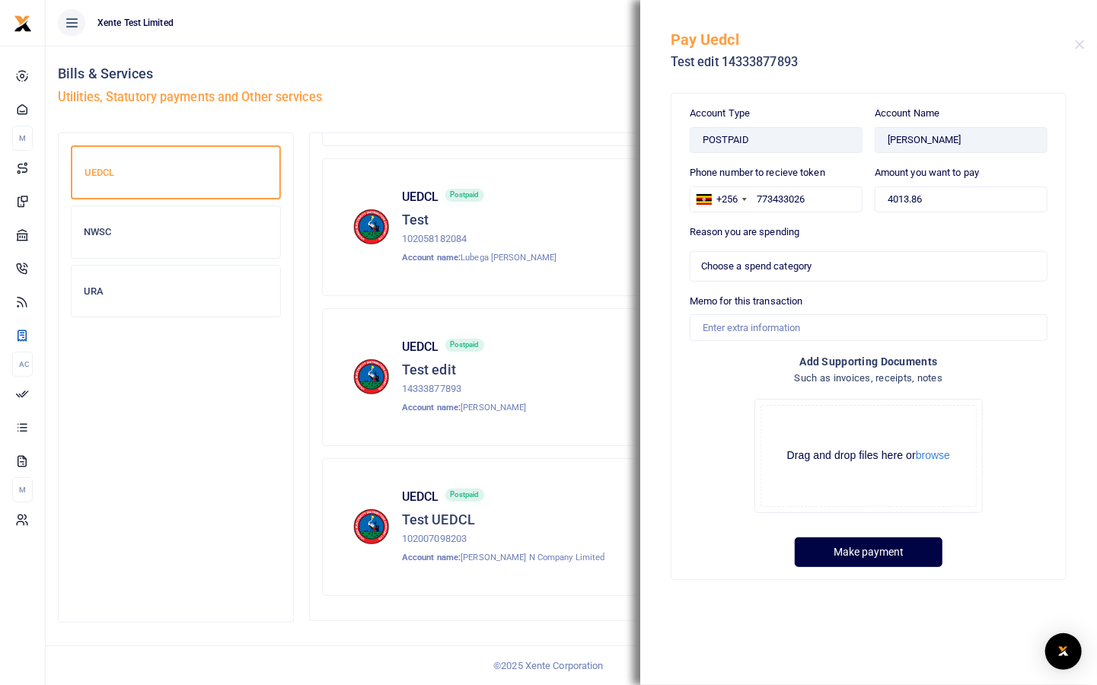
select select
drag, startPoint x: 813, startPoint y: 195, endPoint x: 798, endPoint y: 195, distance: 15.2
click at [798, 195] on input "773433026" at bounding box center [775, 199] width 173 height 26
click at [1077, 45] on button "Close" at bounding box center [1079, 45] width 10 height 10
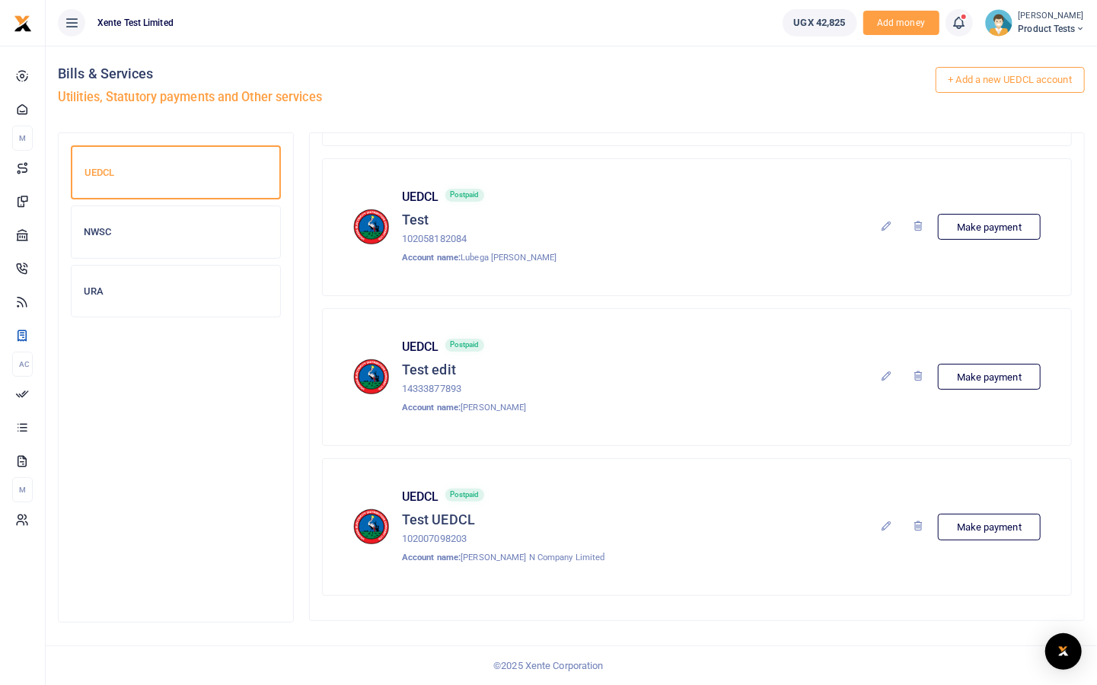
click at [890, 370] on icon at bounding box center [886, 376] width 12 height 12
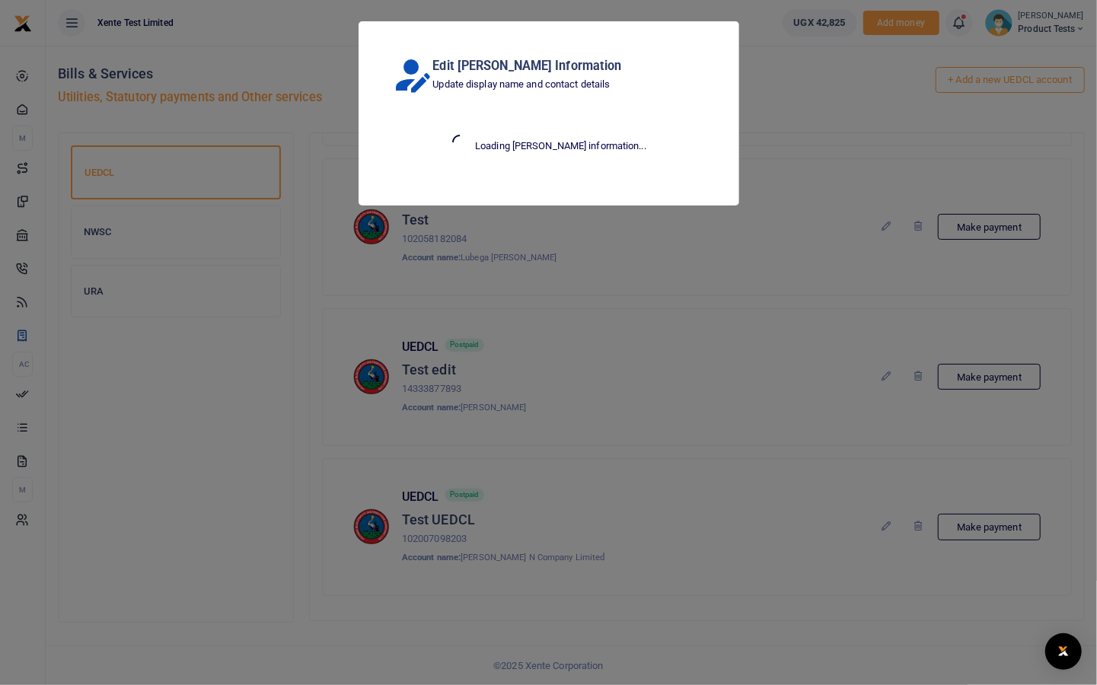
type input "773 433026"
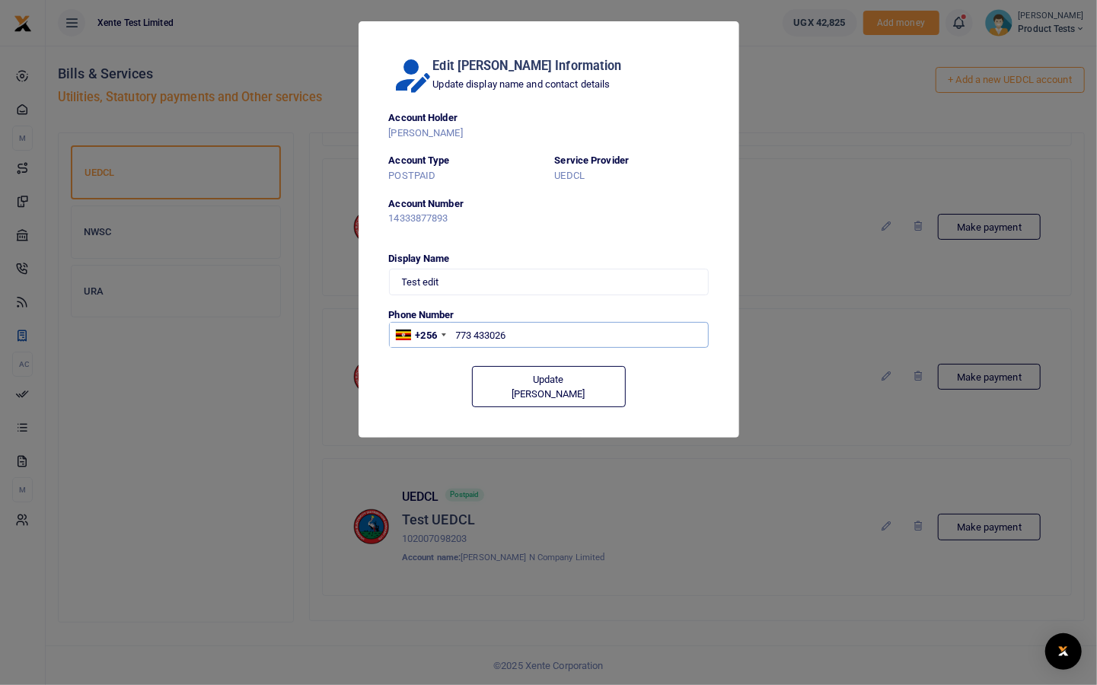
drag, startPoint x: 517, startPoint y: 335, endPoint x: 500, endPoint y: 329, distance: 17.6
click at [500, 329] on input "773 433026" at bounding box center [549, 335] width 320 height 26
click at [377, 546] on div "Edit Biller Information Update display name and contact details Account Holder …" at bounding box center [548, 342] width 1097 height 685
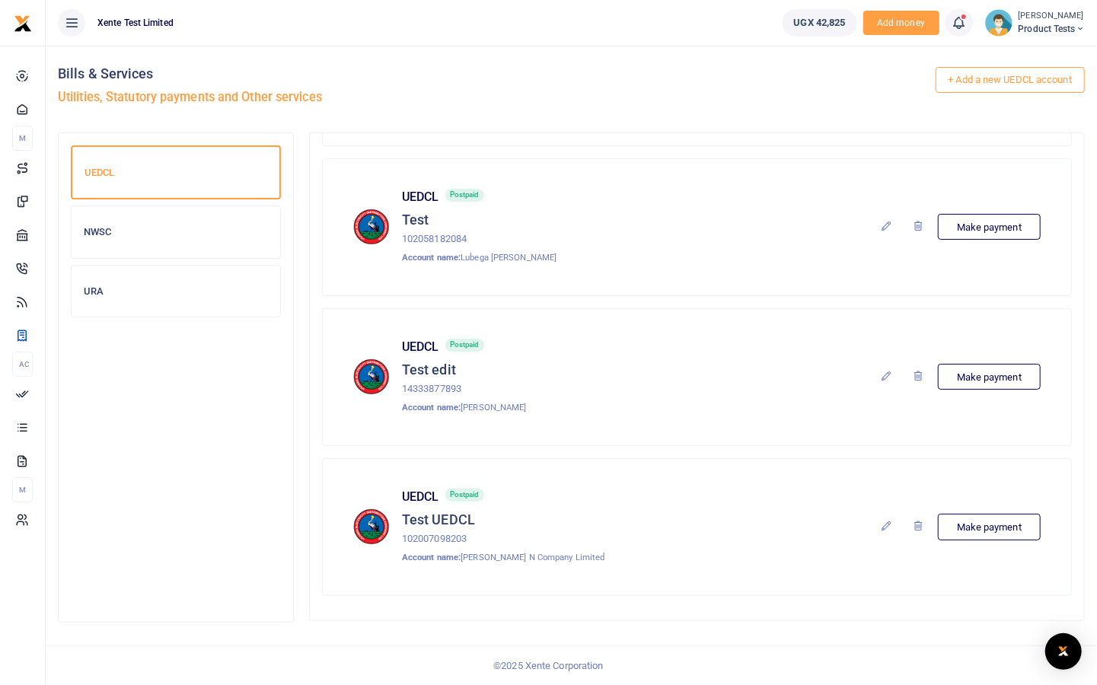
click at [888, 521] on icon at bounding box center [886, 526] width 12 height 12
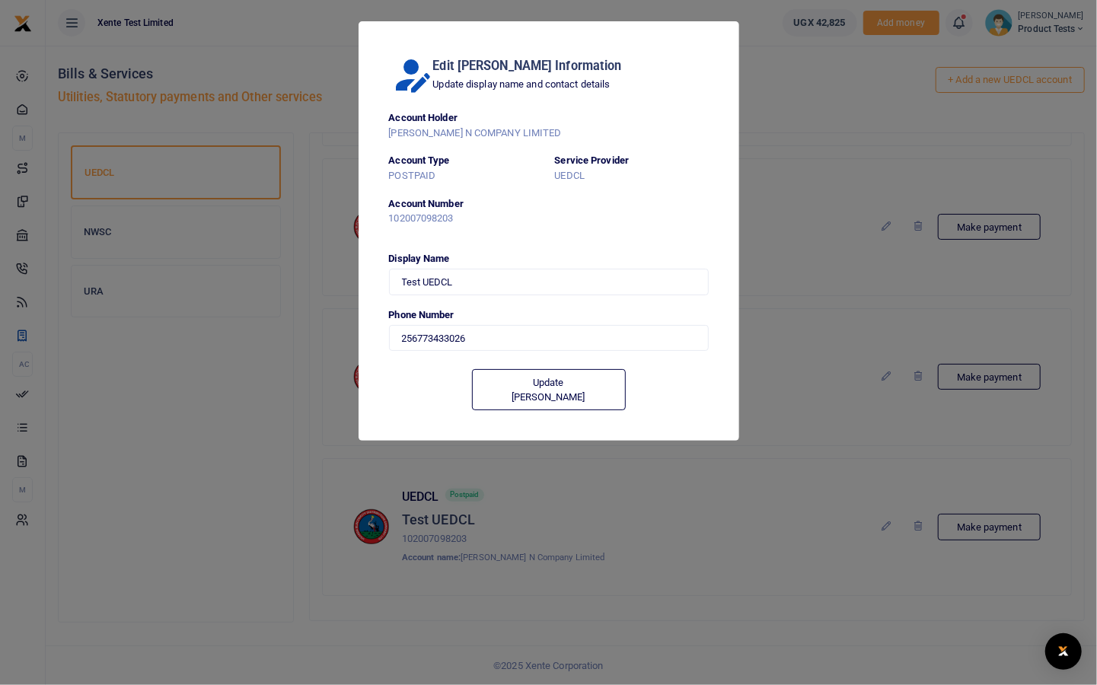
type input "773 433026"
drag, startPoint x: 536, startPoint y: 333, endPoint x: 432, endPoint y: 331, distance: 104.3
click at [436, 329] on div "+256 Uganda +256 Kenya +254 Tanzania +255 Rwanda +250 Afghanistan (‫افغانستان‬‎…" at bounding box center [549, 335] width 320 height 26
click at [205, 419] on div "Edit Biller Information Update display name and contact details Account Holder …" at bounding box center [548, 342] width 1097 height 685
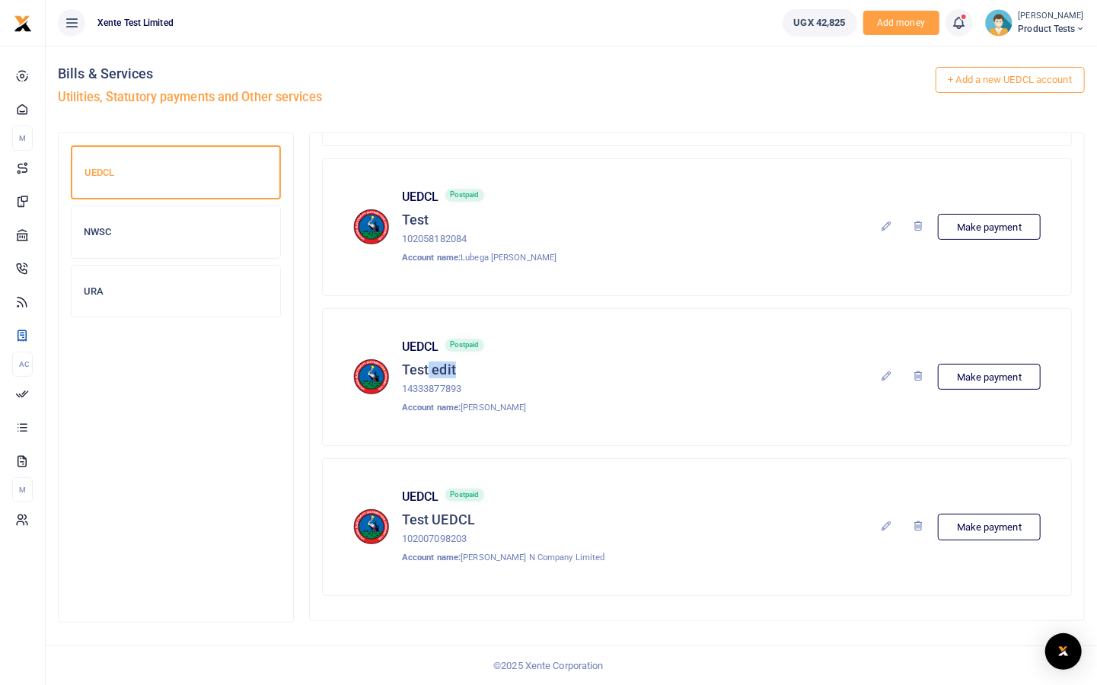
drag, startPoint x: 426, startPoint y: 362, endPoint x: 457, endPoint y: 367, distance: 31.5
click at [457, 367] on h5 "Test edit" at bounding box center [464, 369] width 125 height 17
drag, startPoint x: 457, startPoint y: 367, endPoint x: 492, endPoint y: 418, distance: 61.4
click at [492, 416] on div "UEDCL Postpaid Test edit 14333877893 Account name: Edward Gabura Make payment" at bounding box center [697, 377] width 712 height 100
click at [888, 371] on icon at bounding box center [886, 376] width 12 height 12
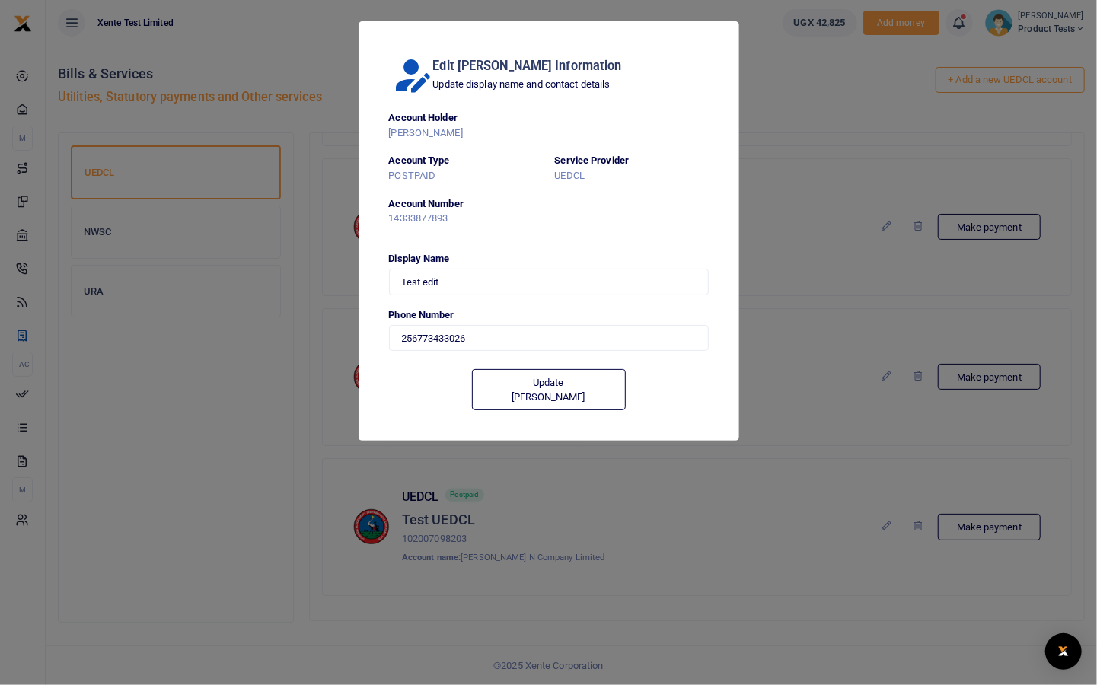
type input "773 433026"
drag, startPoint x: 459, startPoint y: 148, endPoint x: 476, endPoint y: 167, distance: 26.4
click at [459, 148] on dt "Account Holder EDWARD GABURA" at bounding box center [549, 131] width 332 height 43
click at [826, 114] on div "Edit Biller Information Update display name and contact details Account Holder …" at bounding box center [548, 342] width 1097 height 685
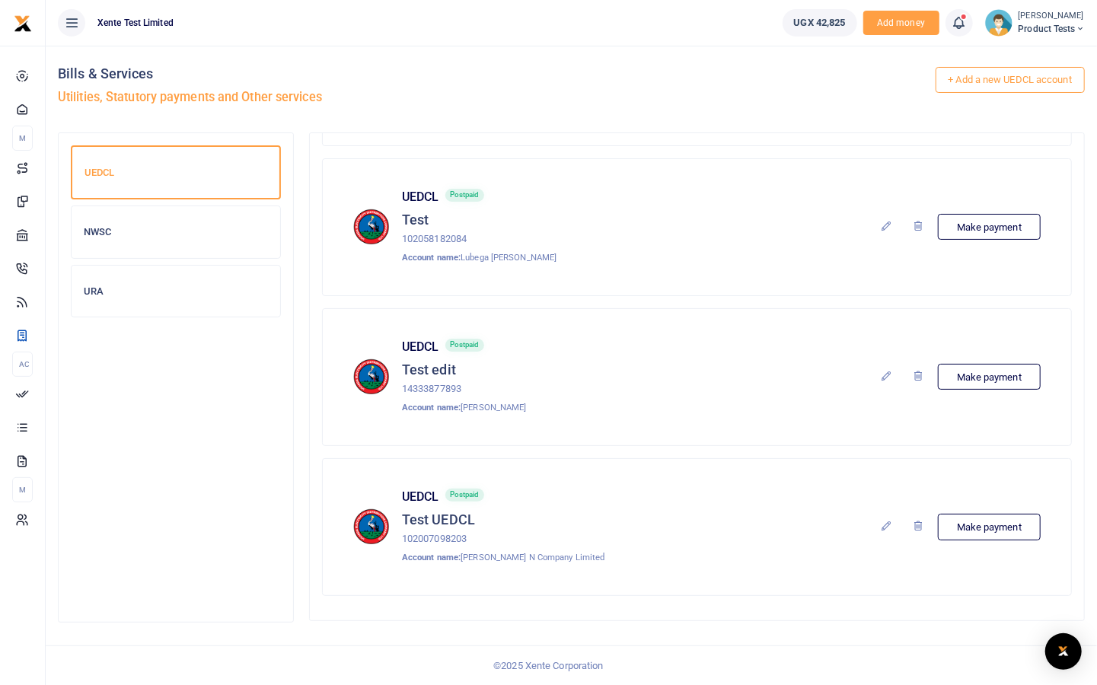
click at [470, 492] on span "Postpaid" at bounding box center [464, 495] width 39 height 13
drag, startPoint x: 470, startPoint y: 492, endPoint x: 515, endPoint y: 524, distance: 56.2
click at [515, 524] on h5 "Test UEDCL" at bounding box center [503, 519] width 202 height 17
click at [922, 516] on link at bounding box center [919, 527] width 26 height 22
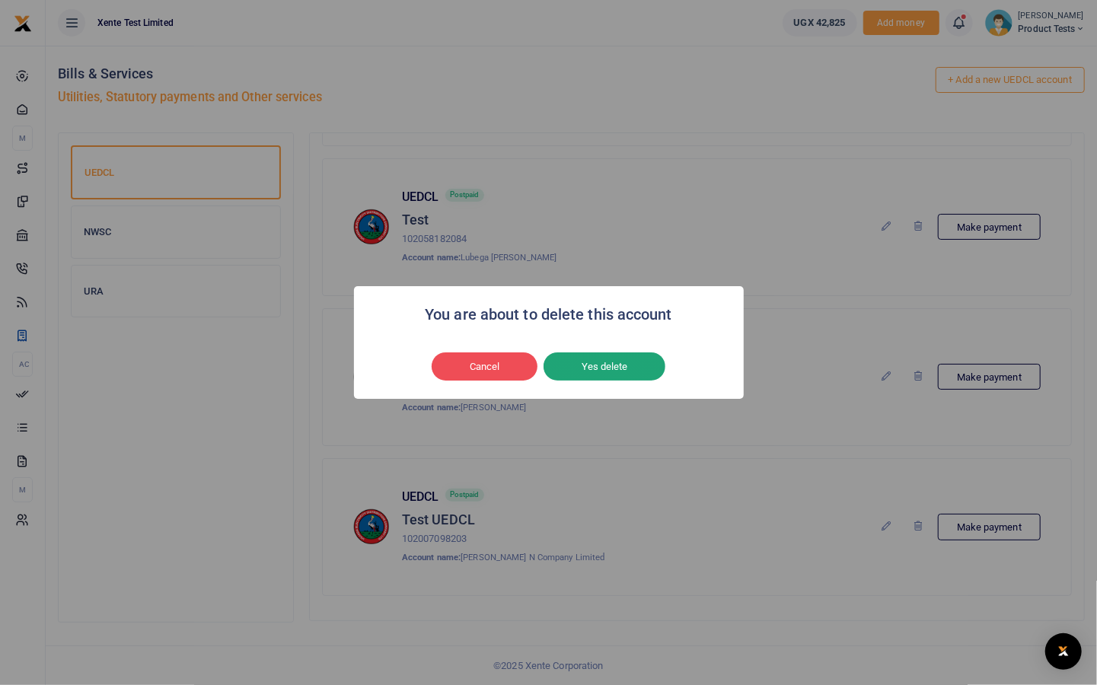
click at [602, 371] on button "Yes delete" at bounding box center [604, 366] width 122 height 29
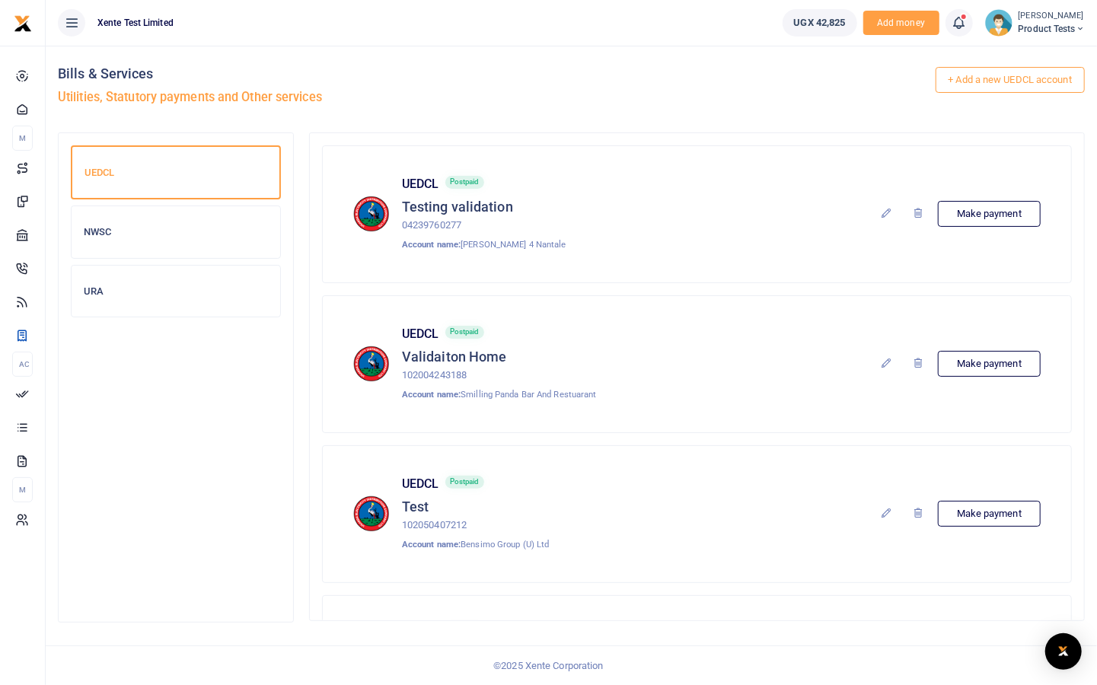
click at [1014, 75] on link "+ Add a new UEDCL account" at bounding box center [1010, 80] width 150 height 26
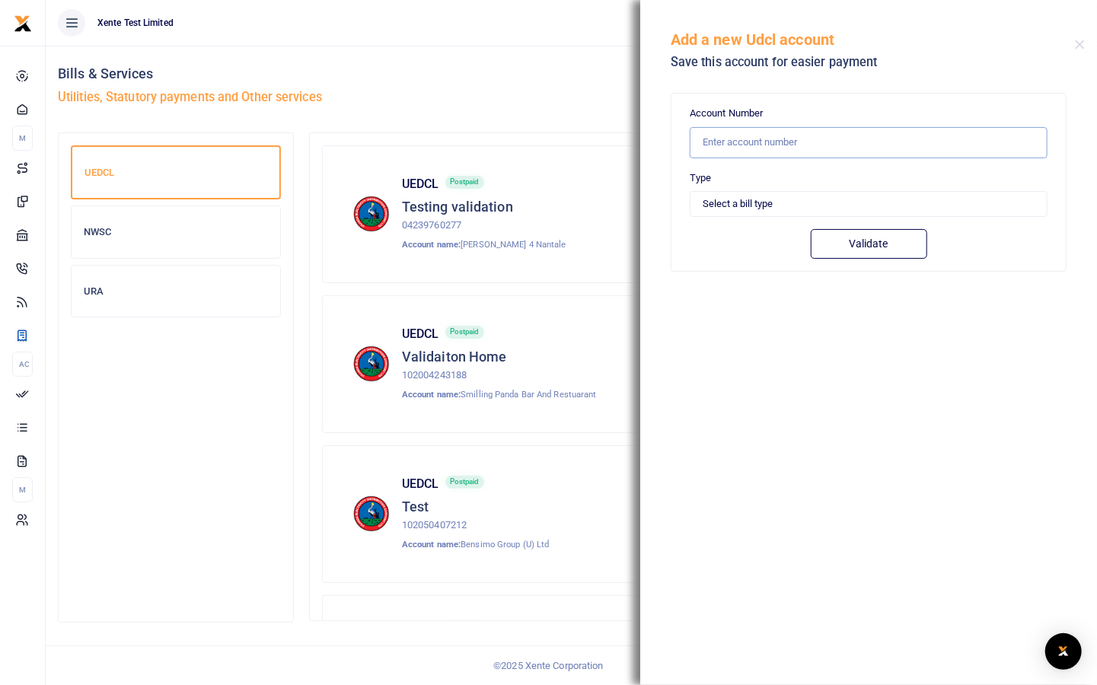
click at [769, 148] on input "text" at bounding box center [868, 142] width 358 height 31
type input "102007098203"
click at [782, 199] on select "Select a bill type Prepaid Postpaid" at bounding box center [868, 204] width 358 height 26
select select "POSTPAID"
click at [689, 191] on select "Select a bill type Prepaid Postpaid" at bounding box center [868, 204] width 358 height 26
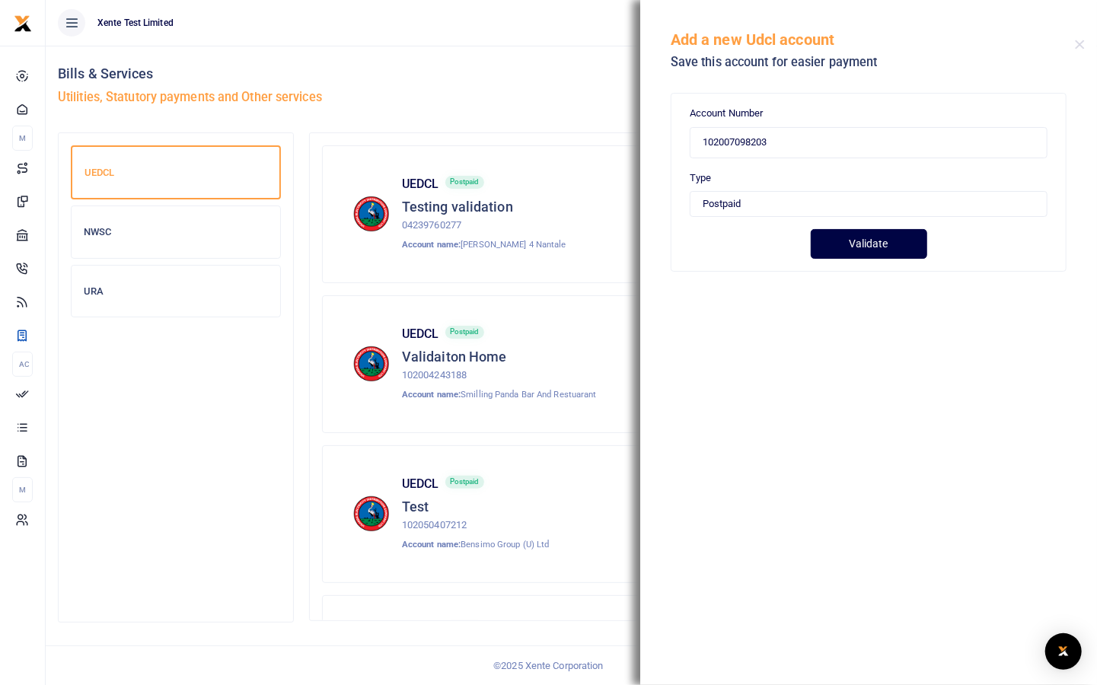
click at [852, 244] on button "Validate" at bounding box center [868, 244] width 116 height 30
type input "102007098203"
type input "[PERSON_NAME] N COMPANY LIMITED"
type input "PREPAID"
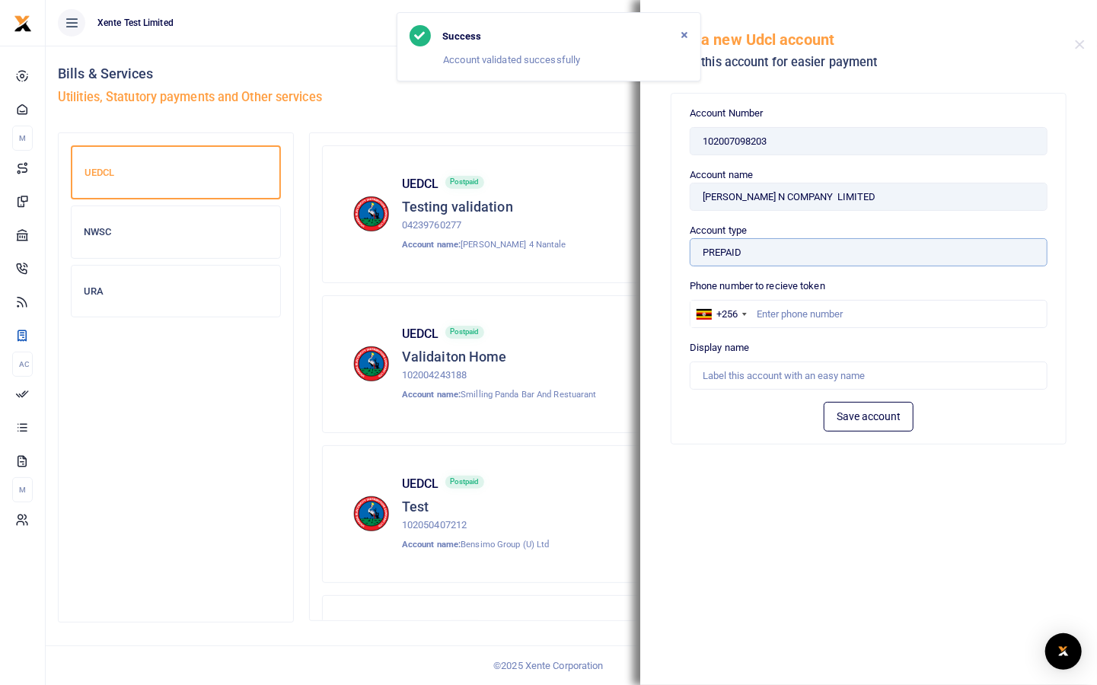
drag, startPoint x: 751, startPoint y: 247, endPoint x: 674, endPoint y: 253, distance: 77.1
click at [674, 253] on div "Account Number 102007098203 Type Select a bill type Prepaid Postpaid Account Nu…" at bounding box center [868, 269] width 394 height 350
click at [838, 315] on input "text" at bounding box center [868, 314] width 358 height 29
type input "773433026"
click at [756, 374] on input "text" at bounding box center [868, 375] width 358 height 29
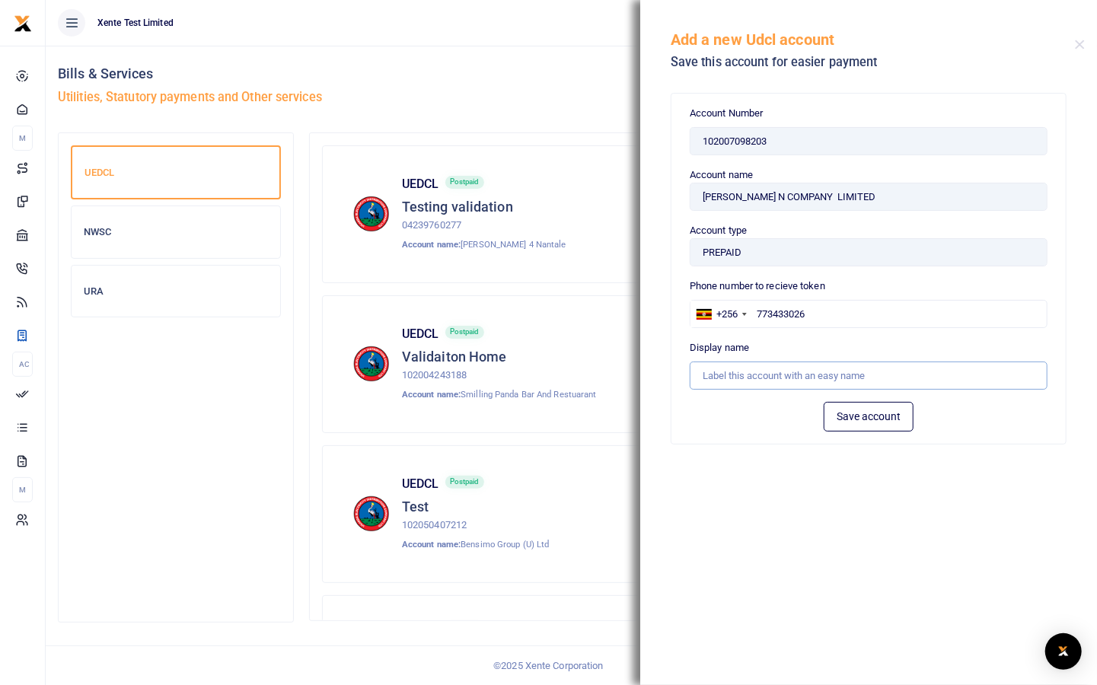
type input "Test UEDCL"
click at [845, 414] on button "Save account" at bounding box center [868, 417] width 90 height 30
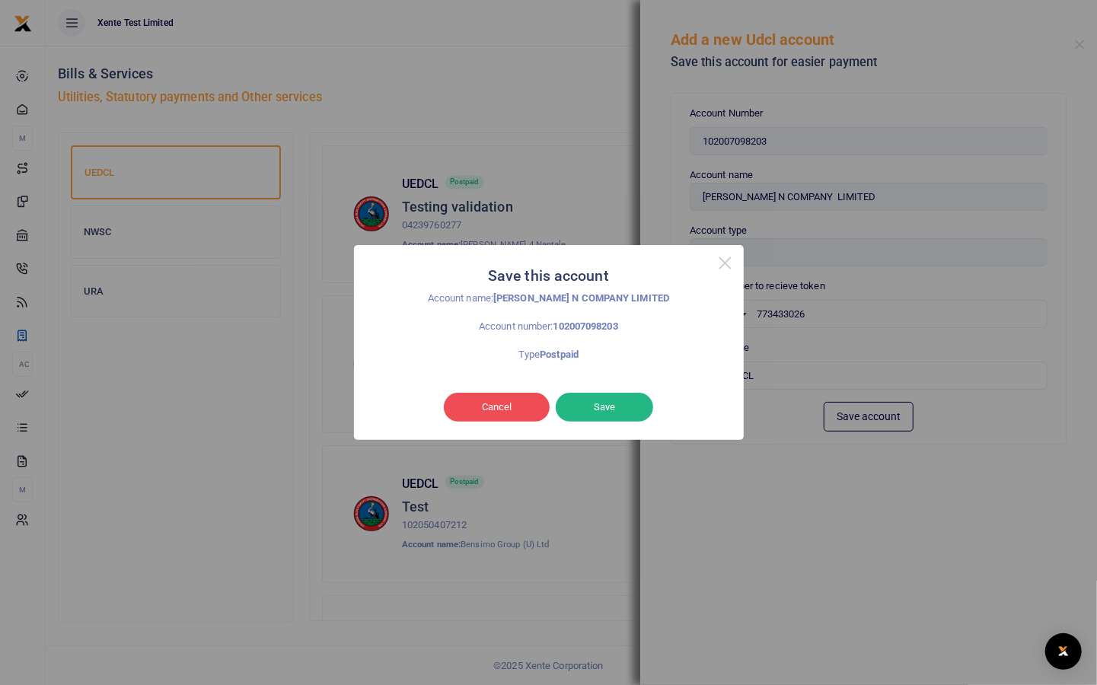
click at [545, 353] on strong "Postpaid" at bounding box center [559, 354] width 39 height 11
drag, startPoint x: 545, startPoint y: 353, endPoint x: 592, endPoint y: 409, distance: 72.9
click at [592, 409] on button "Save" at bounding box center [604, 407] width 97 height 29
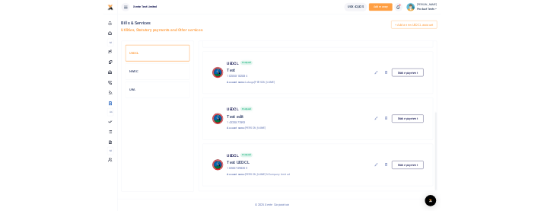
scroll to position [437, 0]
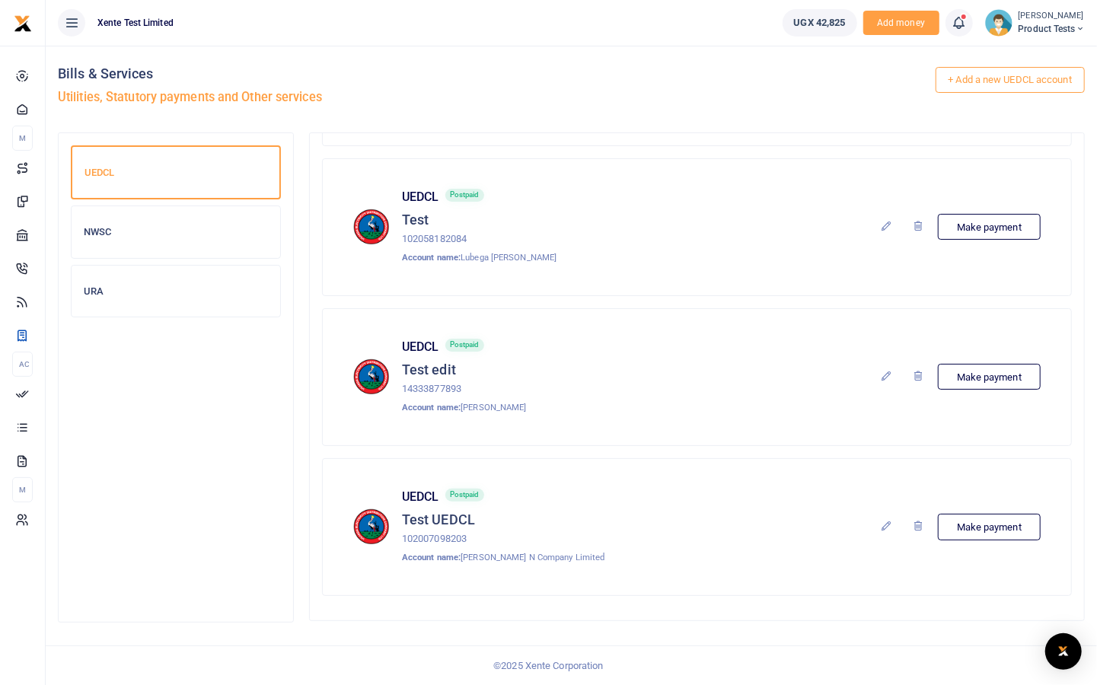
drag, startPoint x: 448, startPoint y: 489, endPoint x: 503, endPoint y: 493, distance: 55.0
click at [503, 493] on div "UEDCL Postpaid" at bounding box center [503, 496] width 202 height 14
click at [995, 516] on link "Make payment" at bounding box center [989, 527] width 103 height 26
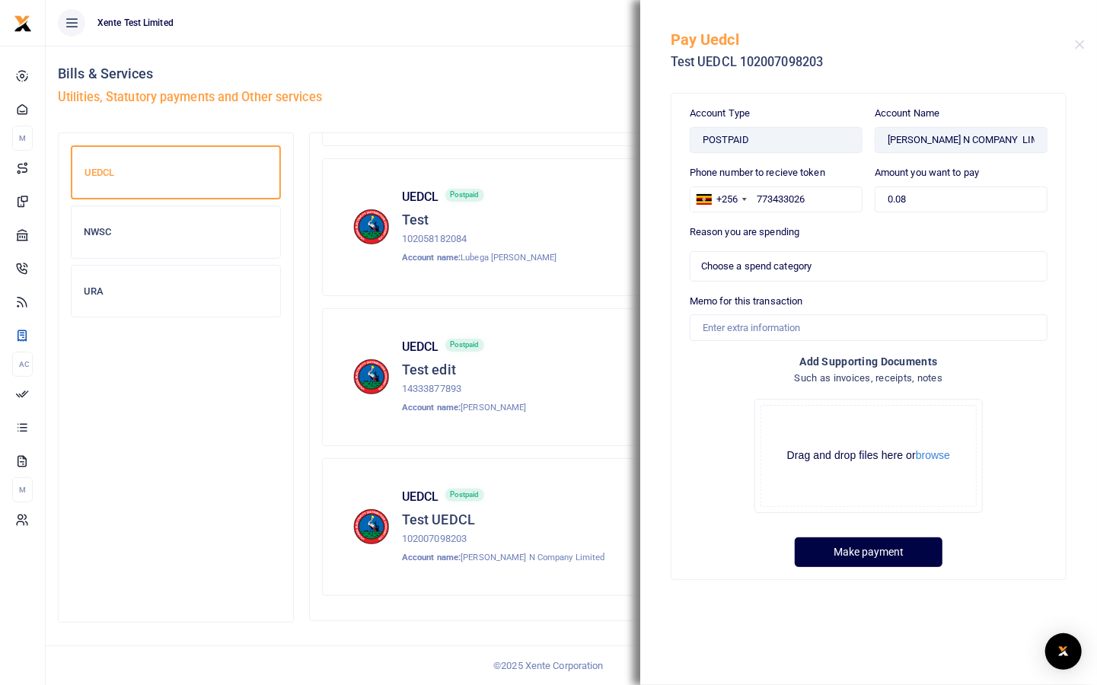
select select
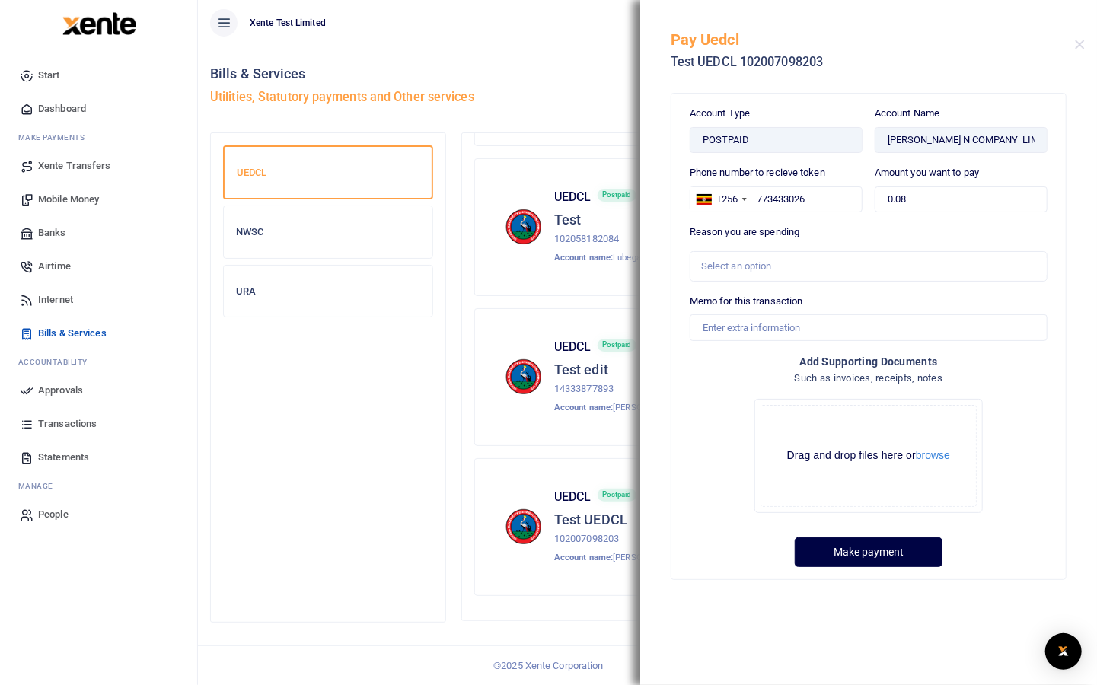
drag, startPoint x: 354, startPoint y: 497, endPoint x: 395, endPoint y: 477, distance: 45.6
click at [354, 497] on div "UEDCL NWSC URA" at bounding box center [328, 377] width 210 height 464
click at [1083, 47] on button "Close" at bounding box center [1079, 45] width 10 height 10
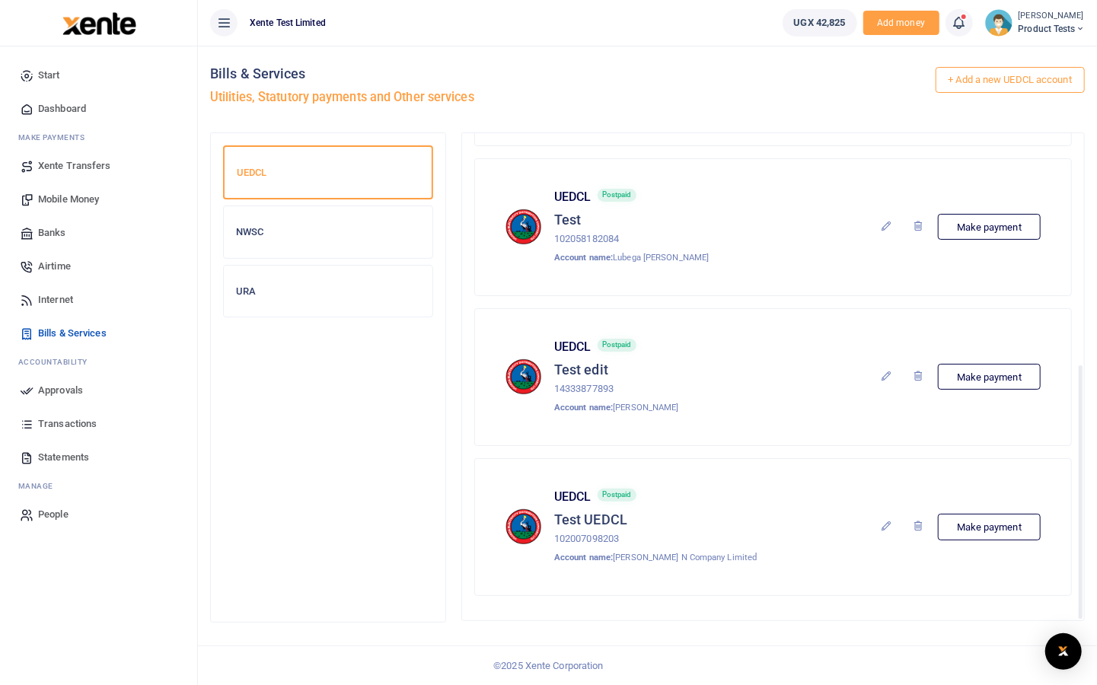
drag, startPoint x: 1089, startPoint y: 298, endPoint x: 1090, endPoint y: 280, distance: 18.3
click at [1089, 298] on div "UEDCL NWSC URA UEDCL" at bounding box center [647, 384] width 887 height 505
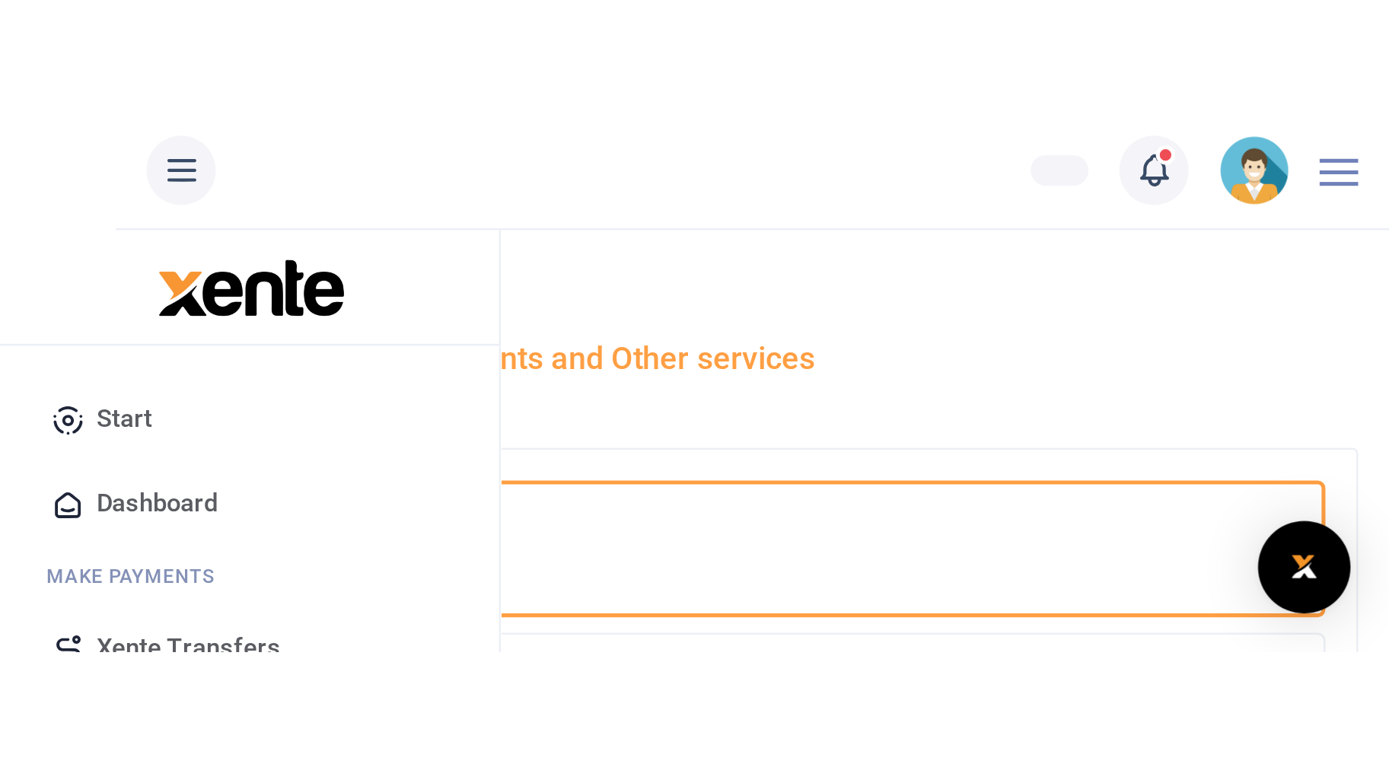
scroll to position [440, 0]
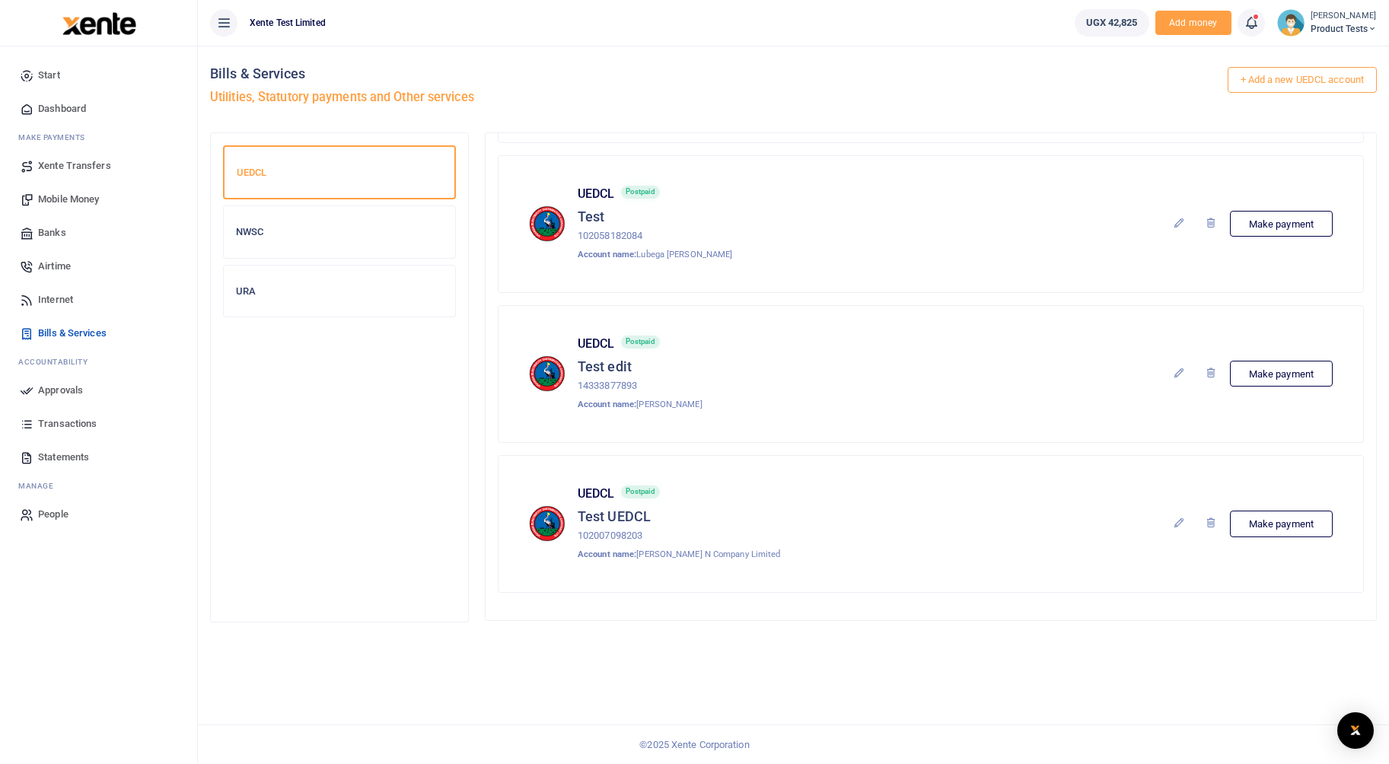
click at [221, 25] on icon at bounding box center [223, 22] width 15 height 17
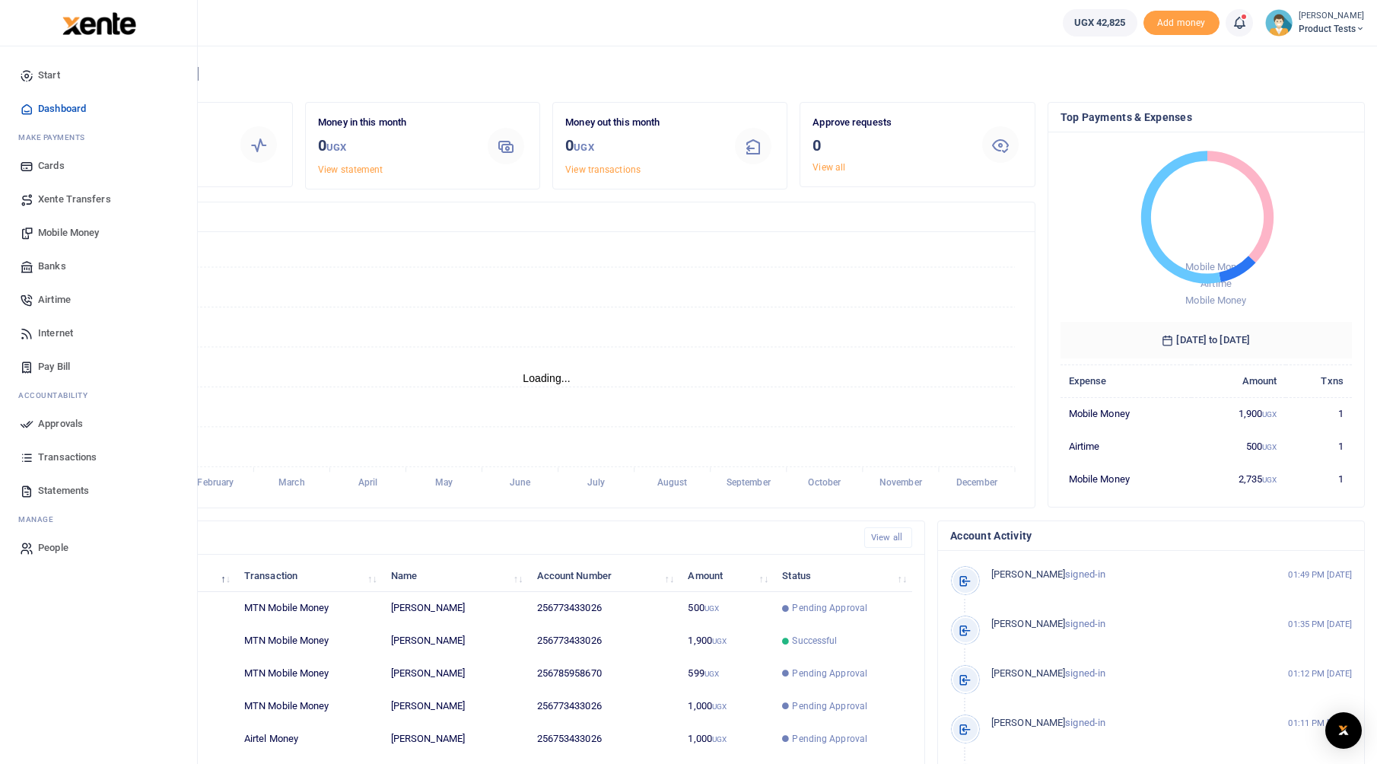
scroll to position [12, 12]
click at [49, 267] on span "Banks" at bounding box center [52, 266] width 28 height 15
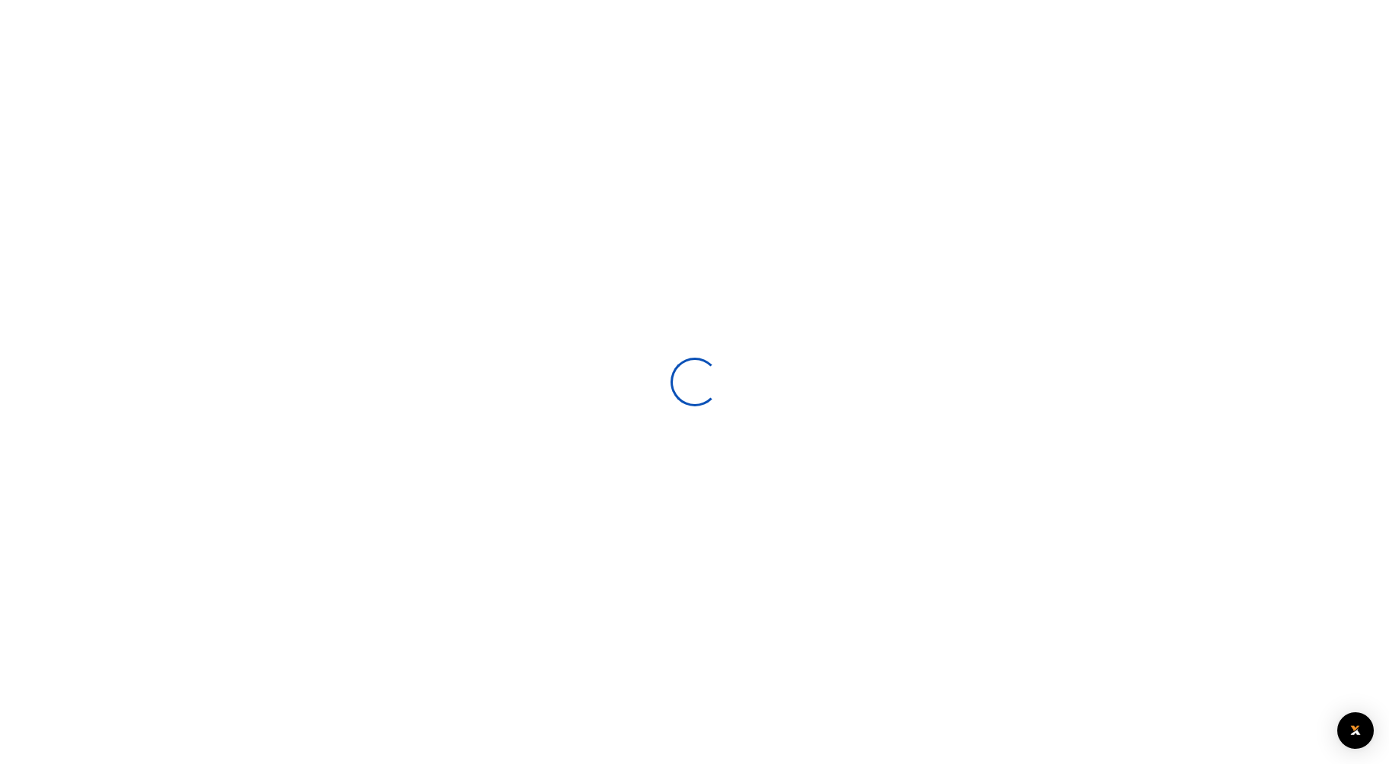
select select
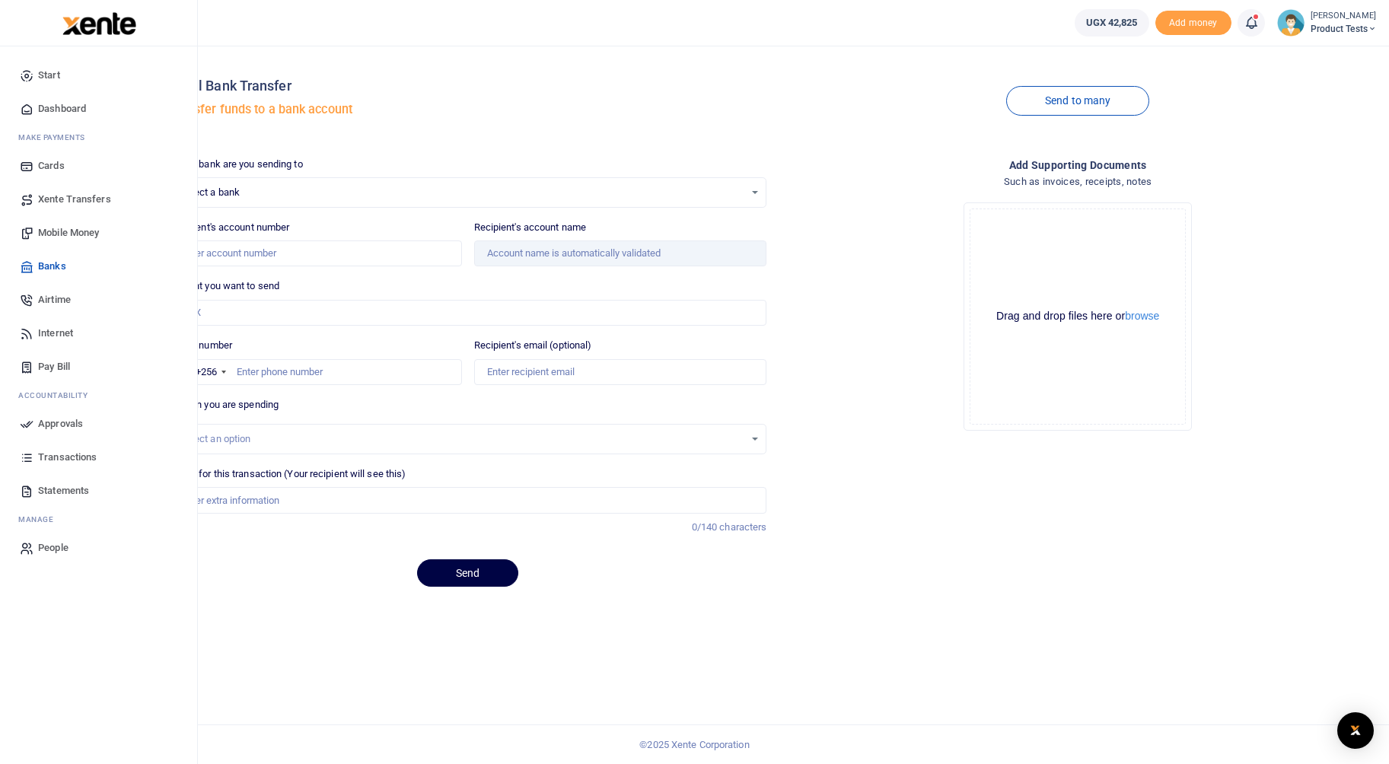
click at [54, 105] on span "Dashboard" at bounding box center [62, 108] width 48 height 15
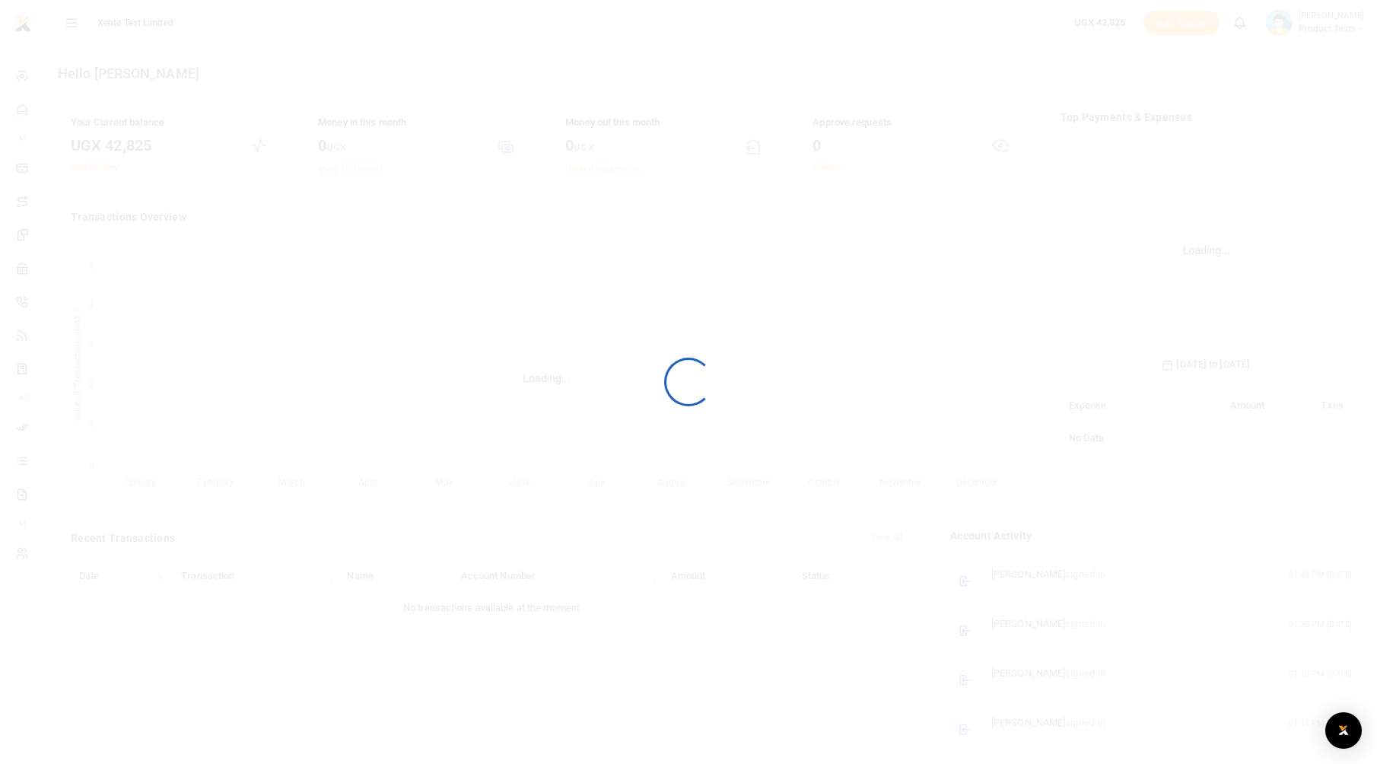
scroll to position [227, 280]
